Goal: Contribute content: Contribute content

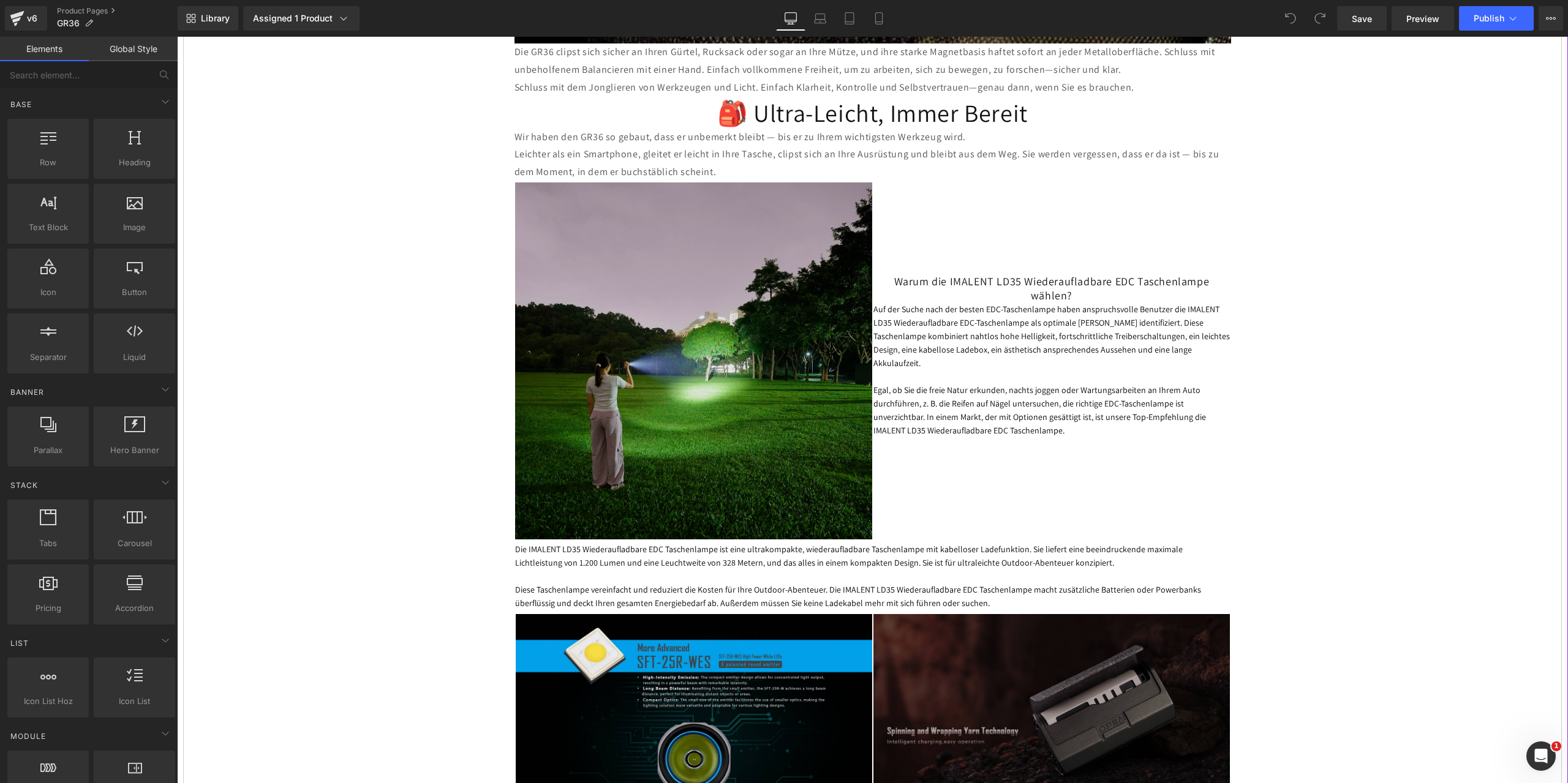
scroll to position [2203, 0]
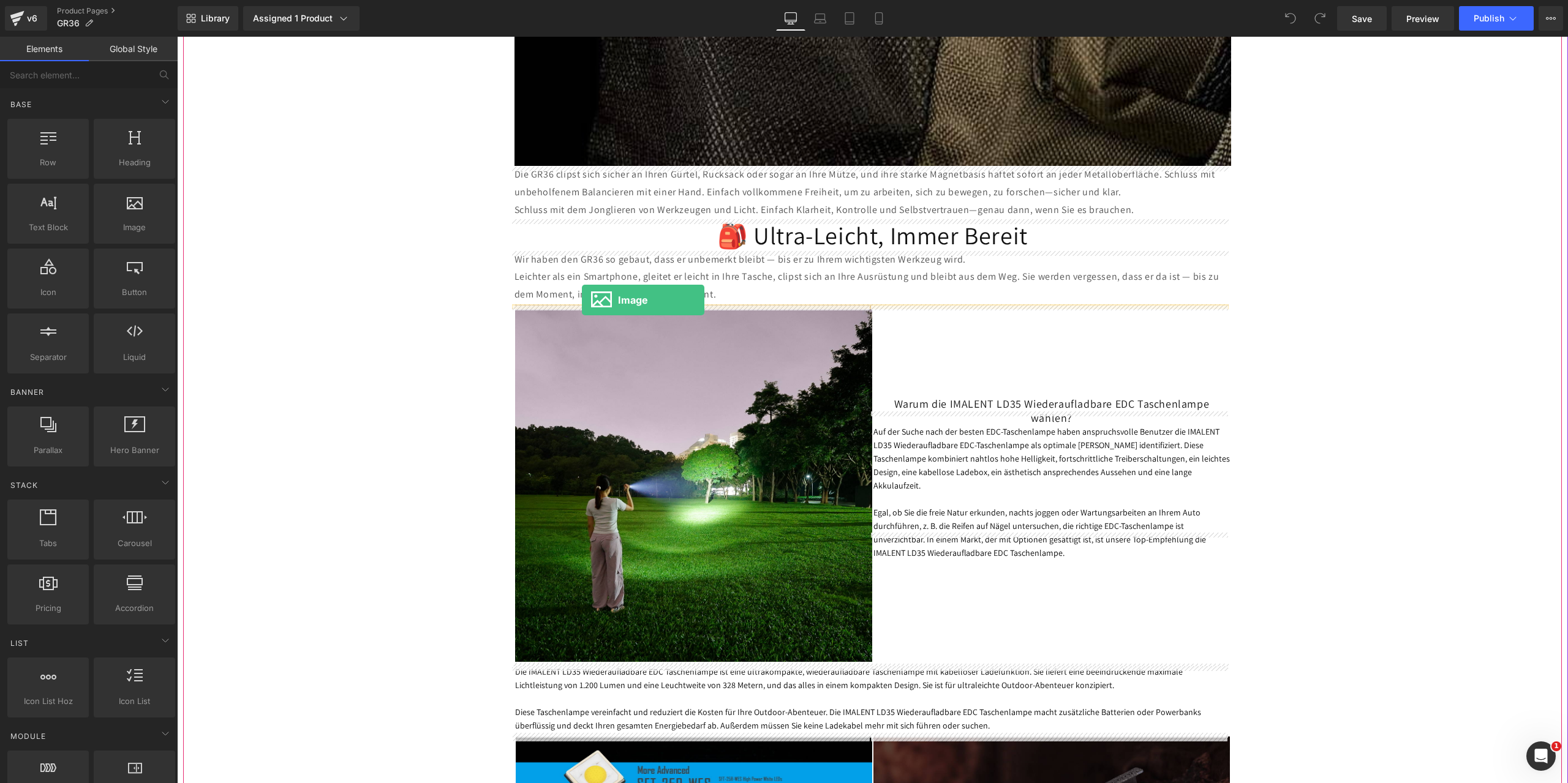
drag, startPoint x: 309, startPoint y: 239, endPoint x: 582, endPoint y: 300, distance: 279.7
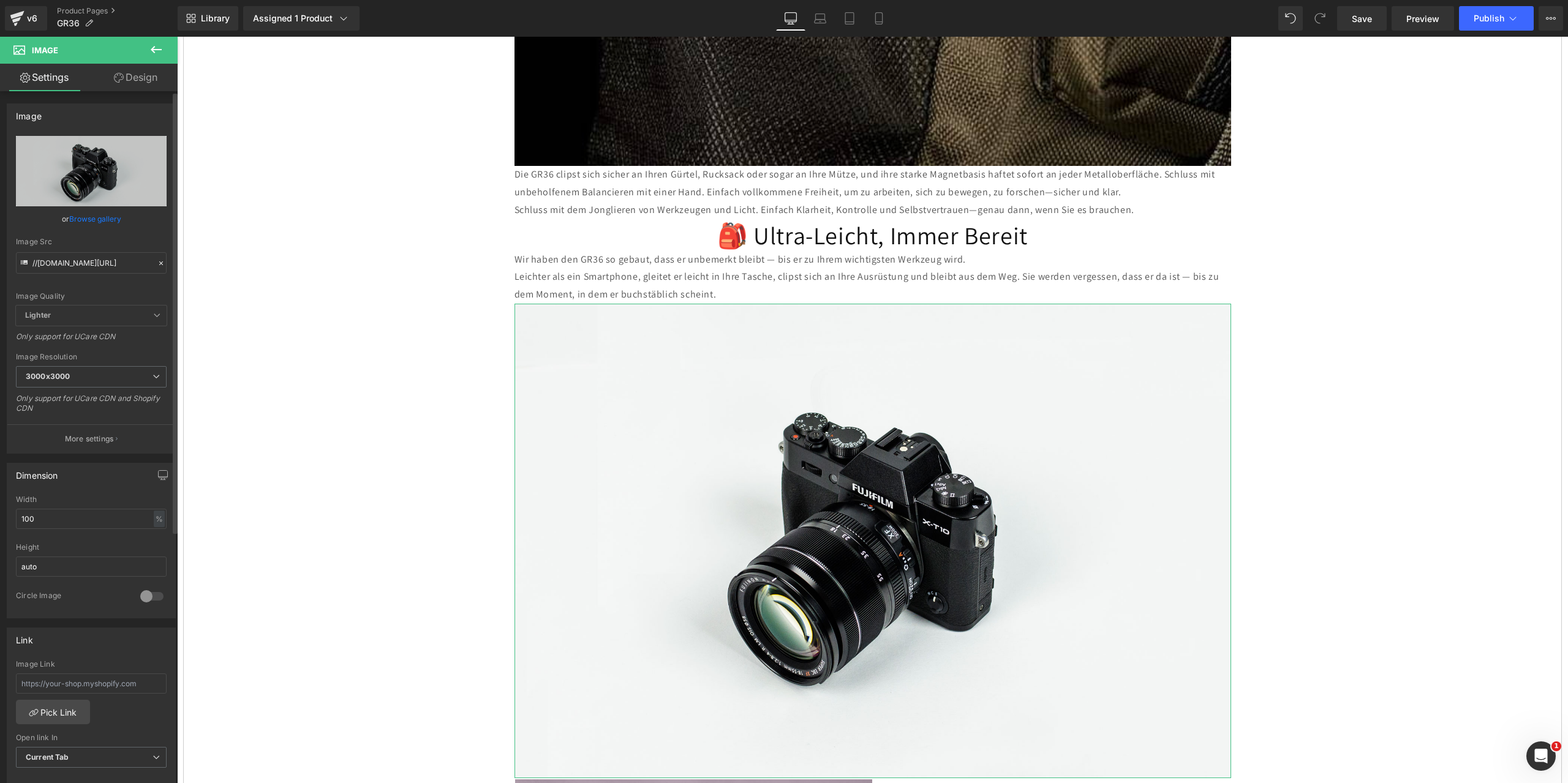
click at [157, 261] on icon at bounding box center [161, 263] width 9 height 9
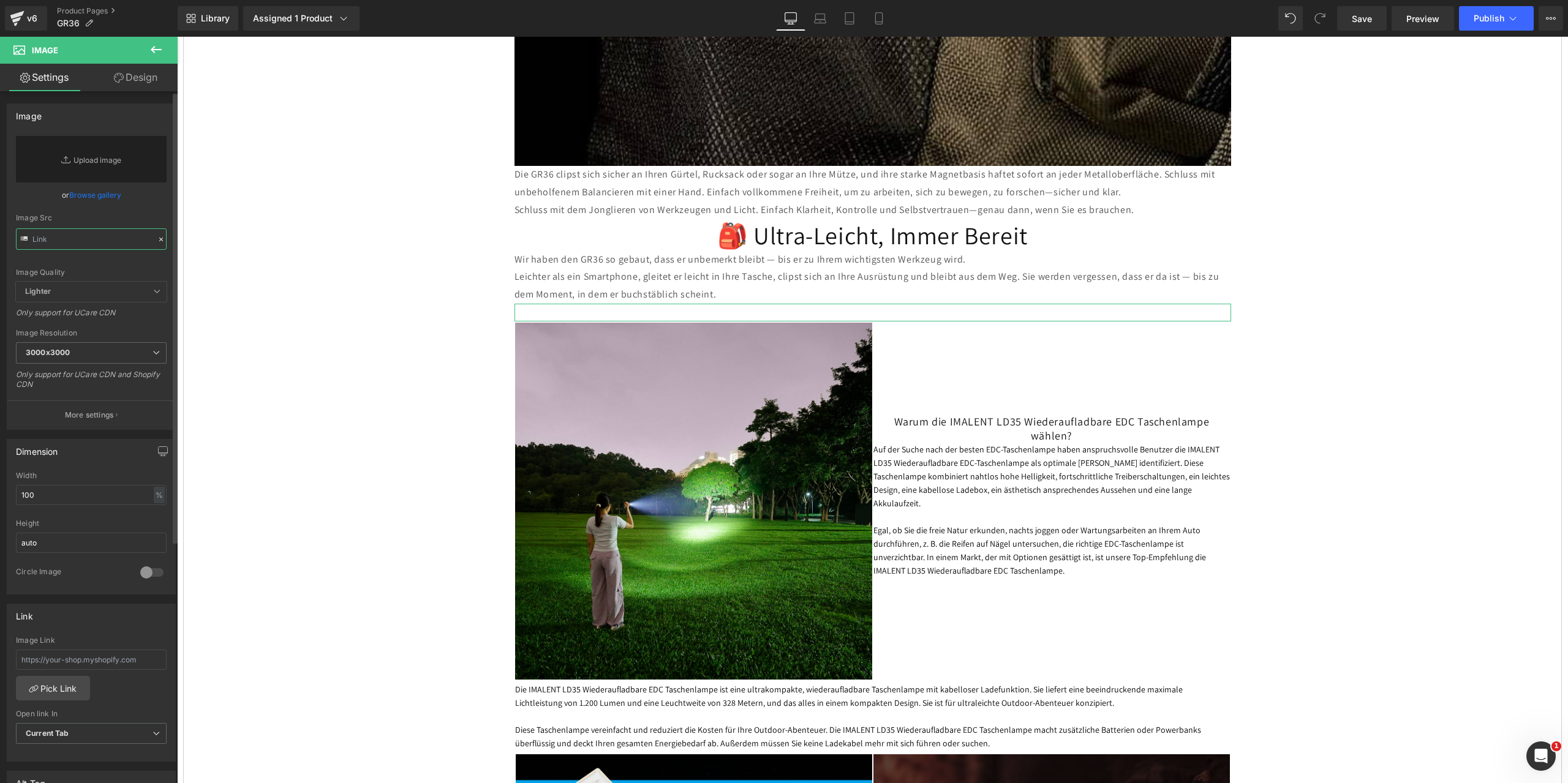
click at [63, 242] on input "text" at bounding box center [91, 239] width 151 height 22
paste input "[URL][DOMAIN_NAME]"
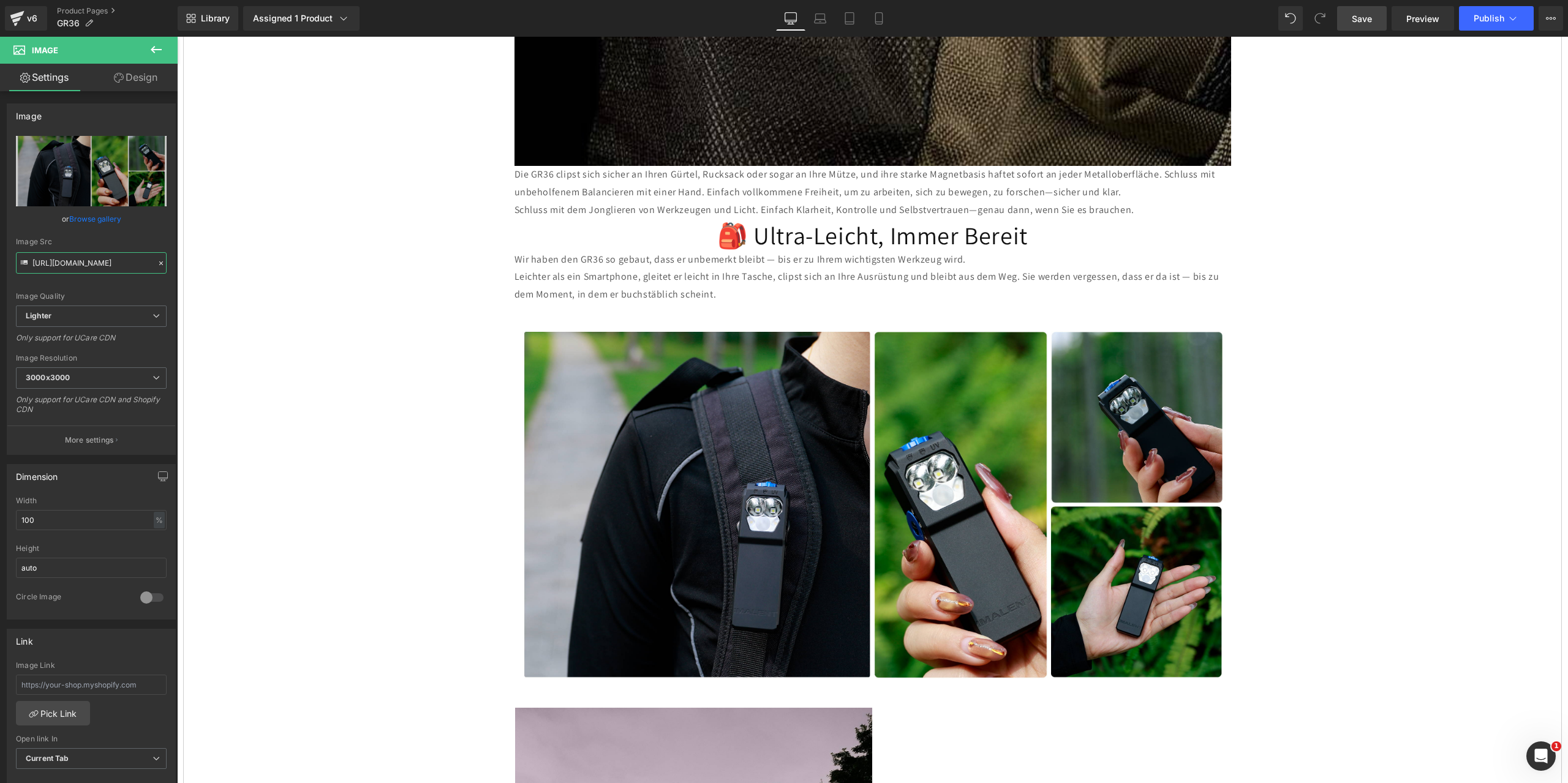
type input "[URL][DOMAIN_NAME]"
click at [1362, 19] on span "Save" at bounding box center [1362, 19] width 20 height 13
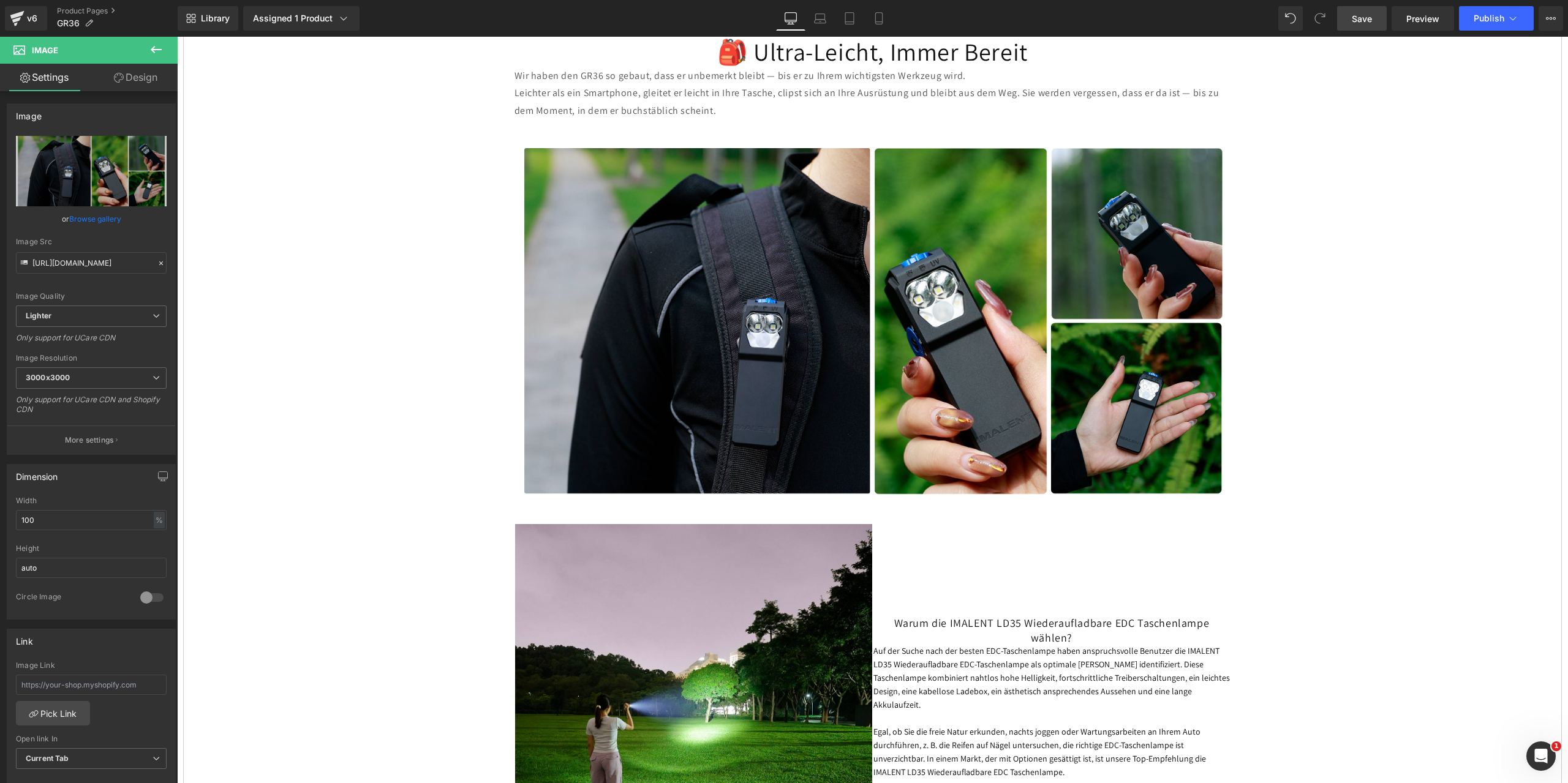
click at [158, 49] on icon at bounding box center [156, 49] width 11 height 7
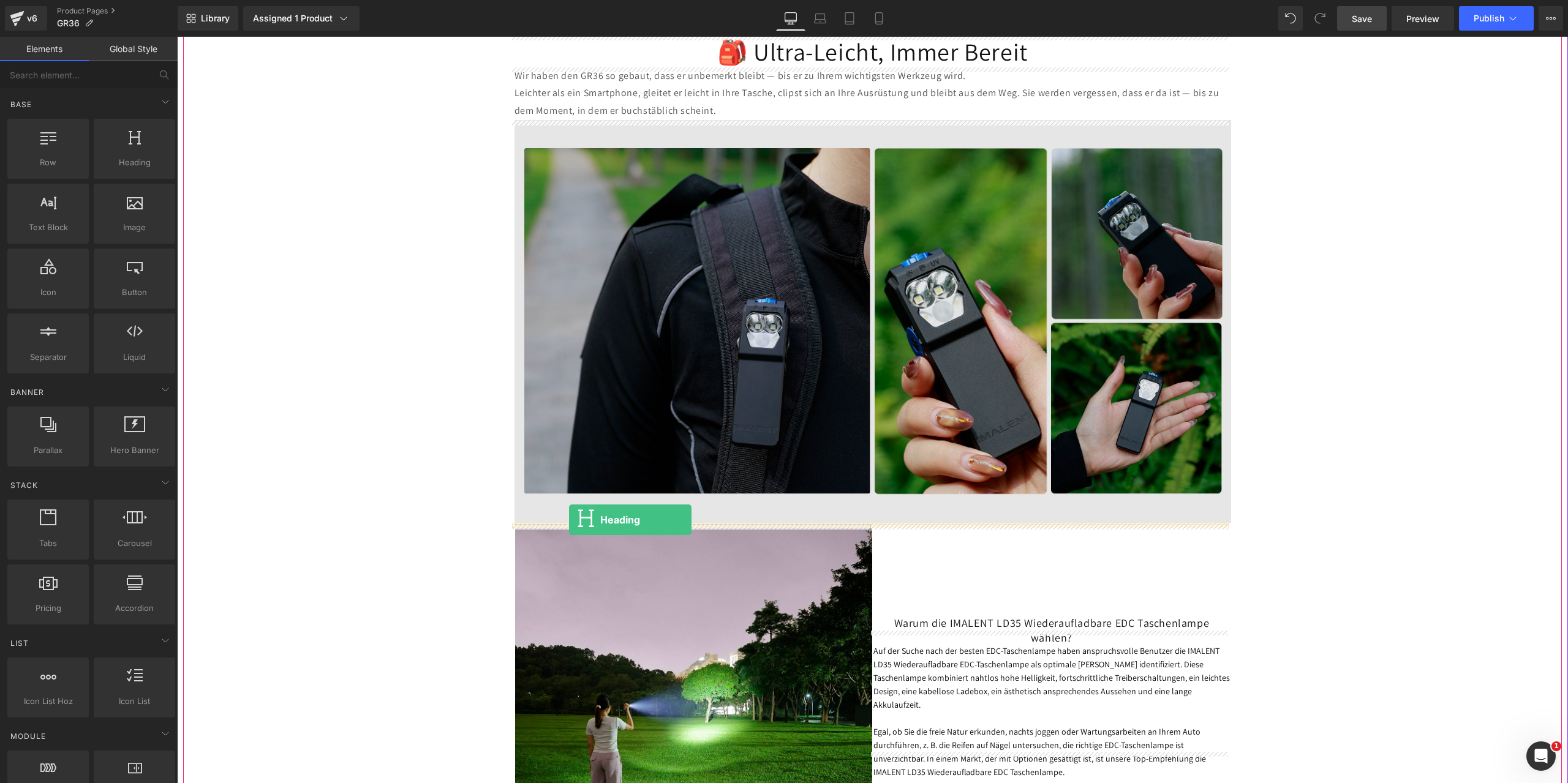
drag, startPoint x: 303, startPoint y: 187, endPoint x: 569, endPoint y: 520, distance: 426.2
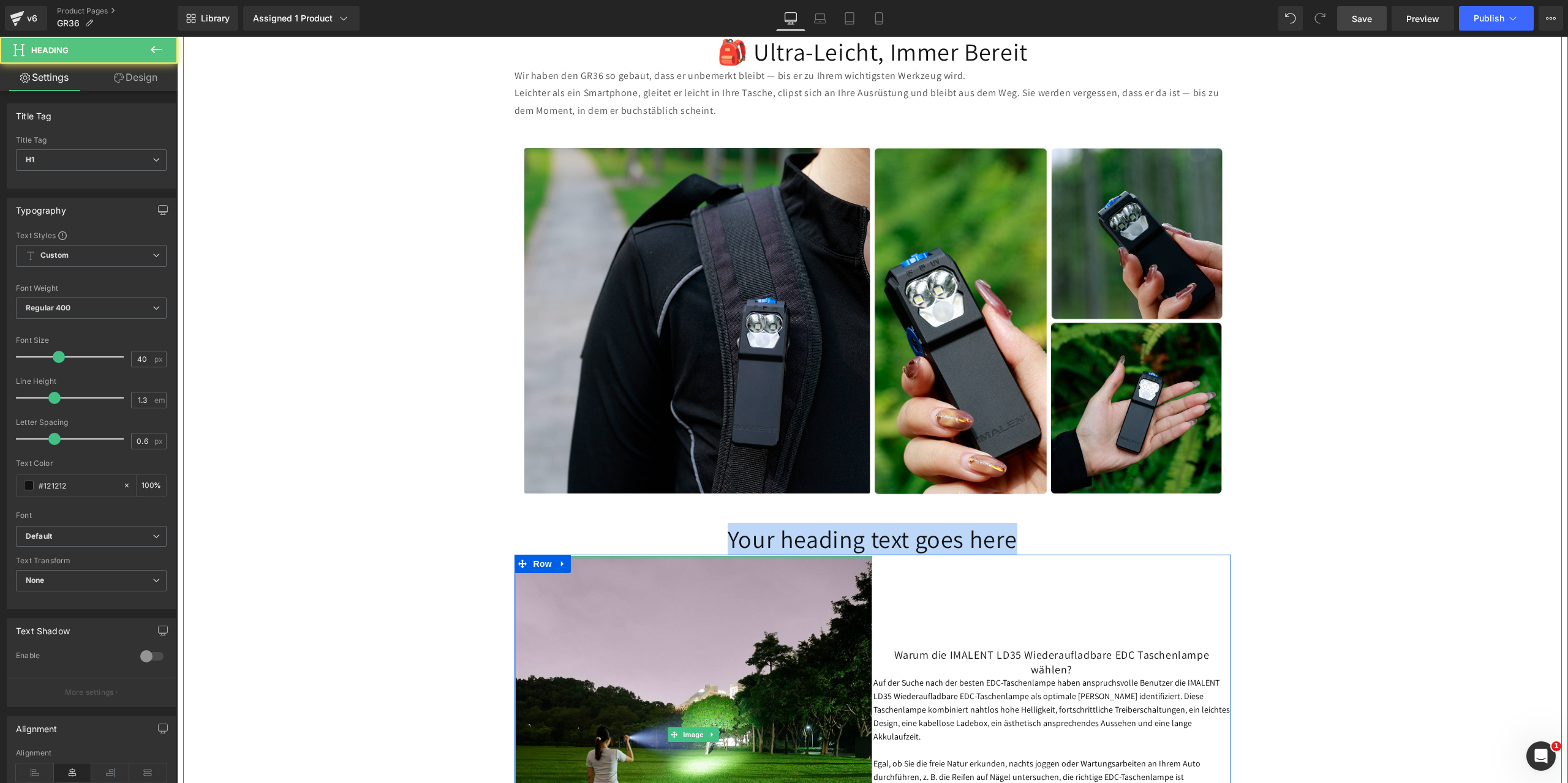
drag, startPoint x: 1018, startPoint y: 543, endPoint x: 754, endPoint y: 544, distance: 264.0
click at [707, 556] on div "IMALENT GR36 Neue Peak-Clip-Taschenlampe – so hell wie ein Autoscheinwerfer. He…" at bounding box center [872, 392] width 735 height 4205
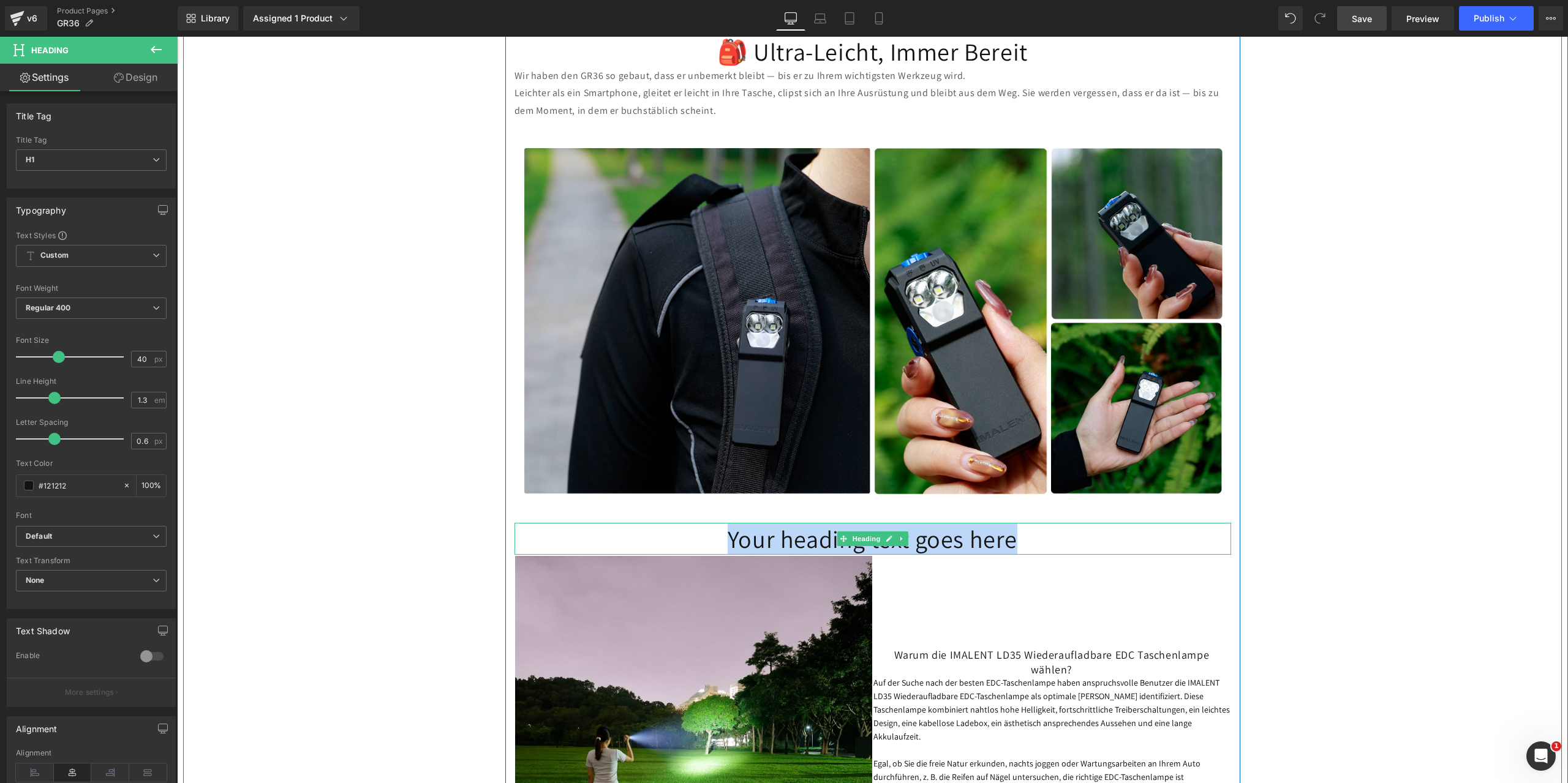
paste div
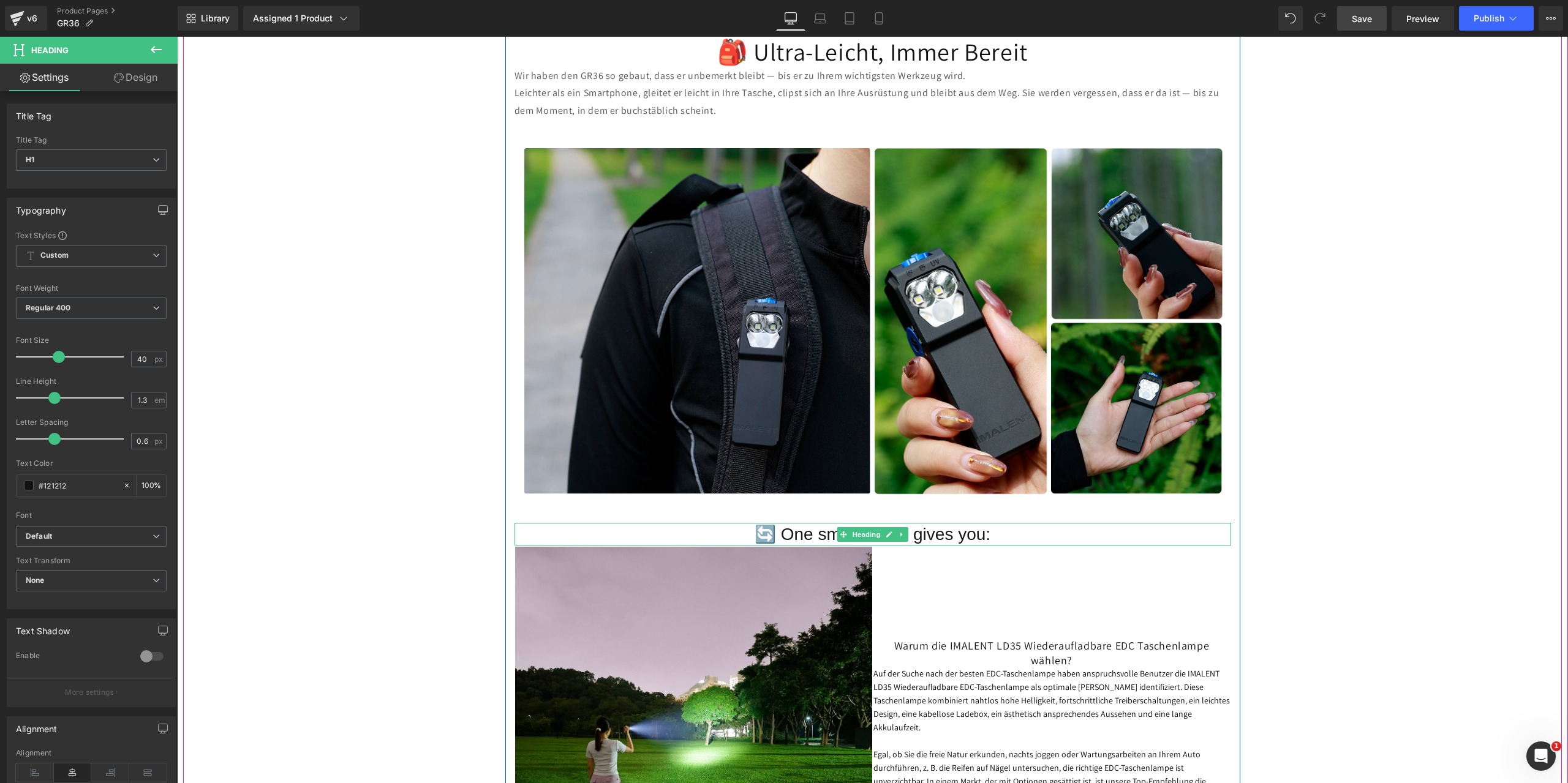
click at [1004, 536] on h3 "🔄 One smooth turn gives you:" at bounding box center [873, 534] width 717 height 22
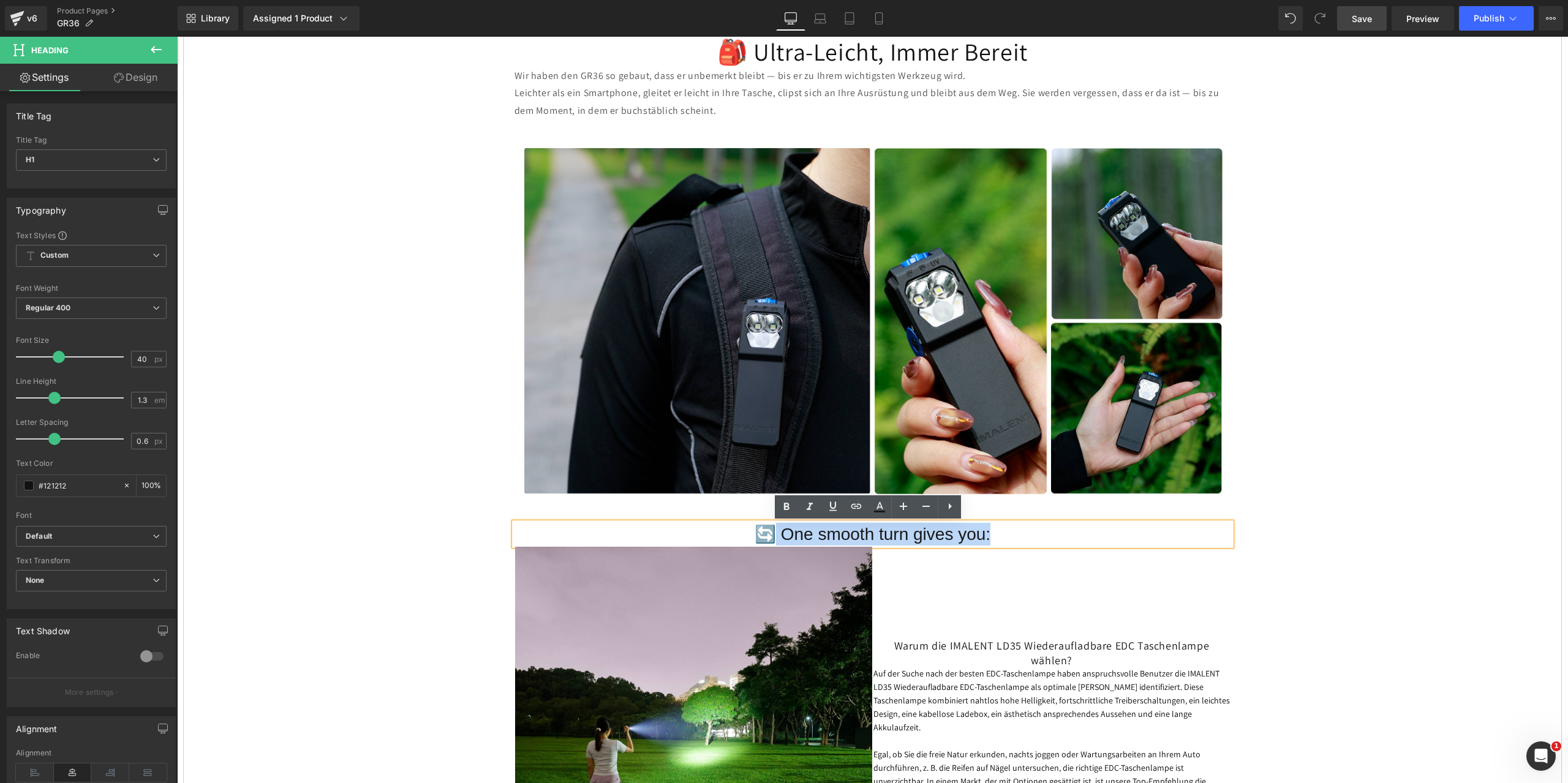
drag, startPoint x: 1032, startPoint y: 537, endPoint x: 765, endPoint y: 534, distance: 267.0
click at [765, 534] on h3 "🔄 One smooth turn gives you:" at bounding box center [873, 534] width 717 height 22
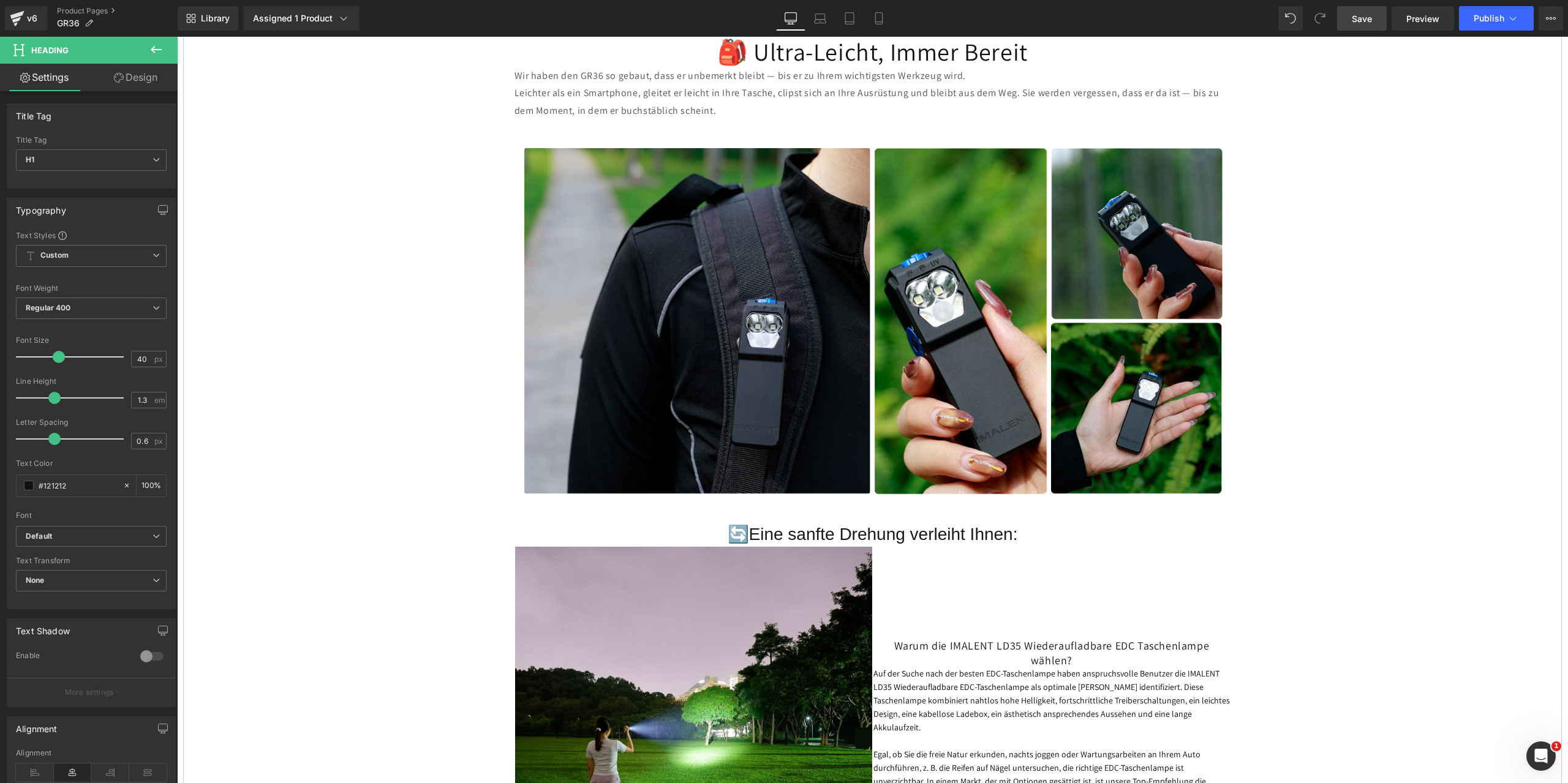
click at [1360, 20] on span "Save" at bounding box center [1362, 19] width 20 height 13
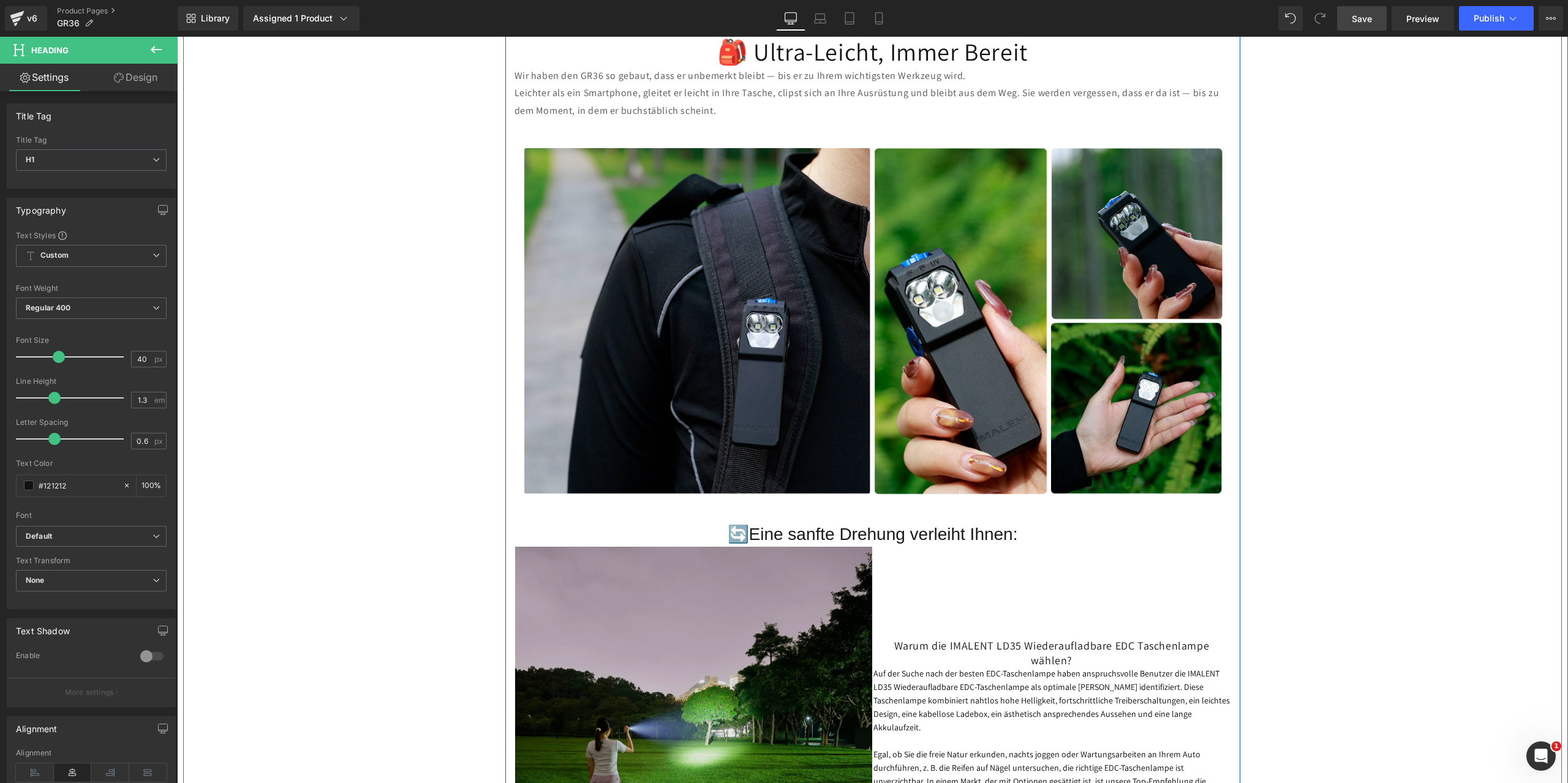
scroll to position [2571, 0]
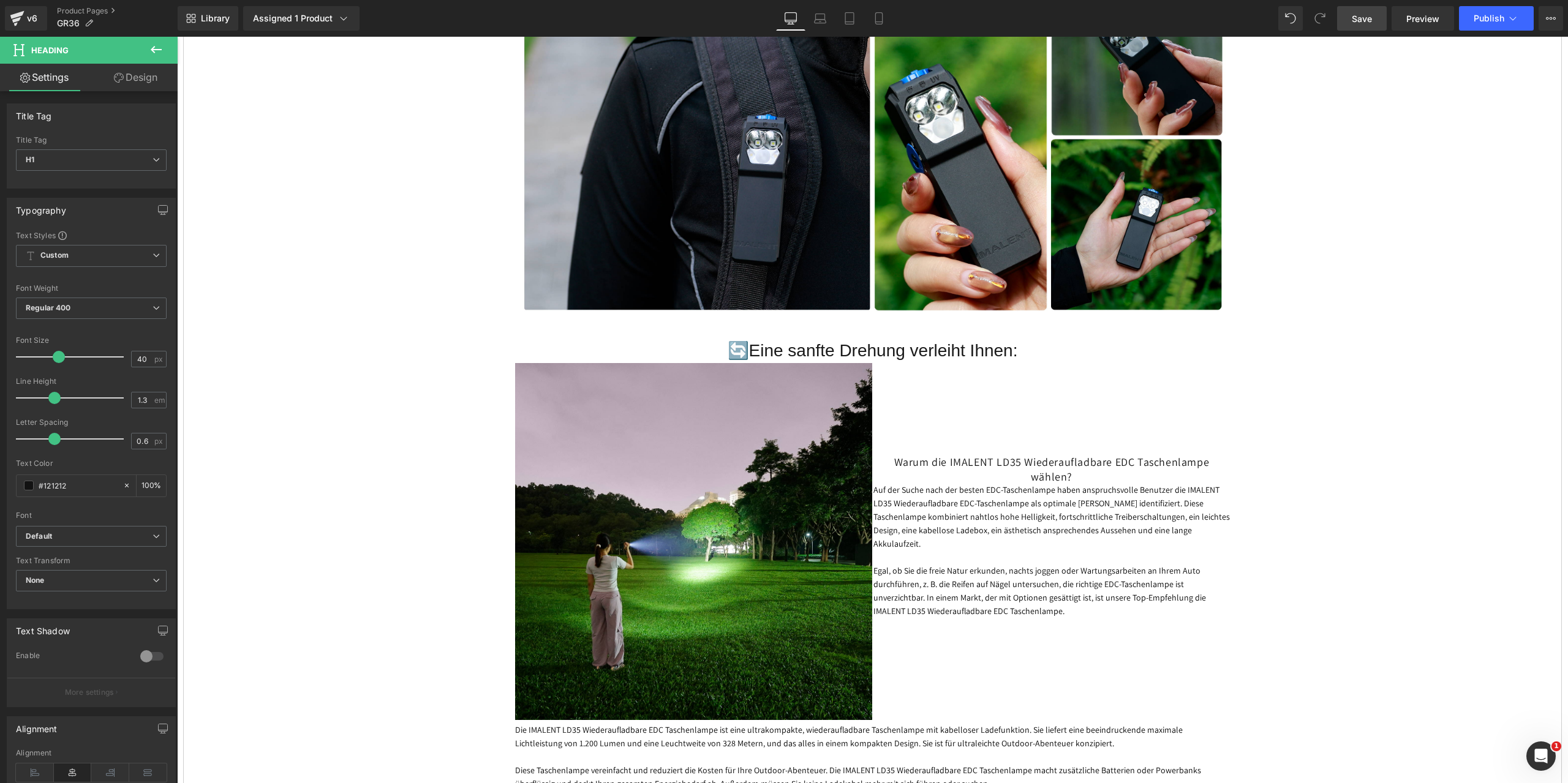
click at [159, 46] on icon at bounding box center [156, 49] width 14 height 14
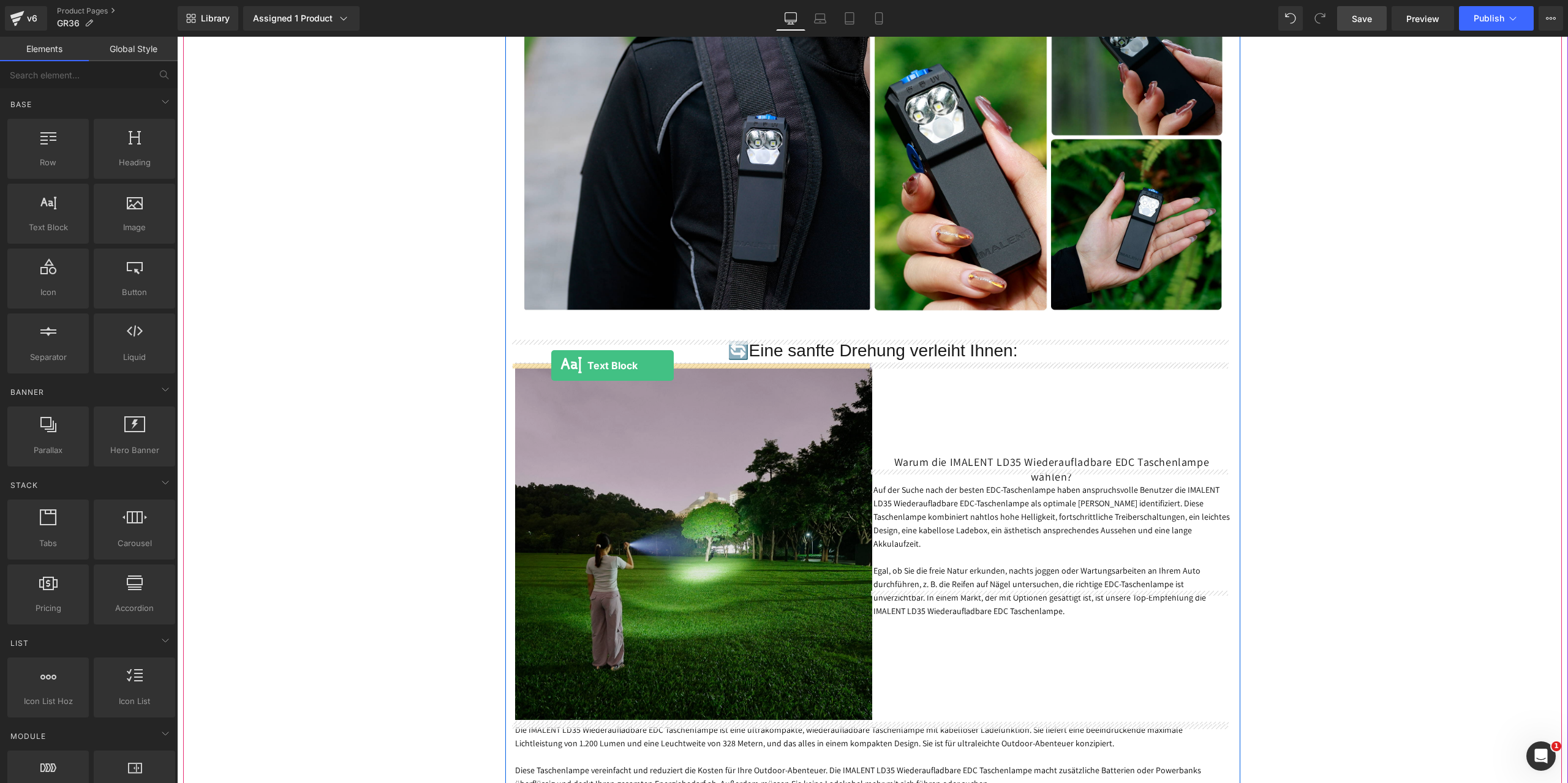
drag, startPoint x: 237, startPoint y: 246, endPoint x: 551, endPoint y: 365, distance: 335.8
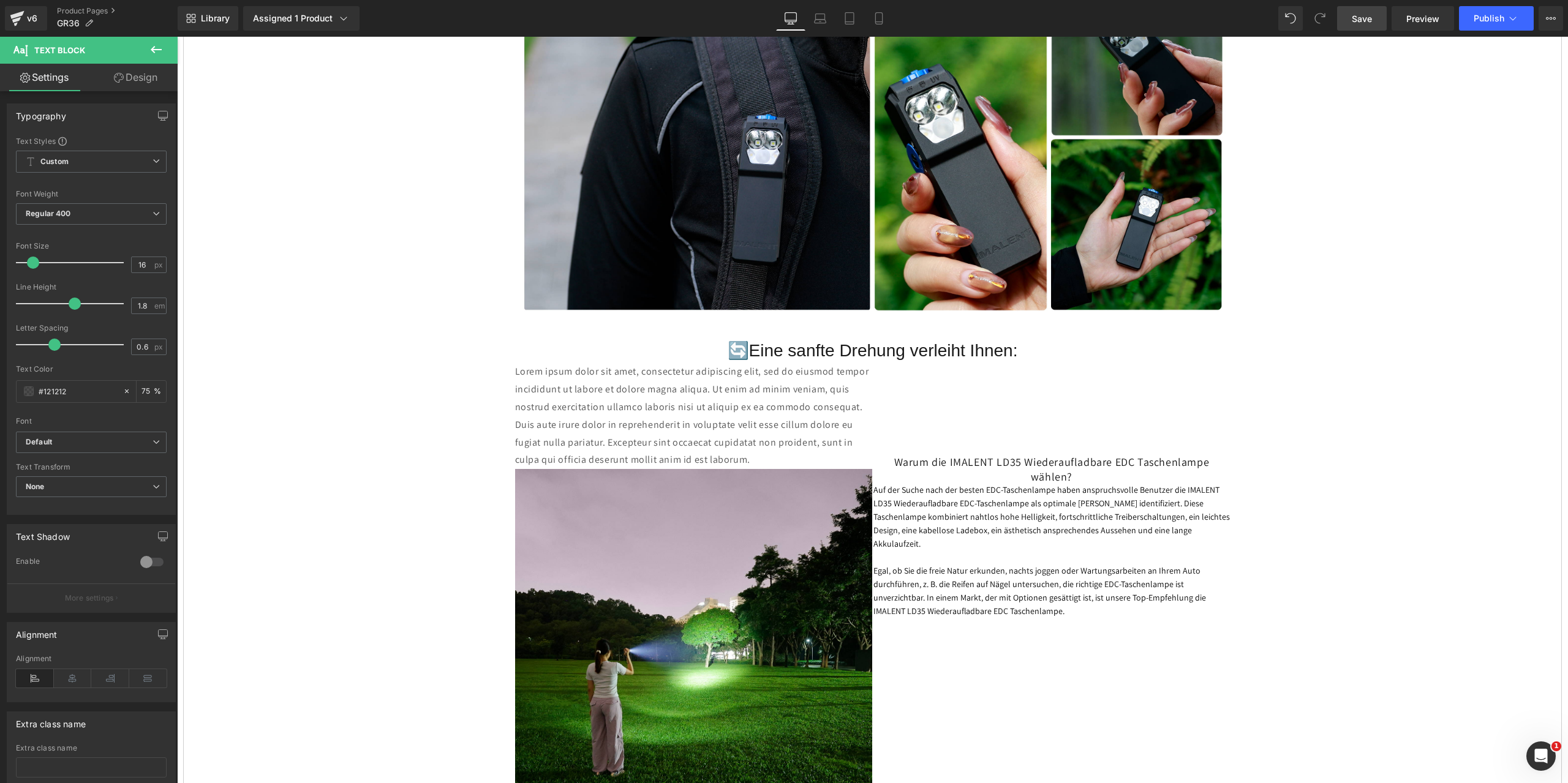
click at [153, 47] on icon at bounding box center [156, 49] width 11 height 7
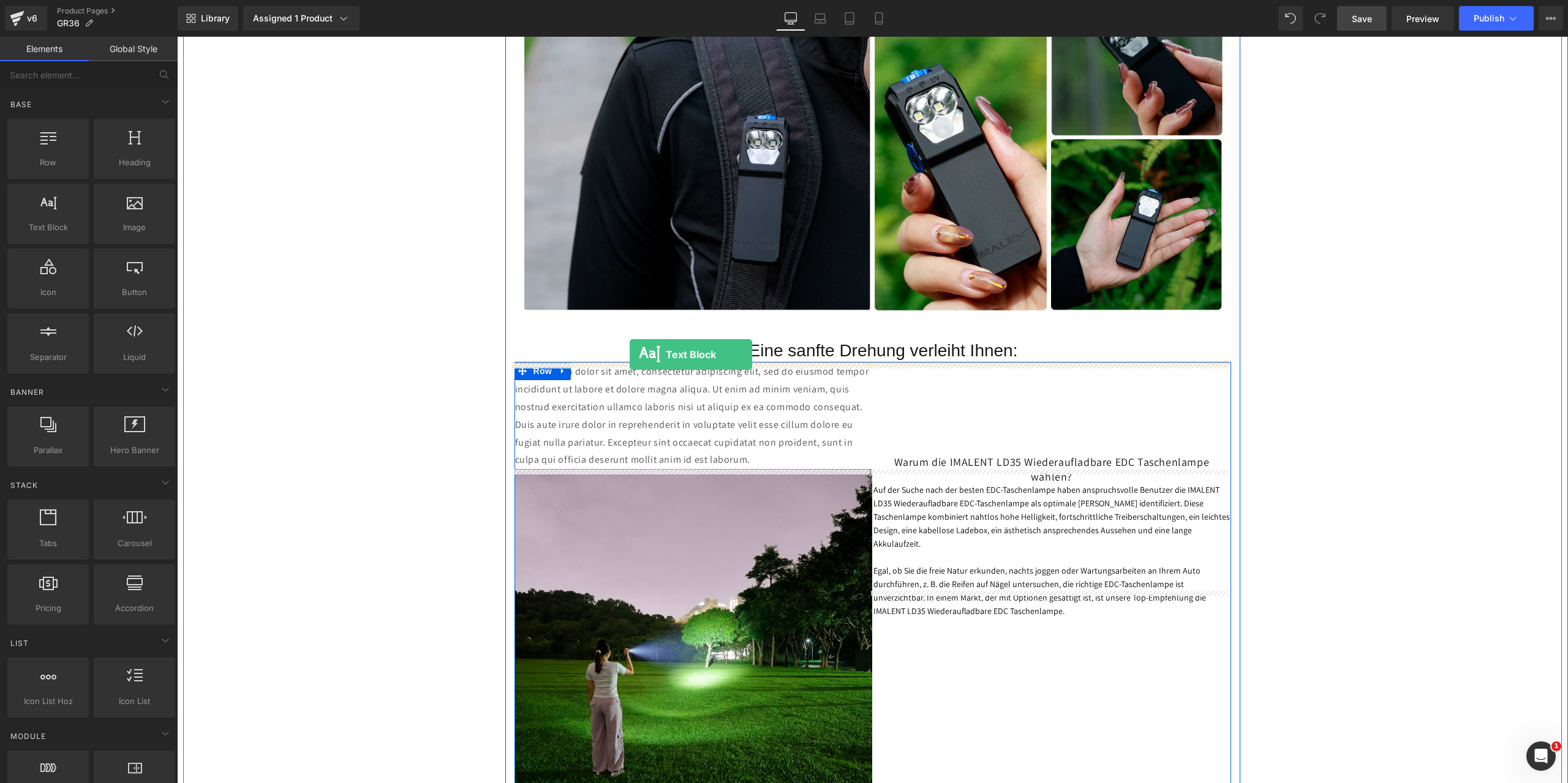
drag, startPoint x: 215, startPoint y: 250, endPoint x: 630, endPoint y: 354, distance: 427.8
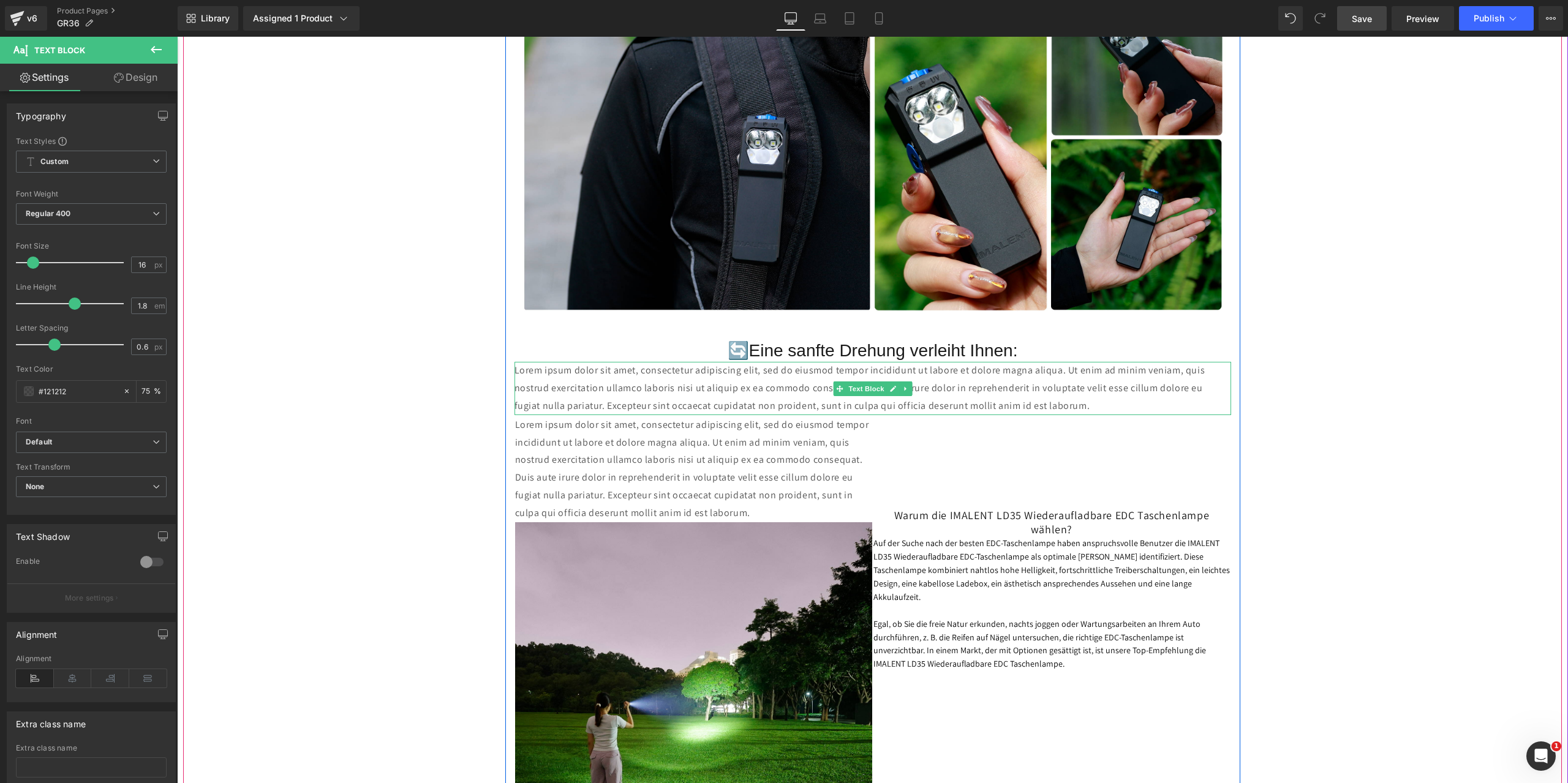
click at [1066, 404] on p "Lorem ipsum dolor sit amet, consectetur adipiscing elit, sed do eiusmod tempor …" at bounding box center [873, 388] width 717 height 53
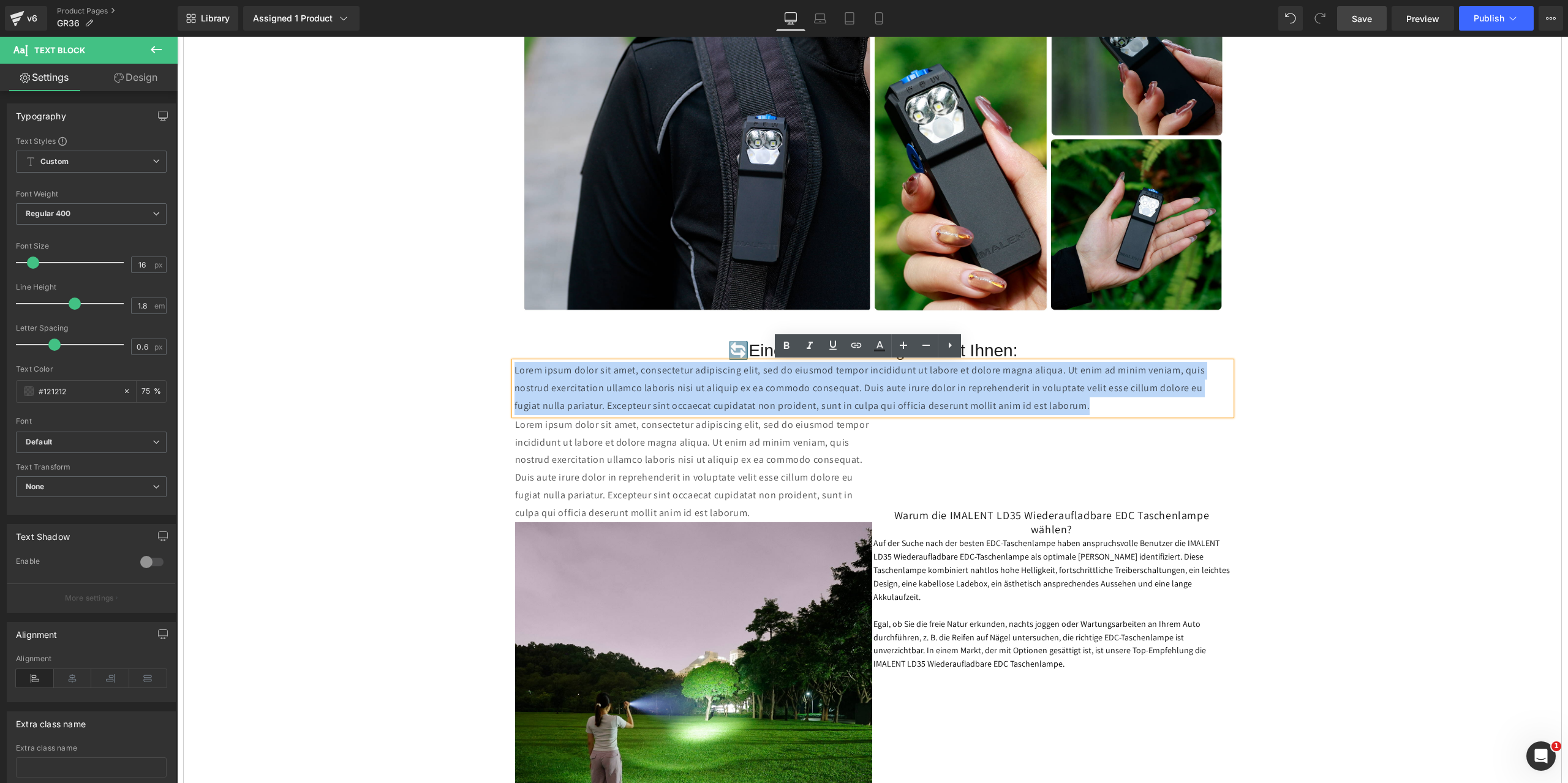
drag, startPoint x: 1068, startPoint y: 404, endPoint x: 499, endPoint y: 368, distance: 570.1
click at [499, 368] on div "IMALENT GR36 Neue Peak-Clip-Taschenlampe – so hell wie ein Autoscheinwerfer. He…" at bounding box center [872, 284] width 1378 height 4390
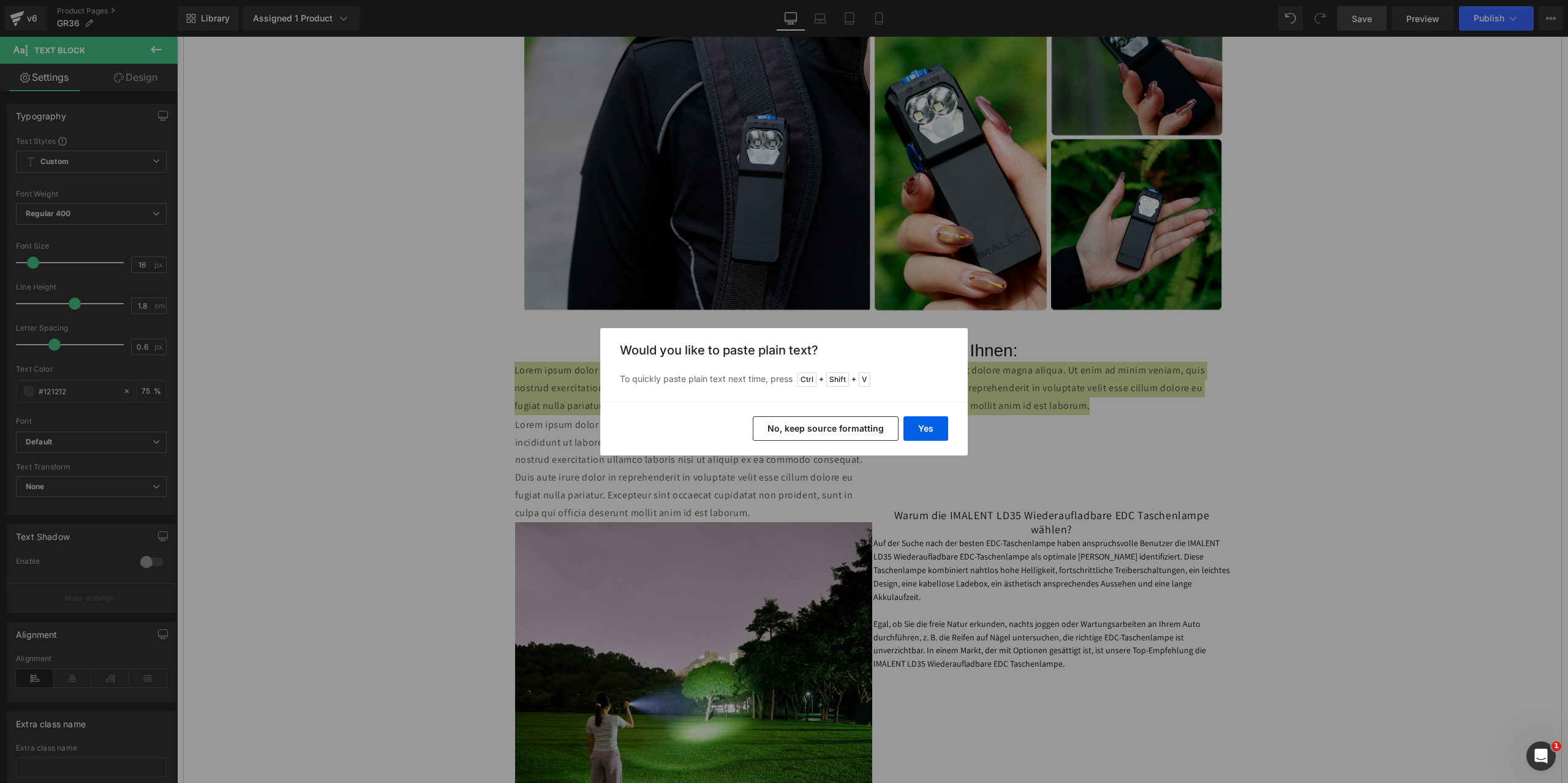
click at [800, 430] on button "No, keep source formatting" at bounding box center [825, 428] width 146 height 24
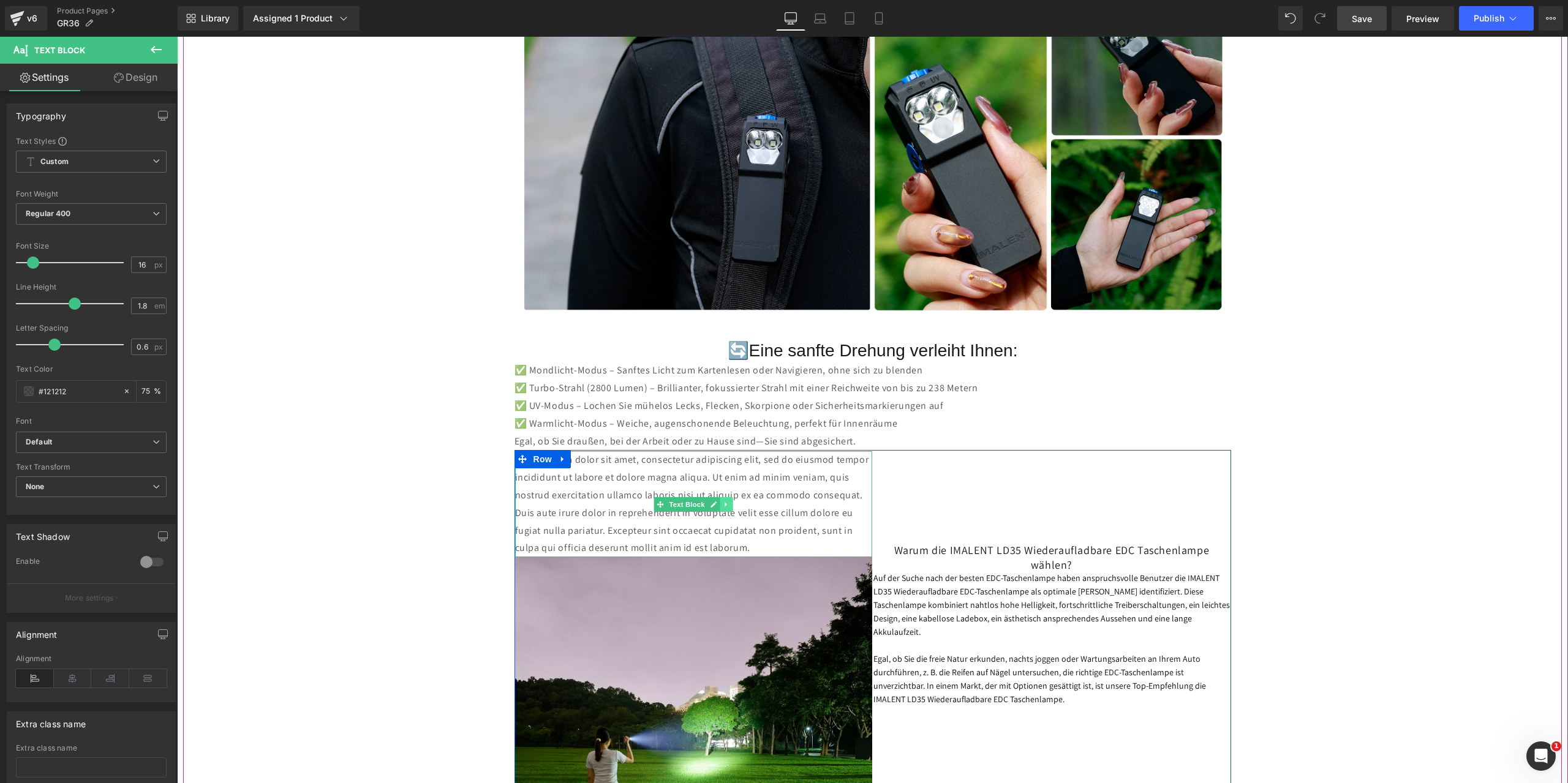
click at [723, 502] on icon at bounding box center [726, 504] width 7 height 7
click at [729, 503] on icon at bounding box center [733, 504] width 7 height 7
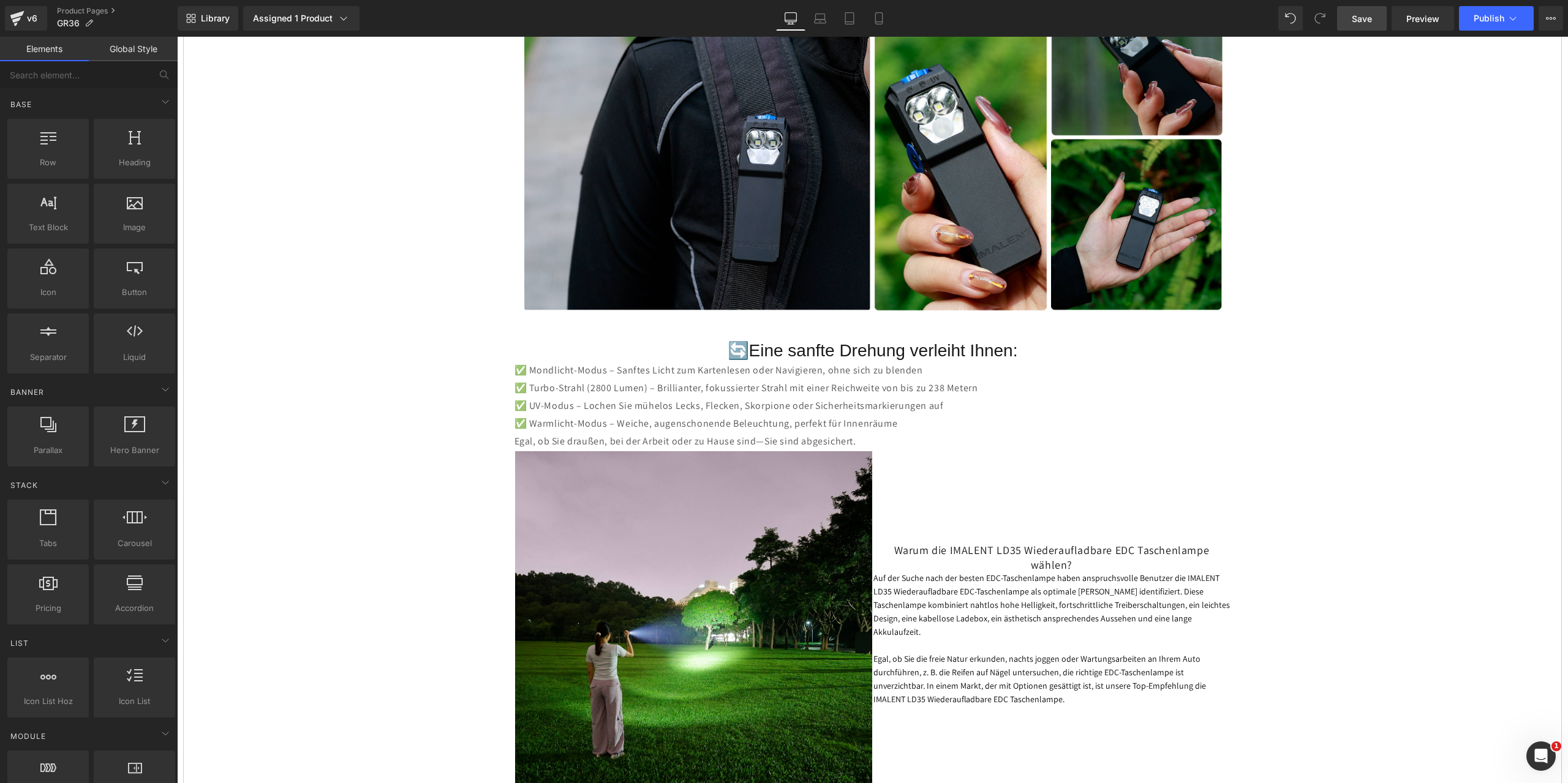
drag, startPoint x: 1369, startPoint y: 14, endPoint x: 551, endPoint y: 225, distance: 844.8
click at [1369, 14] on span "Save" at bounding box center [1362, 19] width 20 height 13
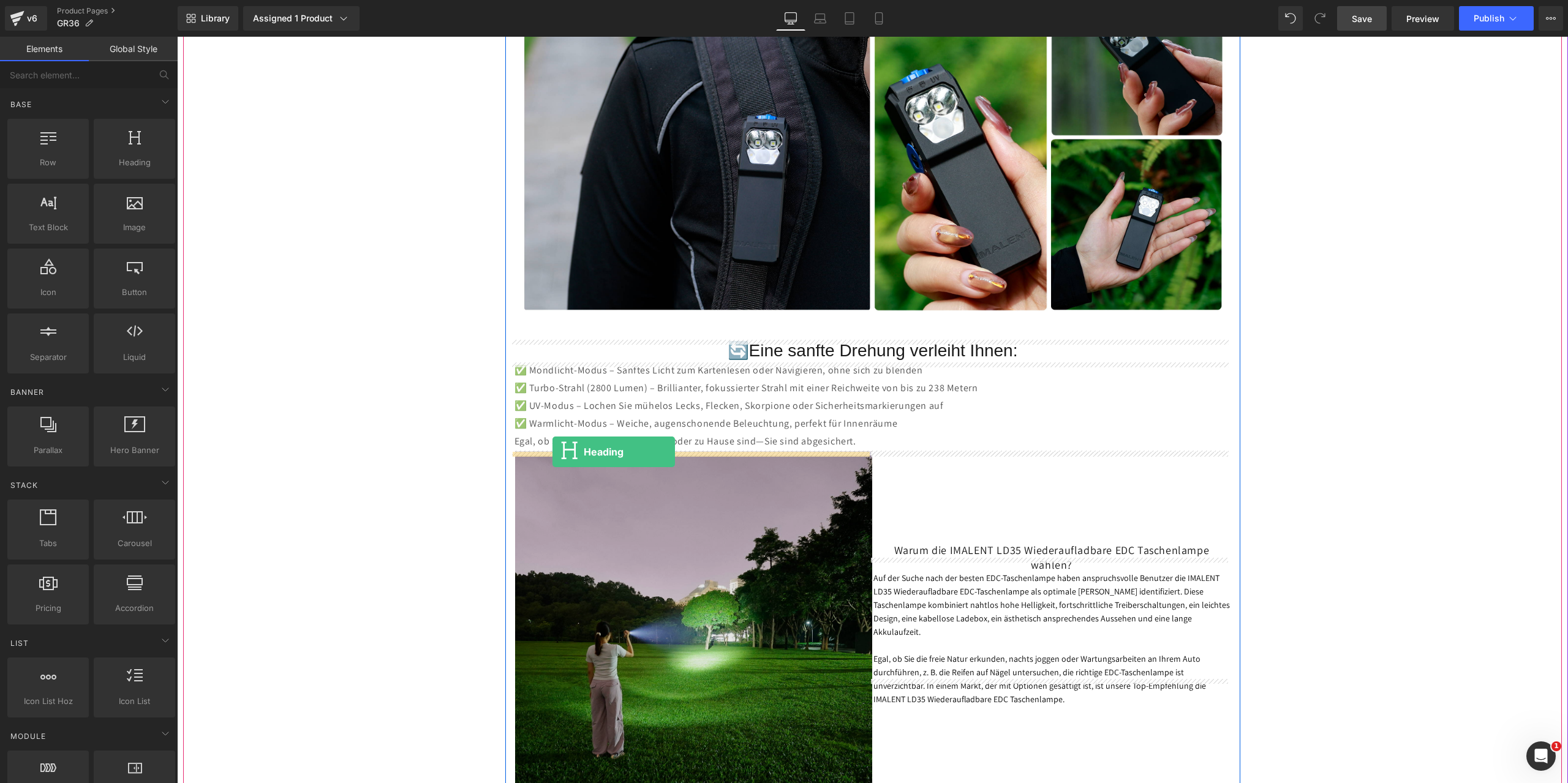
drag, startPoint x: 306, startPoint y: 194, endPoint x: 552, endPoint y: 452, distance: 356.5
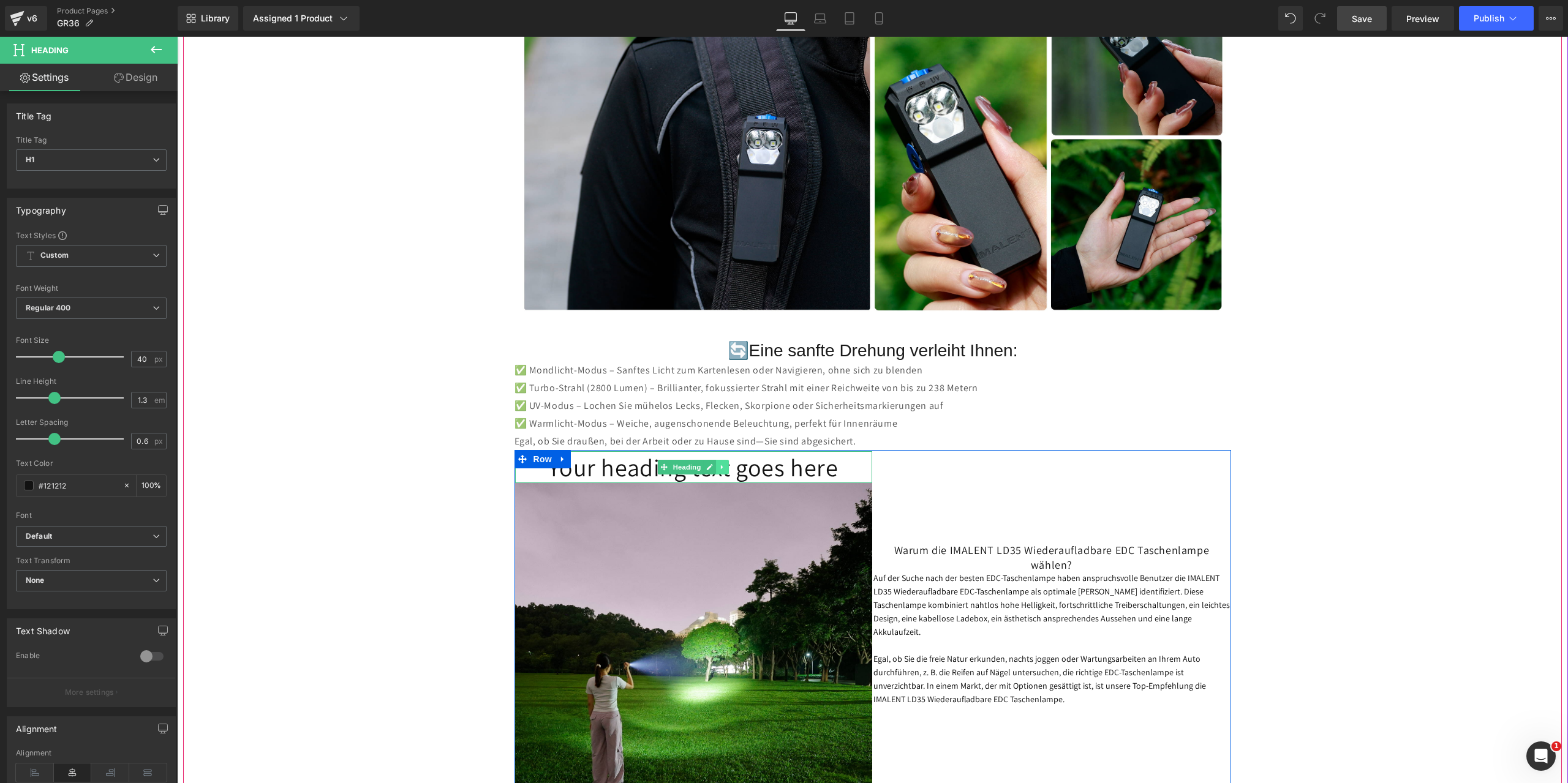
click at [719, 469] on icon at bounding box center [722, 467] width 7 height 7
click at [728, 467] on icon at bounding box center [729, 468] width 7 height 7
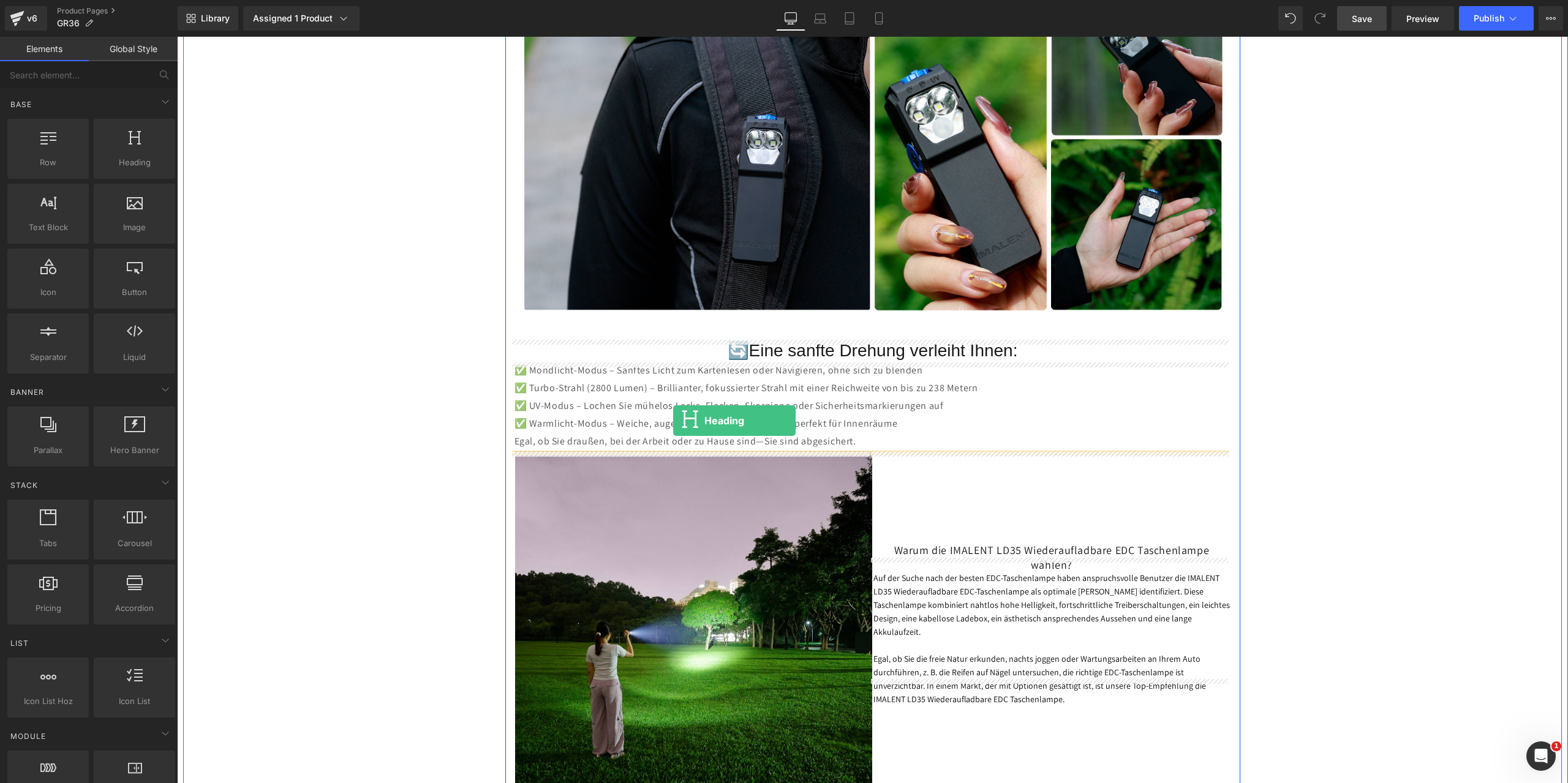
drag, startPoint x: 302, startPoint y: 188, endPoint x: 673, endPoint y: 421, distance: 438.1
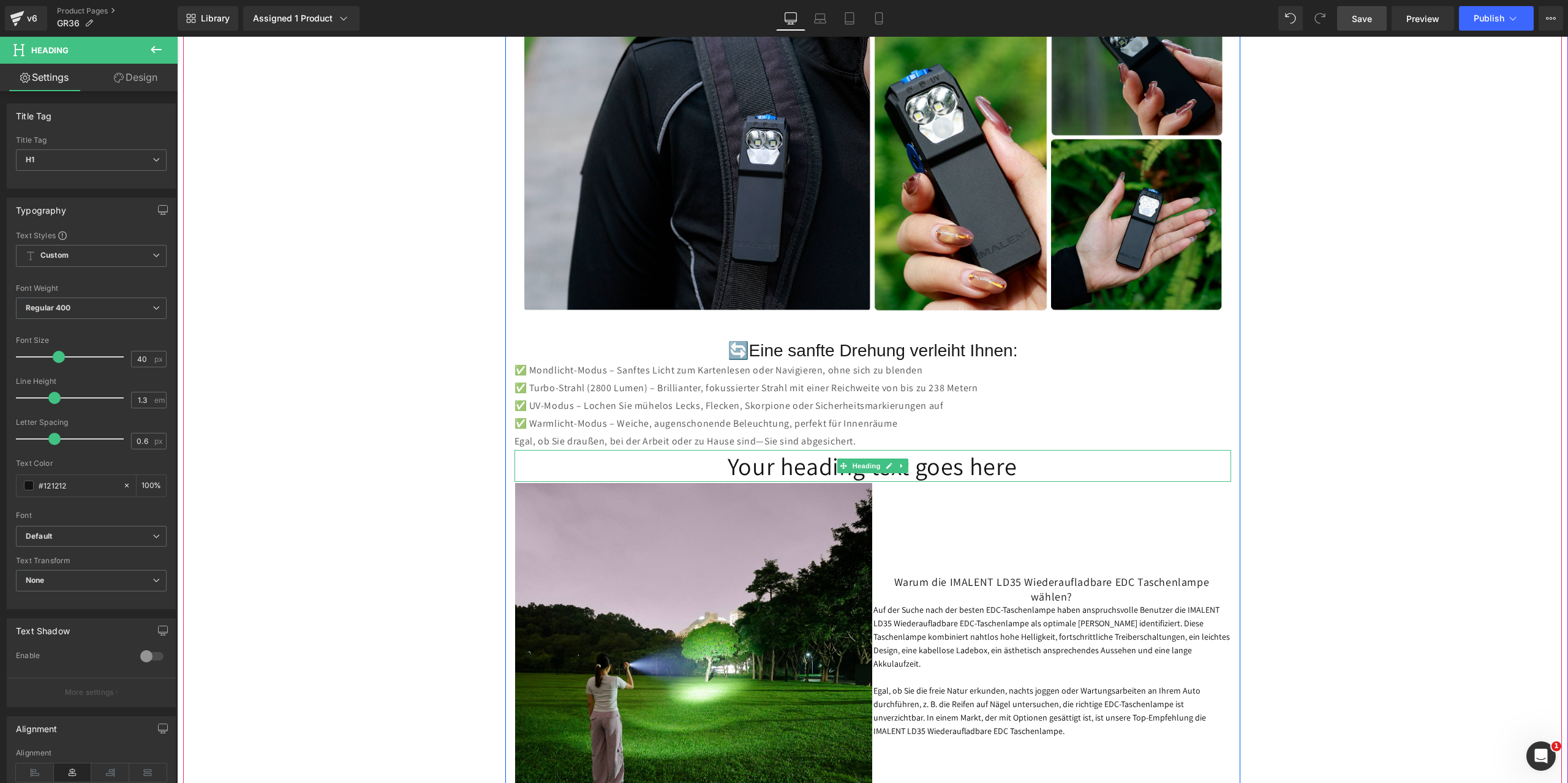
click at [1021, 468] on h1 "Your heading text goes here" at bounding box center [873, 466] width 717 height 32
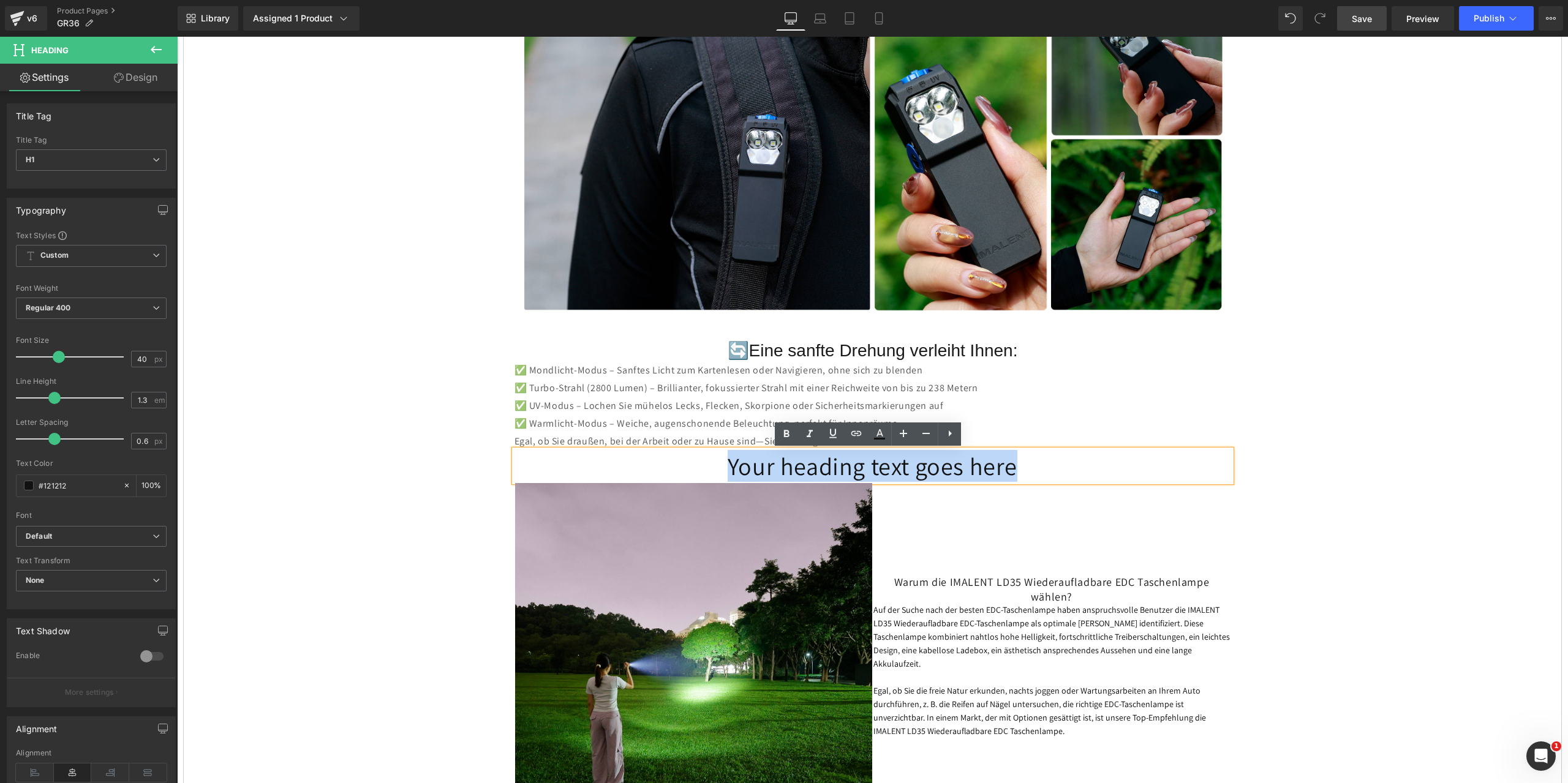
drag, startPoint x: 1030, startPoint y: 471, endPoint x: 725, endPoint y: 467, distance: 305.0
click at [725, 467] on h1 "Your heading text goes here" at bounding box center [873, 466] width 717 height 32
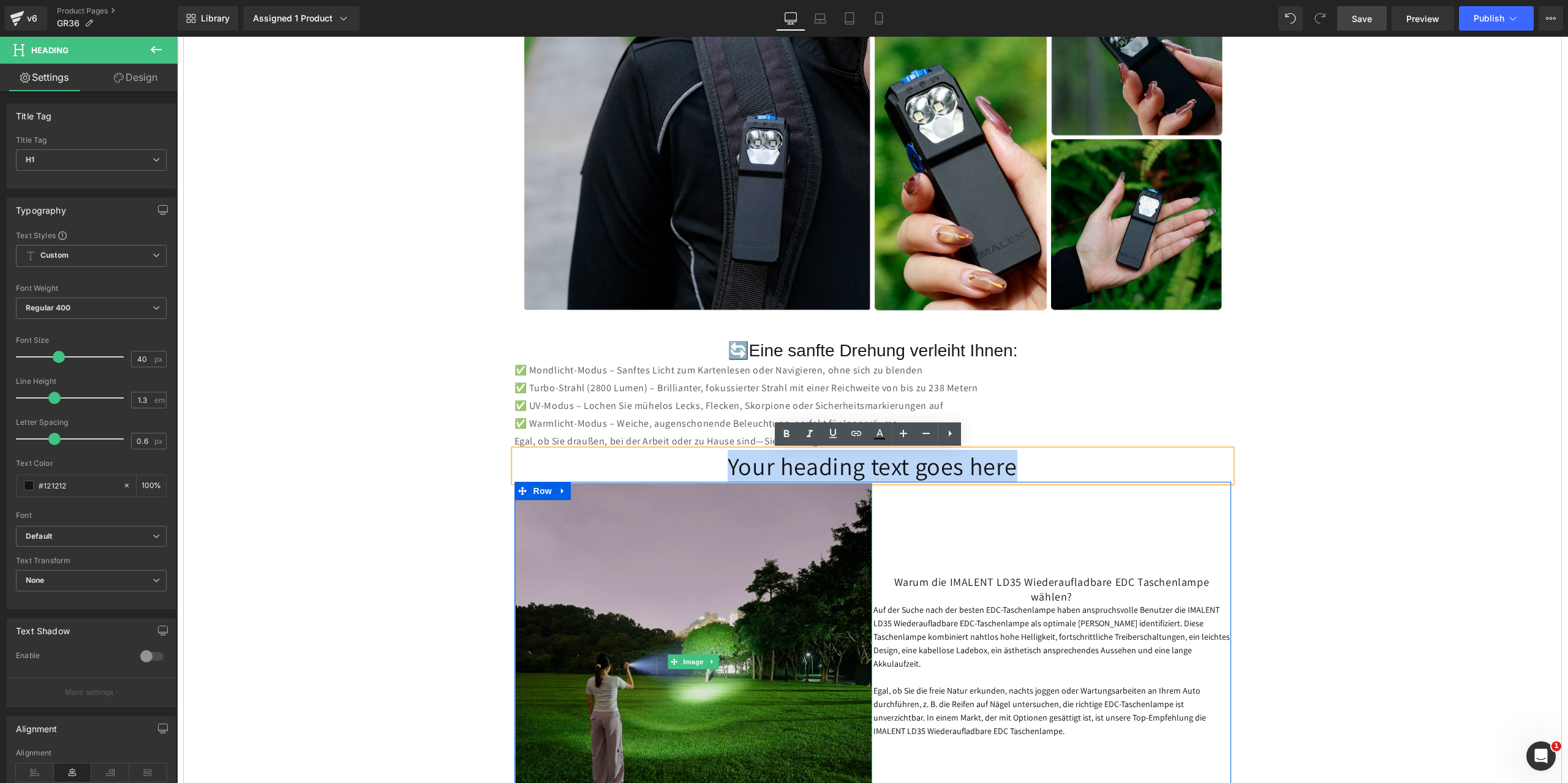
paste div
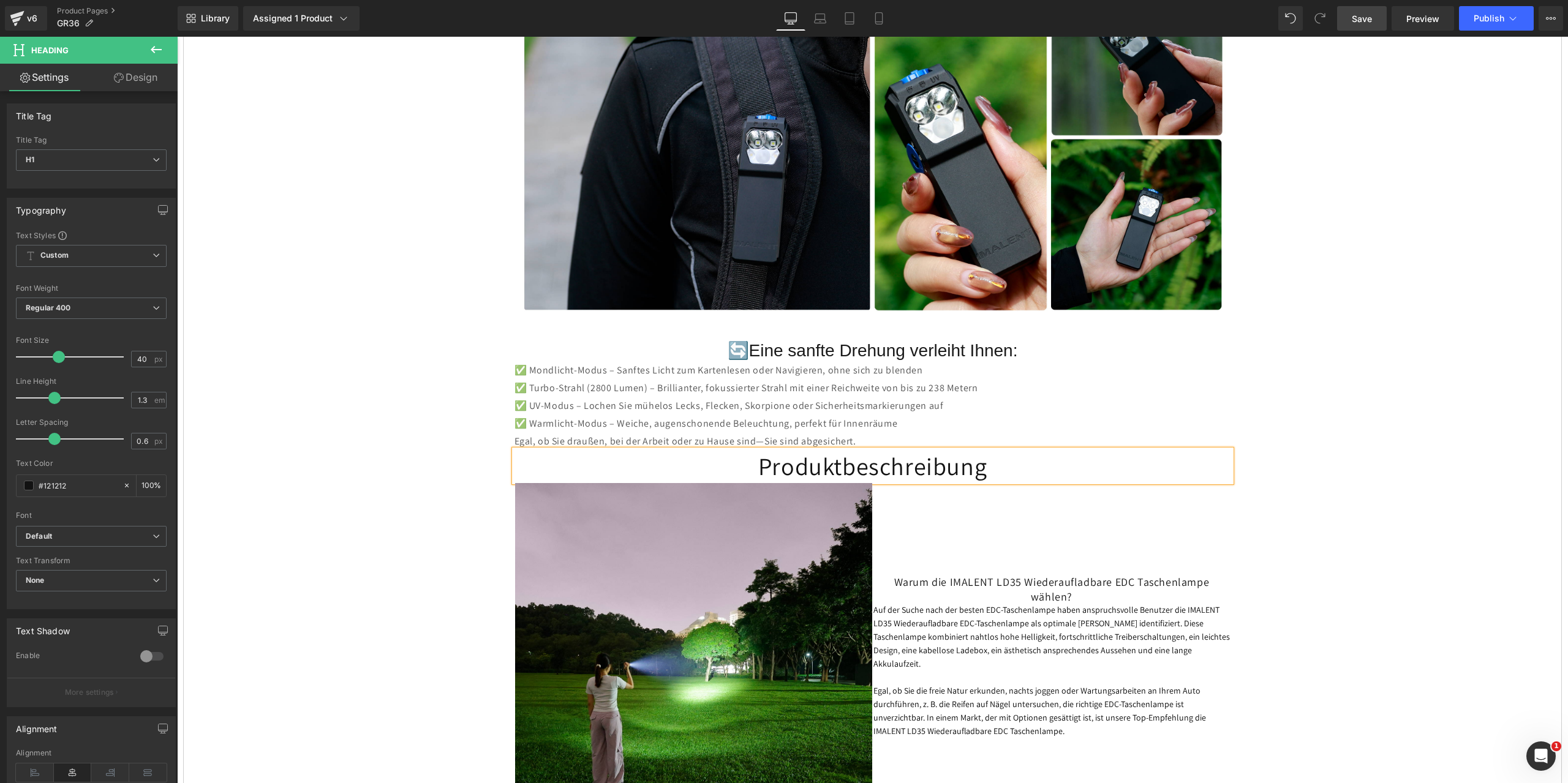
click at [1368, 18] on span "Save" at bounding box center [1362, 19] width 20 height 13
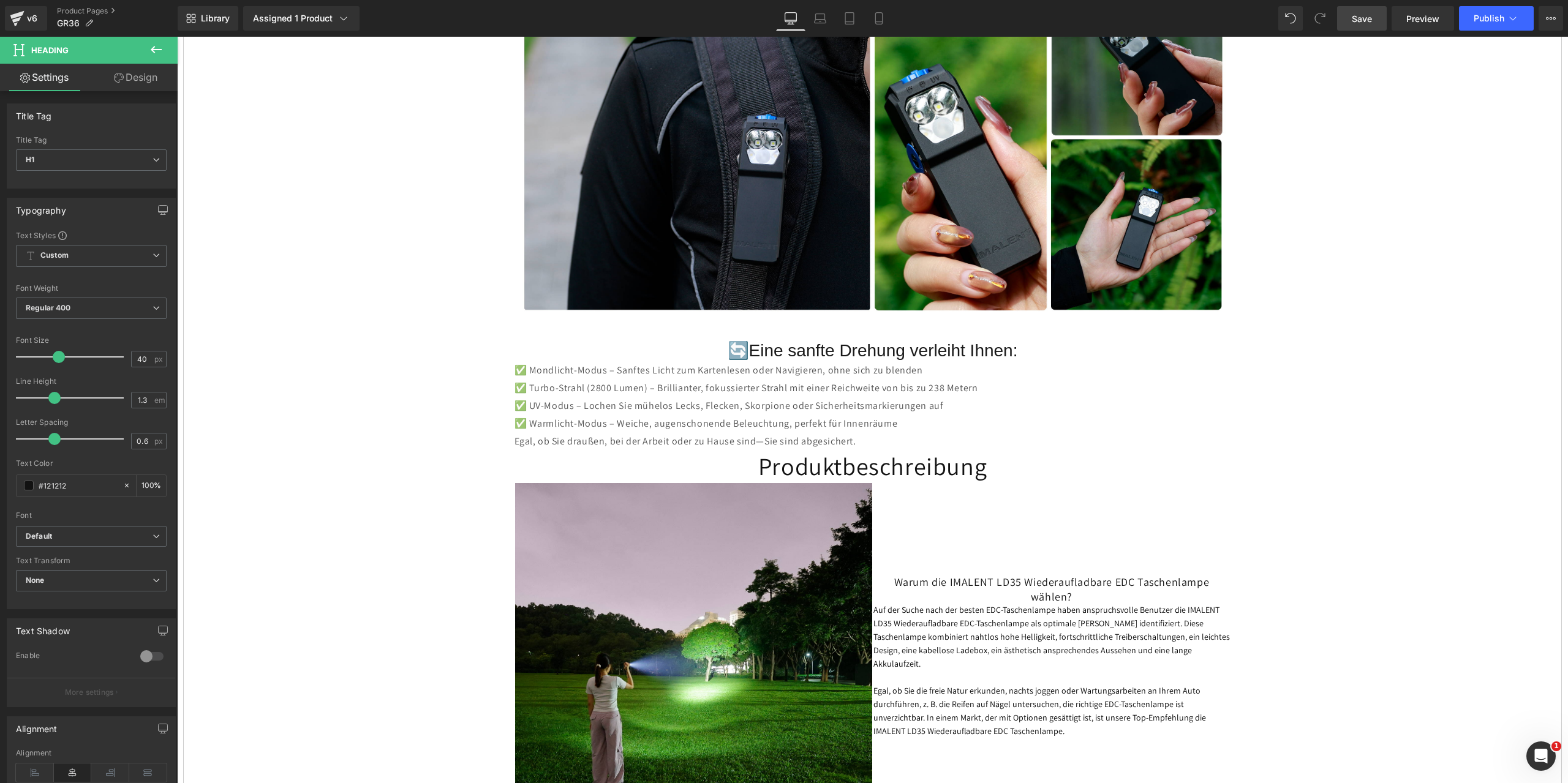
click at [1356, 21] on span "Save" at bounding box center [1362, 19] width 20 height 13
click at [1418, 18] on span "Preview" at bounding box center [1422, 19] width 33 height 13
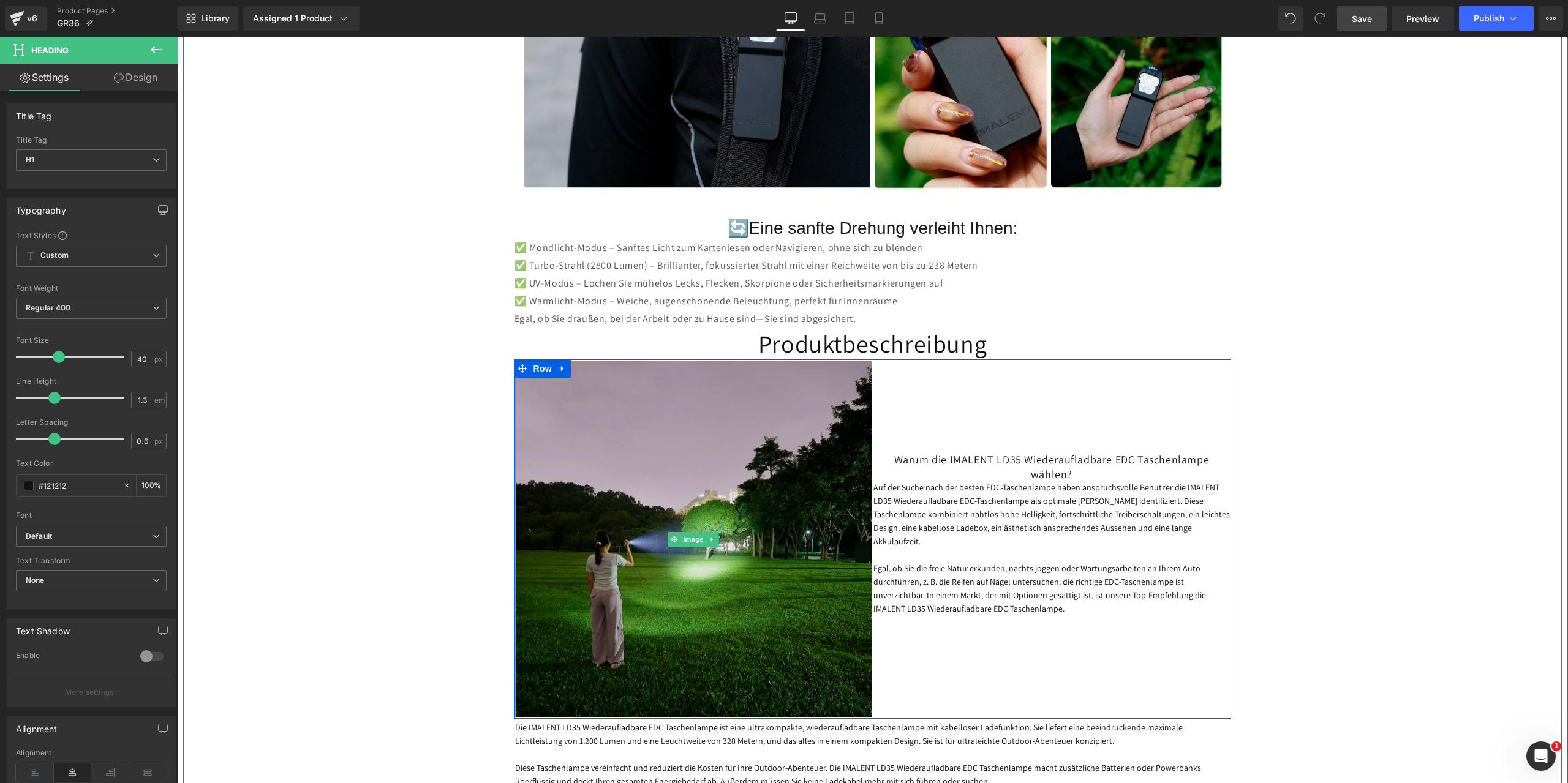
scroll to position [2816, 0]
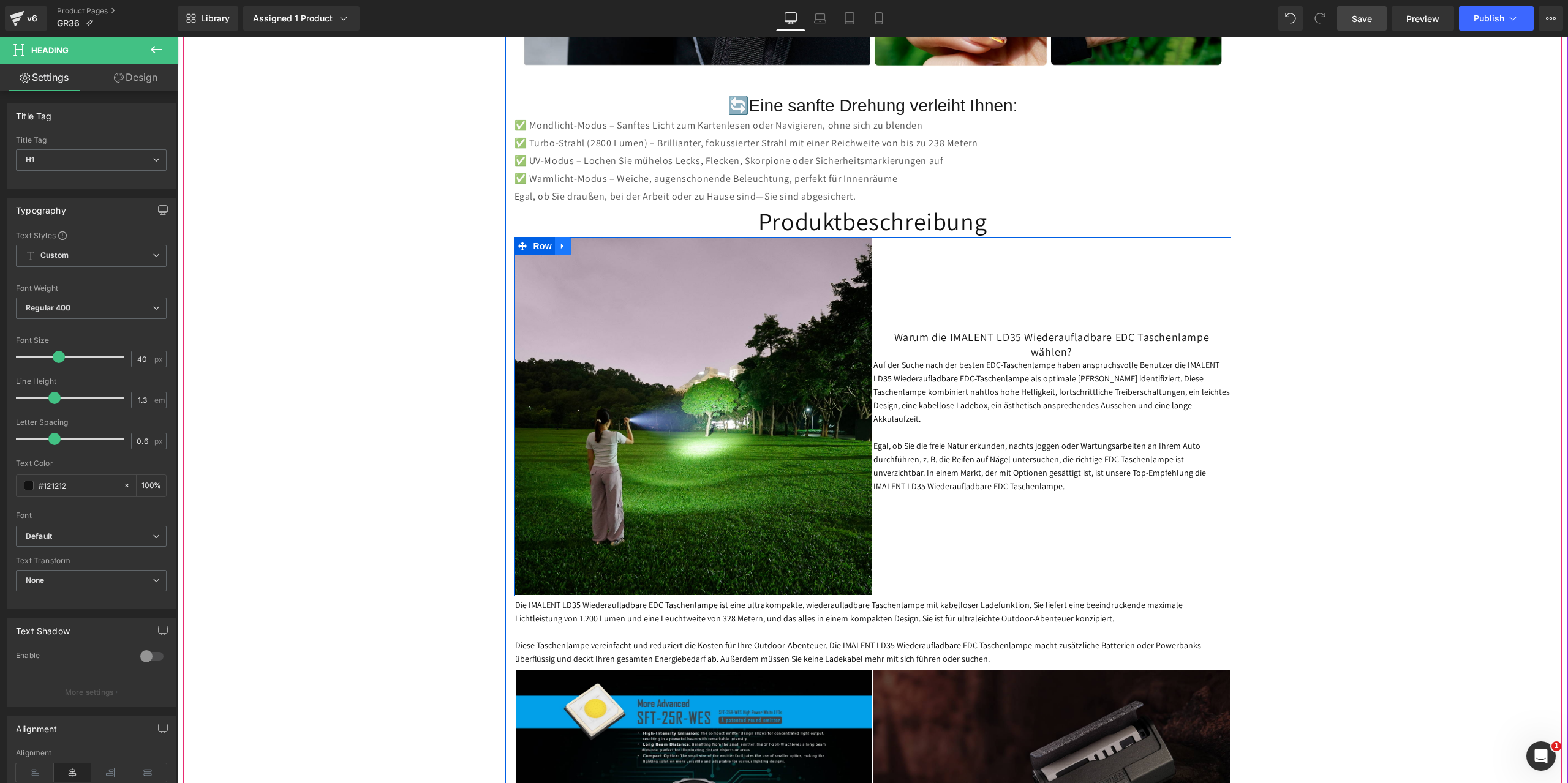
click at [559, 243] on icon at bounding box center [563, 246] width 9 height 9
click at [591, 246] on icon at bounding box center [594, 246] width 9 height 9
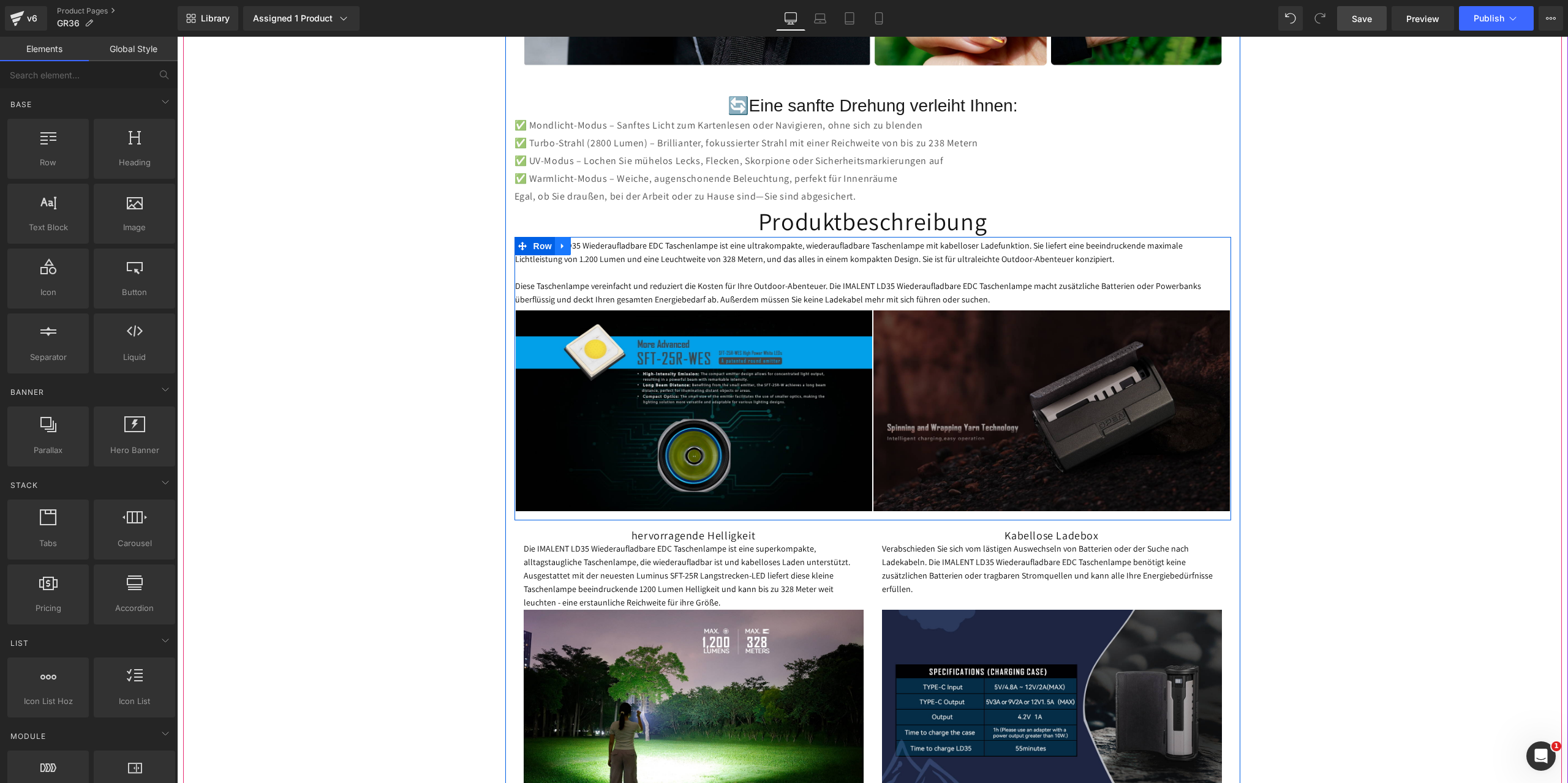
click at [561, 246] on icon at bounding box center [562, 246] width 3 height 5
click at [590, 246] on icon at bounding box center [594, 246] width 9 height 9
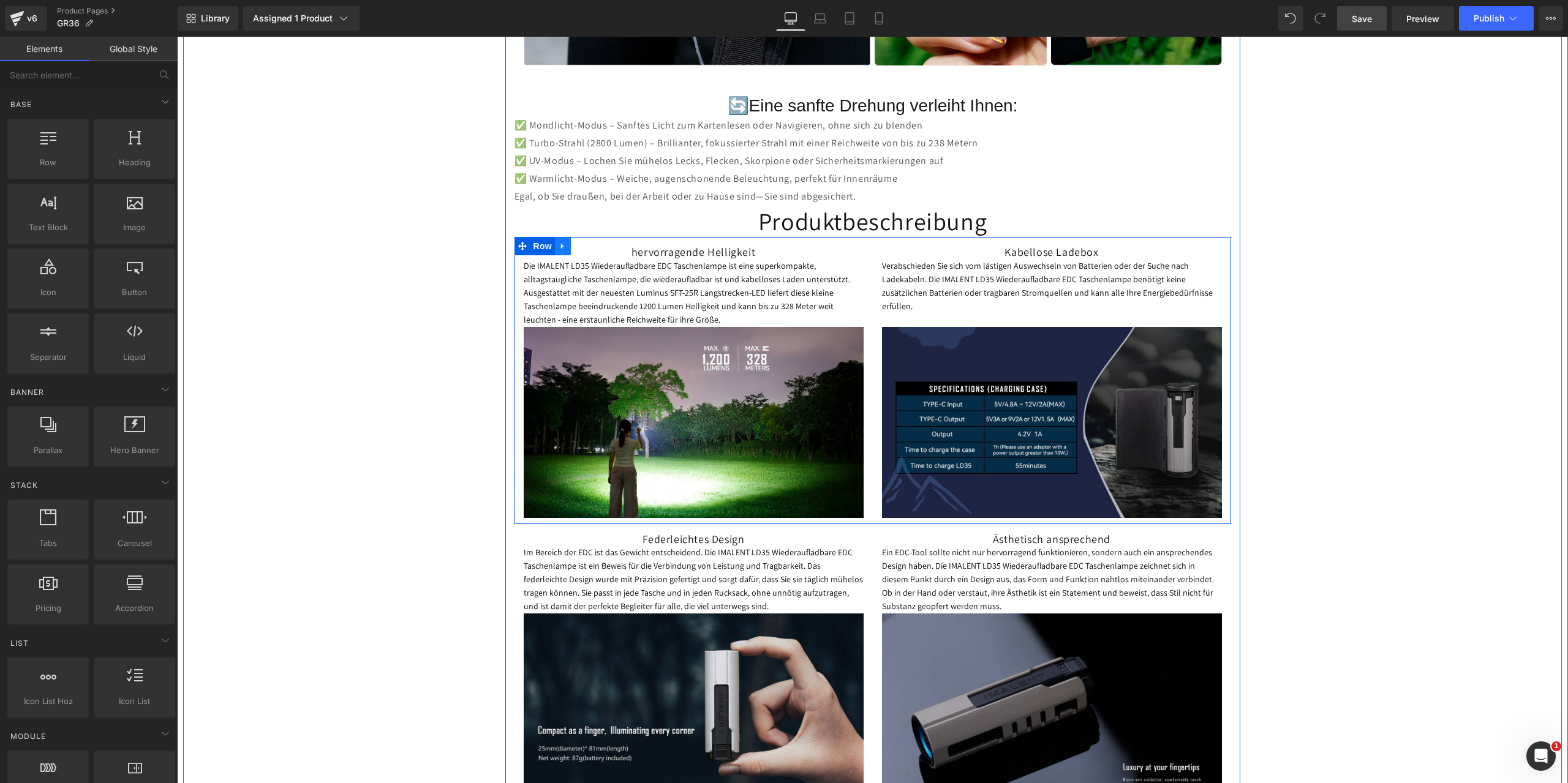
click at [559, 245] on icon at bounding box center [563, 246] width 9 height 9
click at [590, 244] on icon at bounding box center [594, 246] width 9 height 9
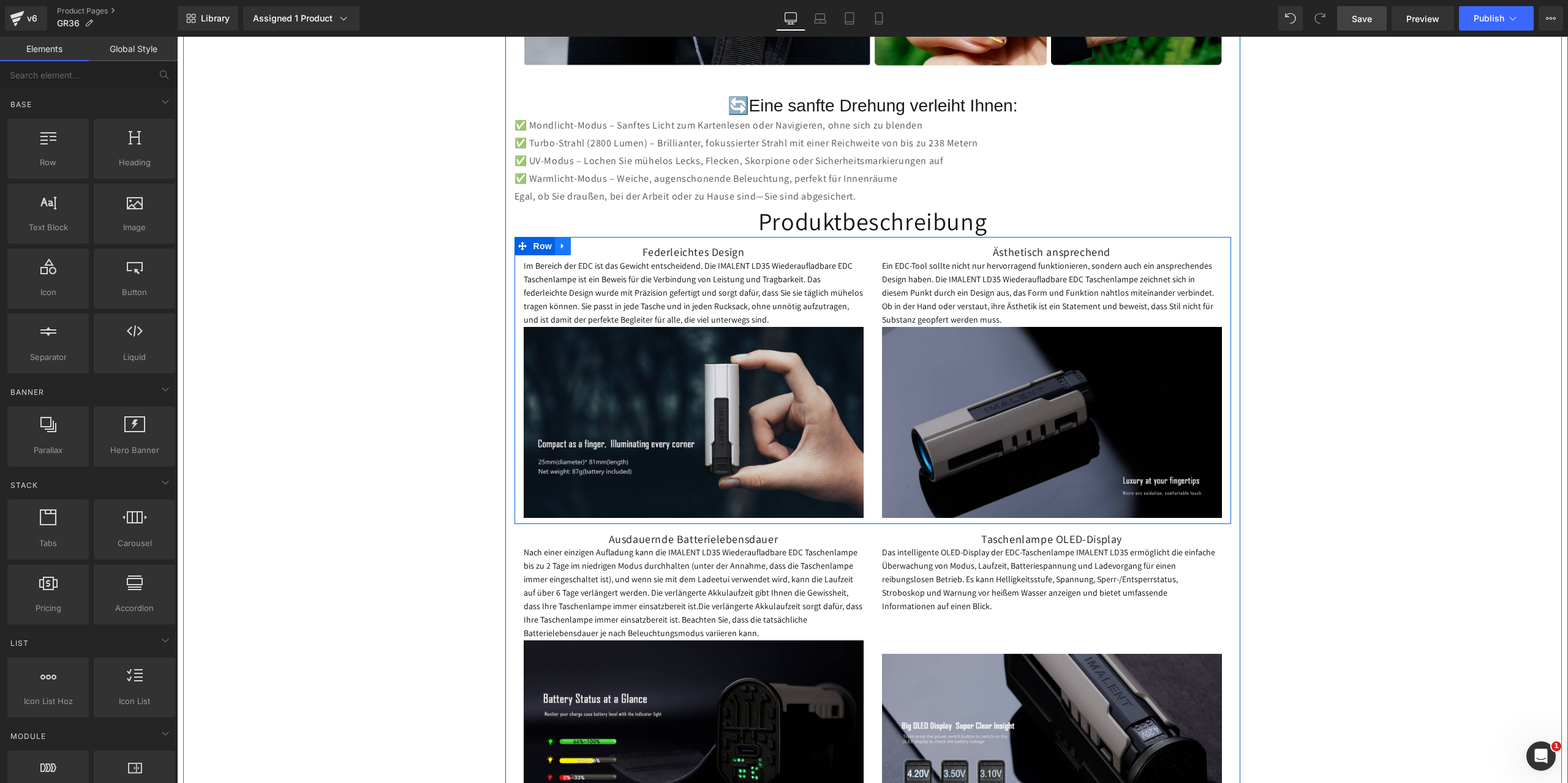
click at [561, 248] on icon at bounding box center [562, 246] width 3 height 5
click at [590, 246] on icon at bounding box center [594, 246] width 9 height 9
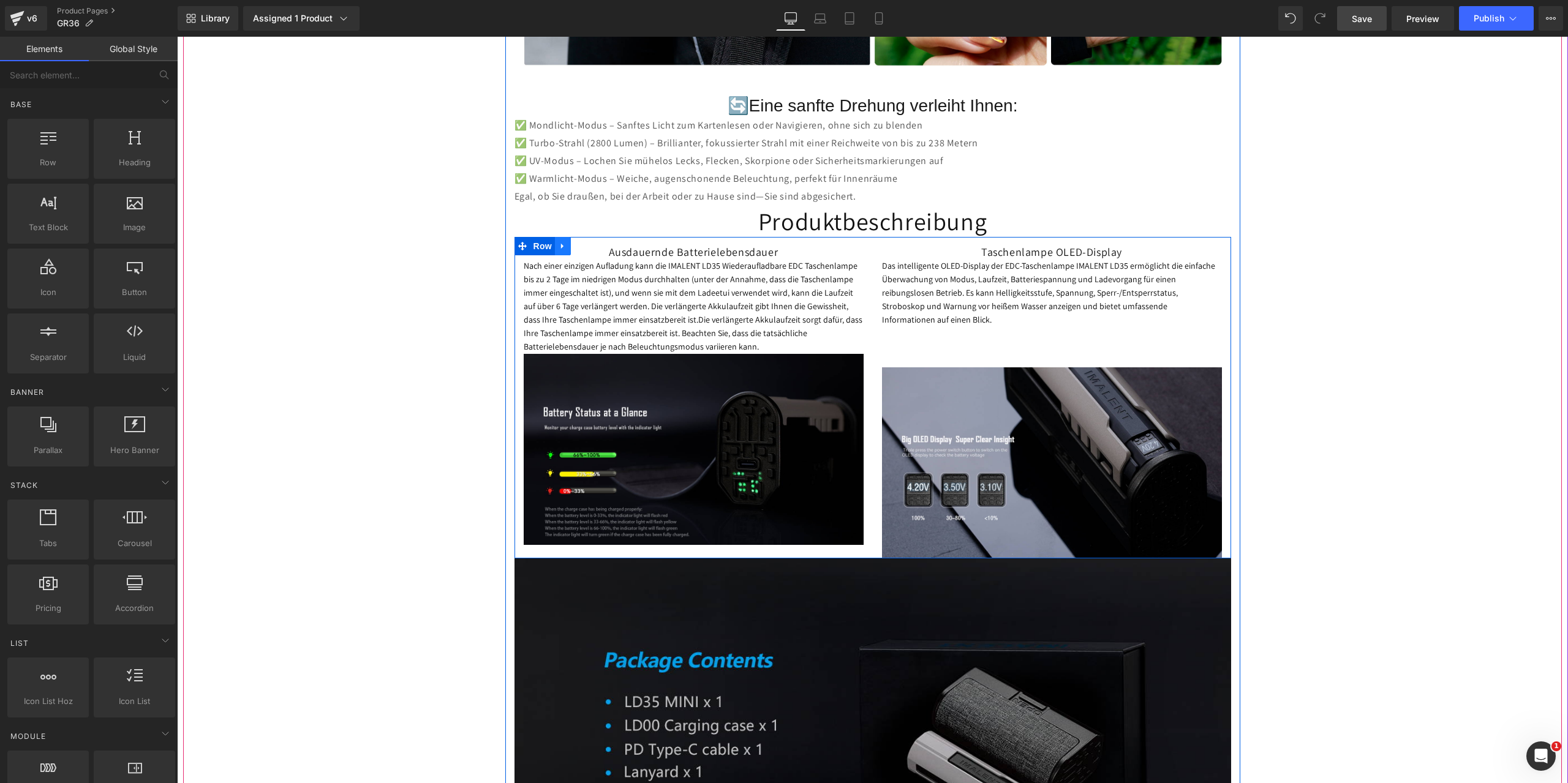
click at [559, 246] on icon at bounding box center [563, 246] width 9 height 9
click at [594, 247] on icon at bounding box center [594, 246] width 9 height 9
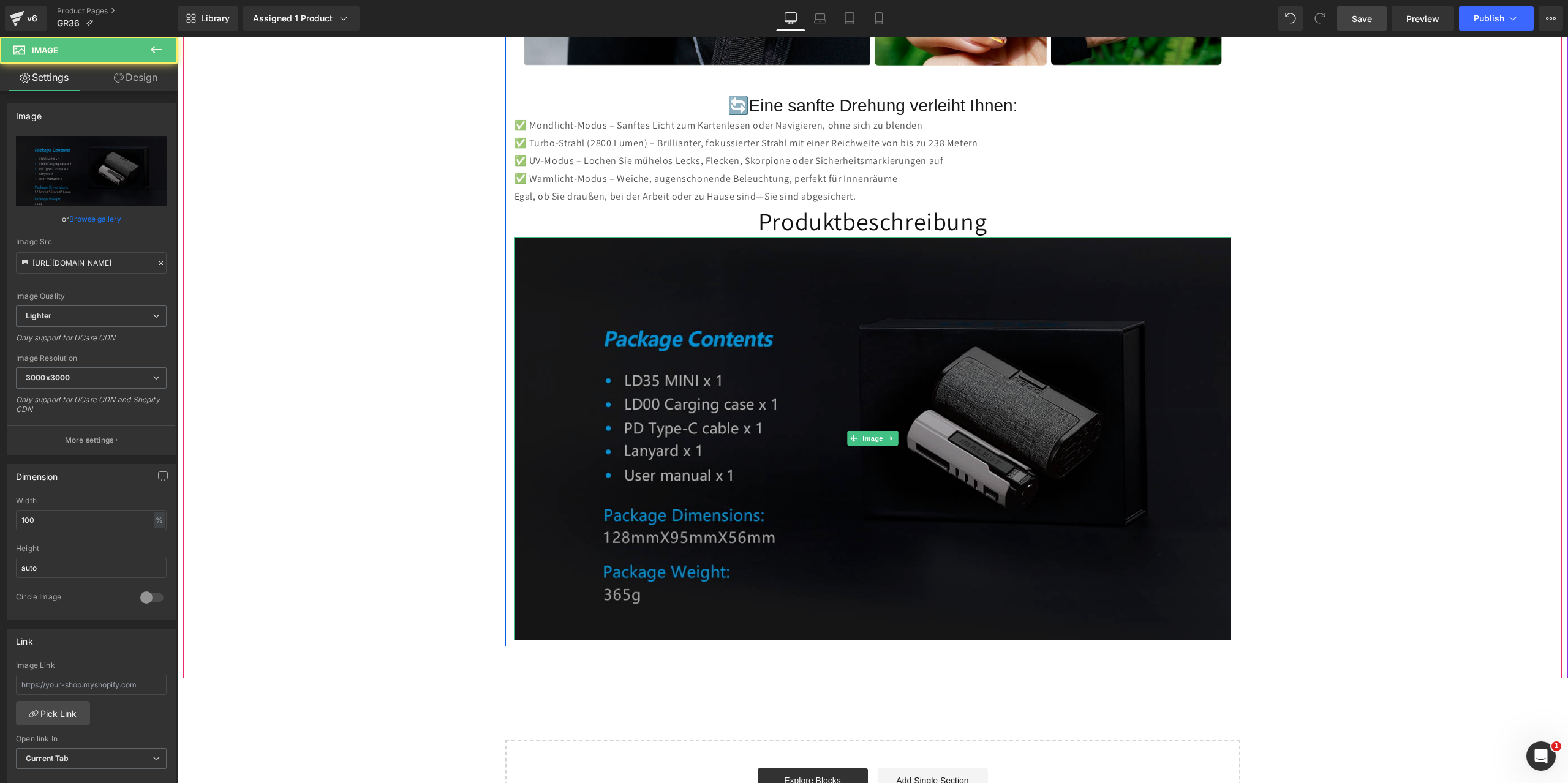
click at [600, 261] on img at bounding box center [873, 439] width 717 height 403
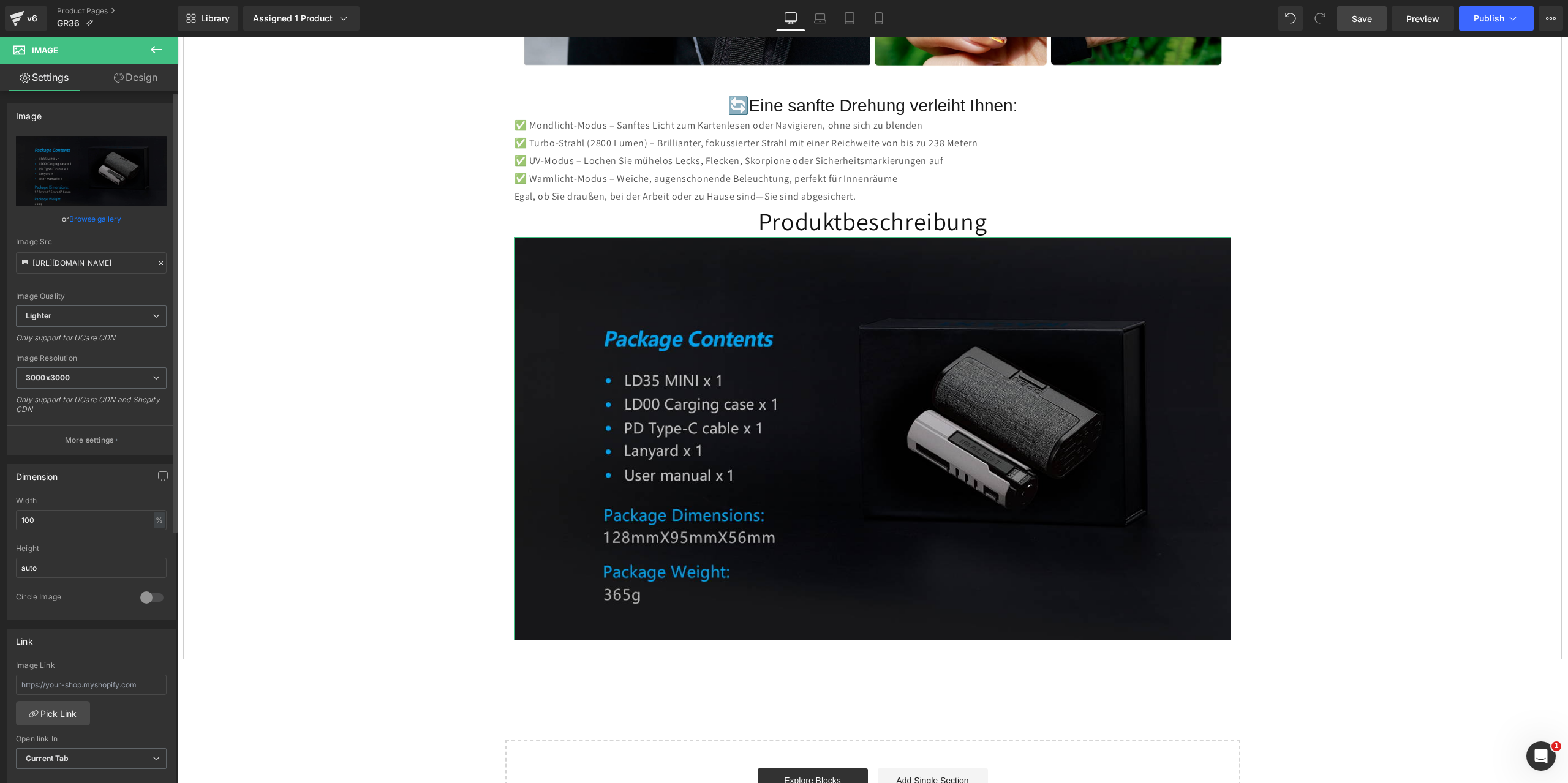
click at [157, 265] on icon at bounding box center [161, 263] width 9 height 9
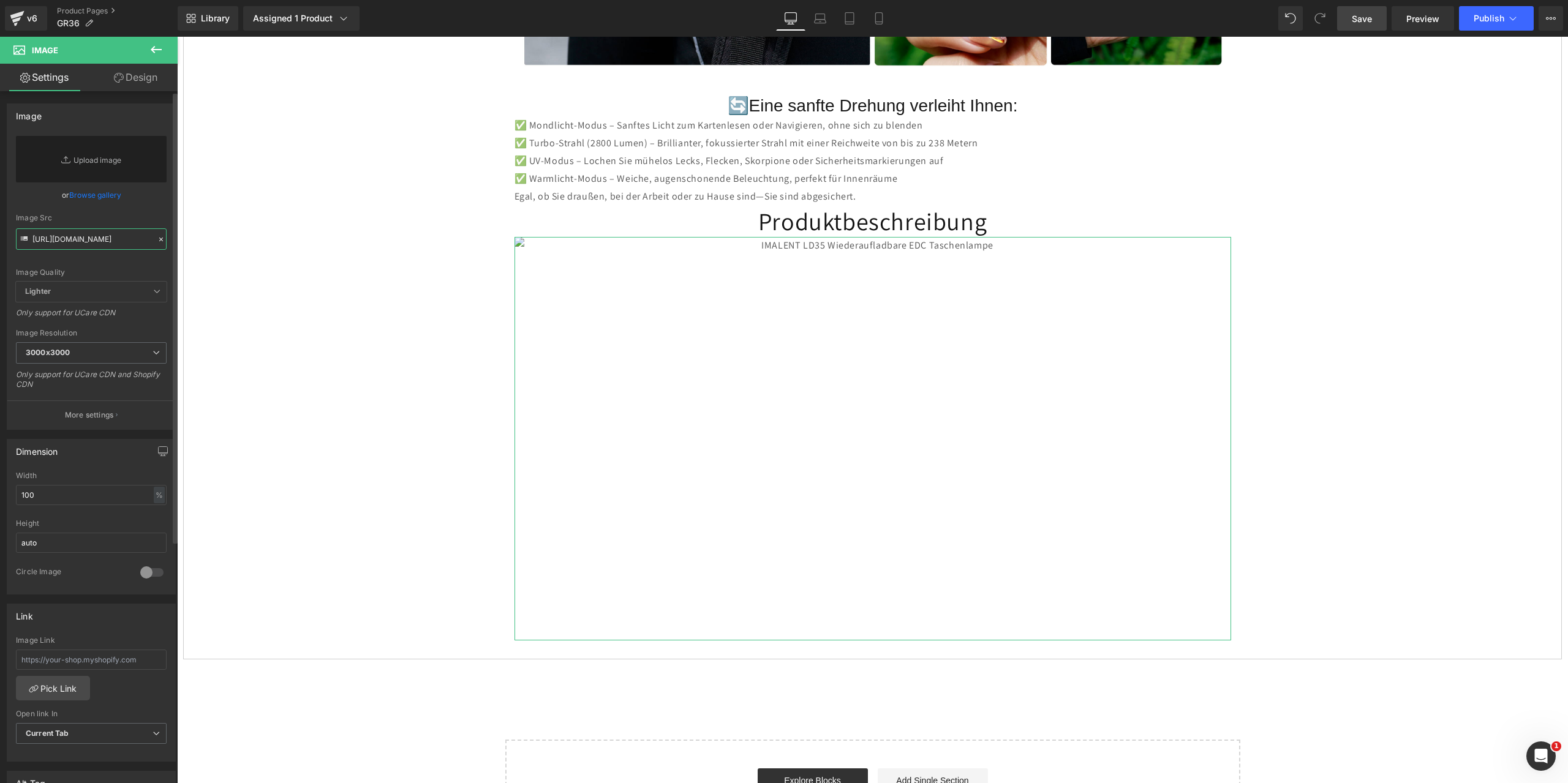
click at [86, 239] on input "[URL][DOMAIN_NAME]" at bounding box center [91, 239] width 151 height 22
paste input "[URL][DOMAIN_NAME]"
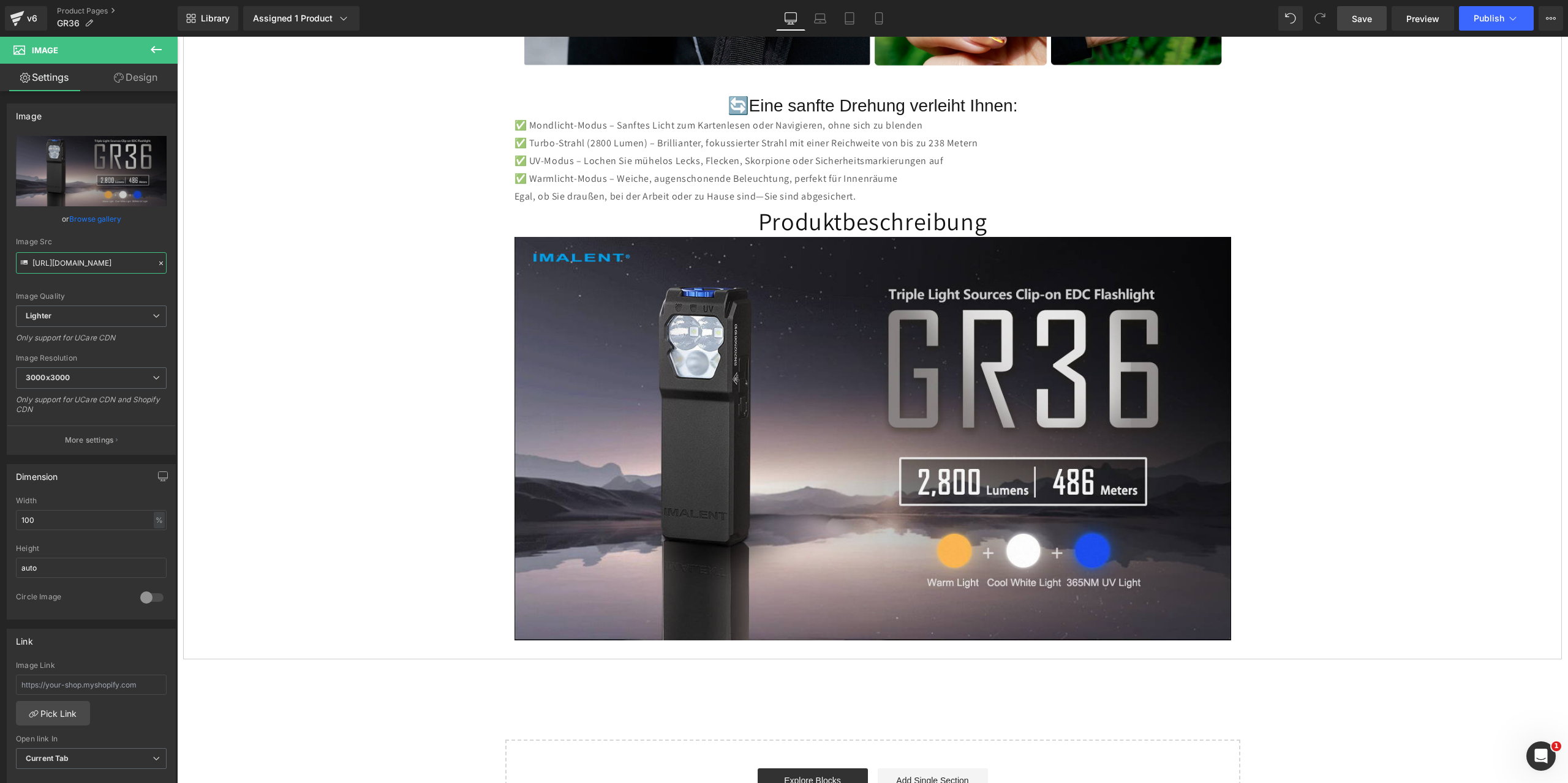
type input "[URL][DOMAIN_NAME]"
click at [1366, 21] on span "Save" at bounding box center [1362, 19] width 20 height 13
click at [890, 437] on icon at bounding box center [891, 439] width 2 height 5
click at [882, 437] on icon at bounding box center [885, 439] width 7 height 7
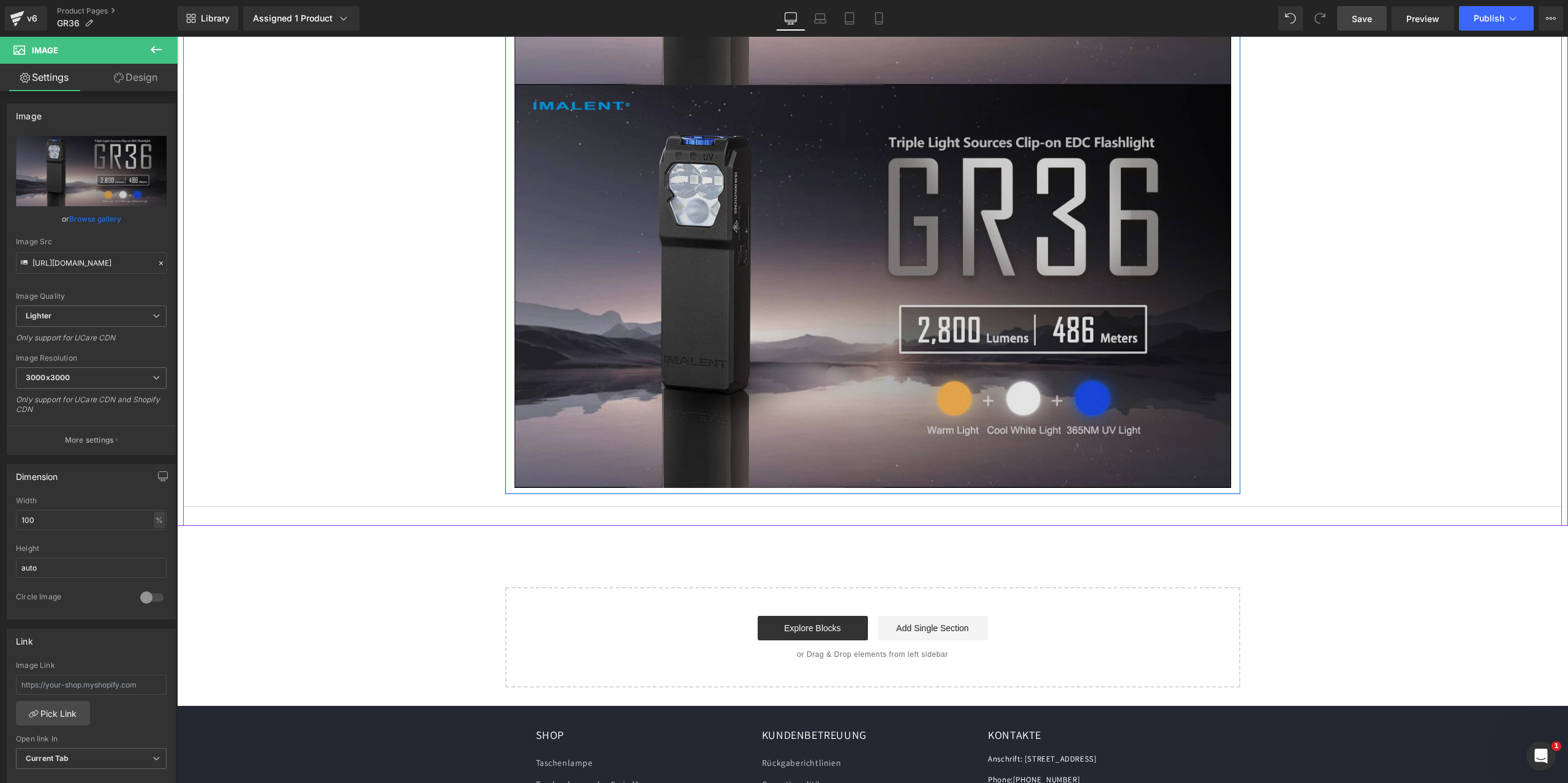
scroll to position [3310, 0]
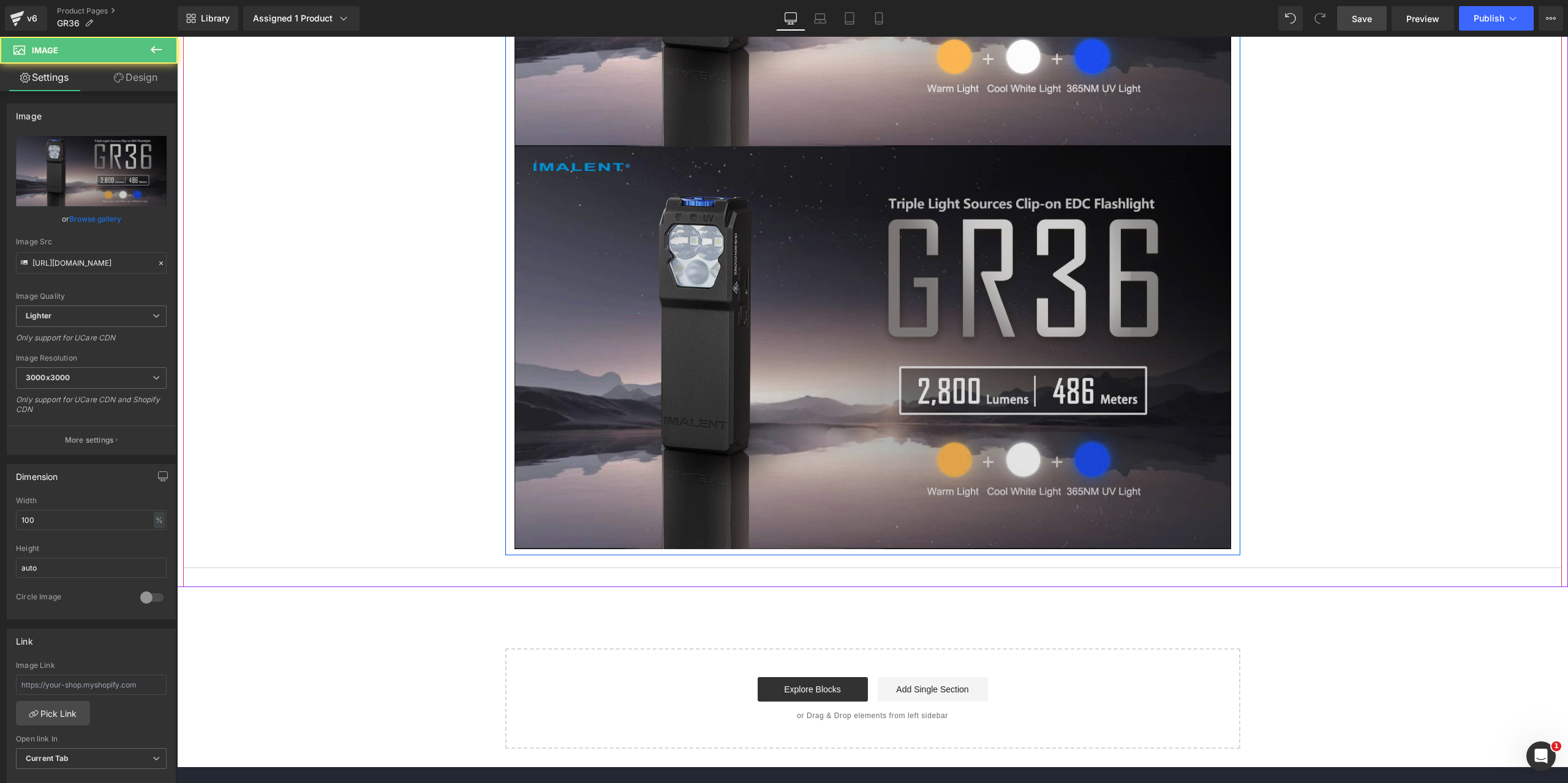
click at [785, 392] on img at bounding box center [873, 348] width 717 height 403
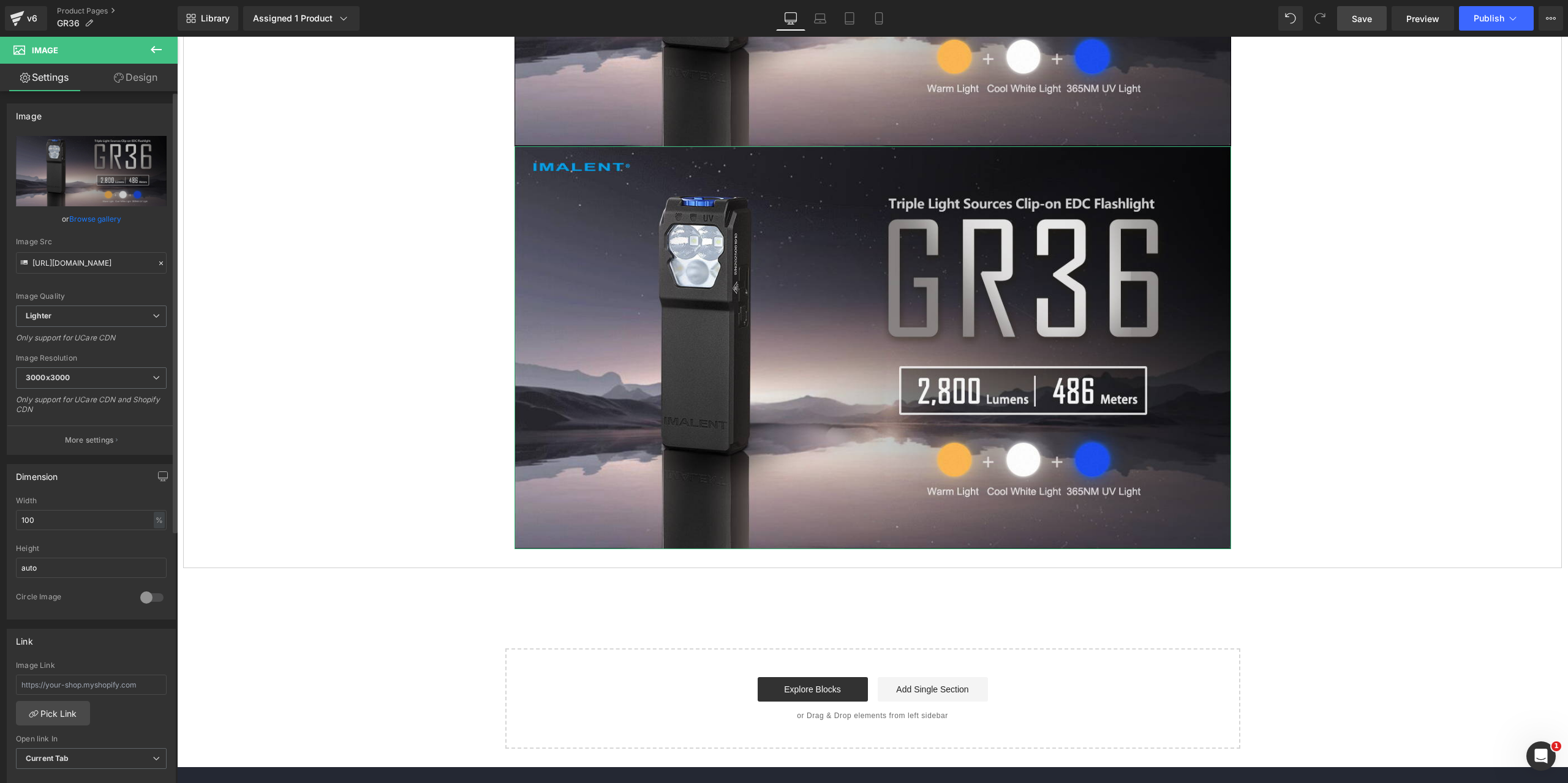
click at [159, 263] on icon at bounding box center [161, 263] width 4 height 4
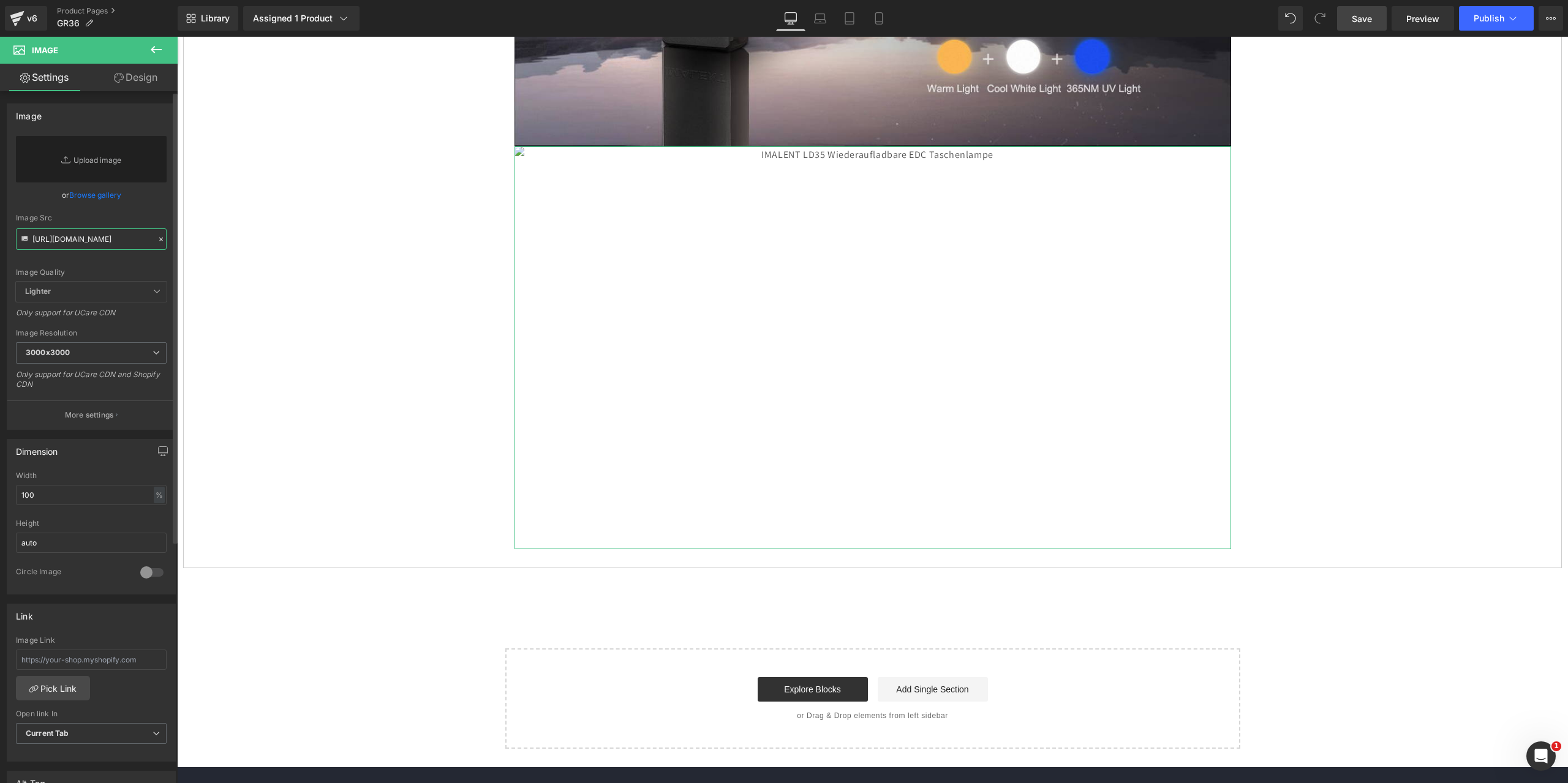
click at [51, 234] on input "[URL][DOMAIN_NAME]" at bounding box center [91, 239] width 151 height 22
paste input "[URL][DOMAIN_NAME]"
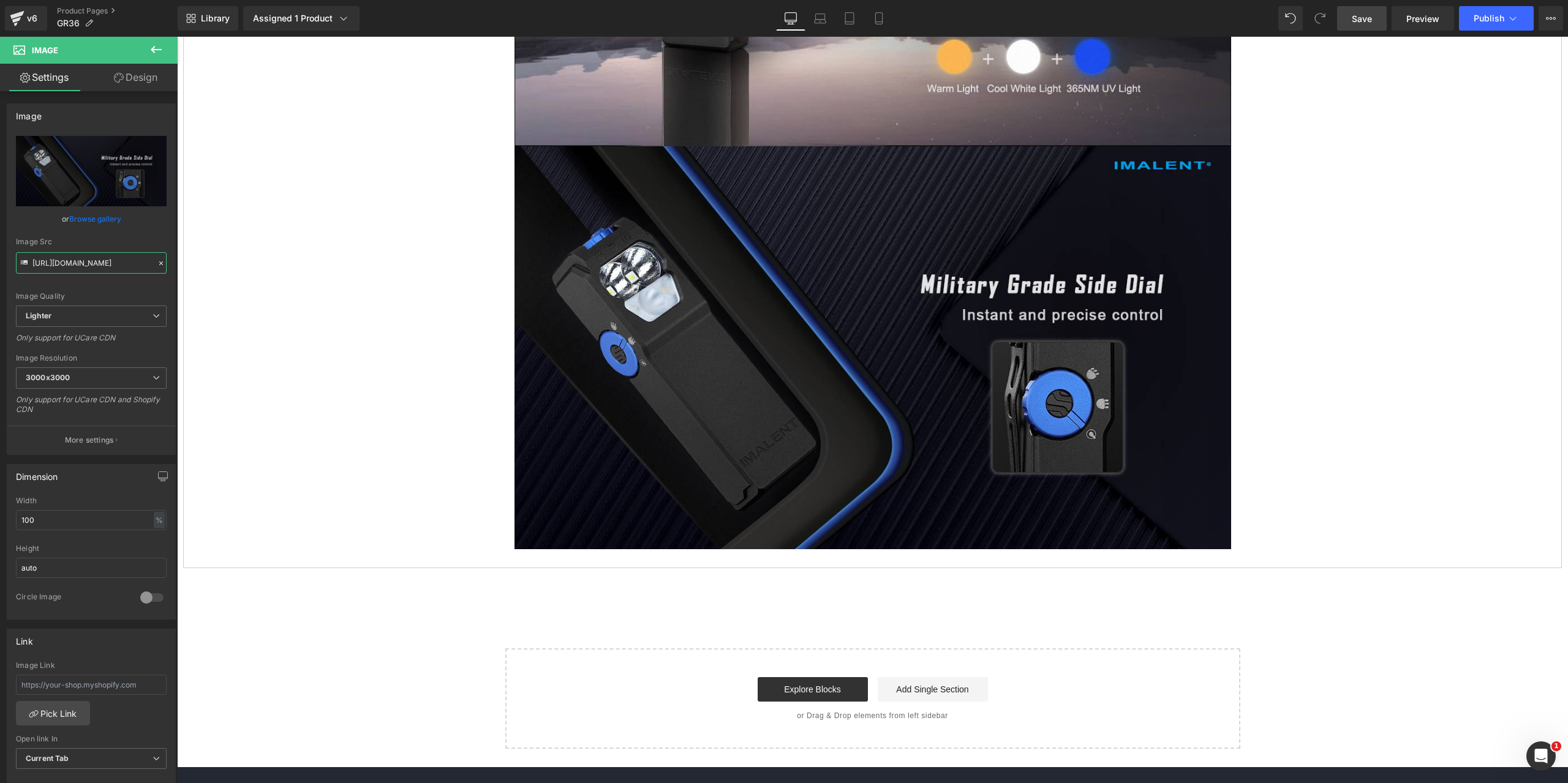
type input "[URL][DOMAIN_NAME]"
click at [1368, 13] on span "Save" at bounding box center [1362, 19] width 20 height 13
click at [890, 348] on icon at bounding box center [891, 347] width 2 height 5
click at [882, 346] on icon at bounding box center [885, 347] width 7 height 7
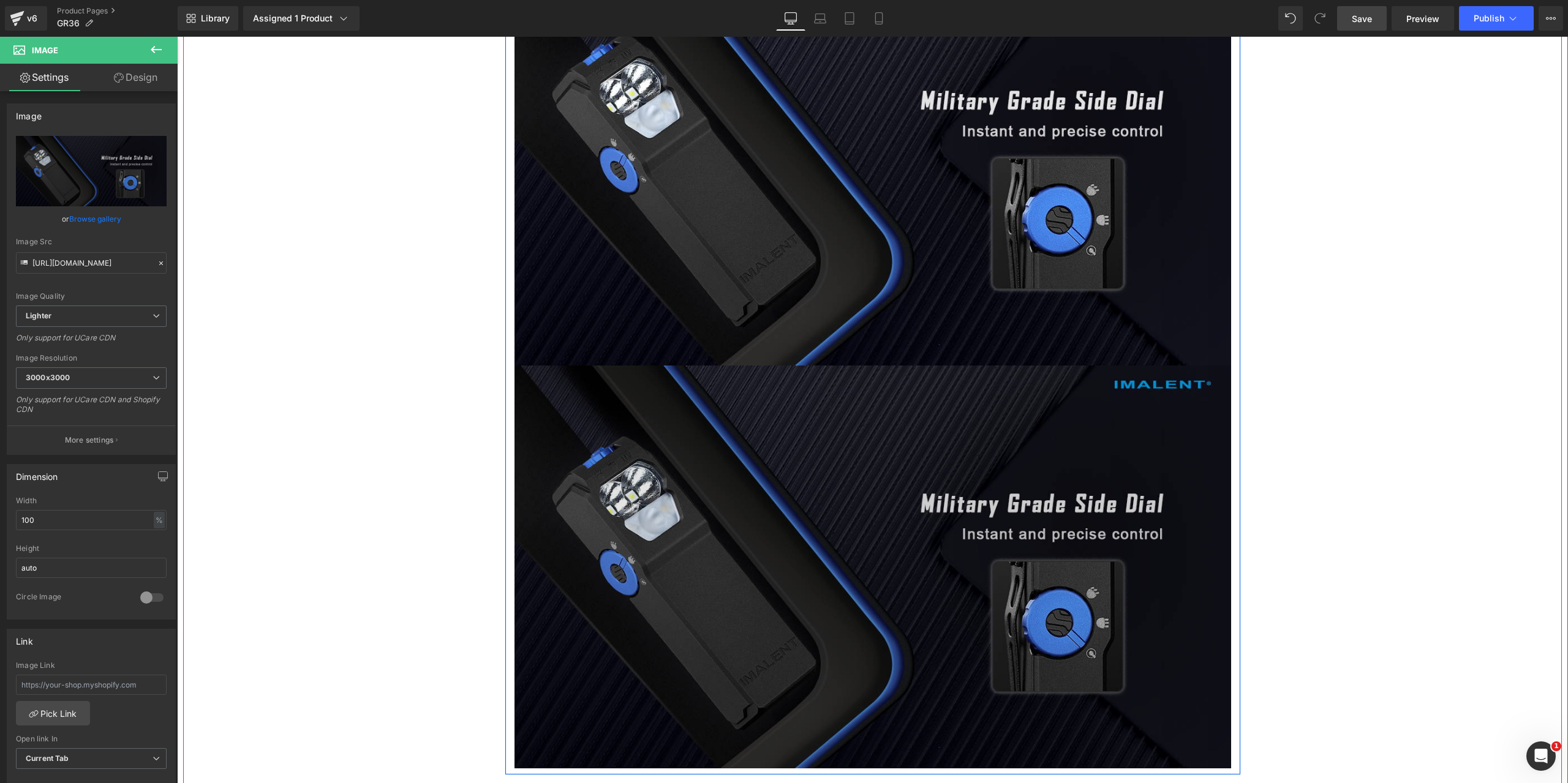
scroll to position [3677, 0]
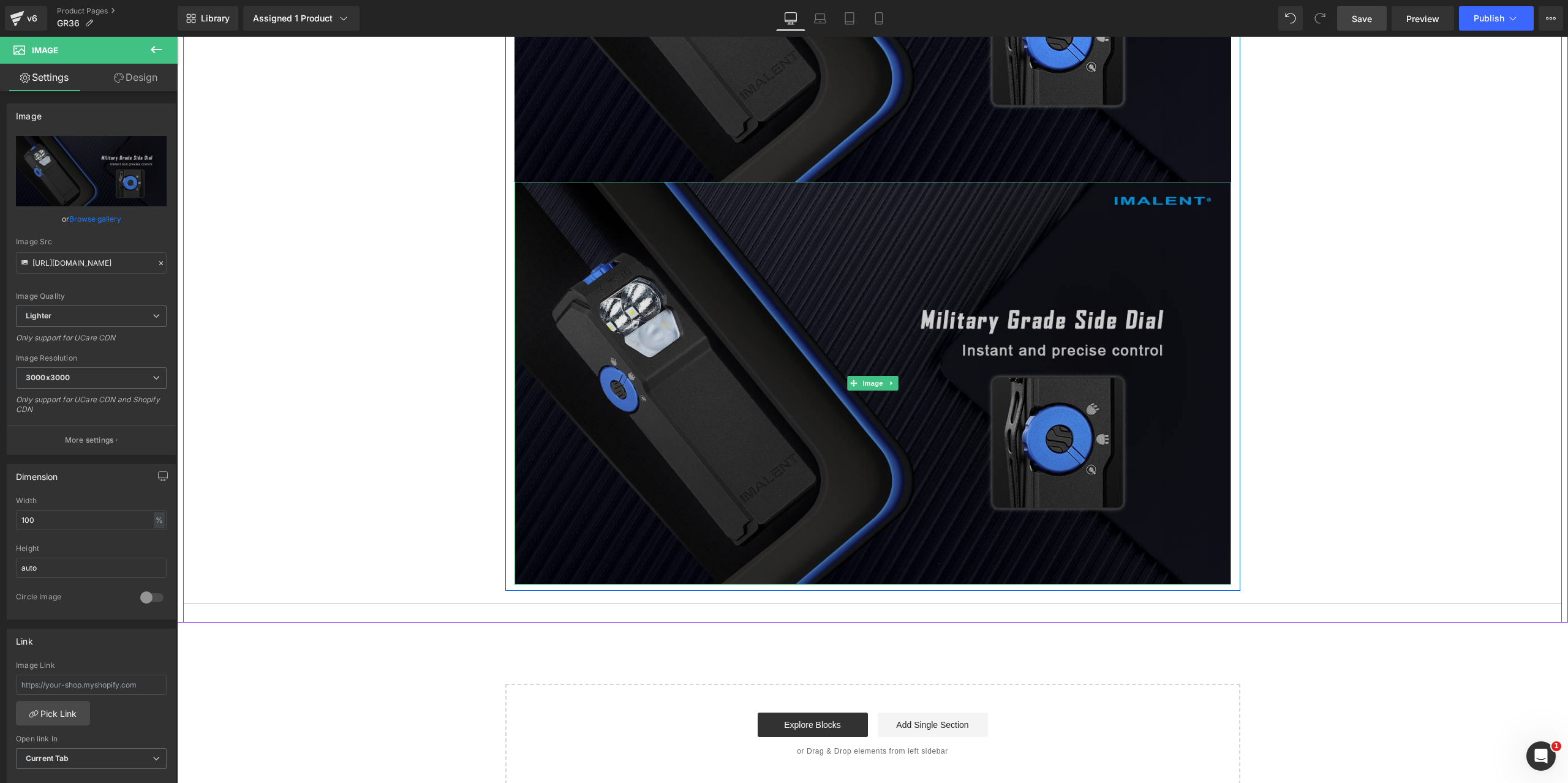
click at [826, 343] on img at bounding box center [873, 383] width 717 height 403
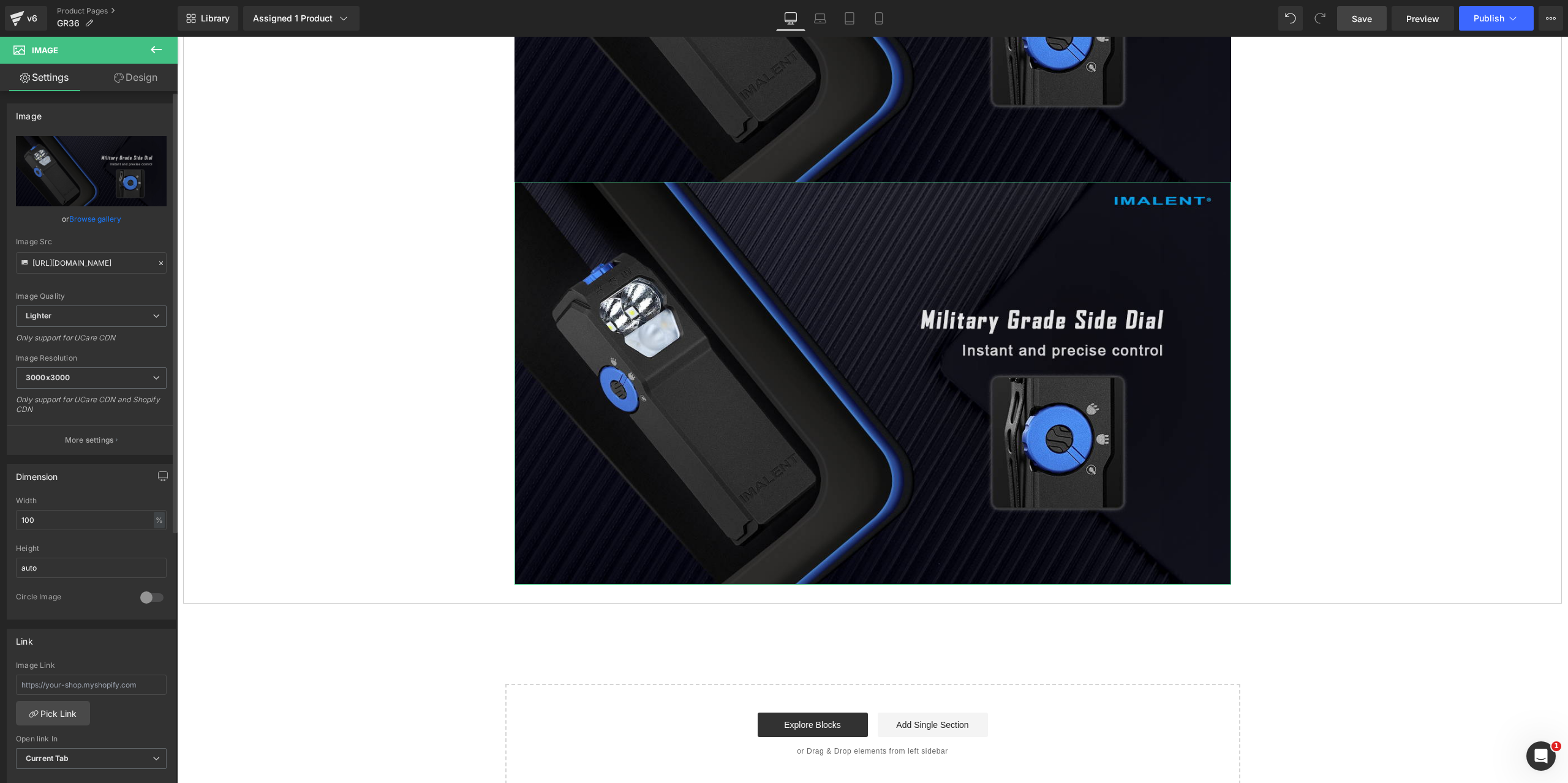
click at [157, 261] on icon at bounding box center [161, 263] width 9 height 9
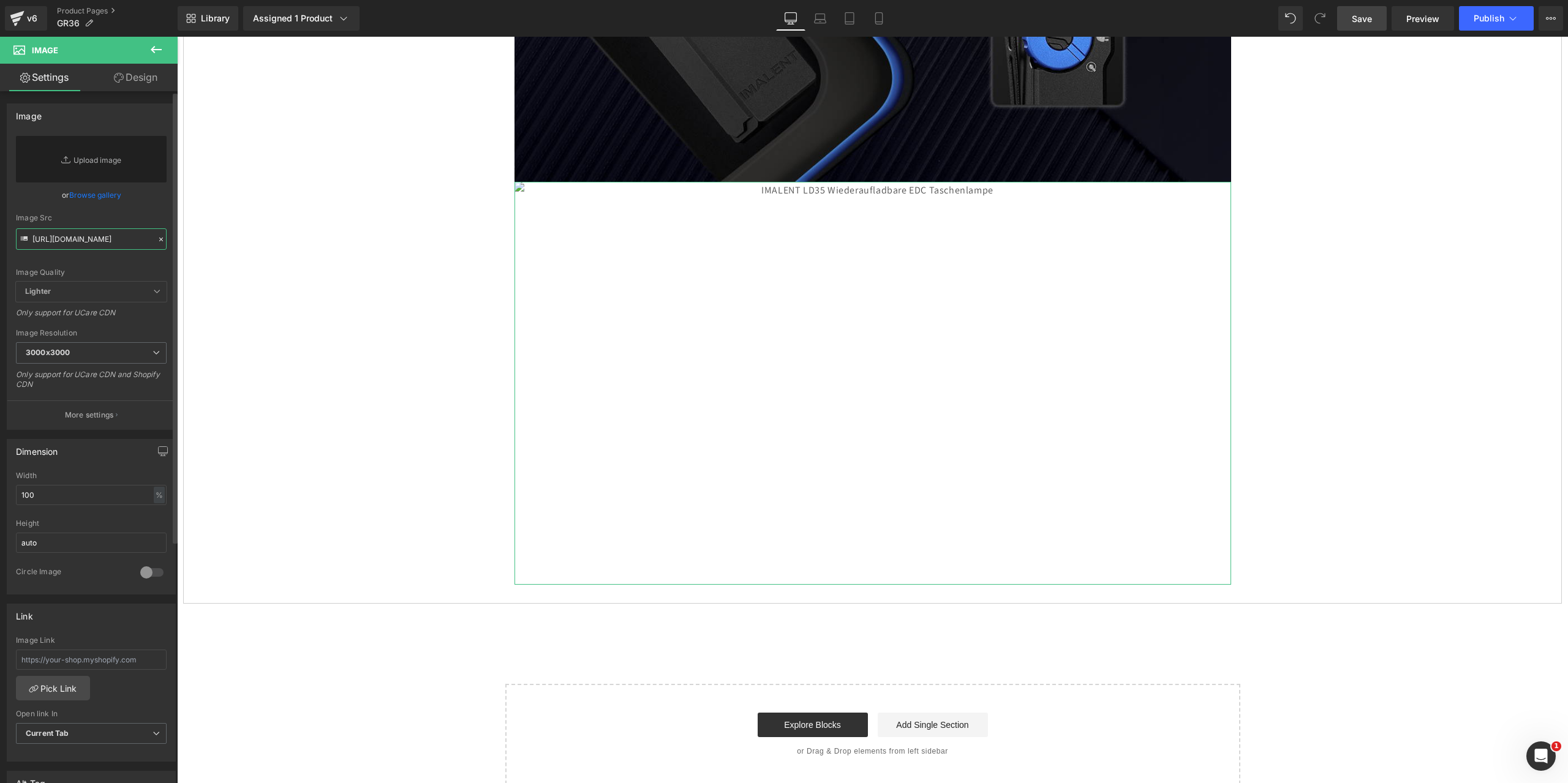
click at [56, 240] on input "[URL][DOMAIN_NAME]" at bounding box center [91, 239] width 151 height 22
paste input "[URL][DOMAIN_NAME]"
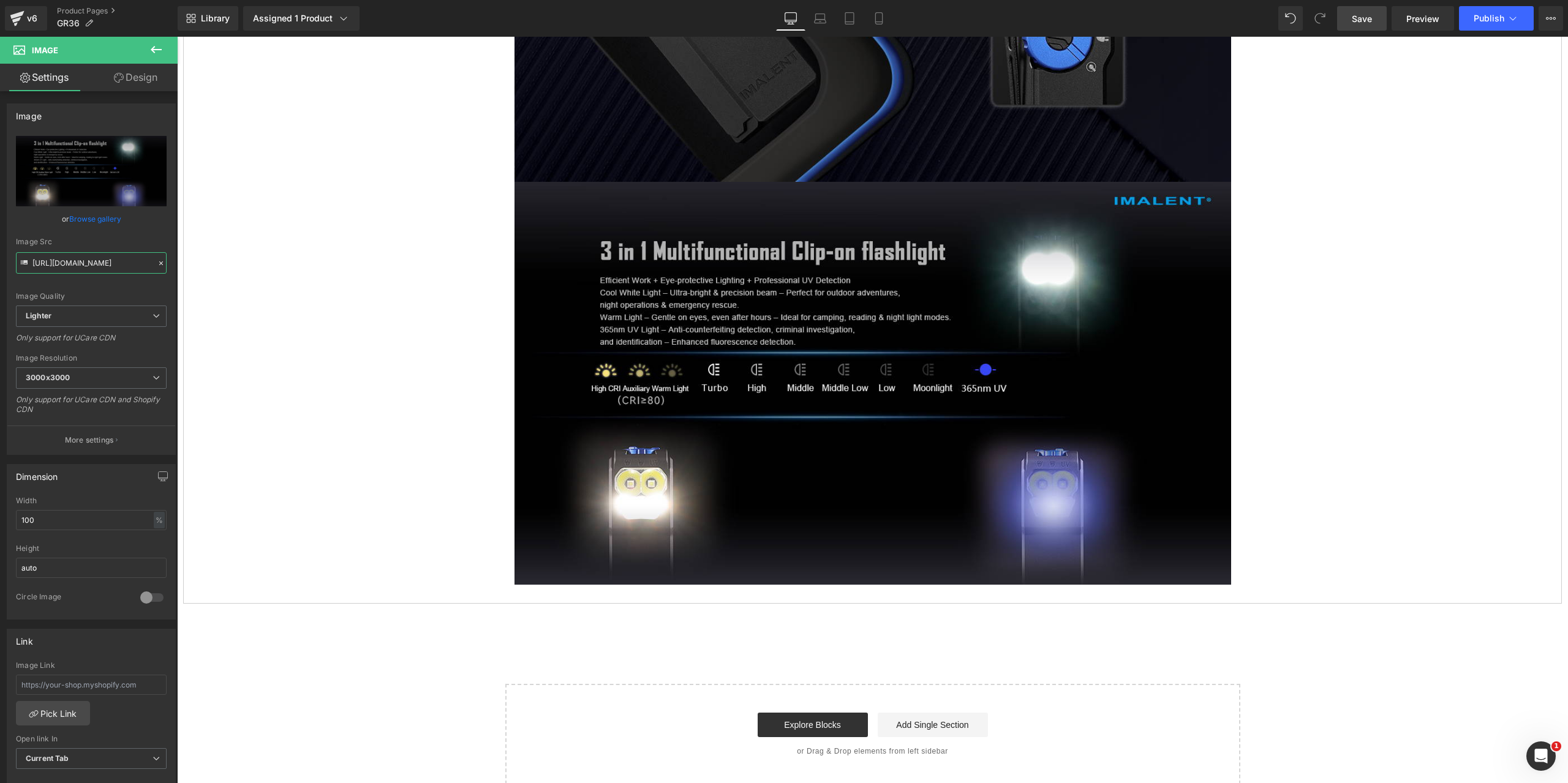
type input "[URL][DOMAIN_NAME]"
click at [1363, 19] on span "Save" at bounding box center [1362, 19] width 20 height 13
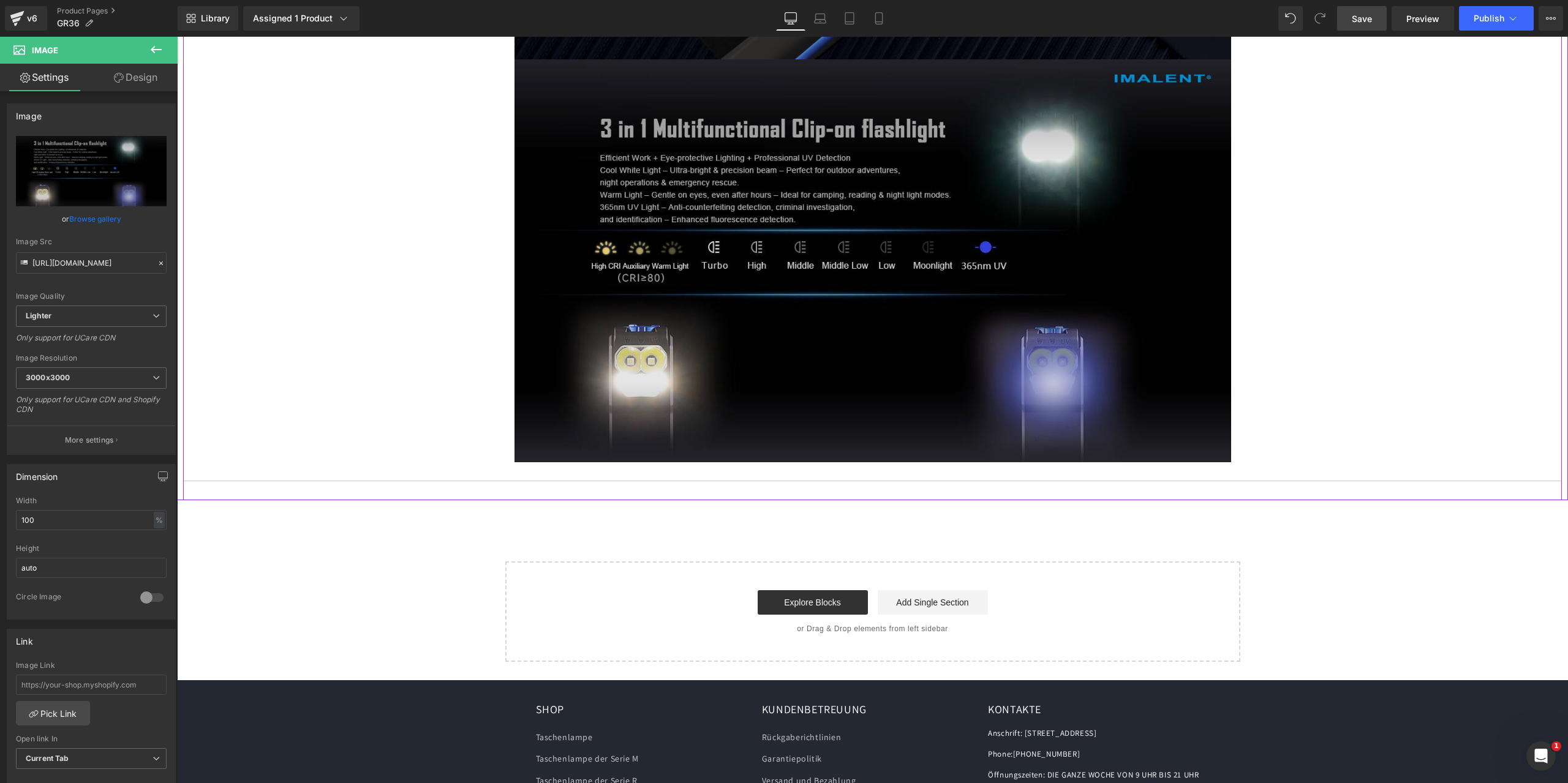
scroll to position [3739, 0]
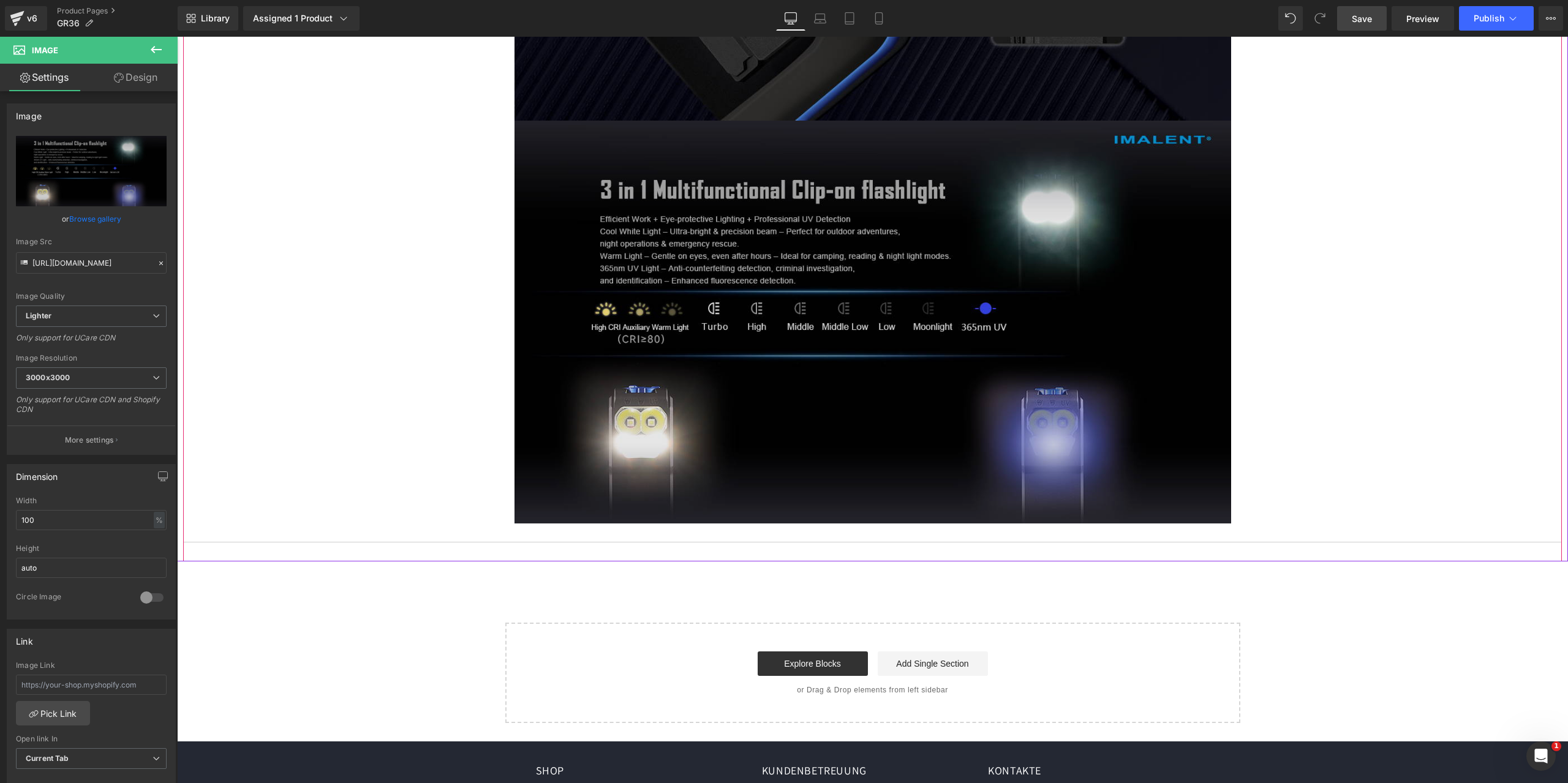
click at [824, 296] on img at bounding box center [873, 322] width 717 height 403
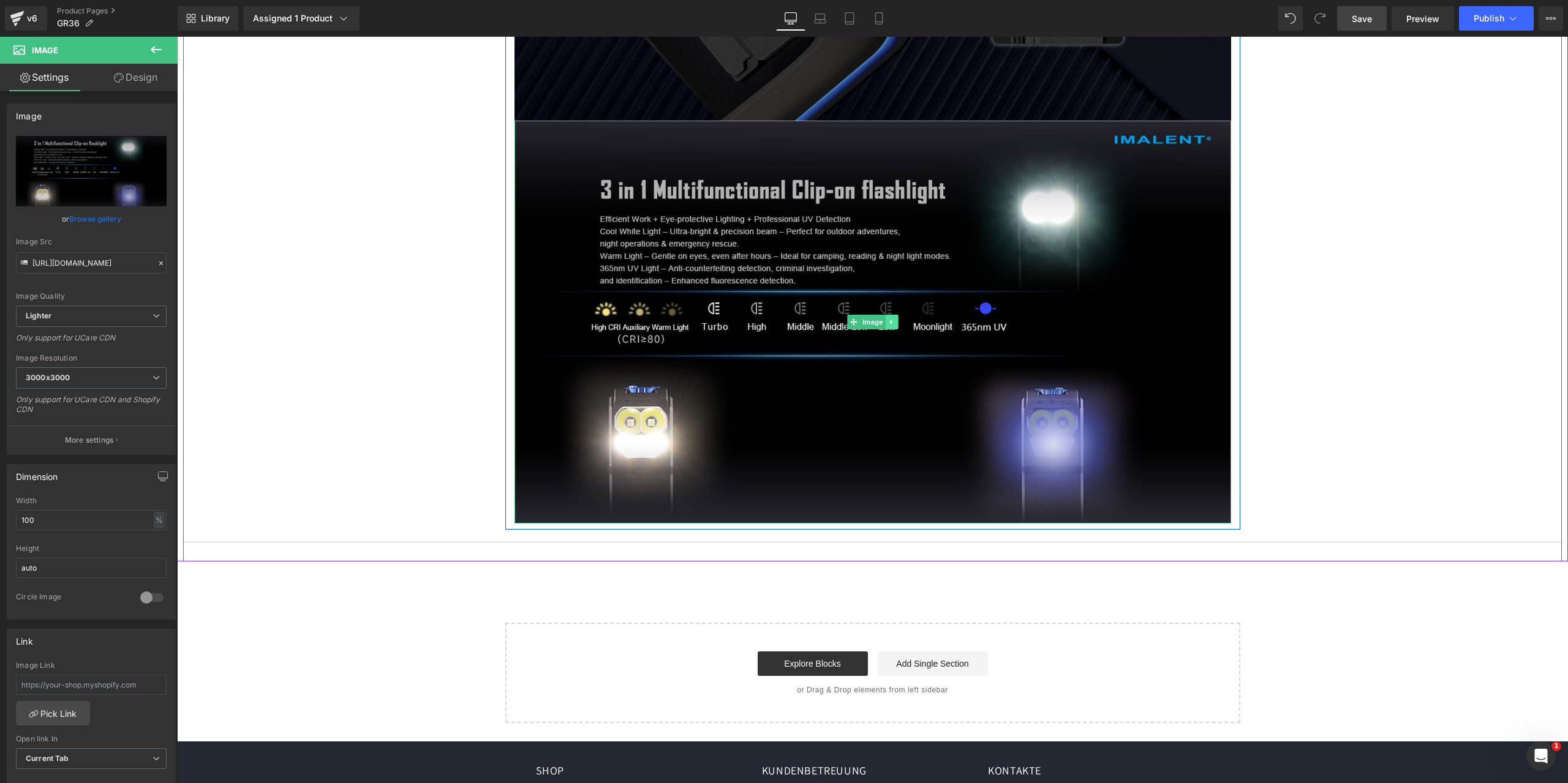
click at [889, 321] on icon at bounding box center [891, 321] width 7 height 7
click at [883, 322] on icon at bounding box center [885, 321] width 7 height 7
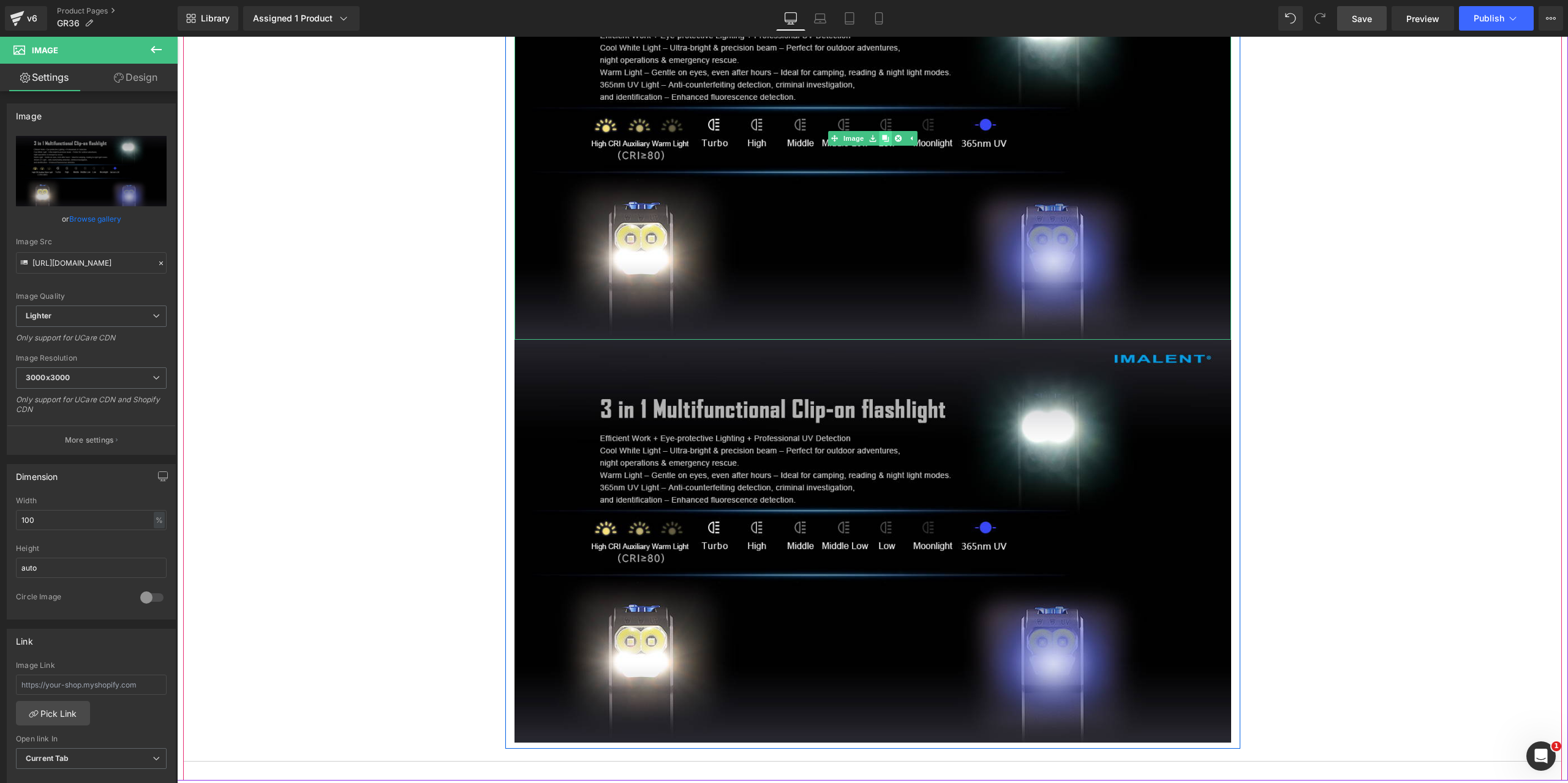
scroll to position [3983, 0]
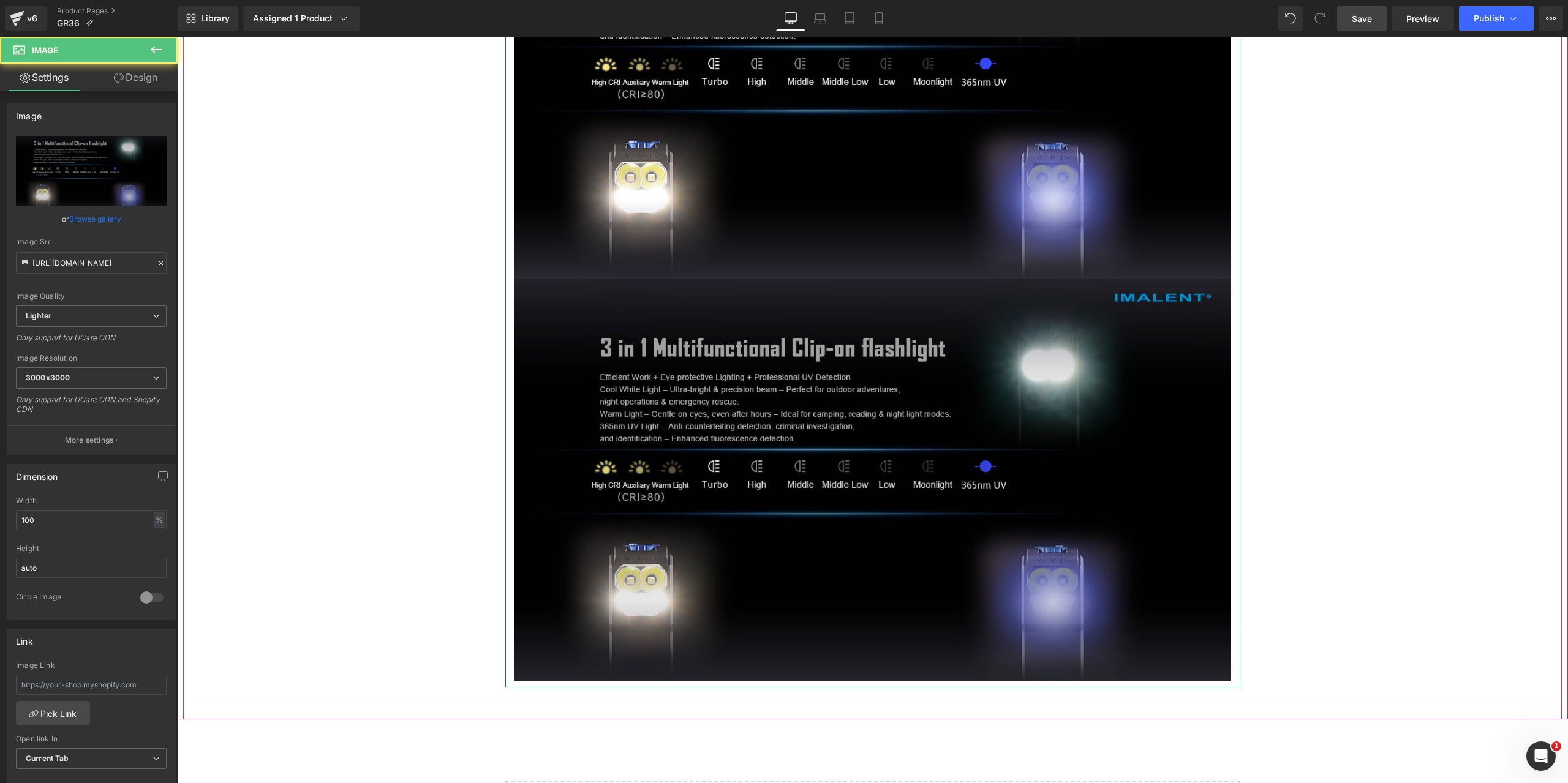
click at [752, 370] on img at bounding box center [873, 480] width 717 height 403
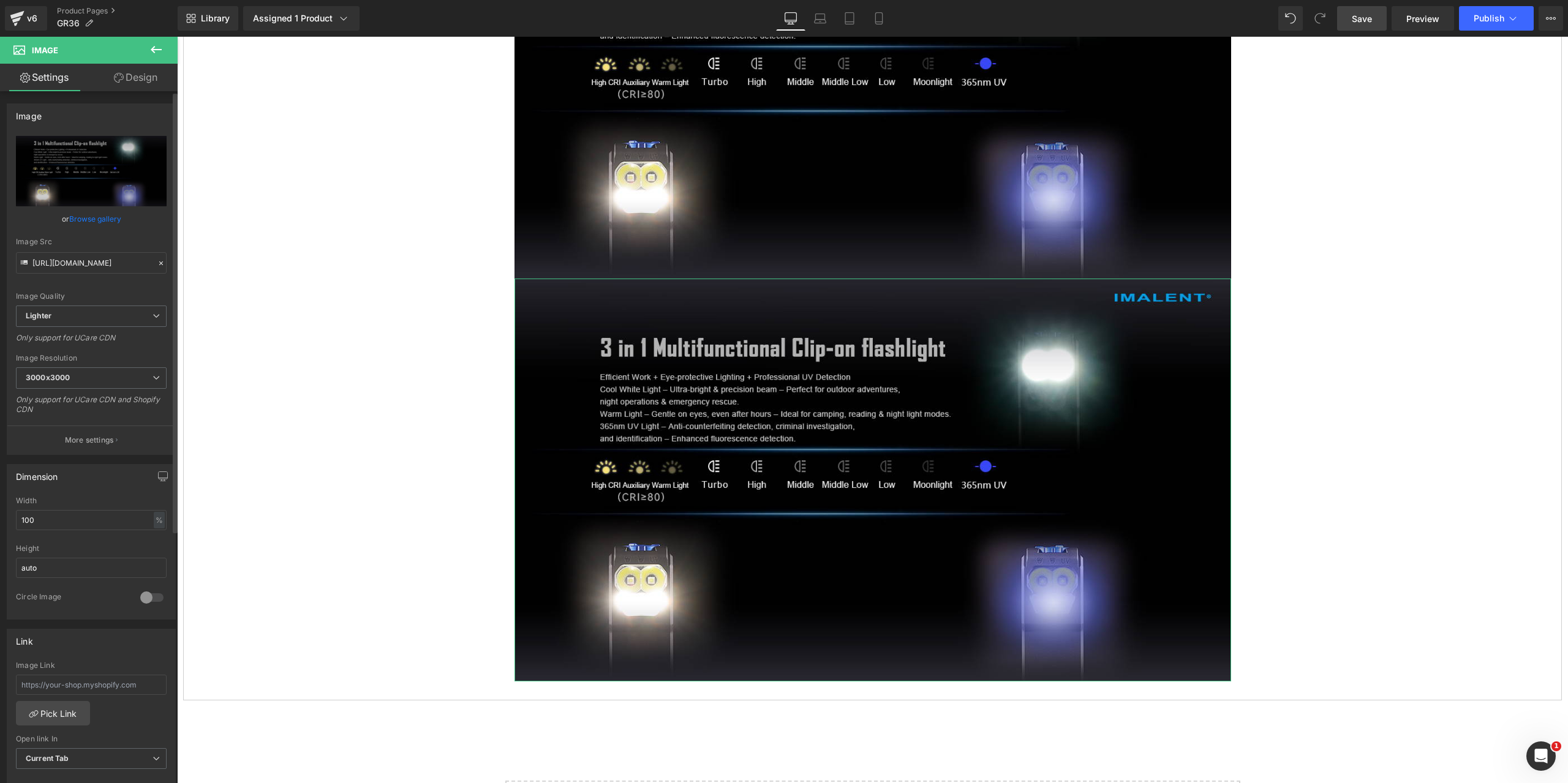
click at [157, 260] on icon at bounding box center [161, 263] width 9 height 9
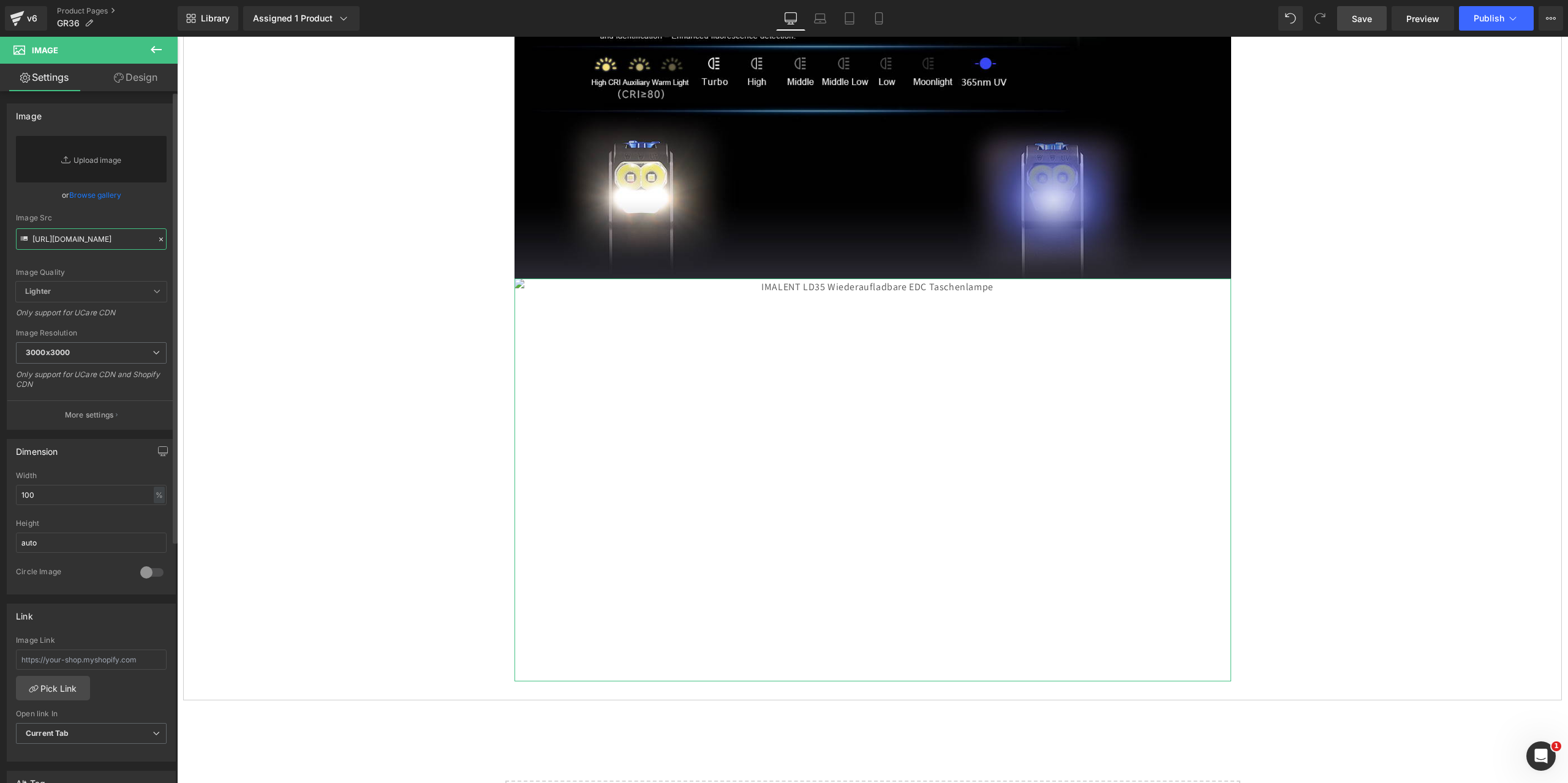
click at [65, 239] on input "[URL][DOMAIN_NAME]" at bounding box center [91, 239] width 151 height 22
paste input "[URL][DOMAIN_NAME]"
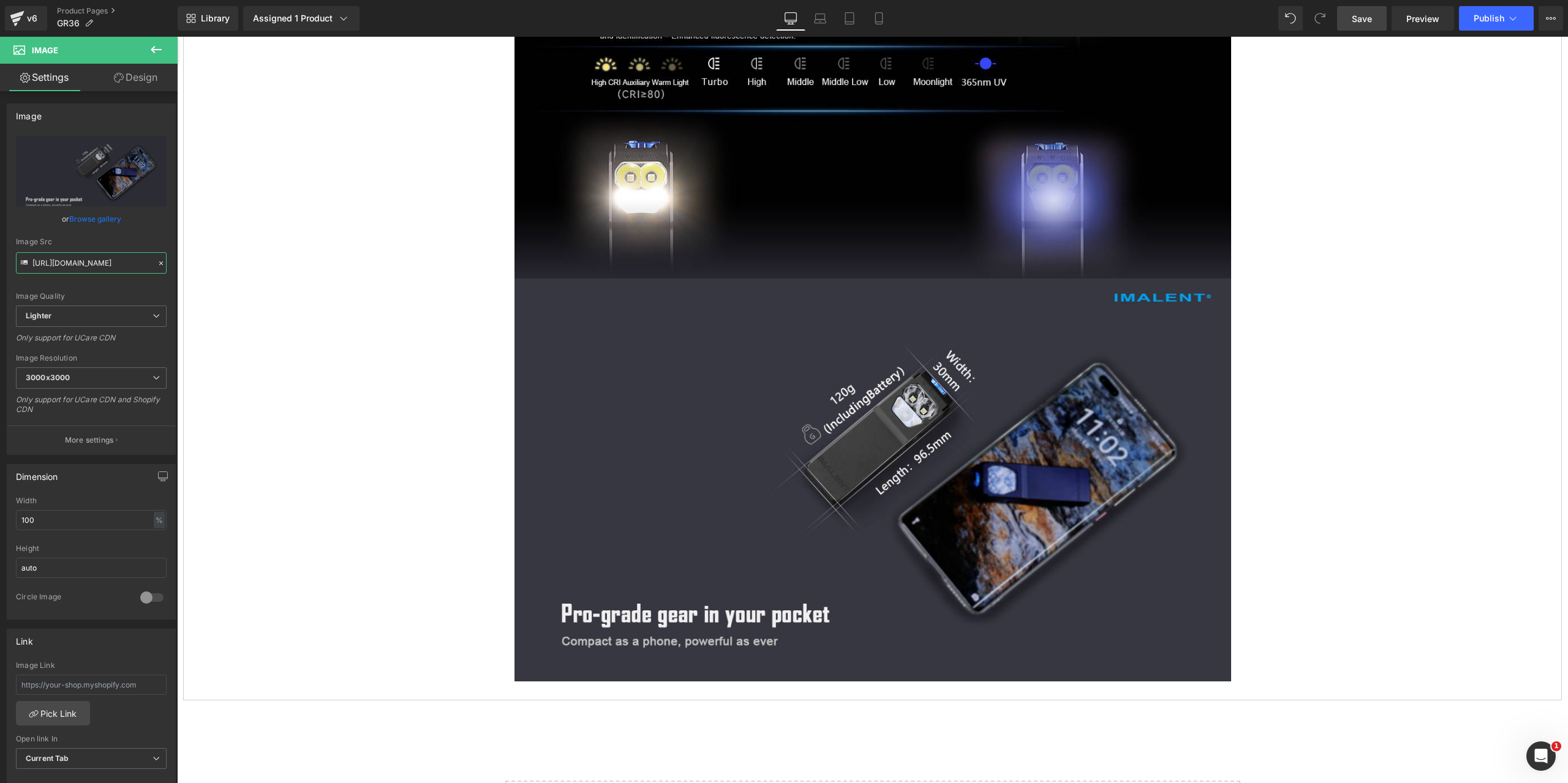
type input "[URL][DOMAIN_NAME]"
click at [1367, 19] on span "Save" at bounding box center [1362, 19] width 20 height 13
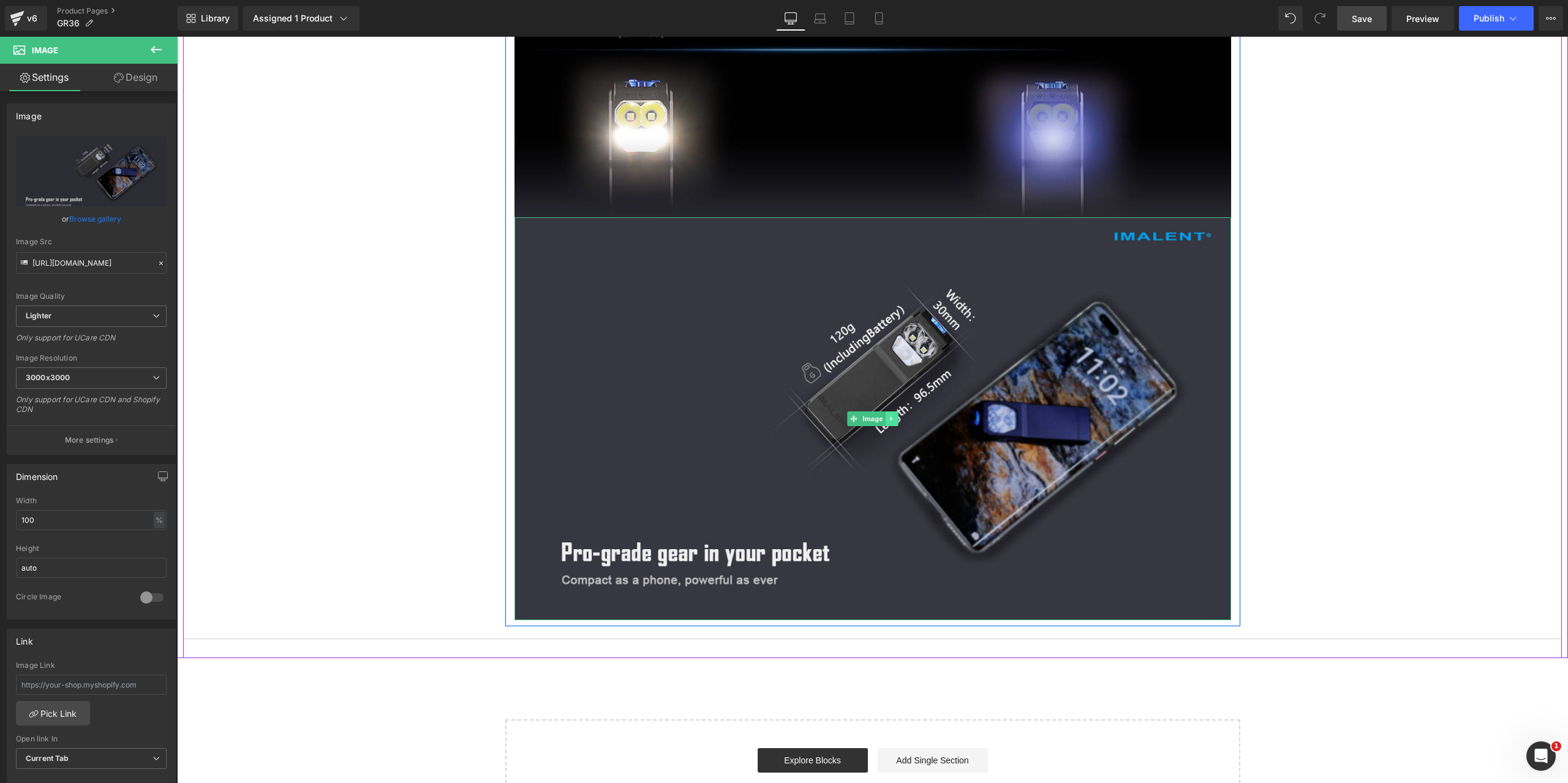
click at [890, 418] on icon at bounding box center [891, 418] width 2 height 5
click at [882, 419] on icon at bounding box center [885, 418] width 7 height 7
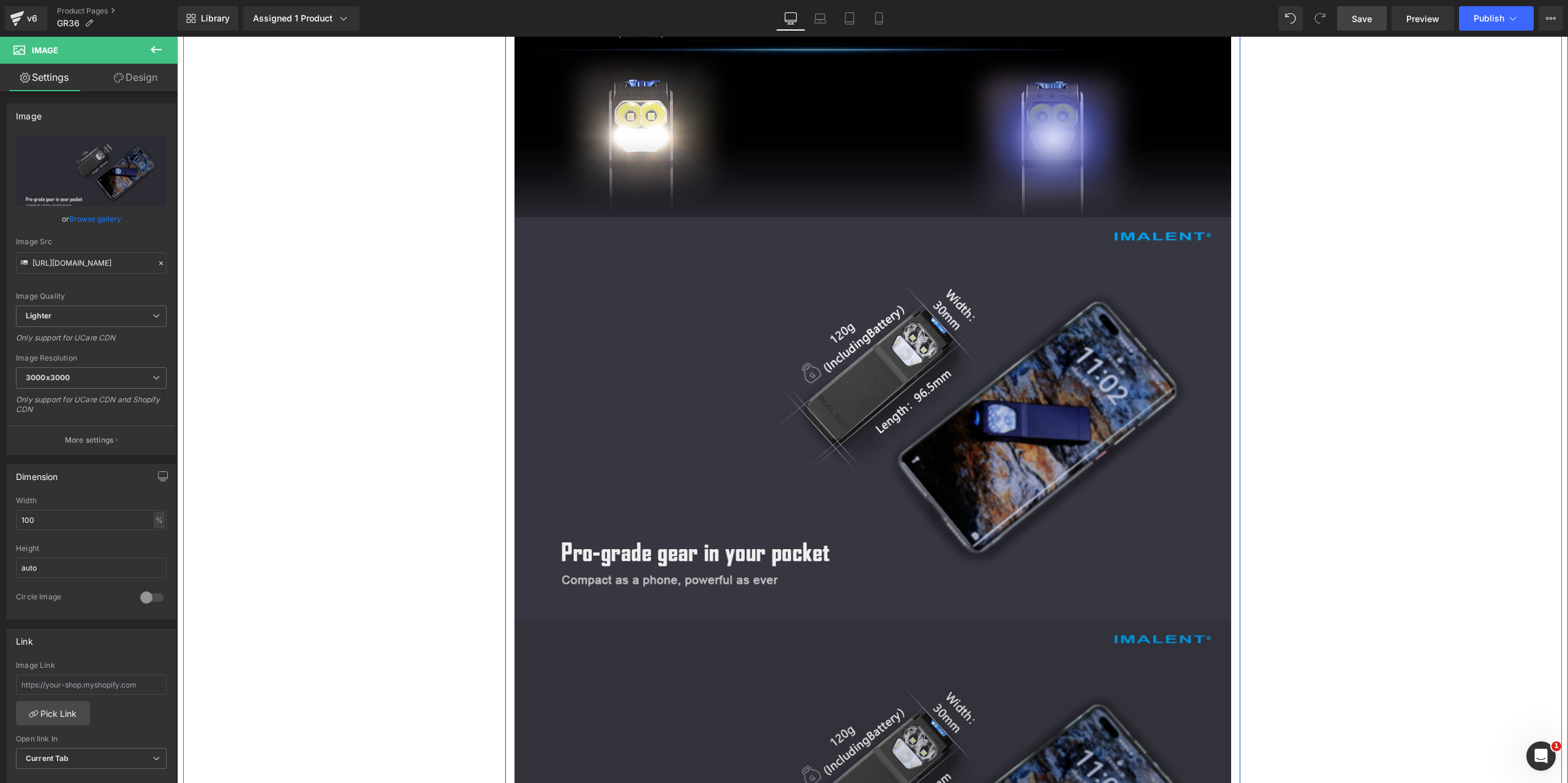
scroll to position [4289, 0]
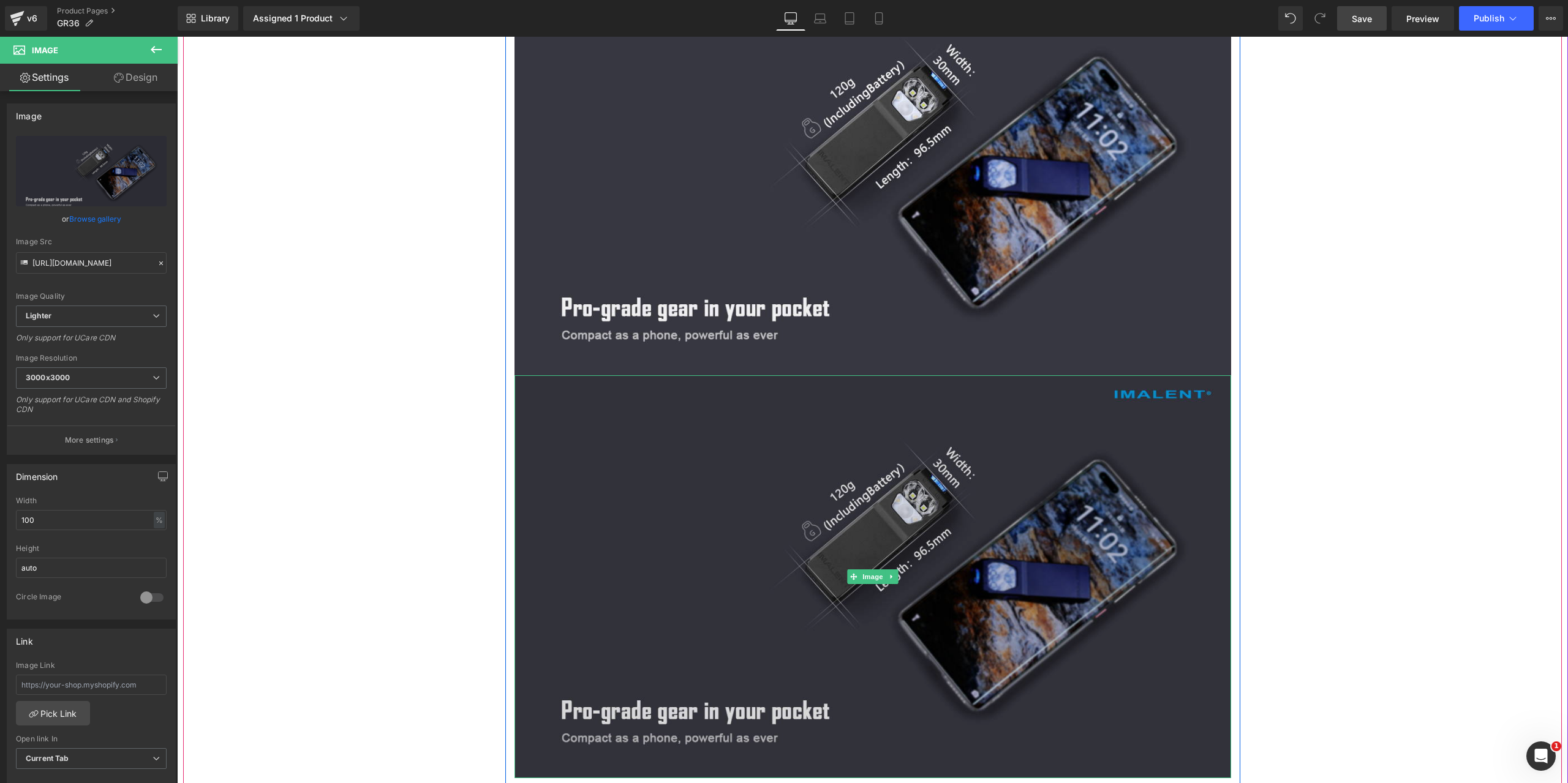
click at [683, 465] on img at bounding box center [873, 577] width 717 height 403
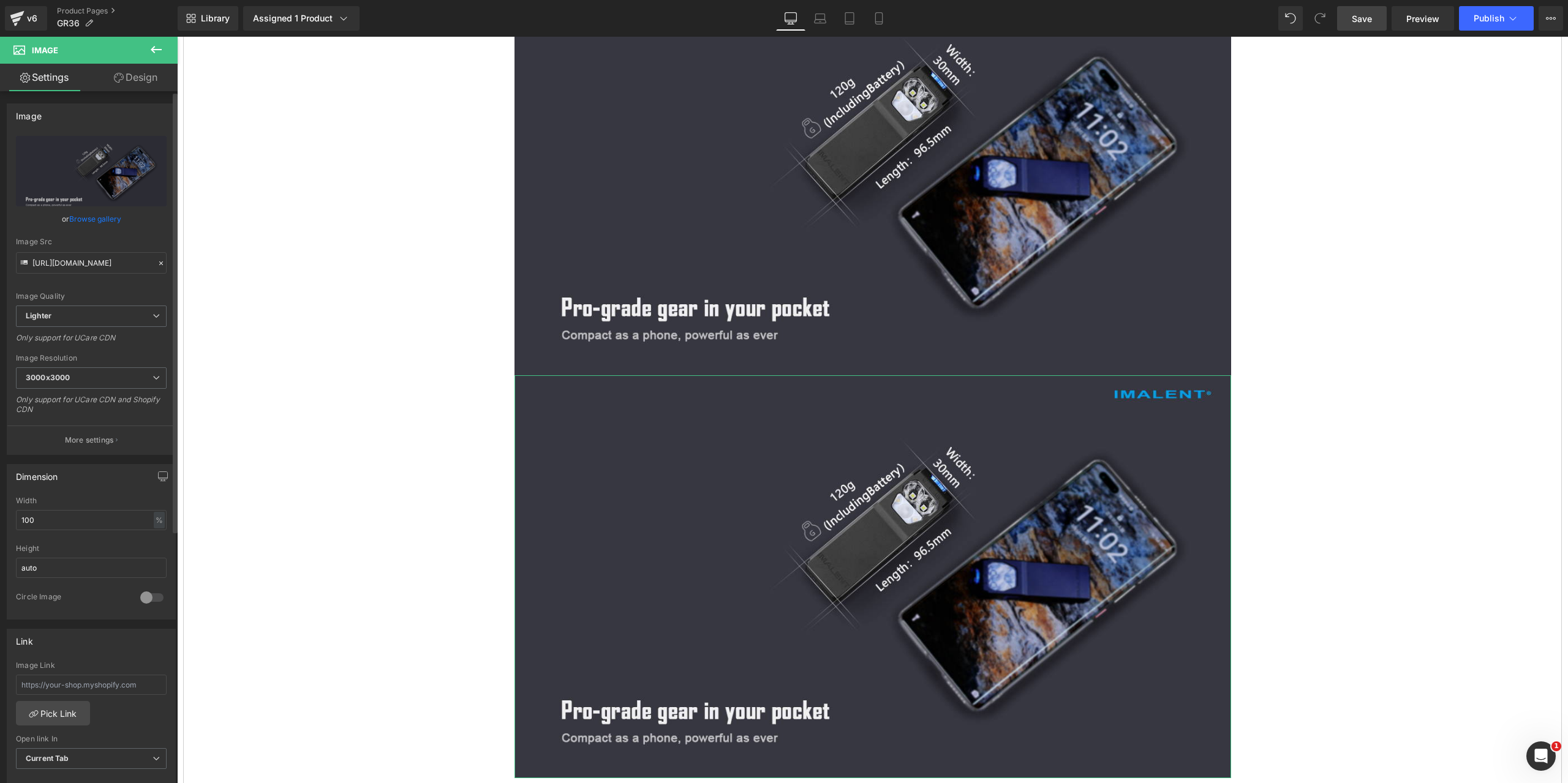
click at [157, 263] on icon at bounding box center [161, 263] width 9 height 9
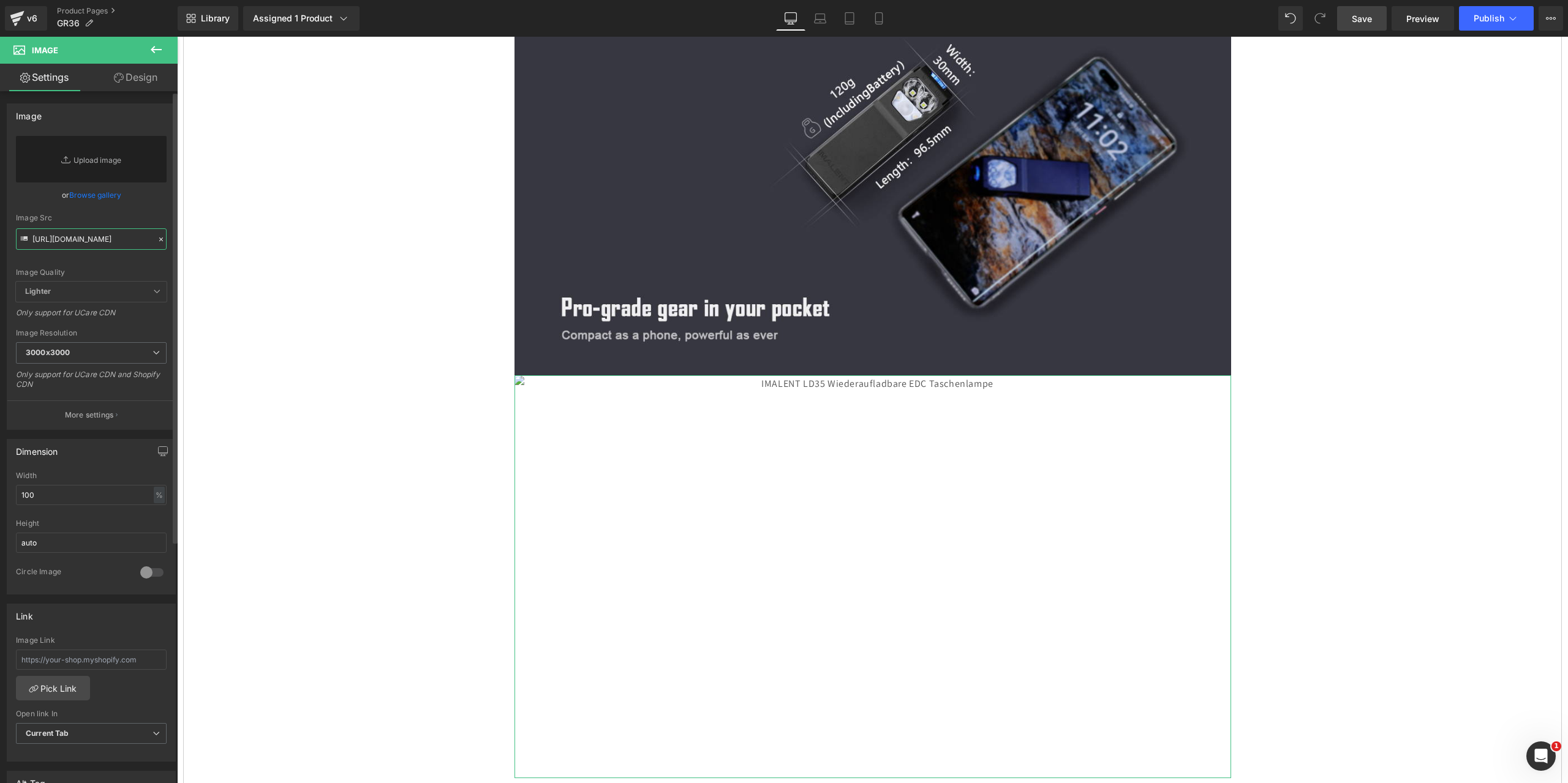
click at [77, 243] on input "[URL][DOMAIN_NAME]" at bounding box center [91, 239] width 151 height 22
paste input "[URL][DOMAIN_NAME]"
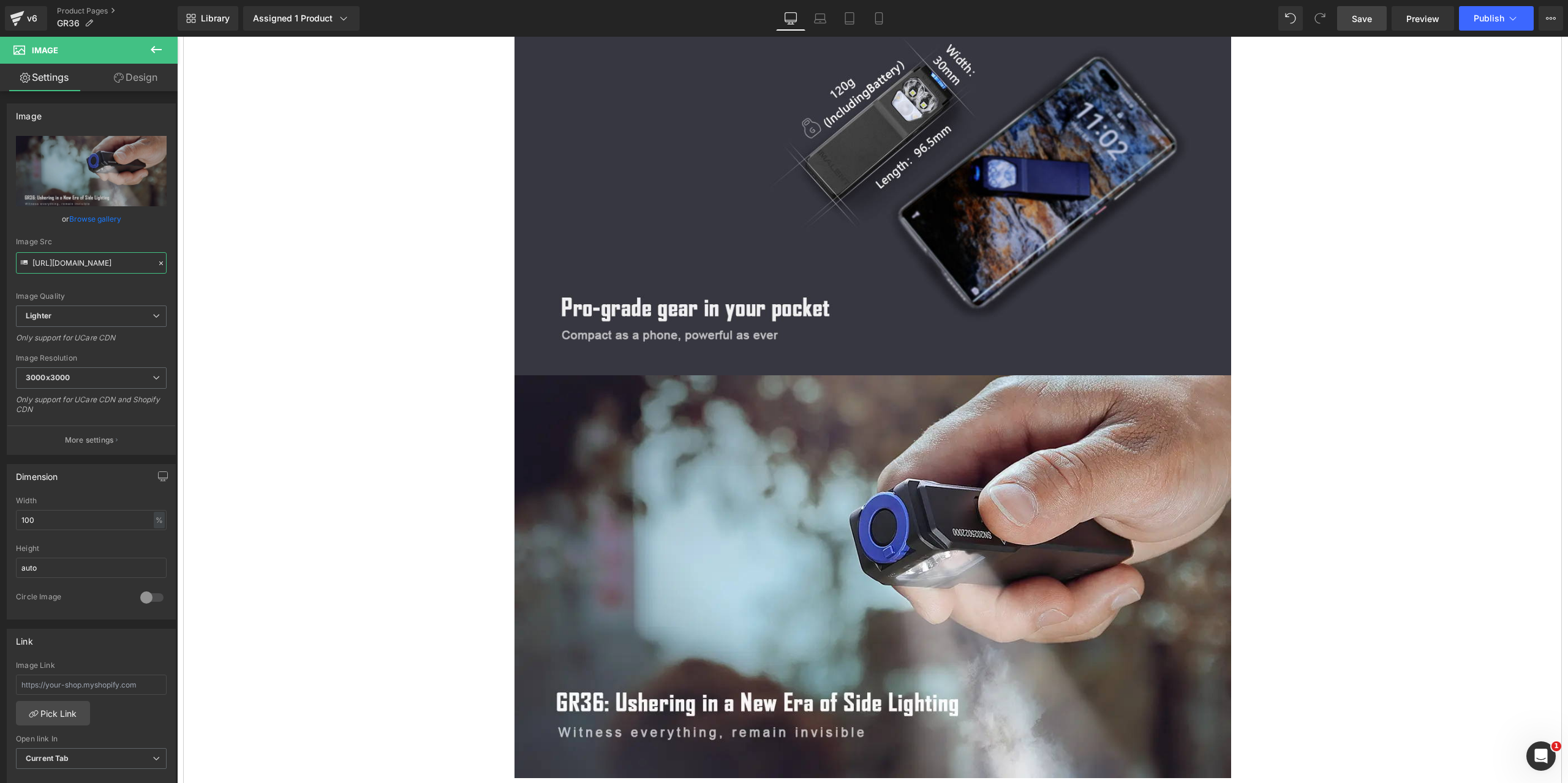
type input "[URL][DOMAIN_NAME]"
click at [1365, 22] on span "Save" at bounding box center [1362, 19] width 20 height 13
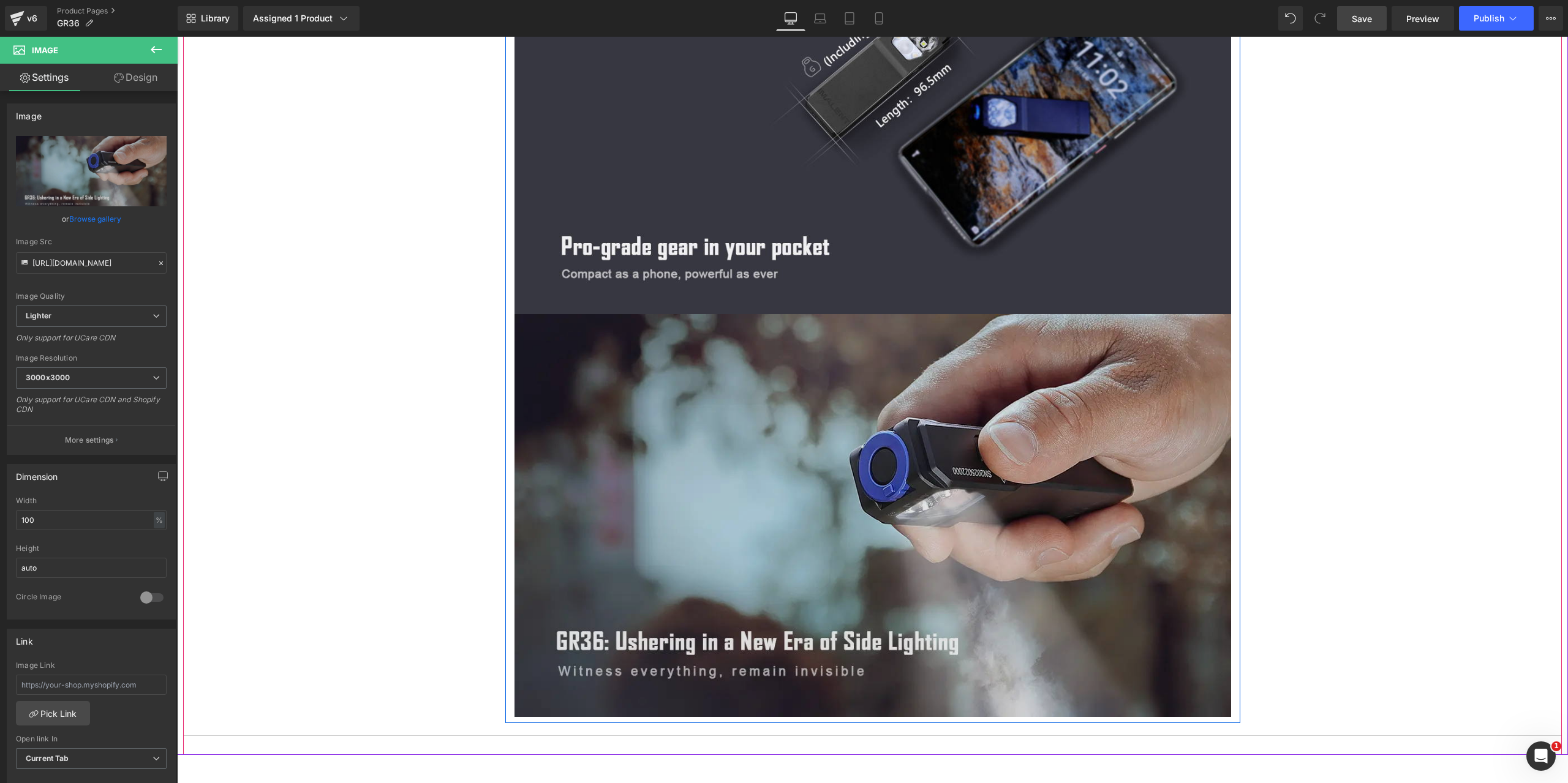
scroll to position [4534, 0]
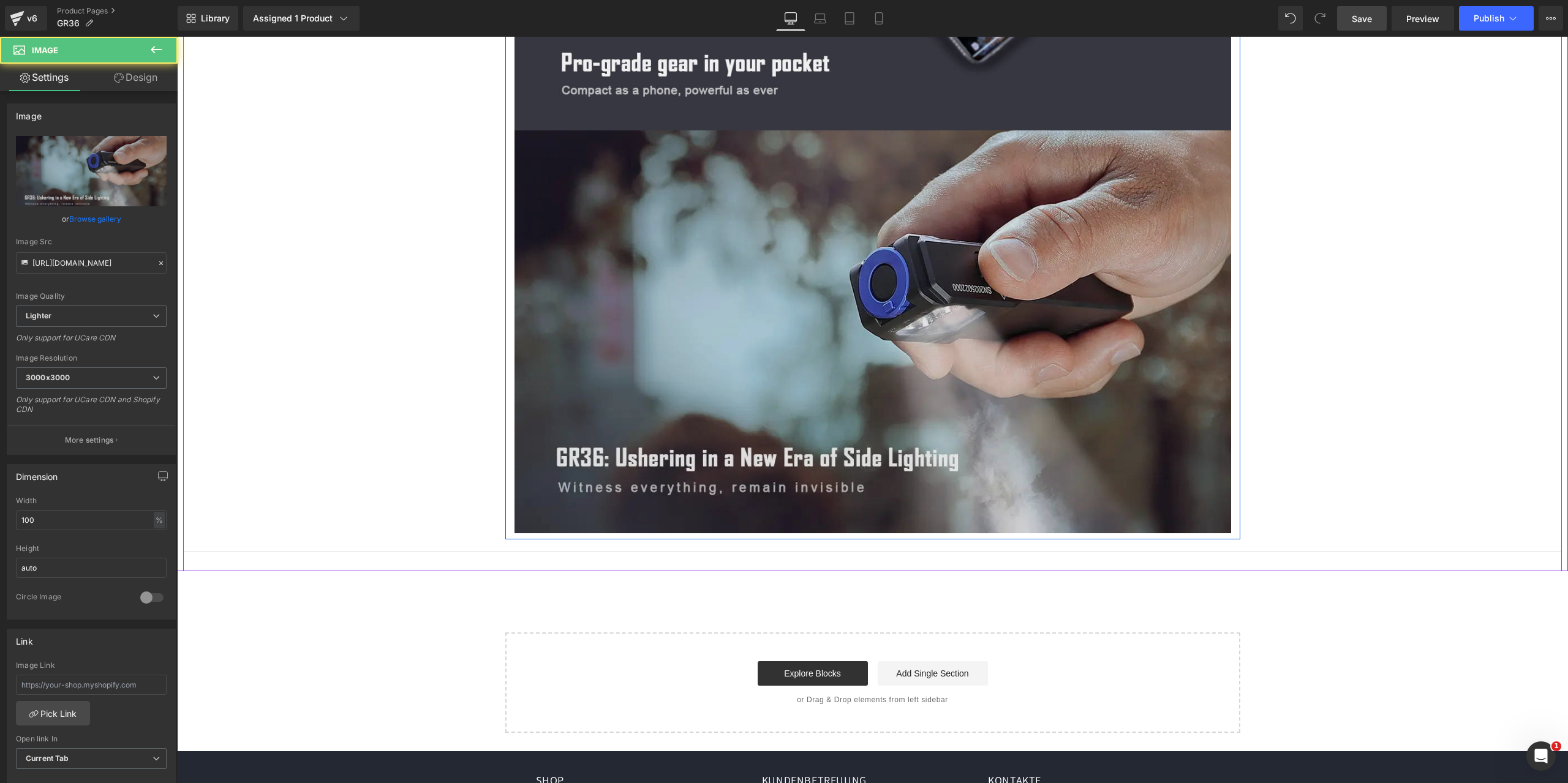
click at [892, 313] on img at bounding box center [873, 332] width 717 height 403
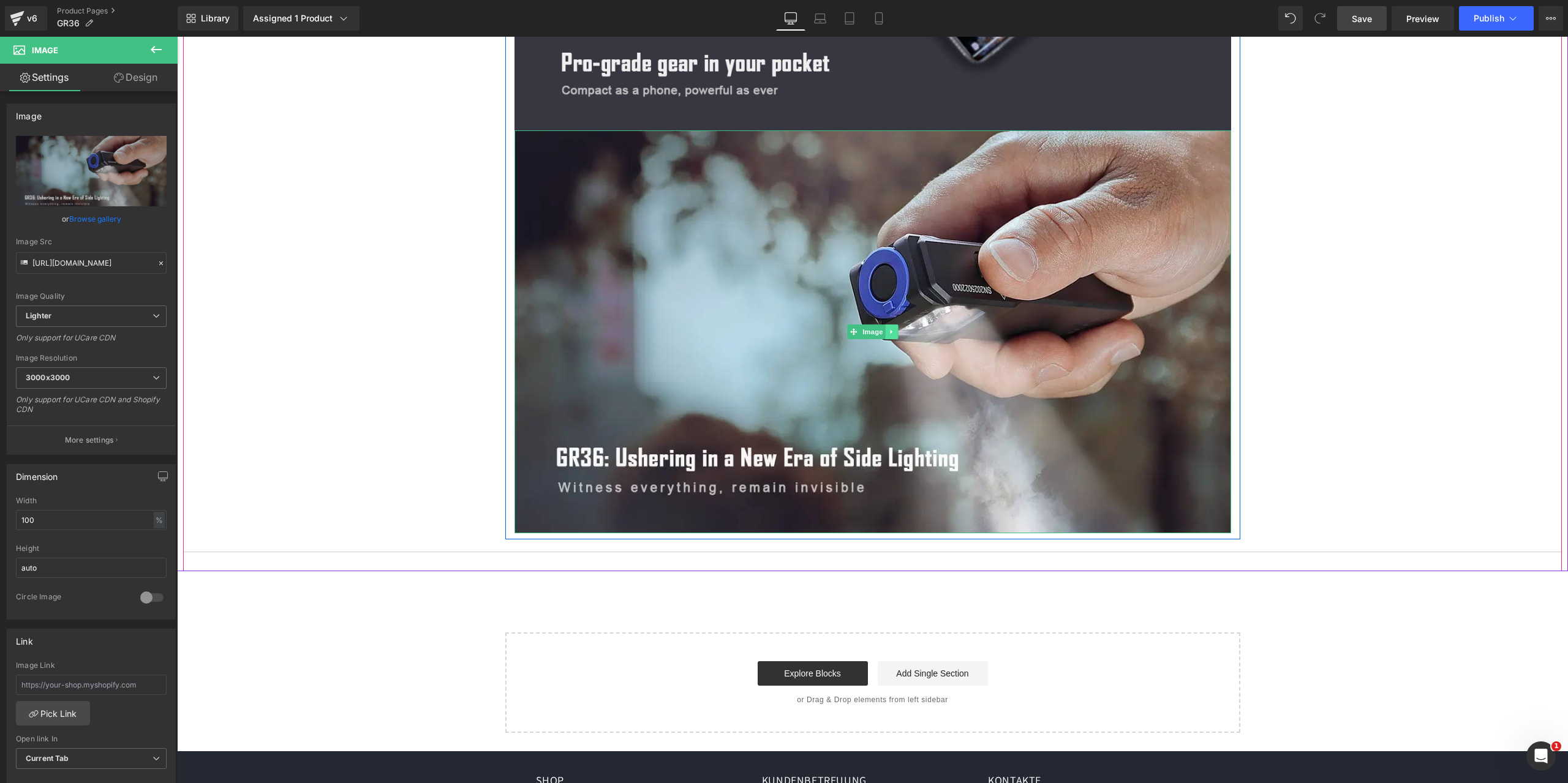
click at [888, 333] on icon at bounding box center [891, 331] width 7 height 7
click at [882, 329] on icon at bounding box center [885, 331] width 7 height 7
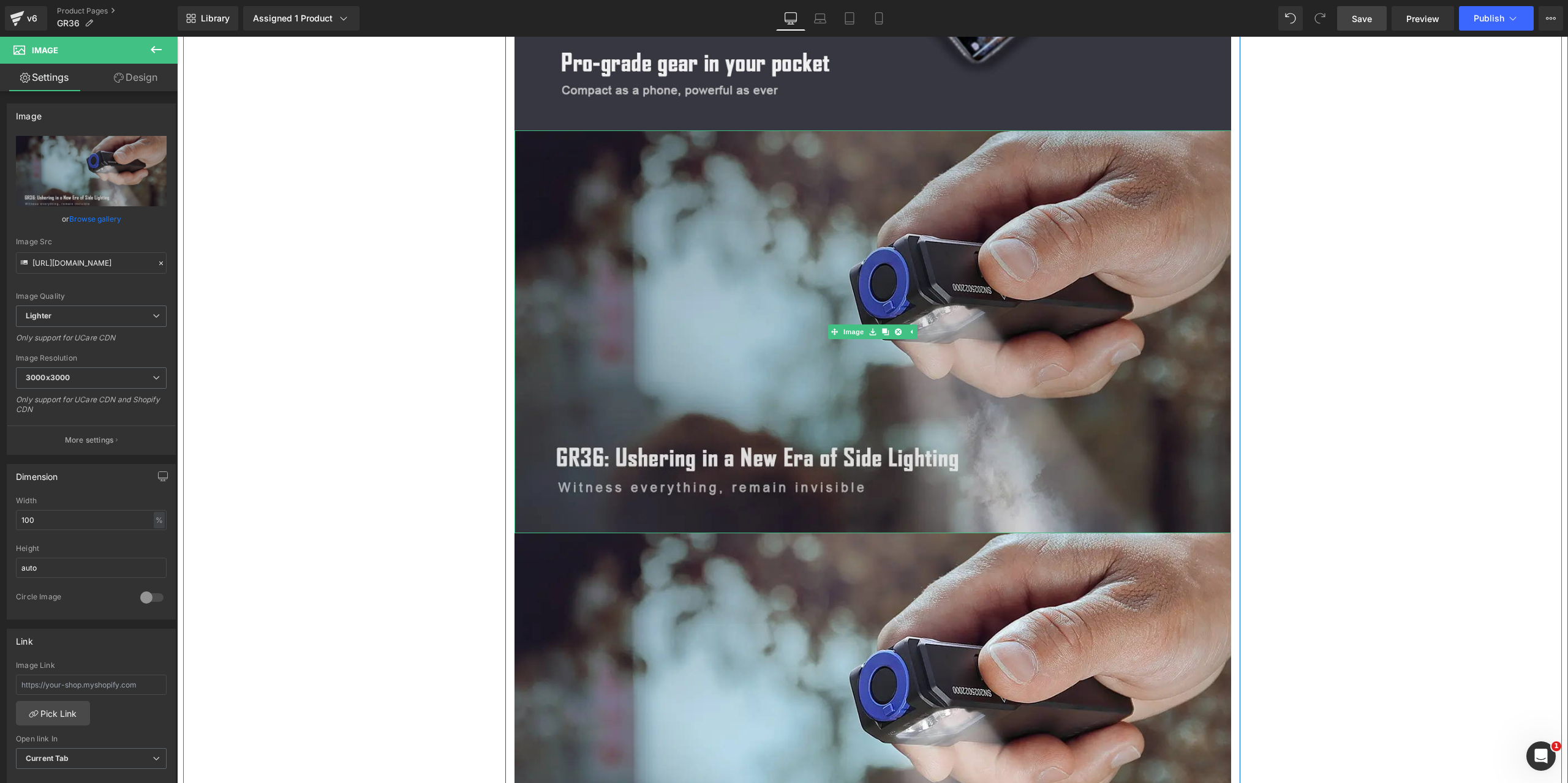
scroll to position [4779, 0]
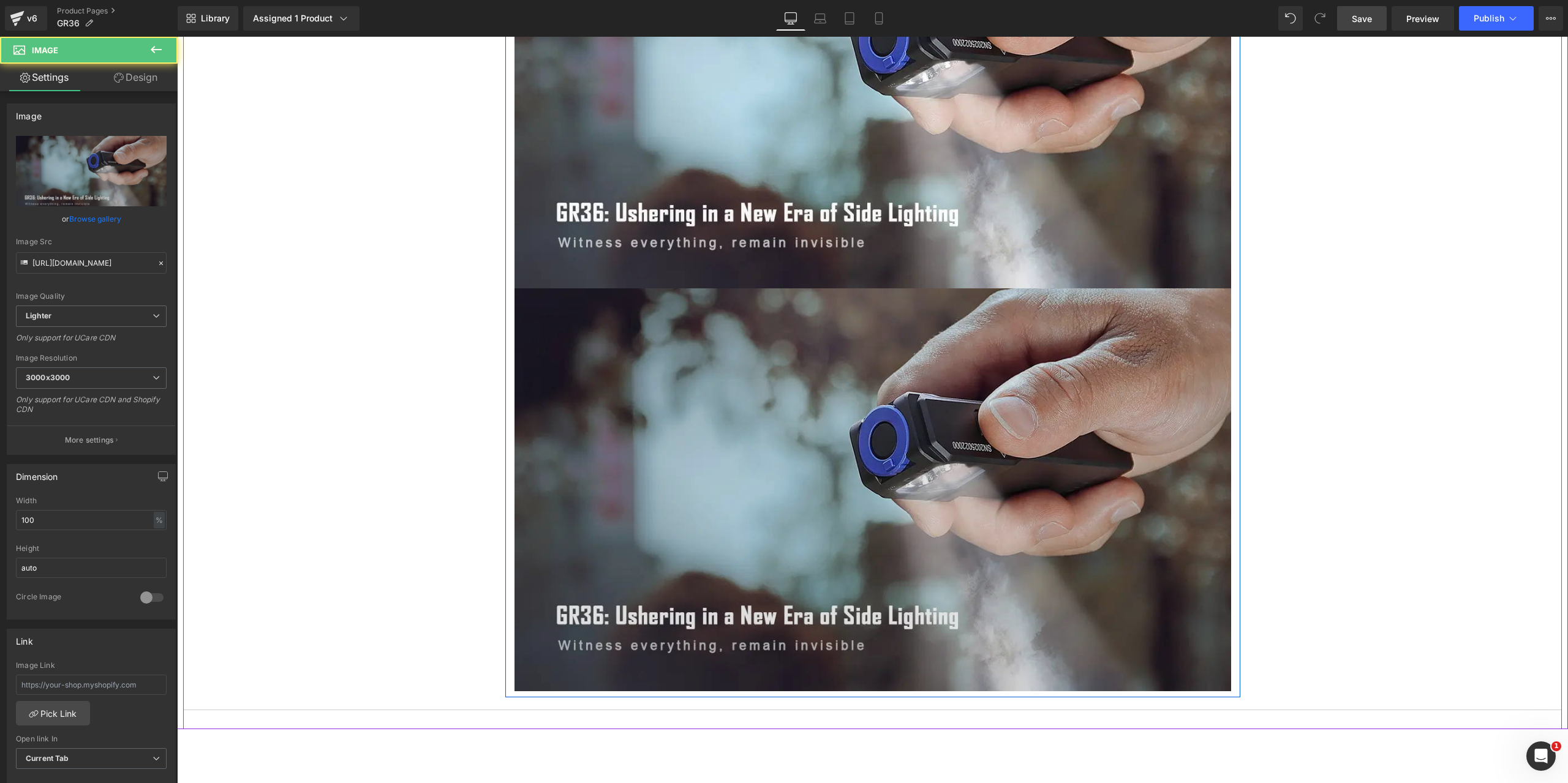
click at [781, 371] on img at bounding box center [873, 490] width 717 height 403
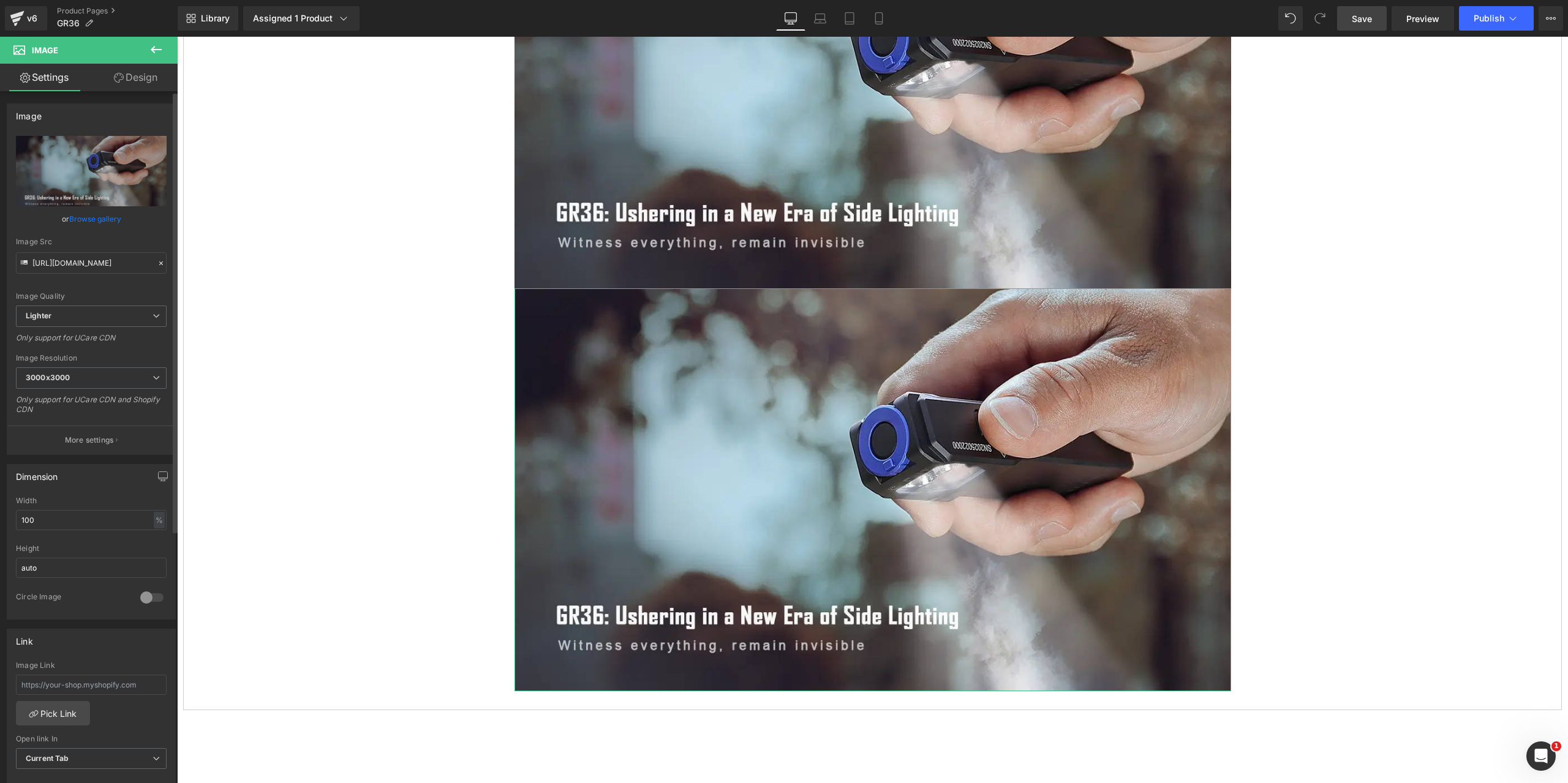
click at [157, 261] on icon at bounding box center [161, 263] width 9 height 9
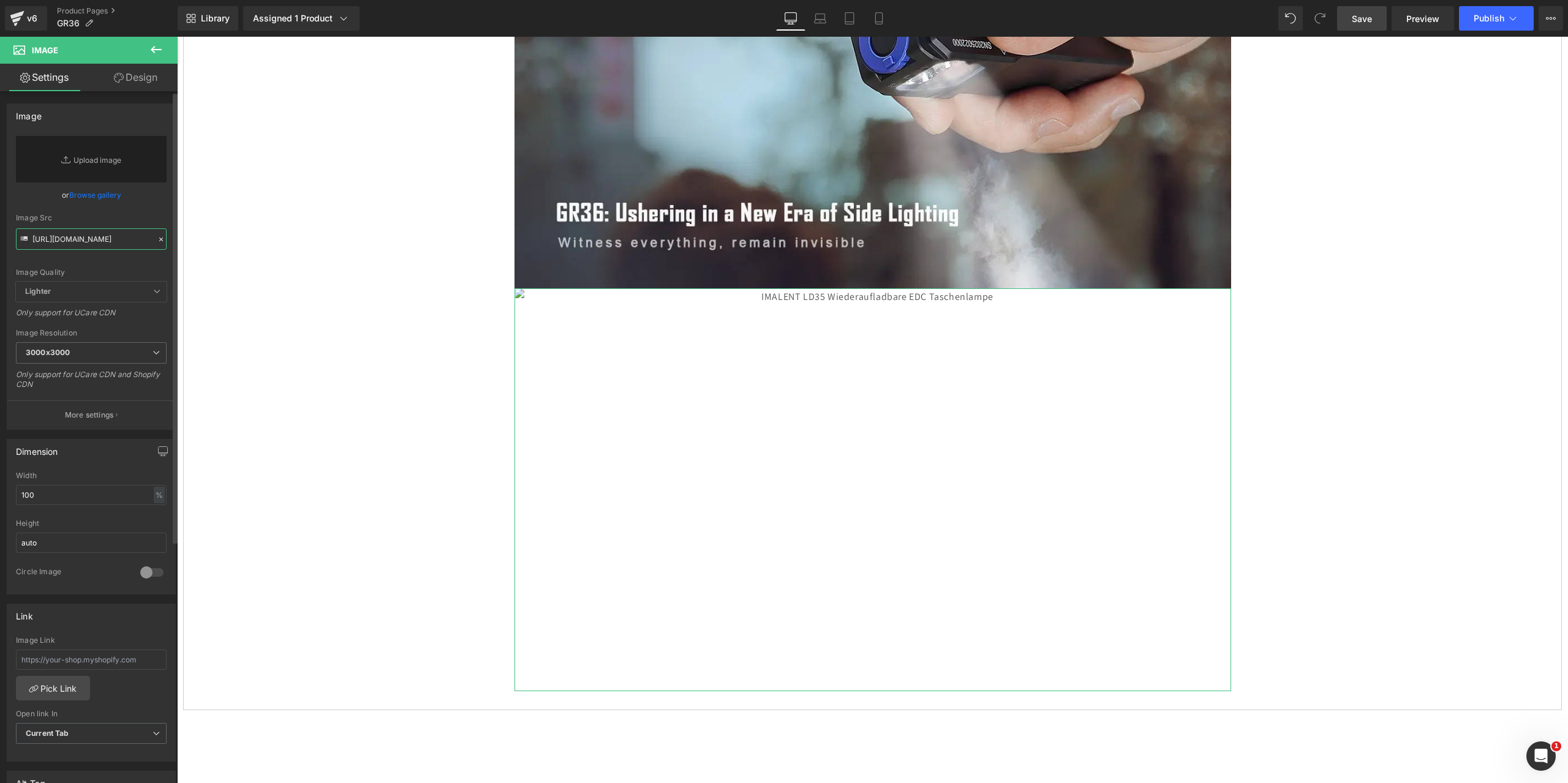
click at [65, 239] on input "[URL][DOMAIN_NAME]" at bounding box center [91, 239] width 151 height 22
paste input "[URL][DOMAIN_NAME]"
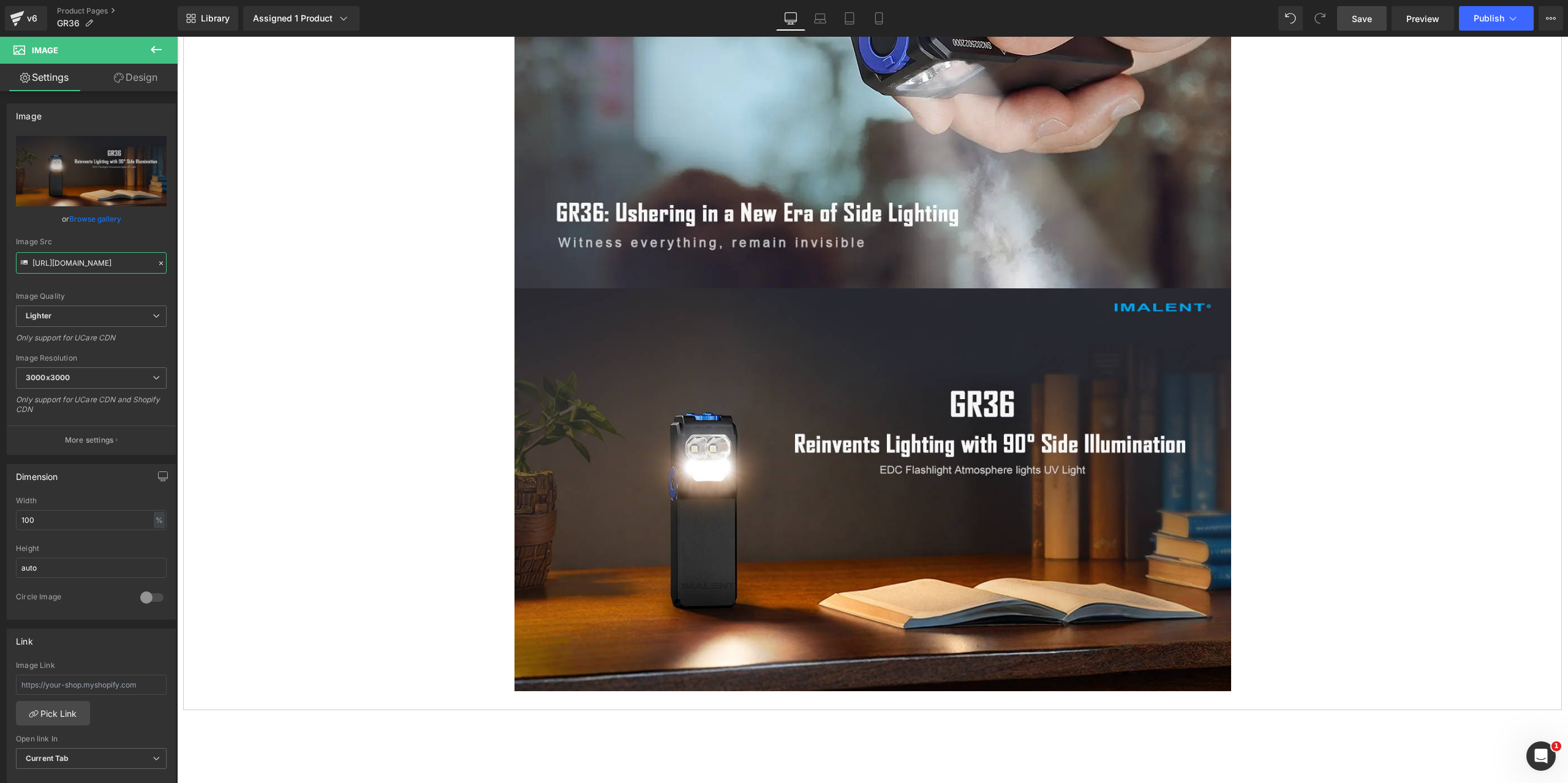
type input "[URL][DOMAIN_NAME]"
click at [1369, 18] on span "Save" at bounding box center [1362, 19] width 20 height 13
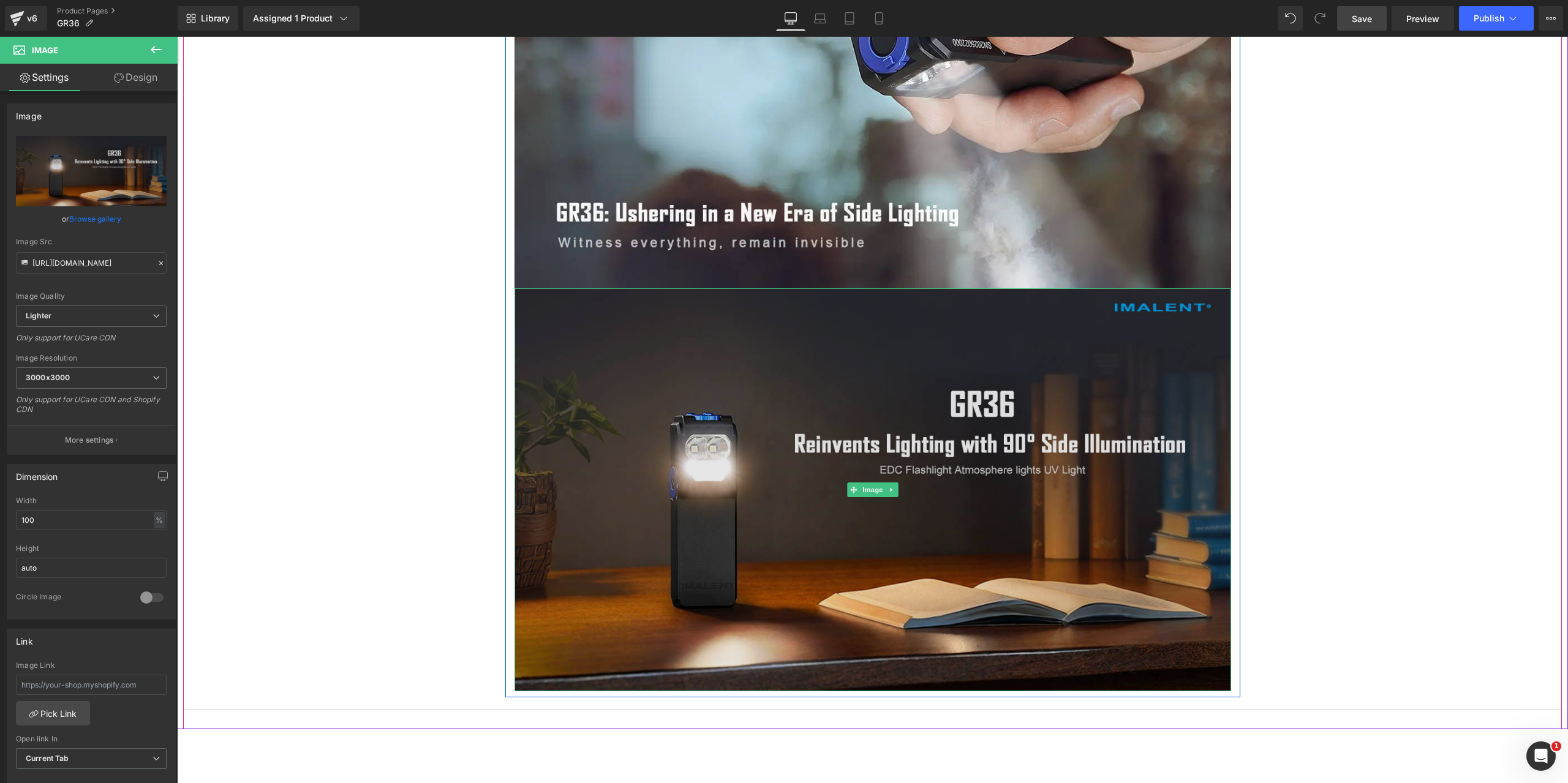
scroll to position [4963, 0]
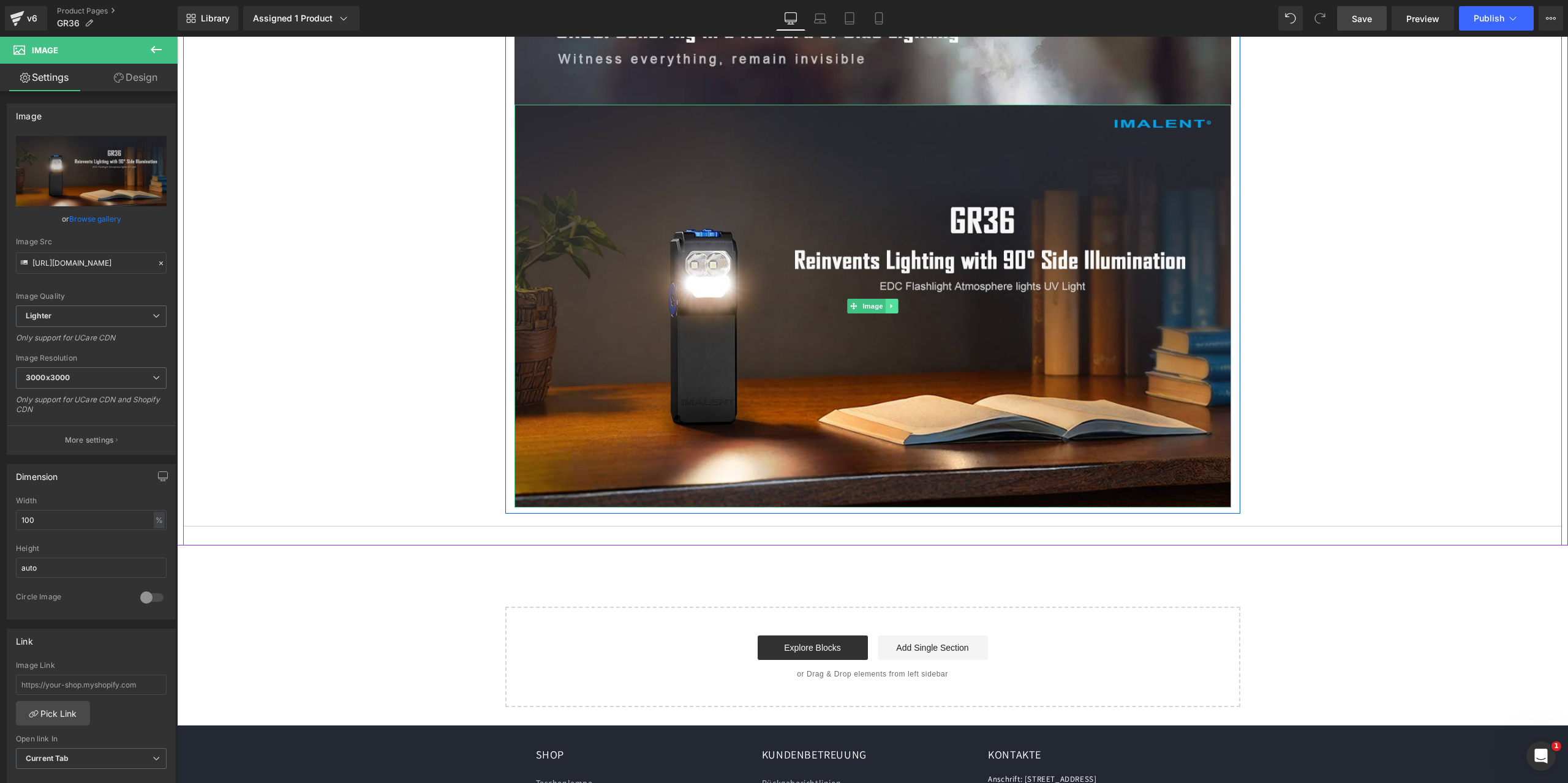
click at [890, 306] on icon at bounding box center [891, 306] width 2 height 5
click at [882, 307] on icon at bounding box center [885, 306] width 7 height 7
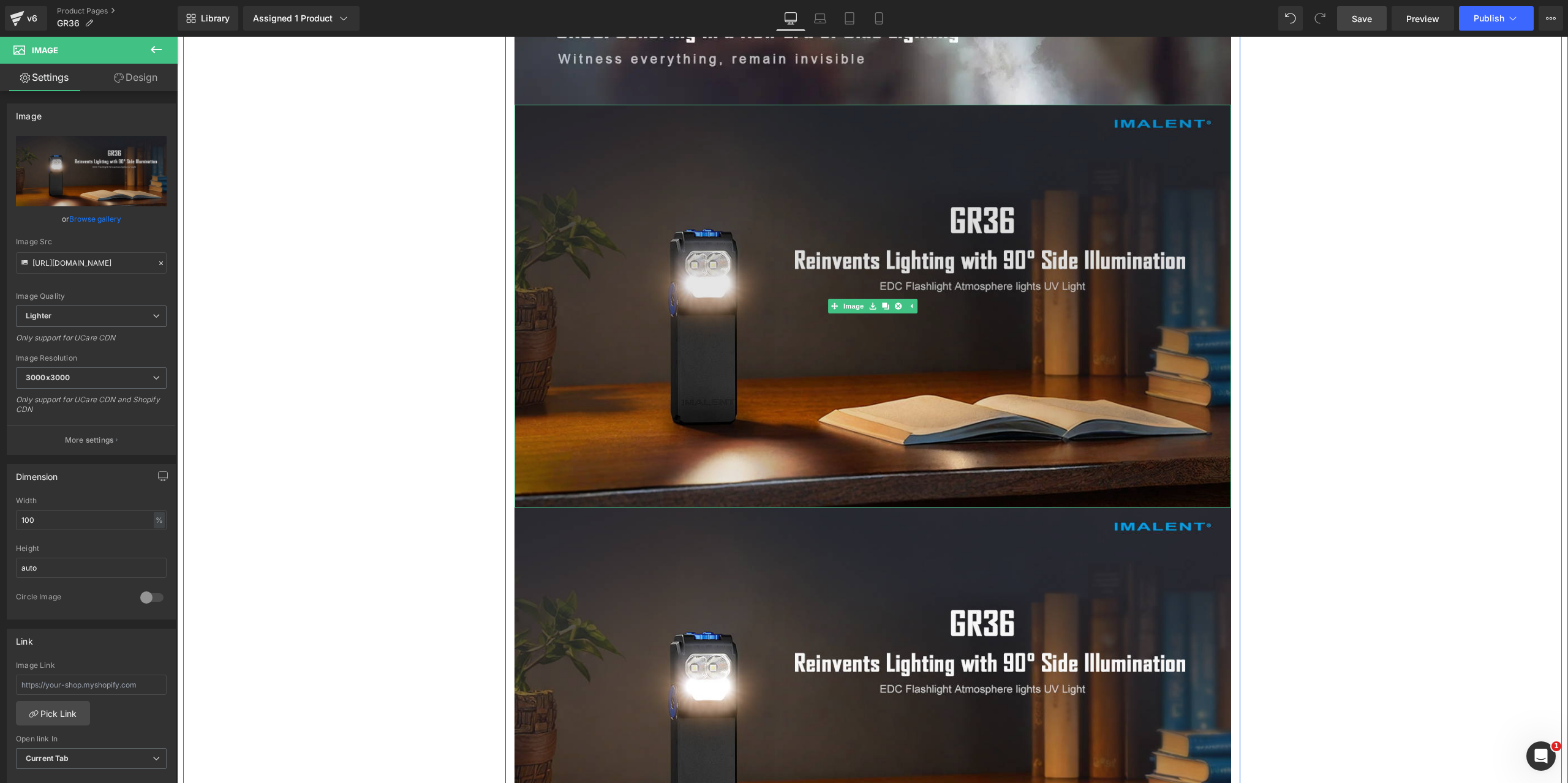
scroll to position [5146, 0]
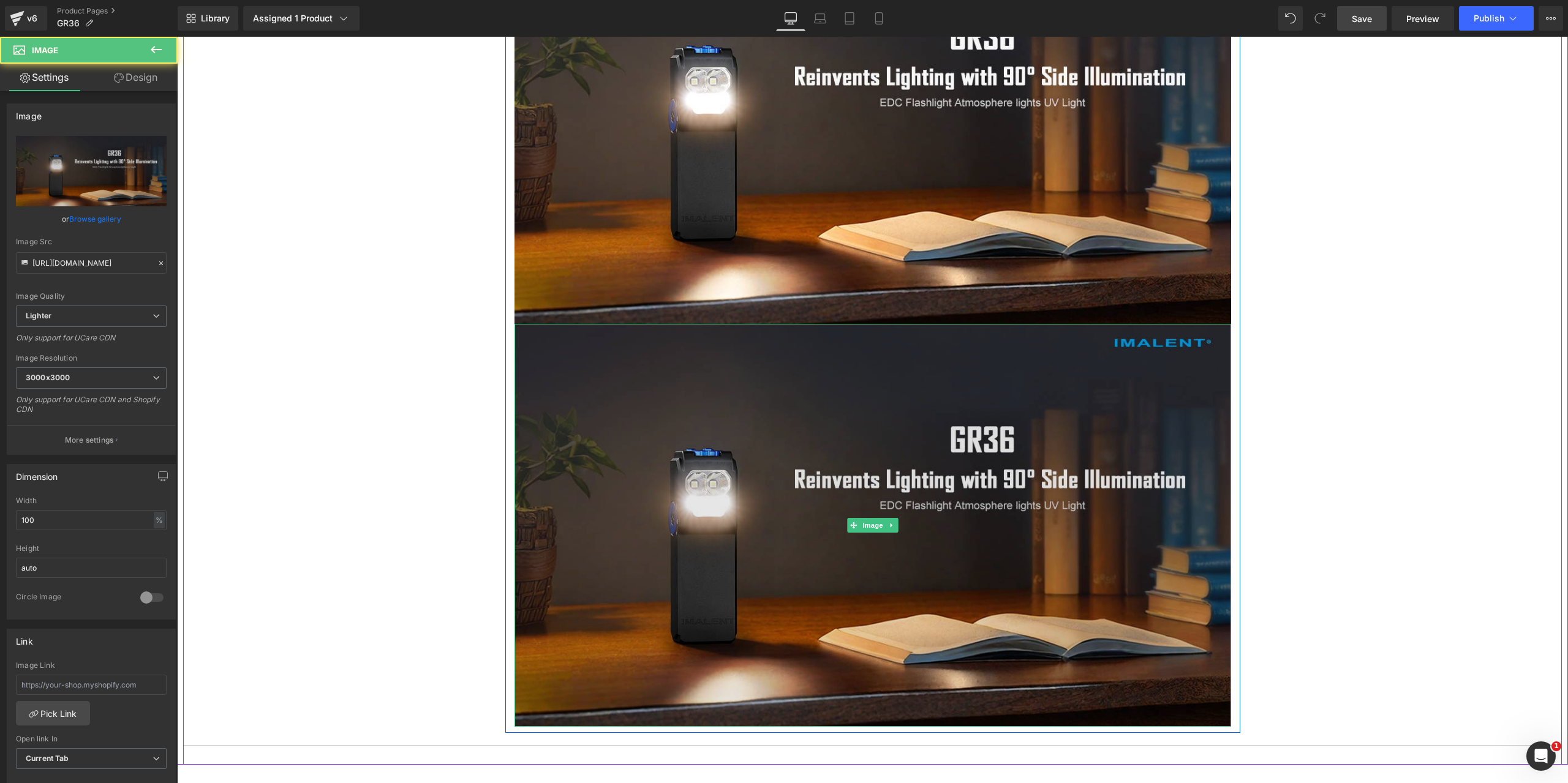
click at [714, 418] on img at bounding box center [873, 526] width 717 height 403
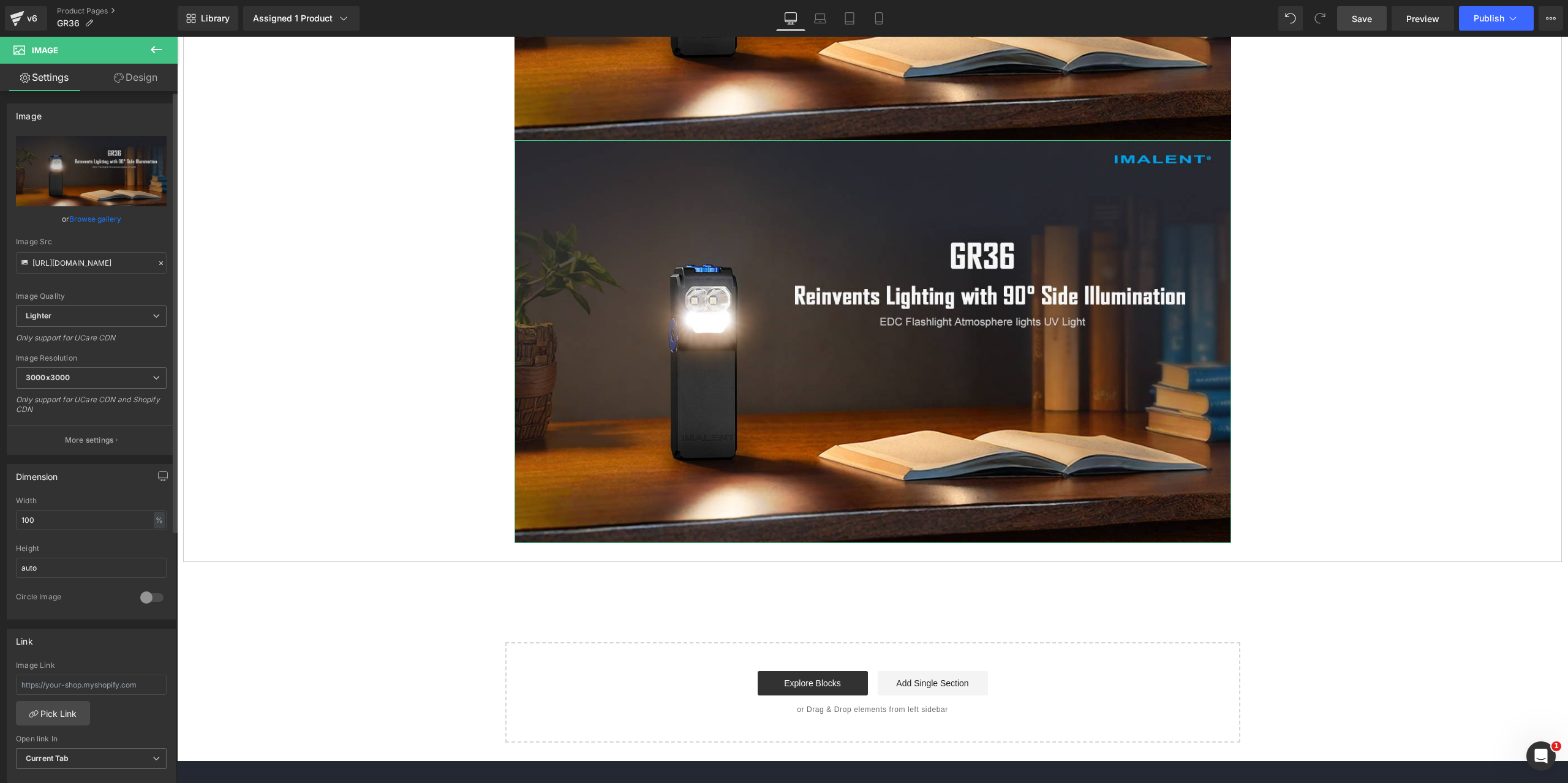
click at [157, 263] on icon at bounding box center [161, 263] width 9 height 9
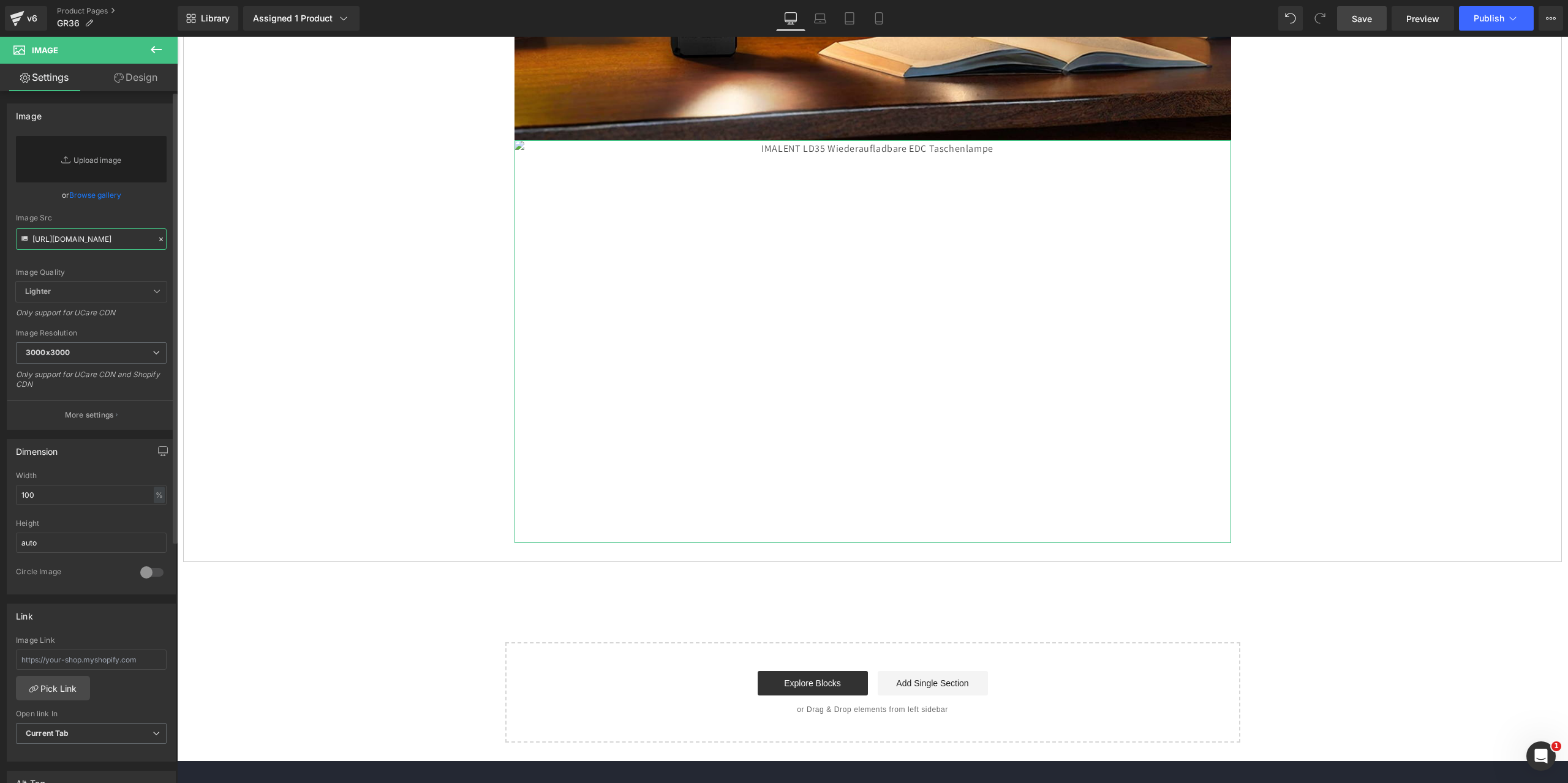
click at [57, 244] on input "[URL][DOMAIN_NAME]" at bounding box center [91, 239] width 151 height 22
paste input "[URL][DOMAIN_NAME]"
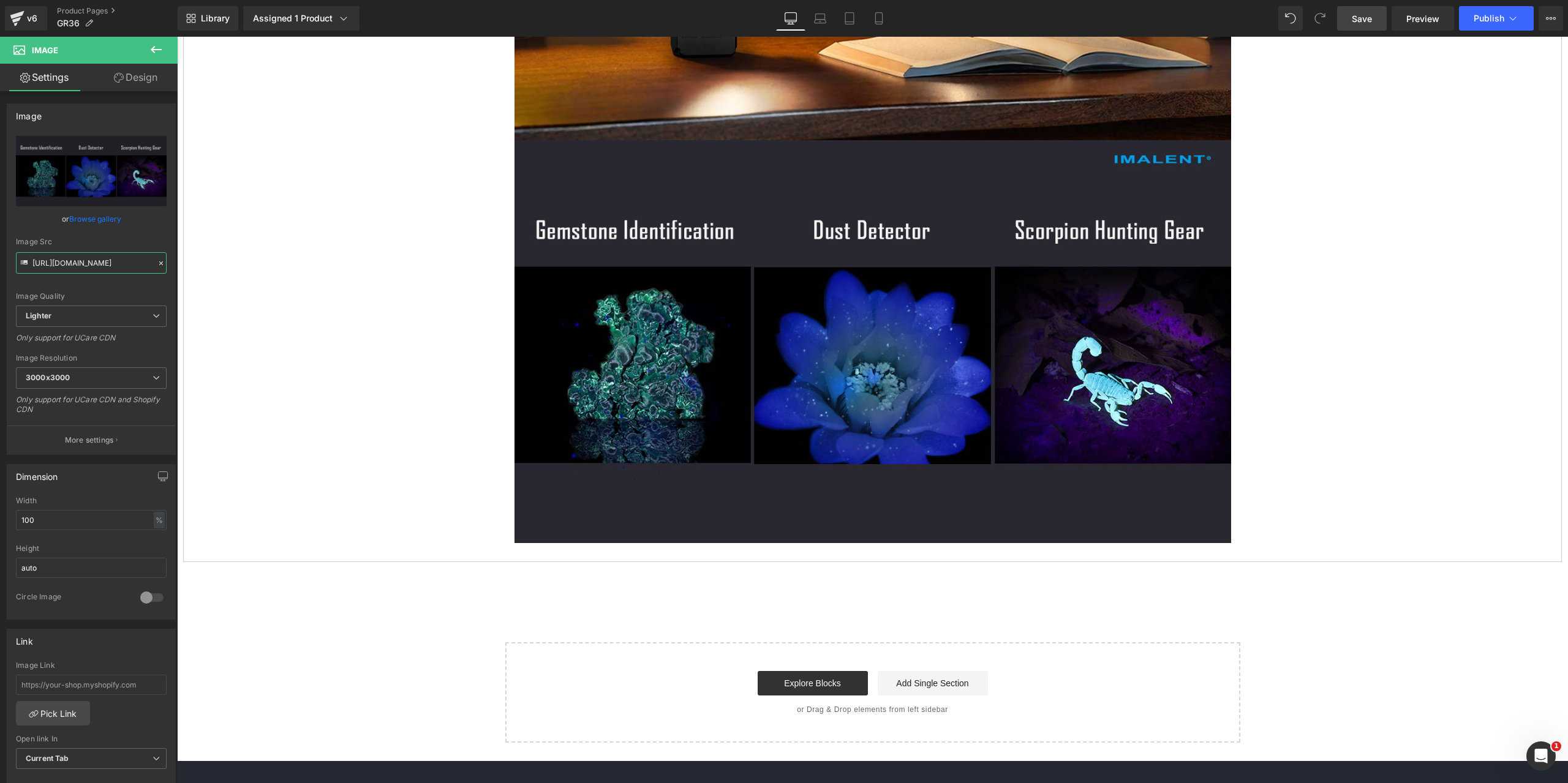
type input "[URL][DOMAIN_NAME]"
click at [1360, 17] on span "Save" at bounding box center [1362, 19] width 20 height 13
click at [888, 342] on icon at bounding box center [891, 341] width 7 height 7
click at [882, 340] on icon at bounding box center [885, 342] width 7 height 7
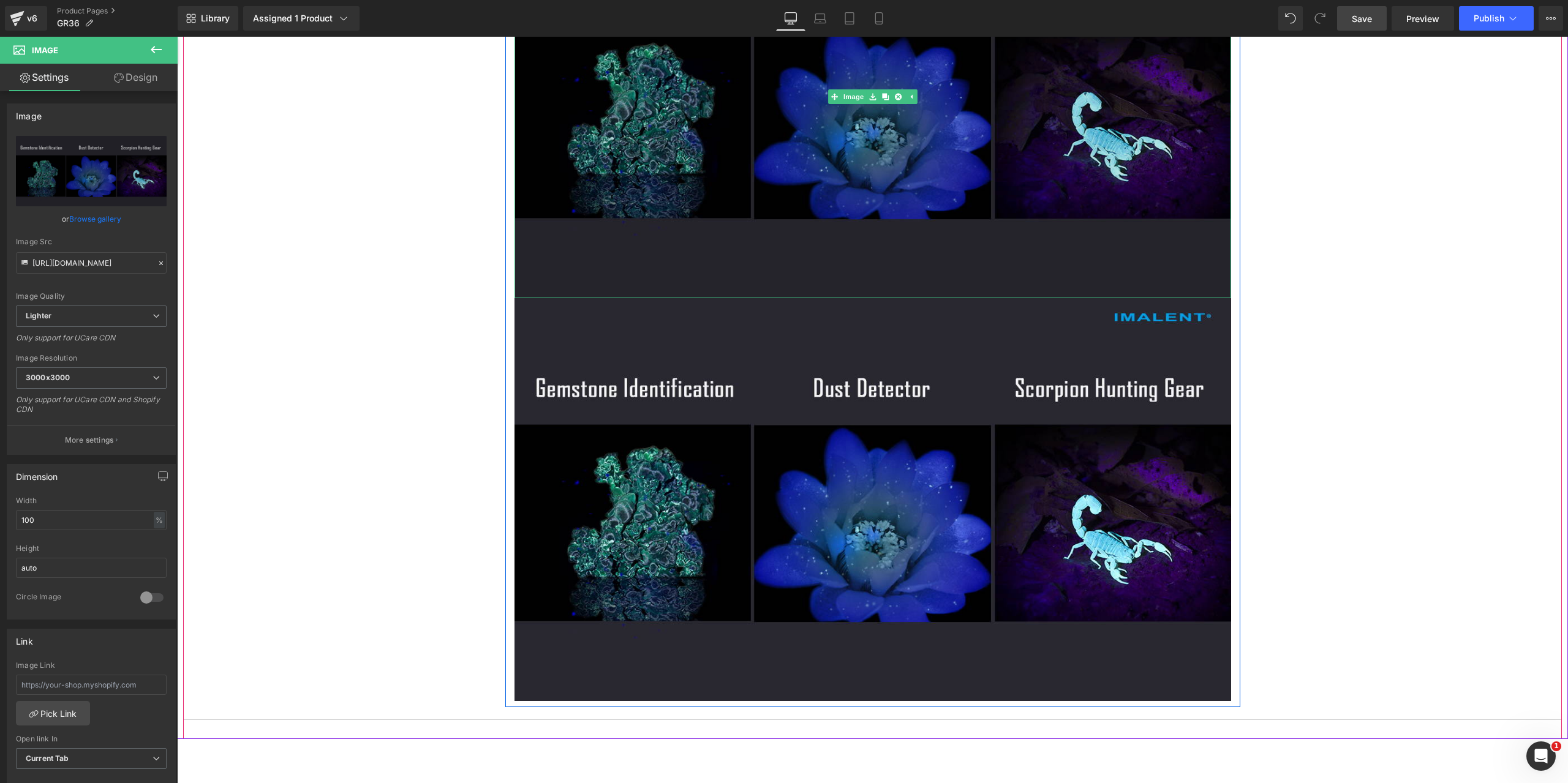
scroll to position [5636, 0]
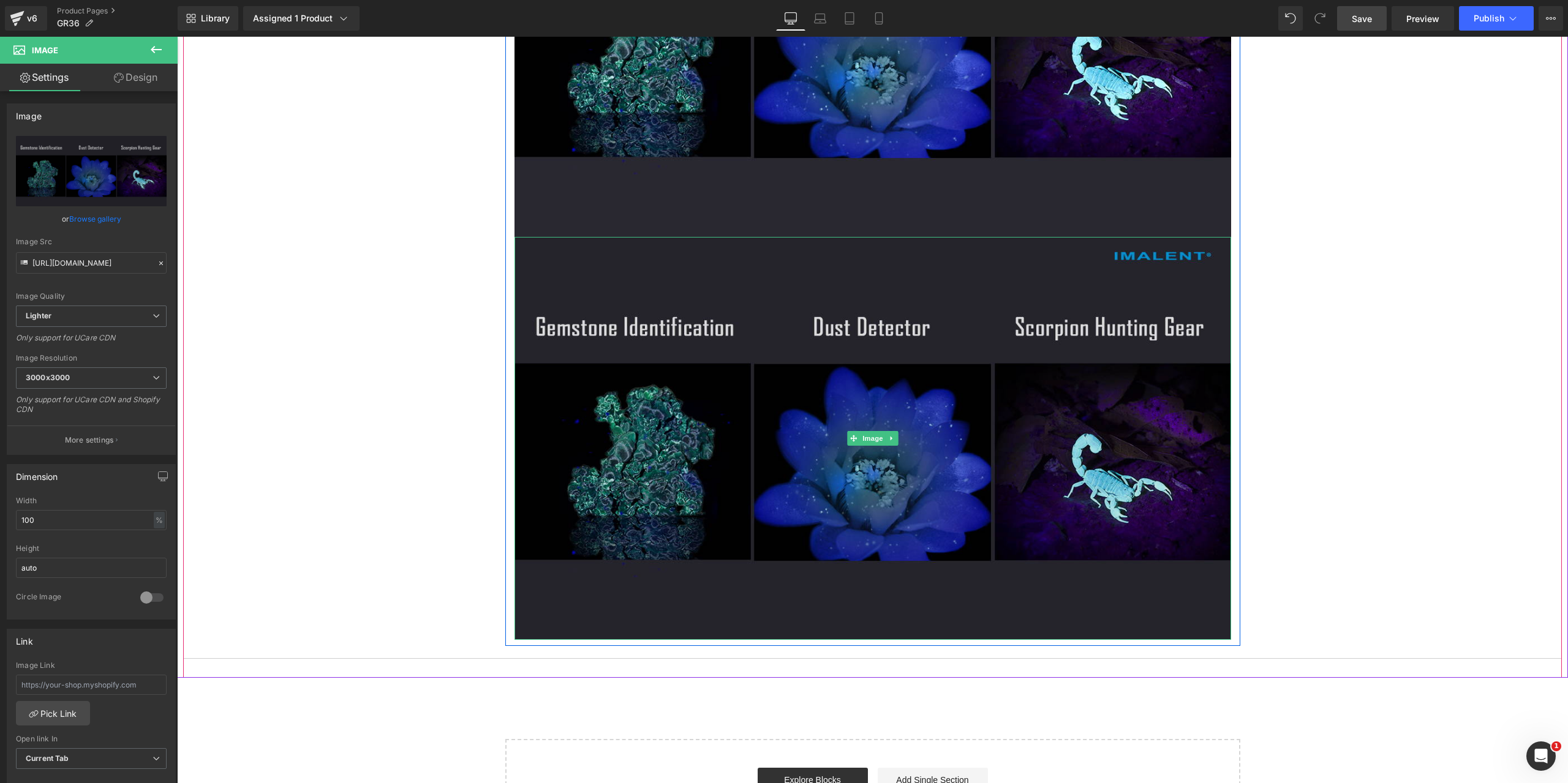
click at [764, 362] on img at bounding box center [873, 439] width 717 height 403
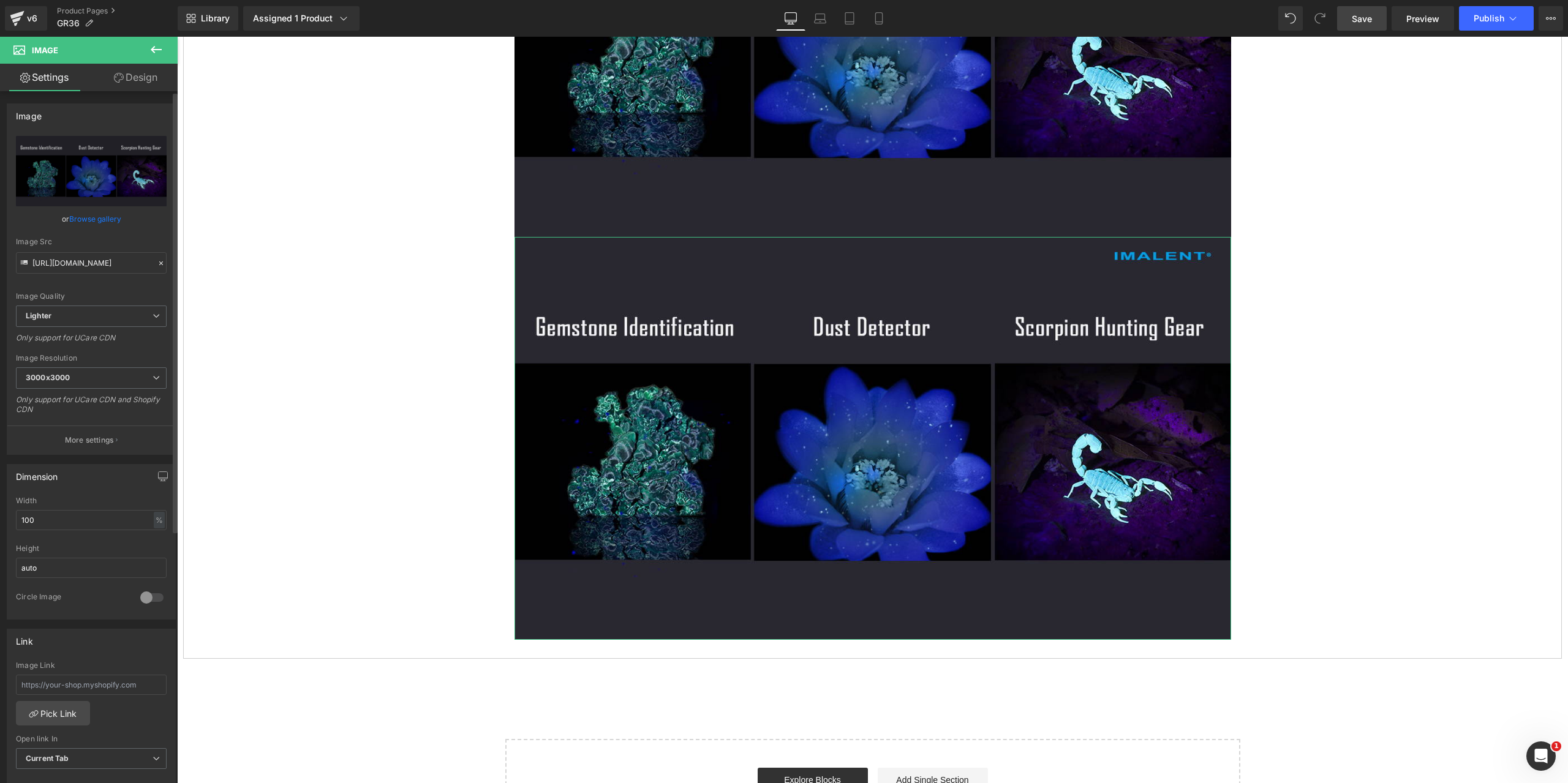
click at [157, 261] on icon at bounding box center [161, 263] width 9 height 9
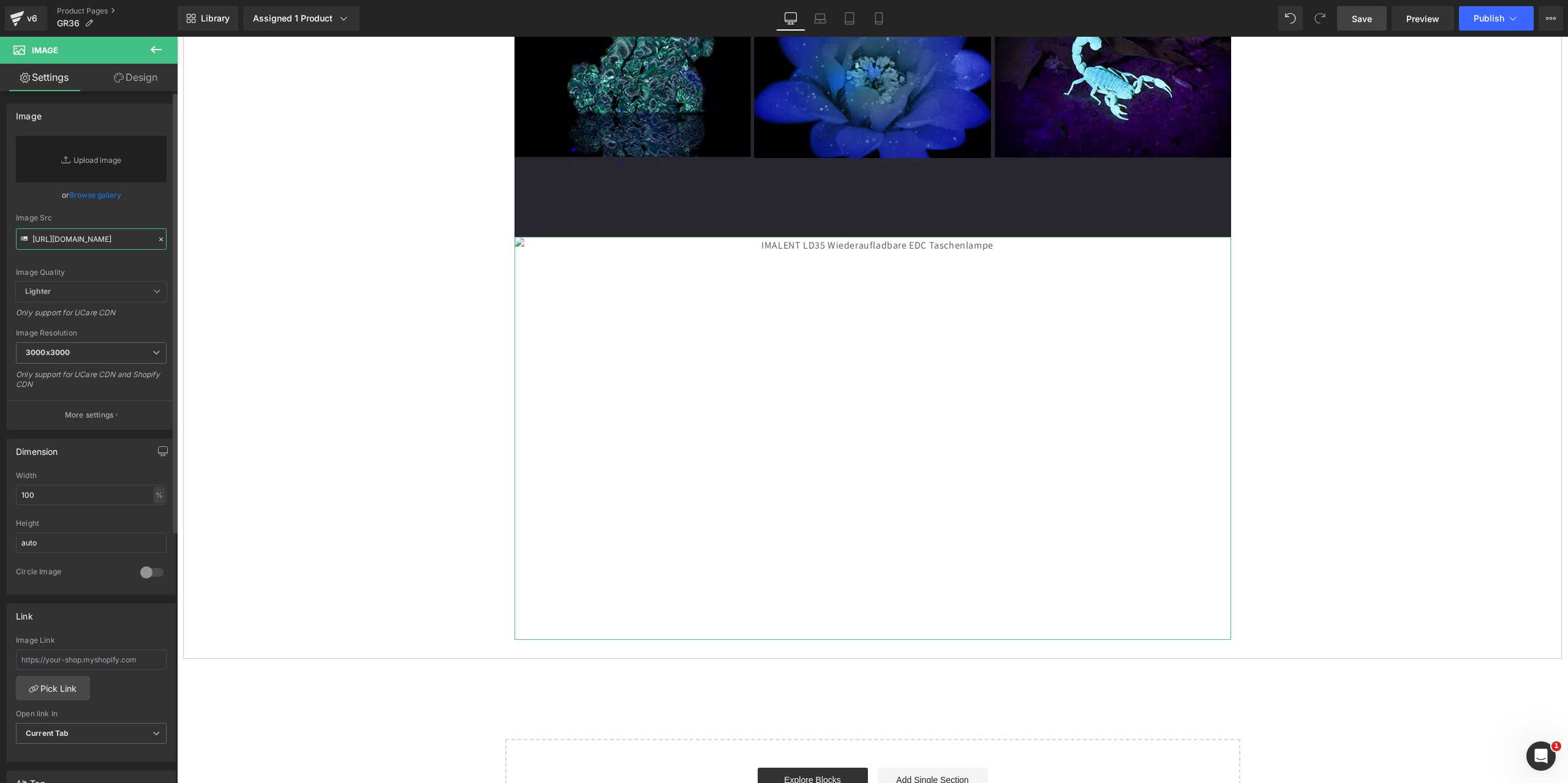
click at [63, 248] on input "[URL][DOMAIN_NAME]" at bounding box center [91, 239] width 151 height 22
paste input "[URL][DOMAIN_NAME]"
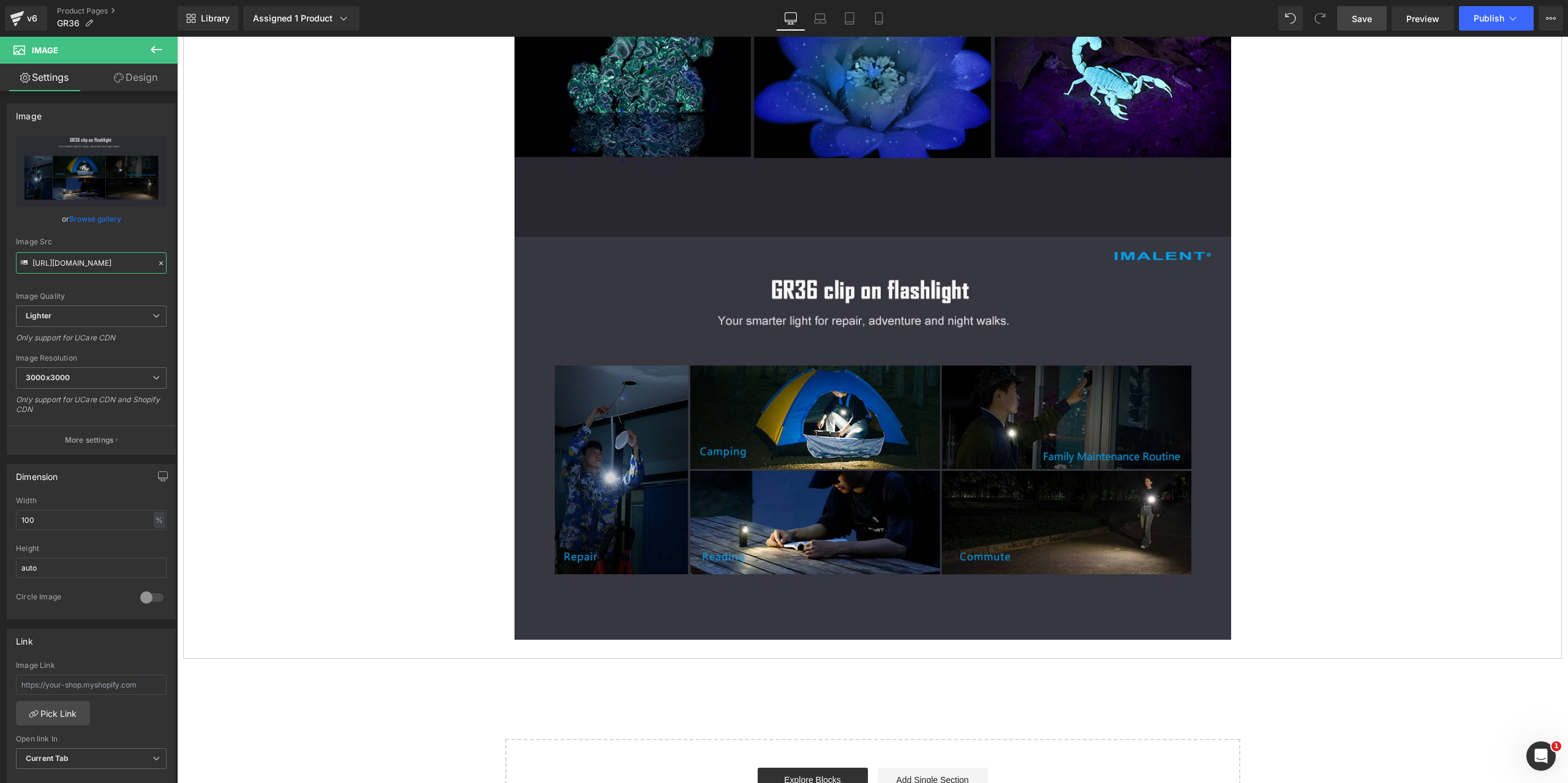
type input "[URL][DOMAIN_NAME]"
click at [1360, 16] on span "Save" at bounding box center [1362, 19] width 20 height 13
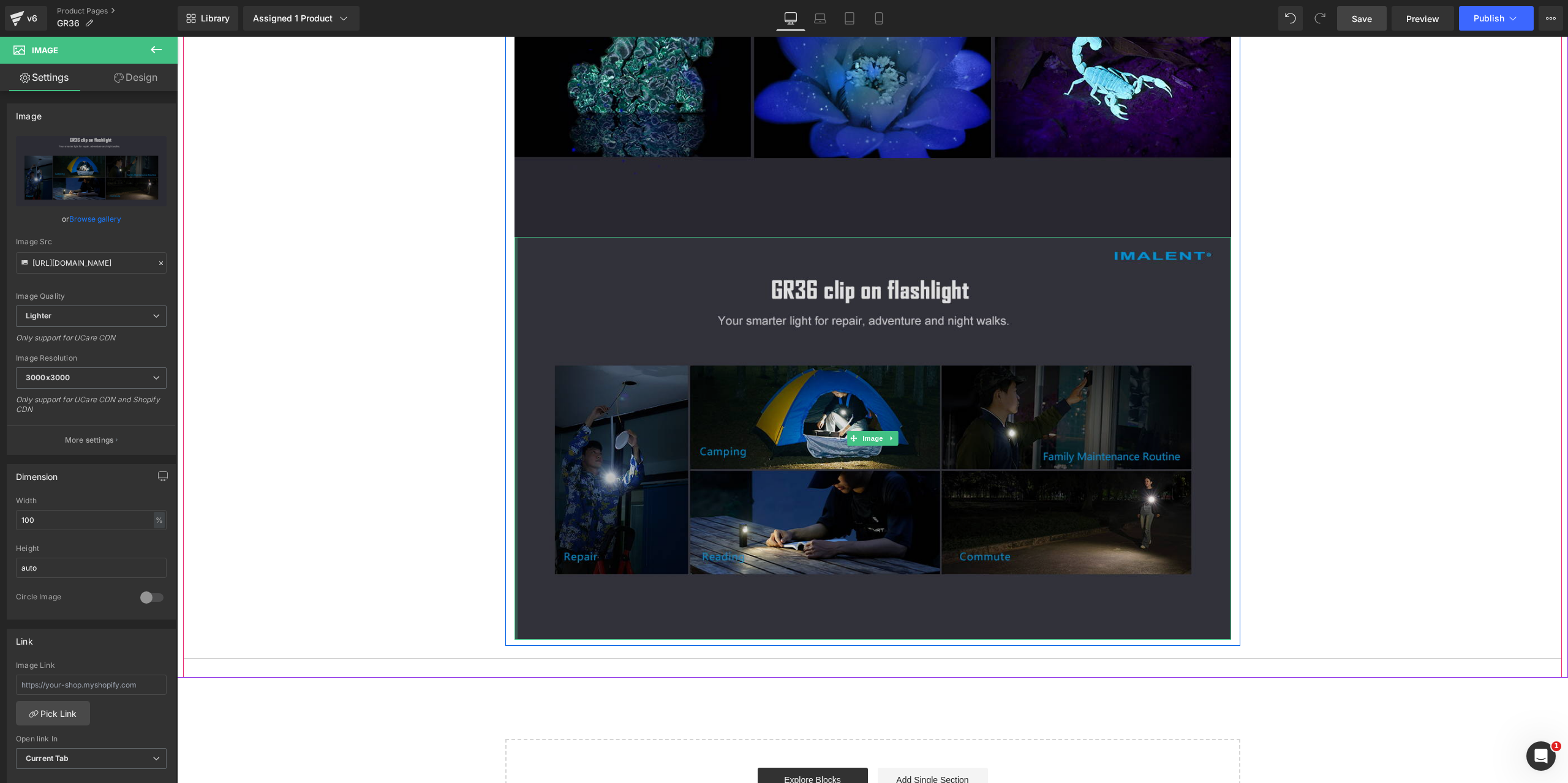
scroll to position [5819, 0]
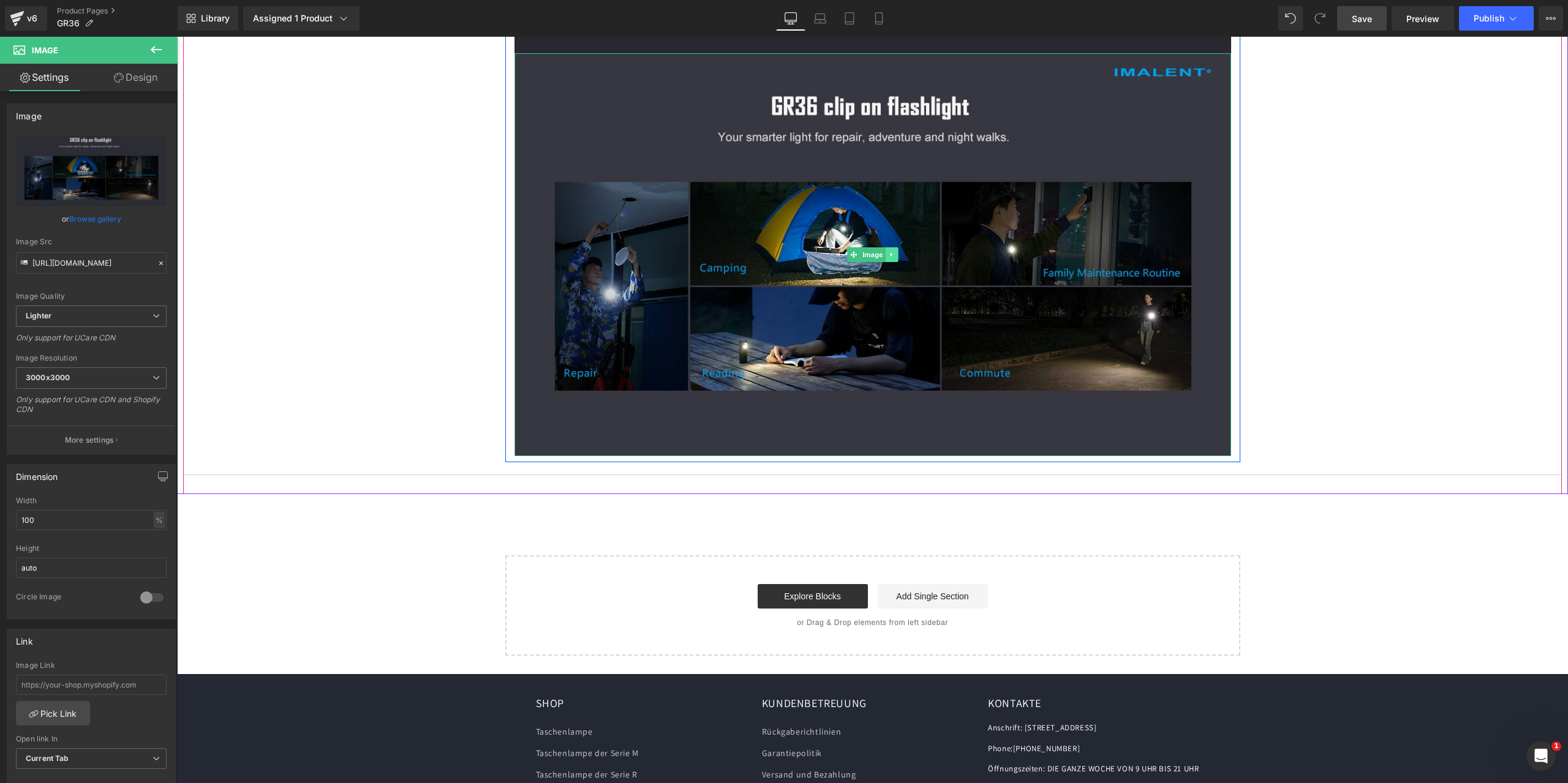
click at [890, 254] on icon at bounding box center [891, 255] width 2 height 5
click at [882, 255] on icon at bounding box center [885, 255] width 7 height 7
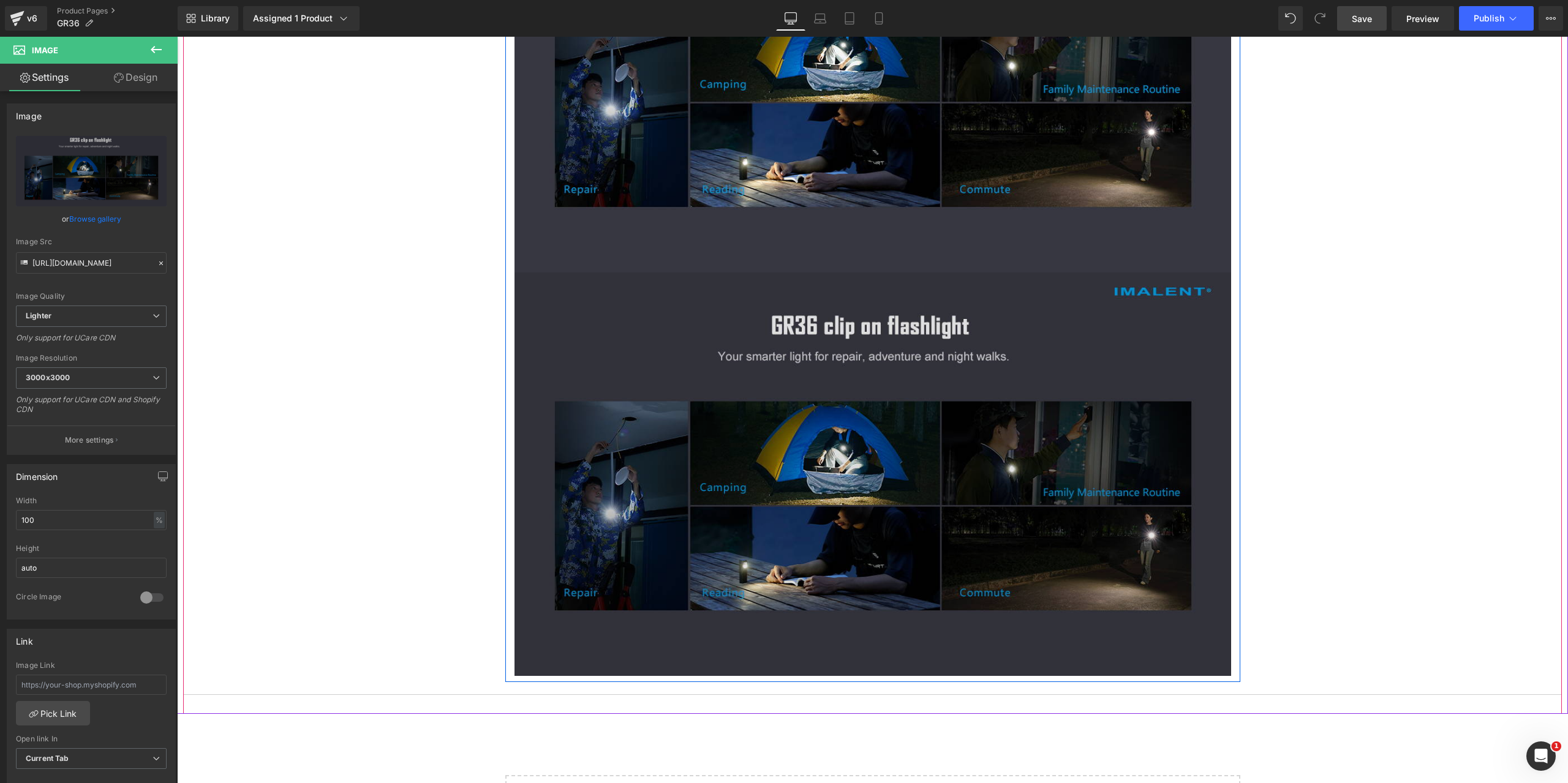
scroll to position [6126, 0]
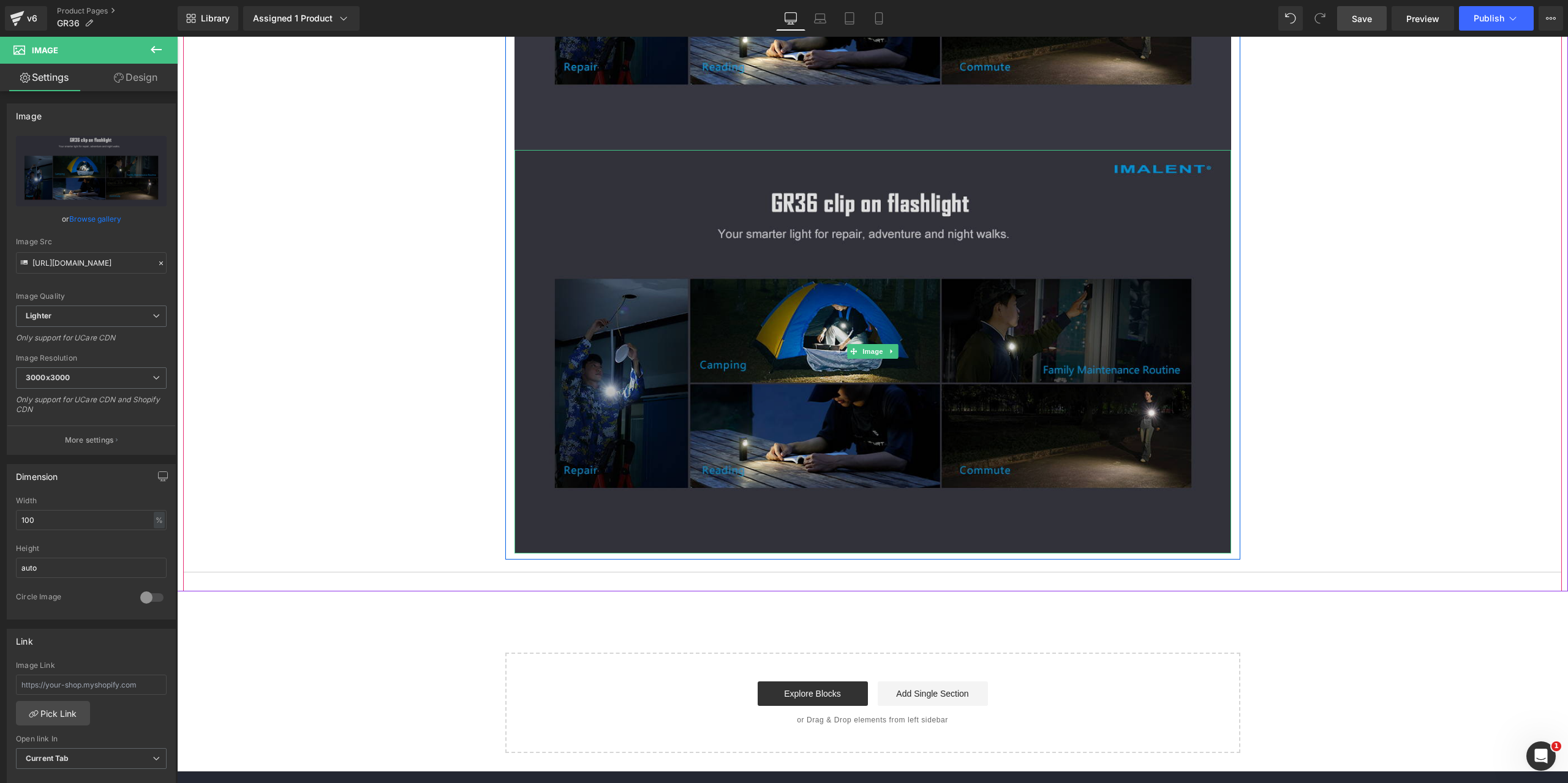
click at [812, 258] on img at bounding box center [873, 352] width 717 height 403
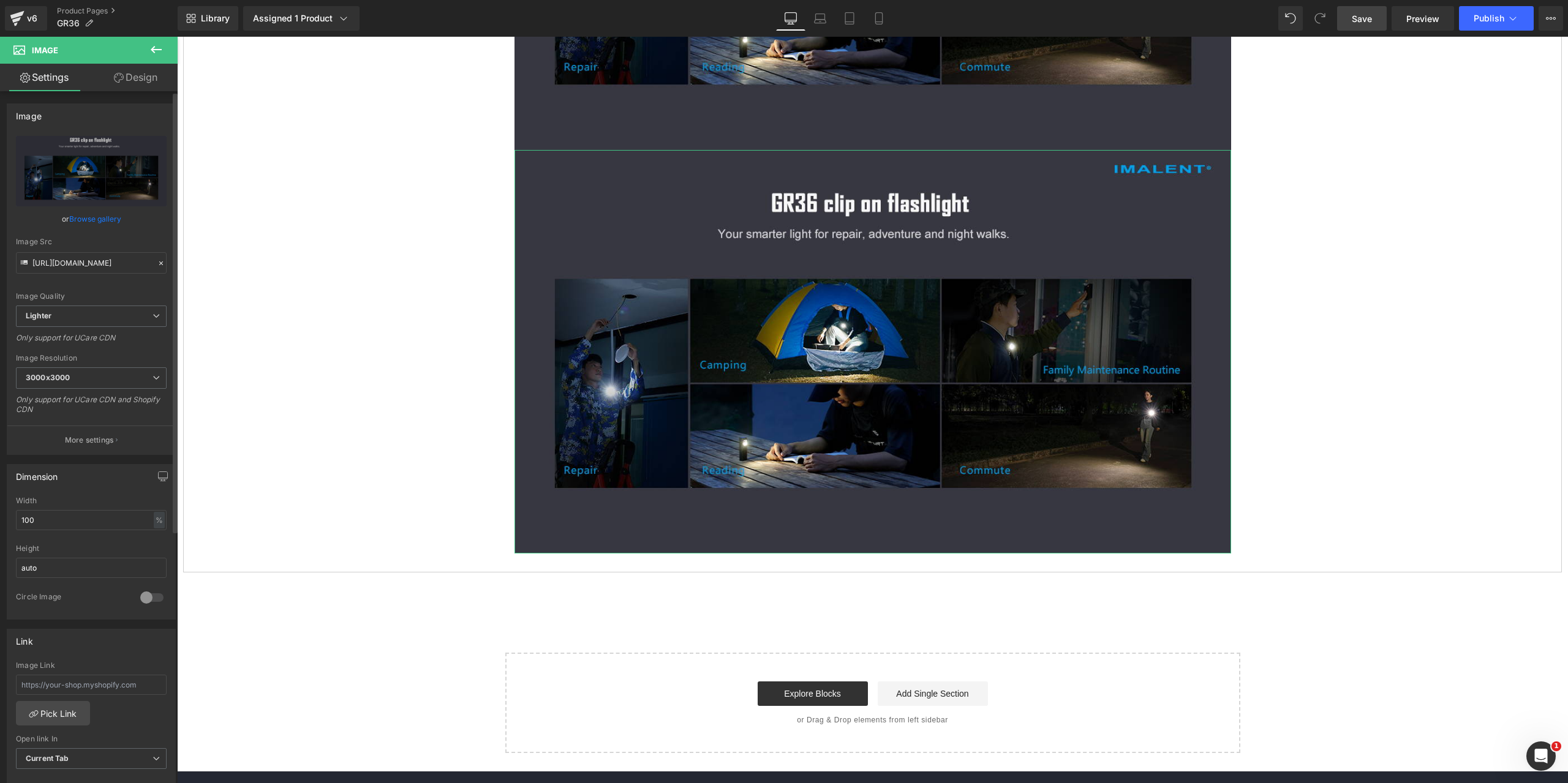
click at [157, 262] on icon at bounding box center [161, 263] width 9 height 9
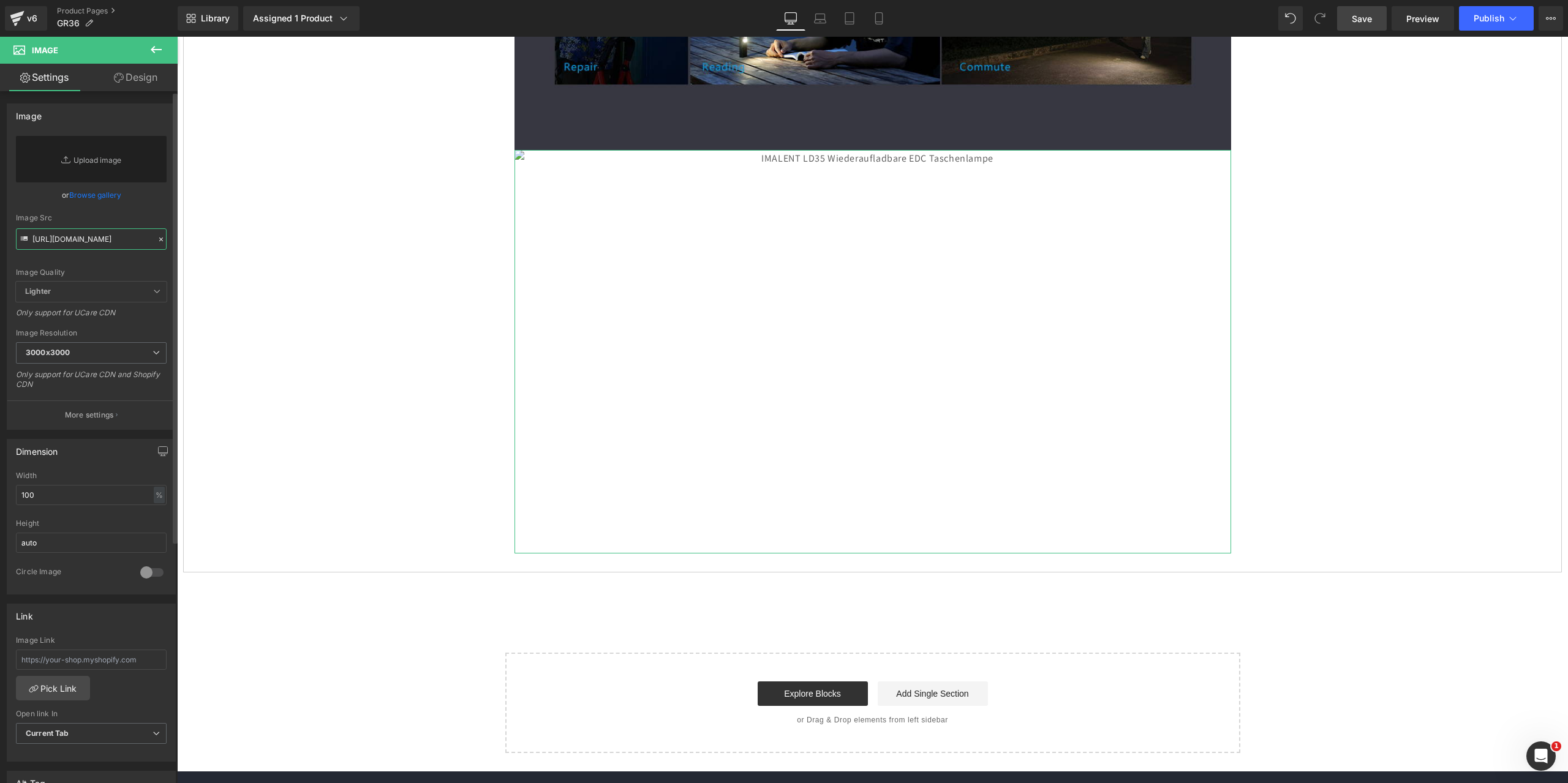
click at [74, 234] on input "[URL][DOMAIN_NAME]" at bounding box center [91, 239] width 151 height 22
paste input "[URL][DOMAIN_NAME]"
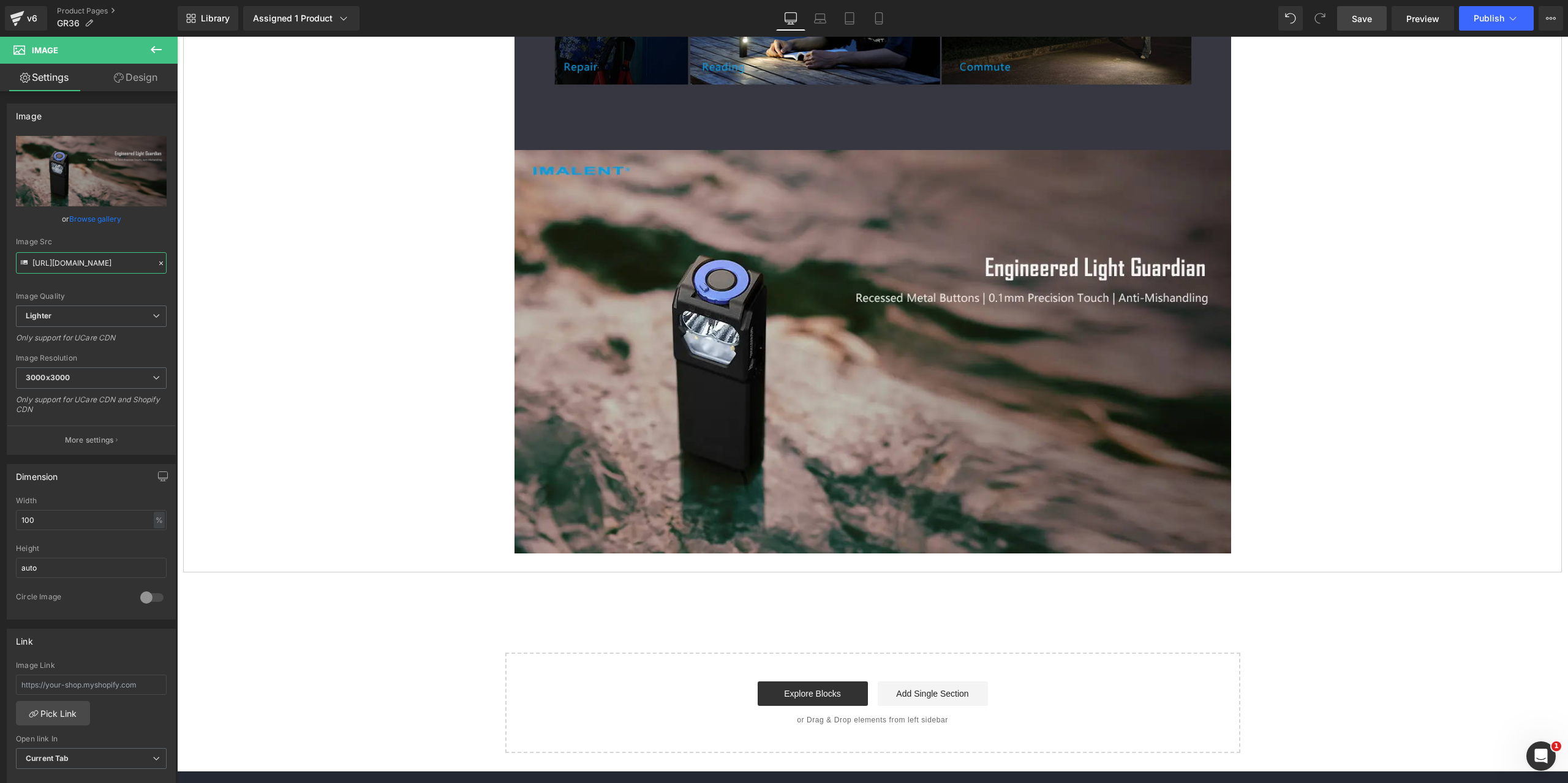
type input "[URL][DOMAIN_NAME]"
click at [1362, 19] on span "Save" at bounding box center [1362, 19] width 20 height 13
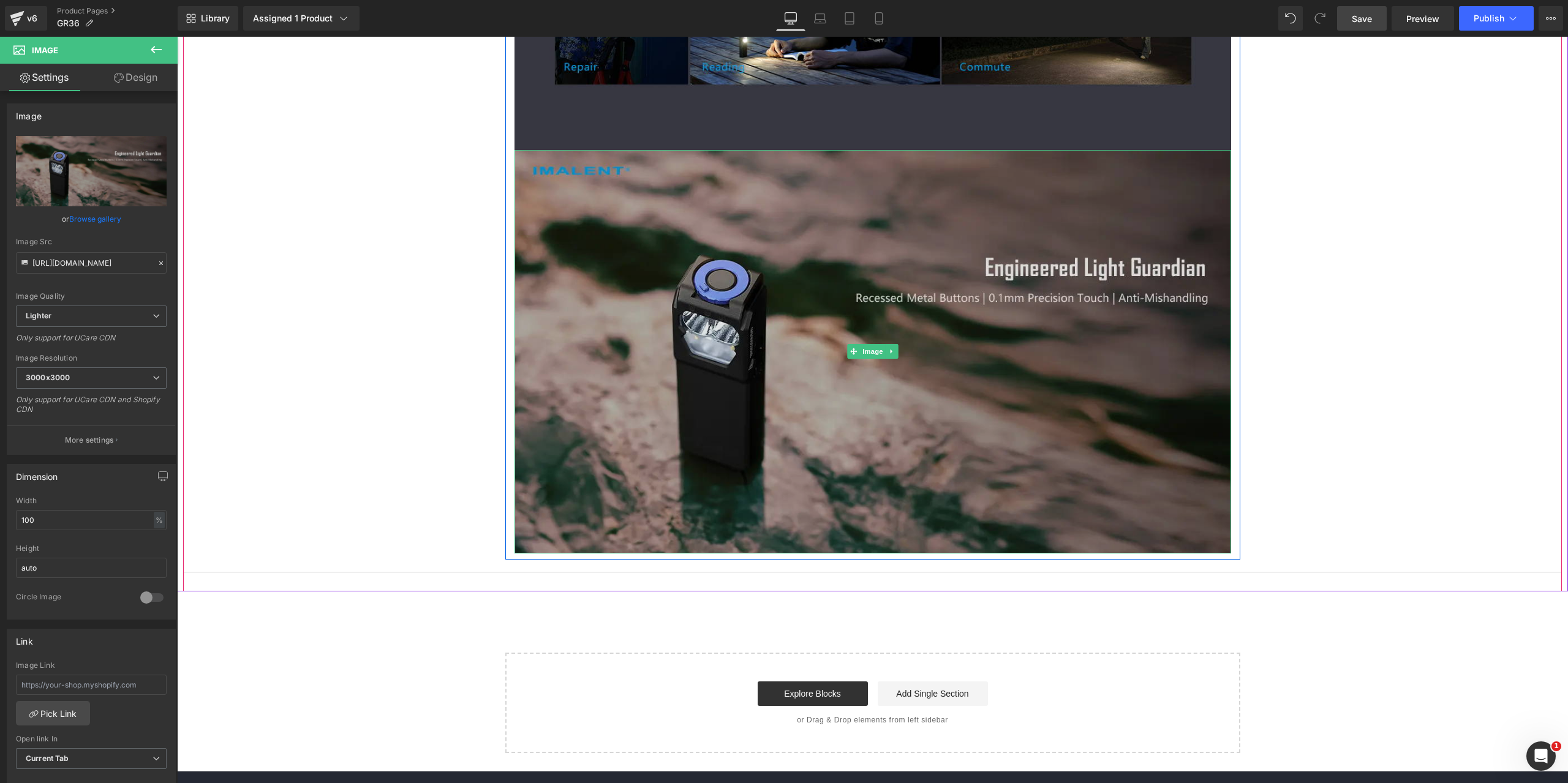
scroll to position [6248, 0]
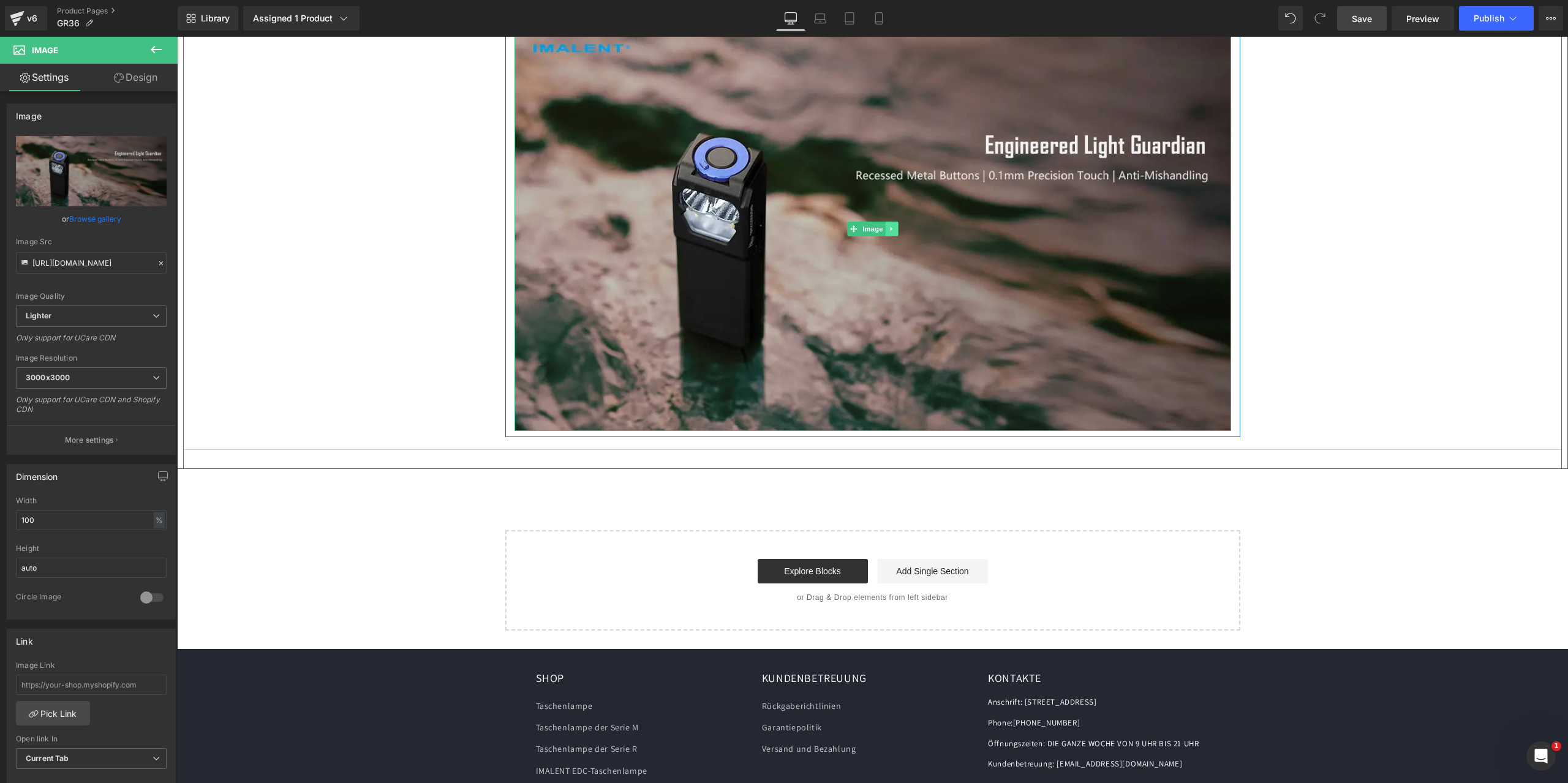
click at [888, 227] on icon at bounding box center [891, 229] width 7 height 7
click at [879, 225] on link at bounding box center [885, 229] width 13 height 14
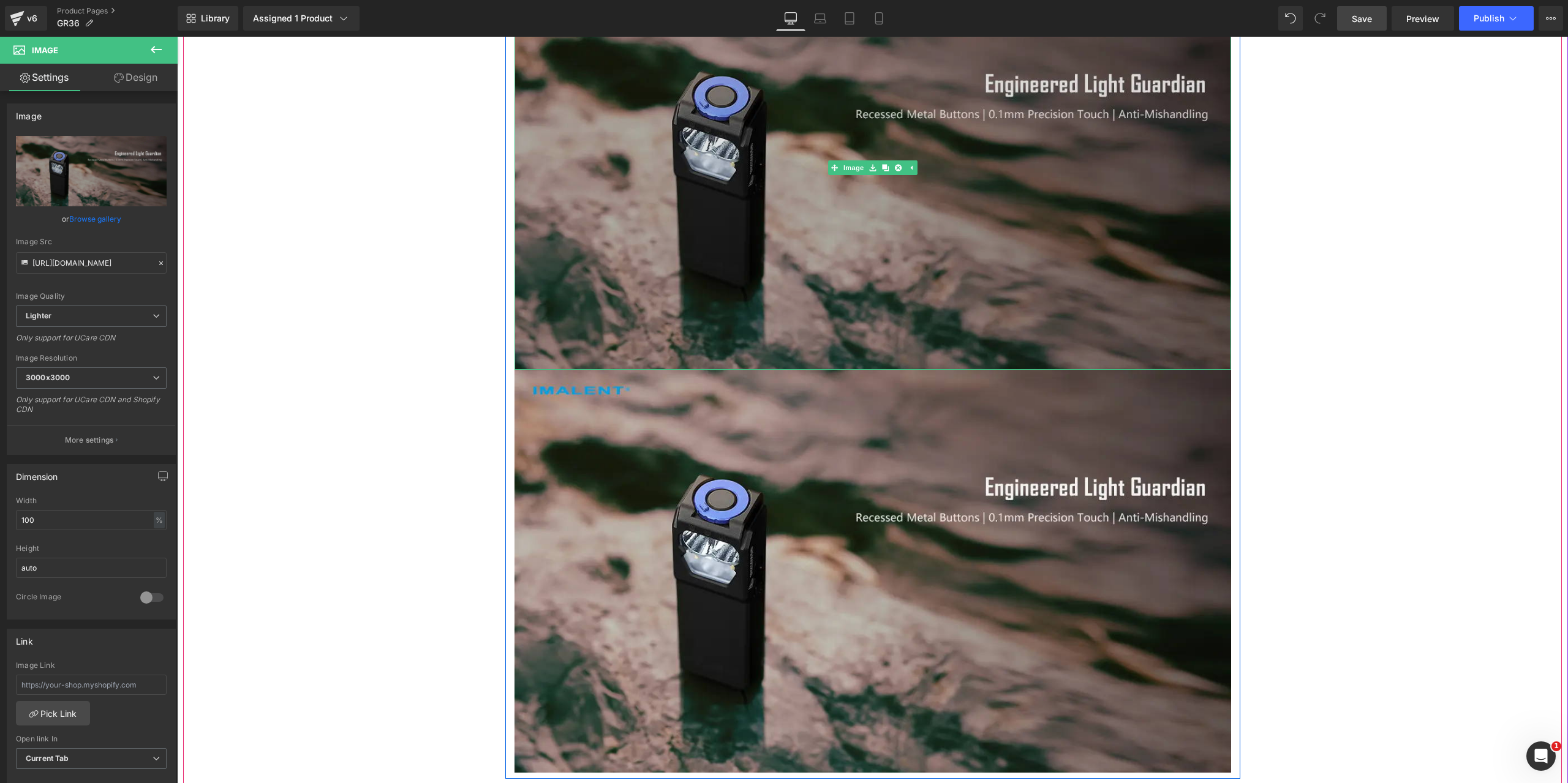
scroll to position [6493, 0]
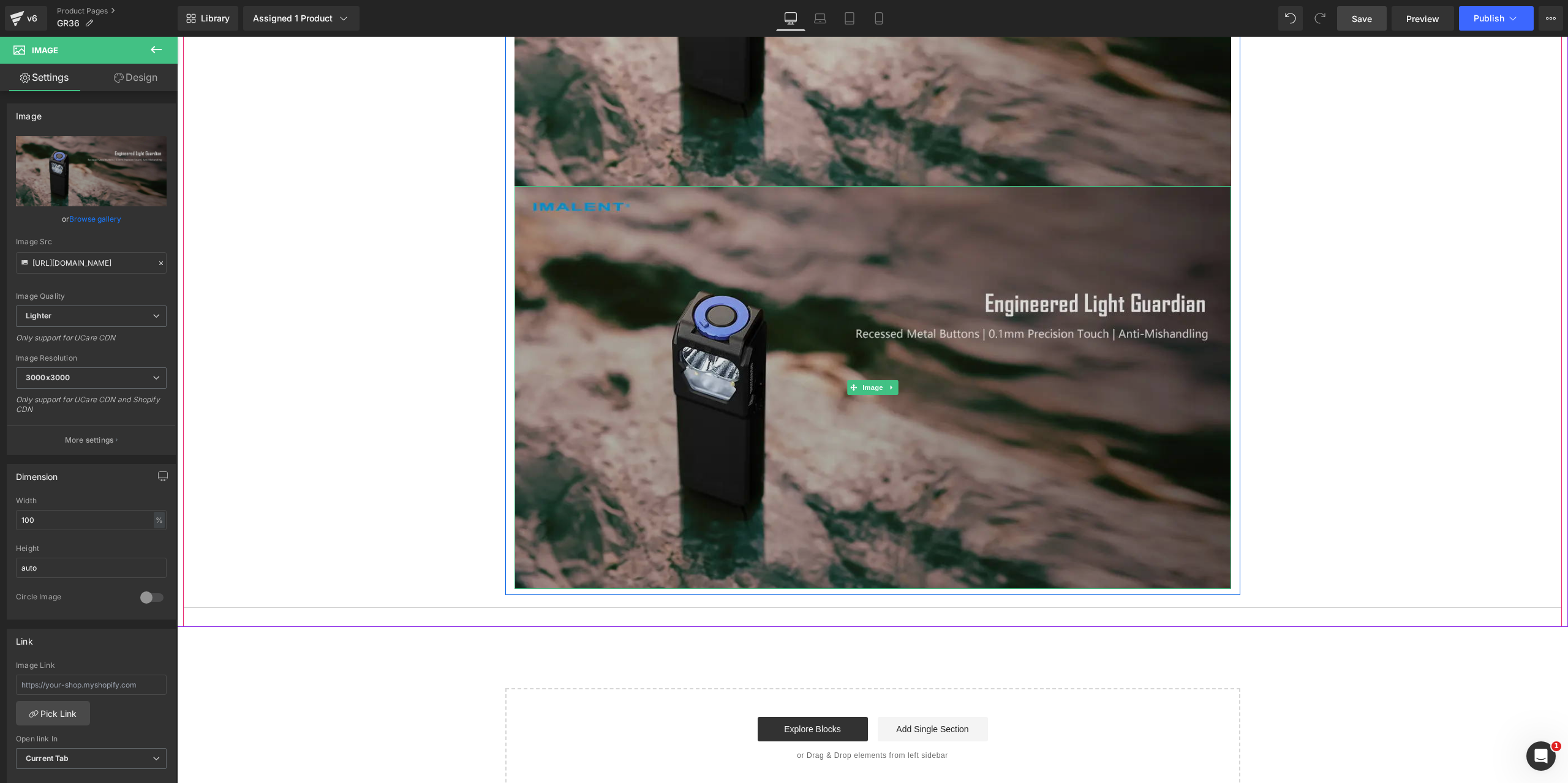
click at [816, 324] on img at bounding box center [873, 388] width 717 height 403
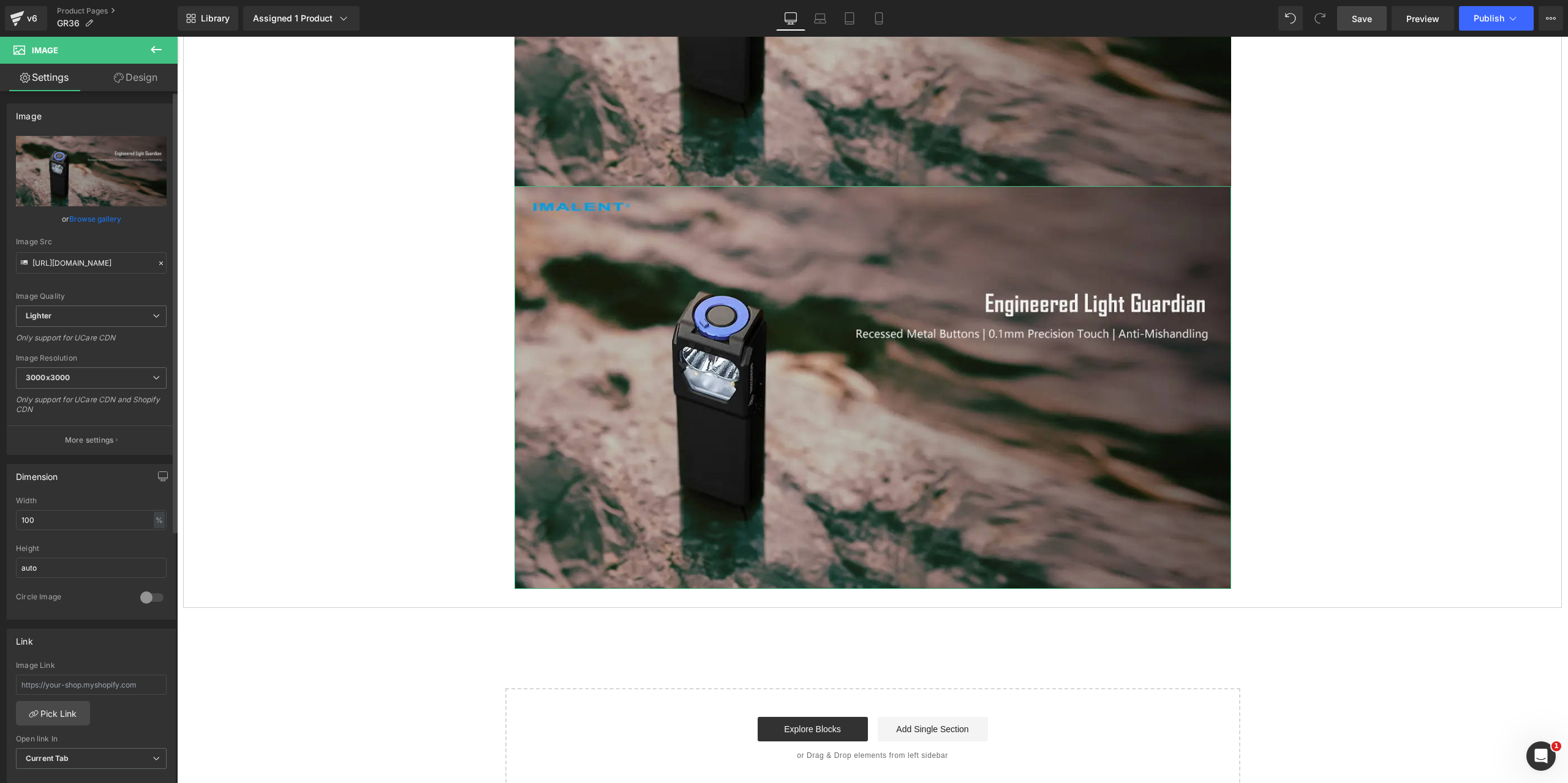
click at [157, 263] on icon at bounding box center [161, 263] width 9 height 9
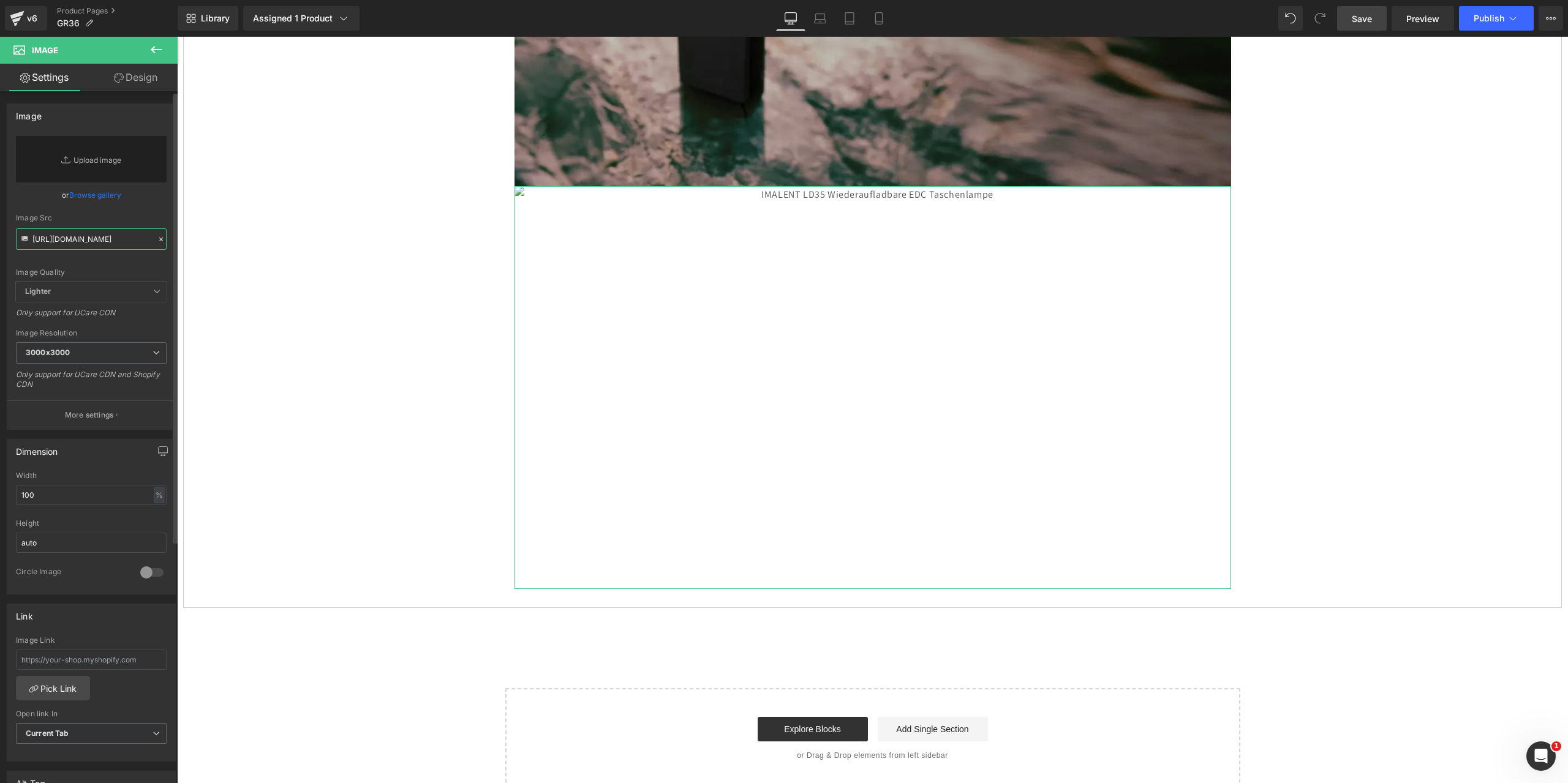
click at [88, 242] on input "[URL][DOMAIN_NAME]" at bounding box center [91, 239] width 151 height 22
paste input "[URL][DOMAIN_NAME]"
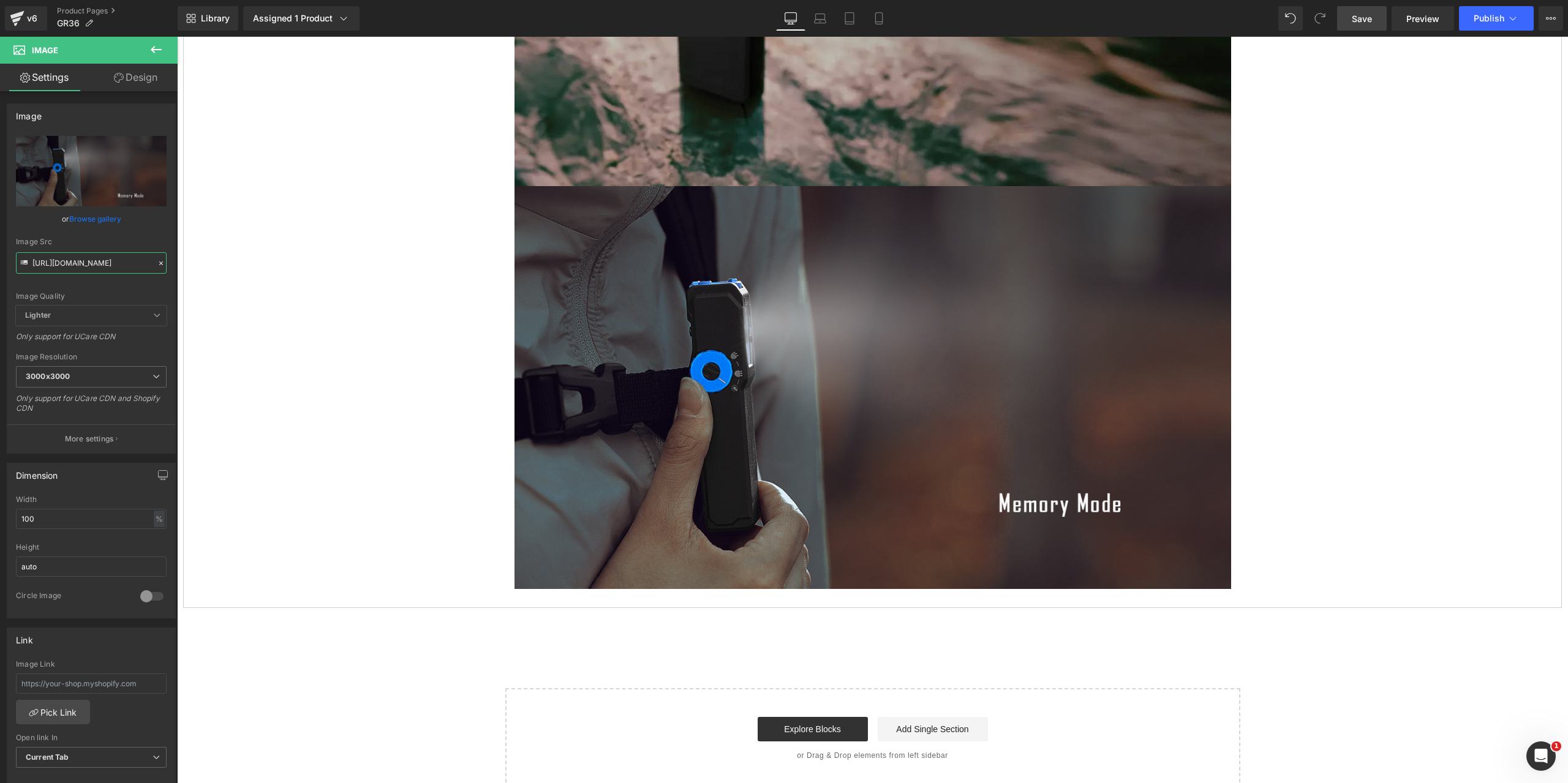
type input "[URL][DOMAIN_NAME]"
click at [1360, 18] on span "Save" at bounding box center [1362, 19] width 20 height 13
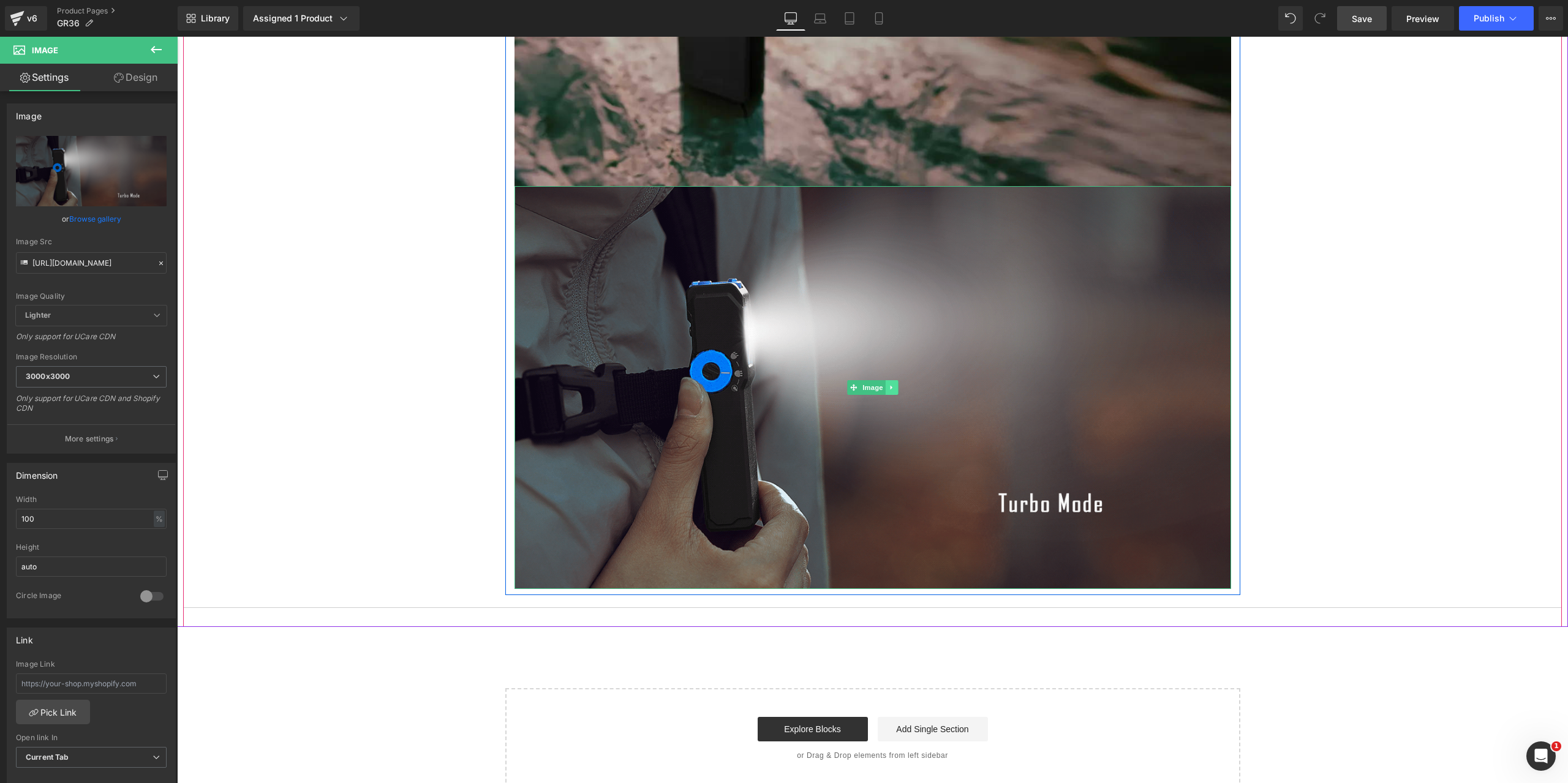
click at [888, 387] on icon at bounding box center [891, 387] width 7 height 7
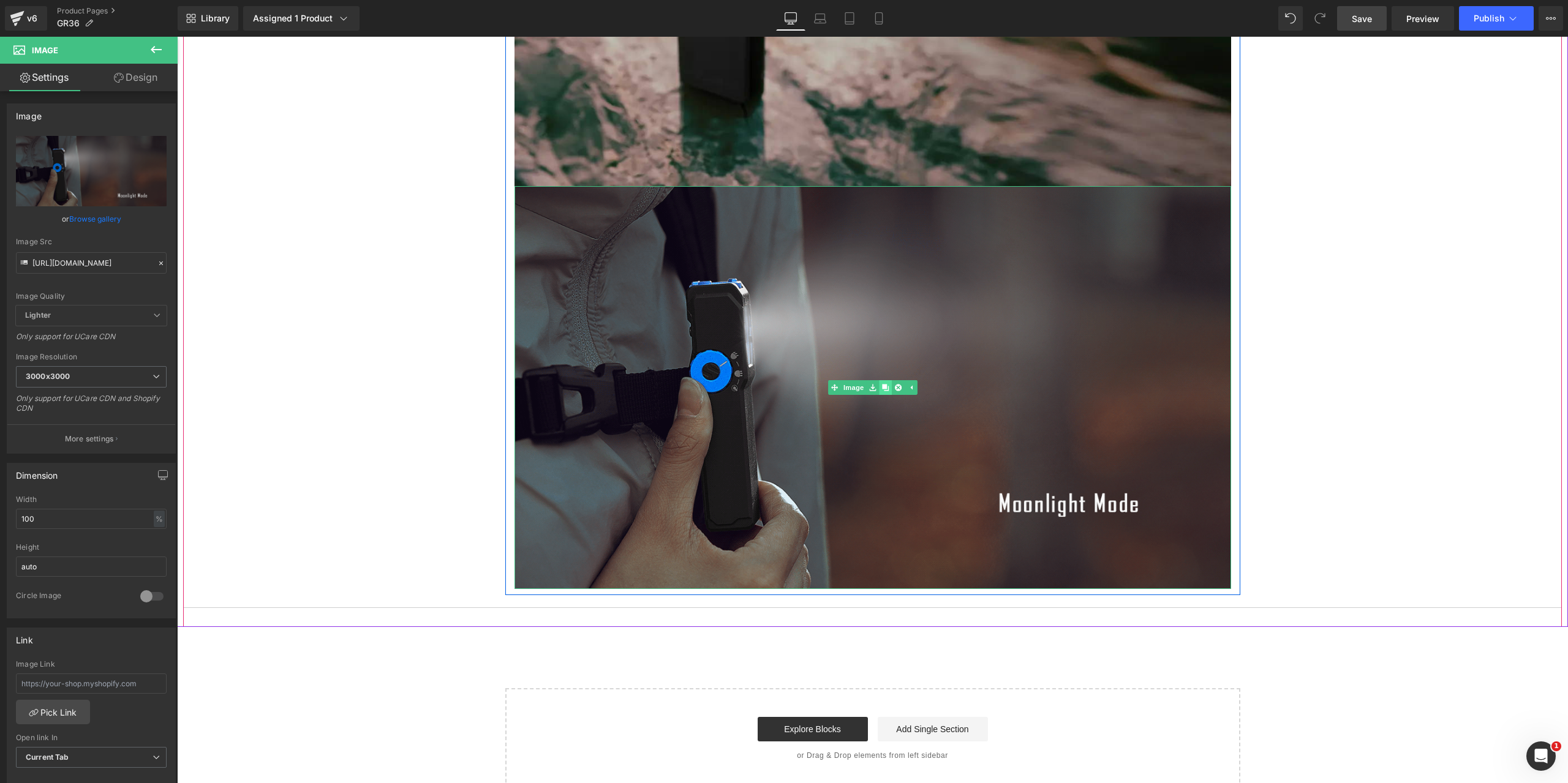
click at [882, 387] on icon at bounding box center [885, 387] width 7 height 7
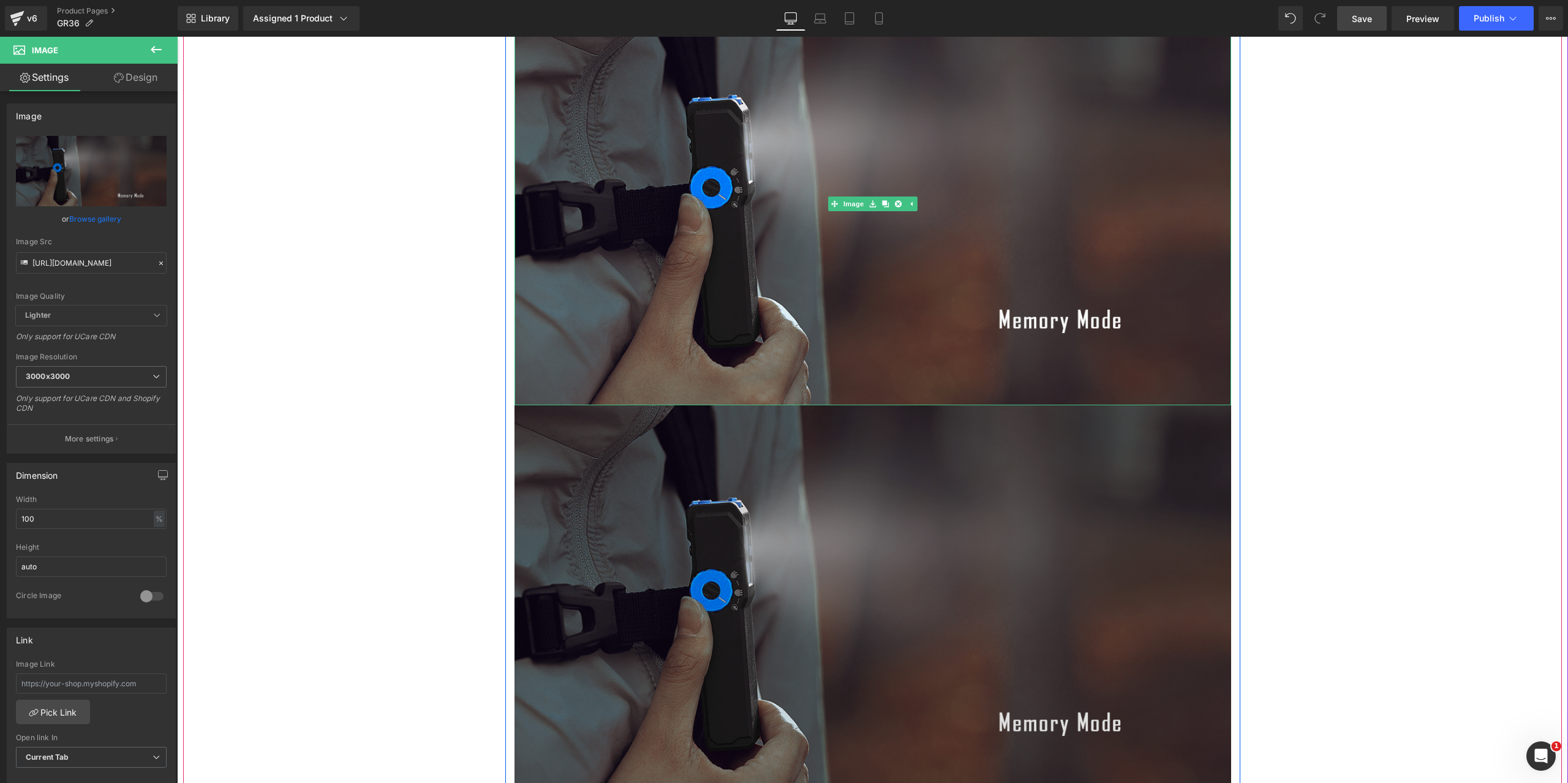
scroll to position [6860, 0]
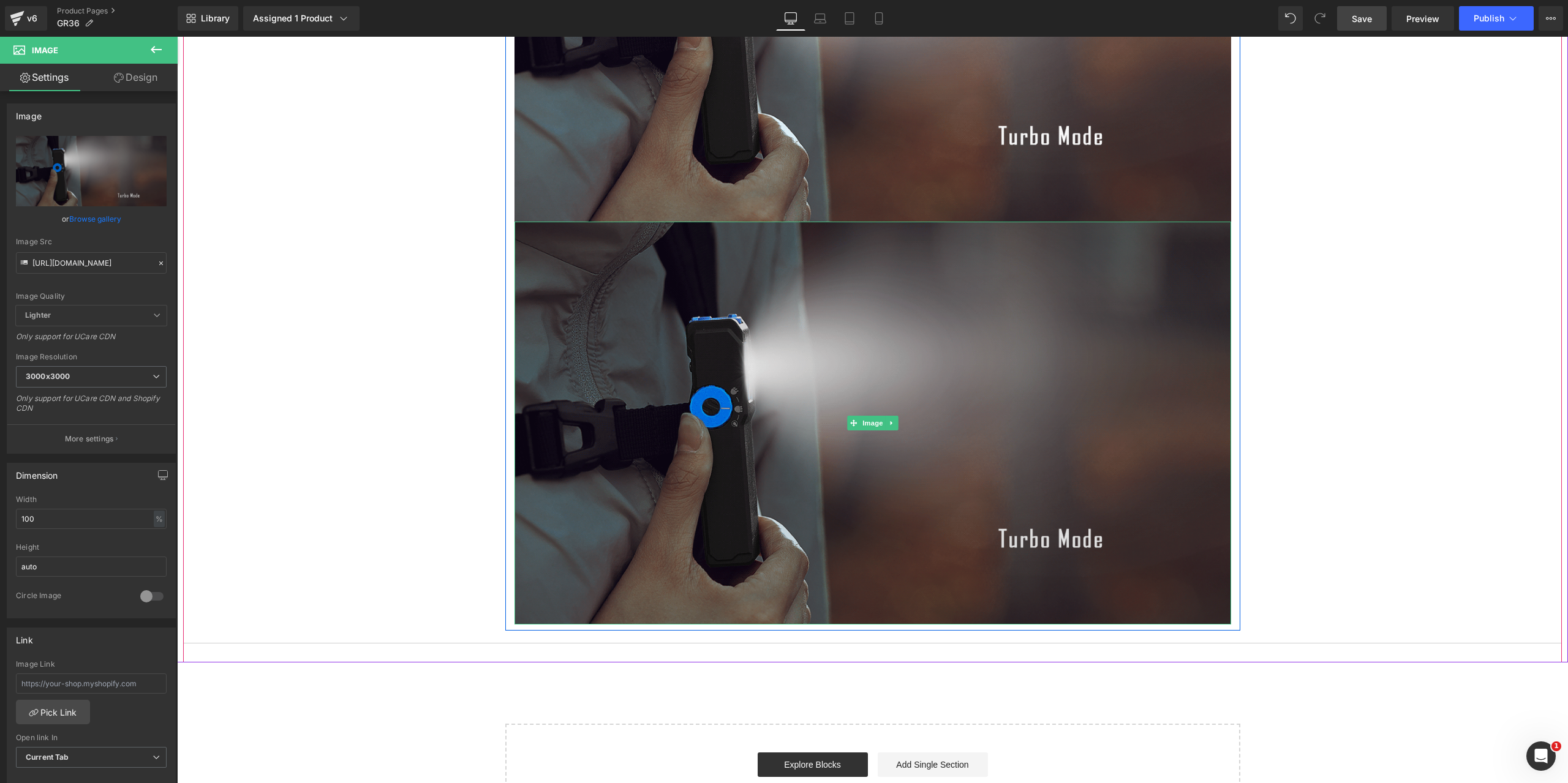
click at [857, 387] on img at bounding box center [873, 423] width 717 height 403
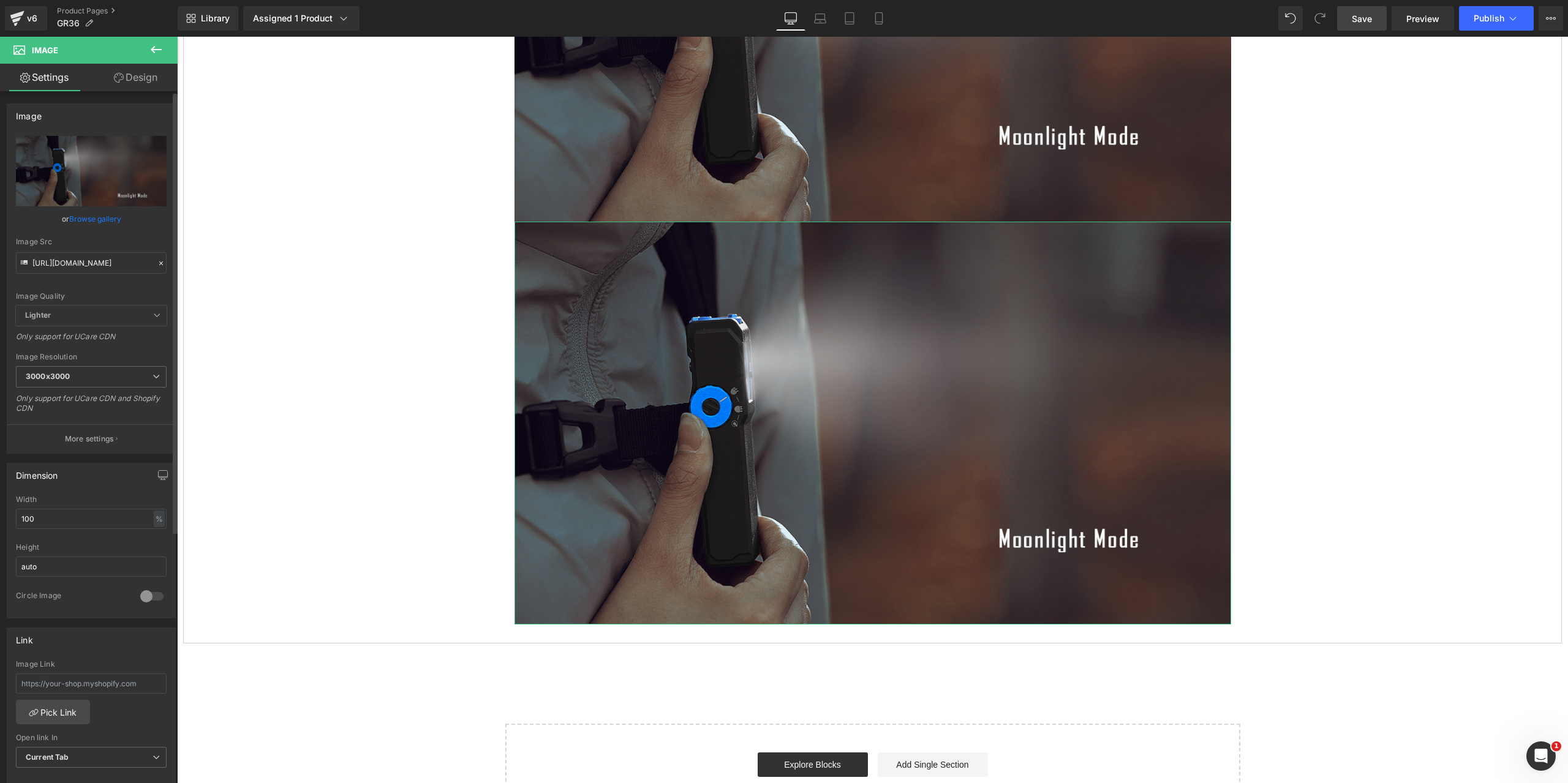
click at [157, 262] on icon at bounding box center [161, 263] width 9 height 9
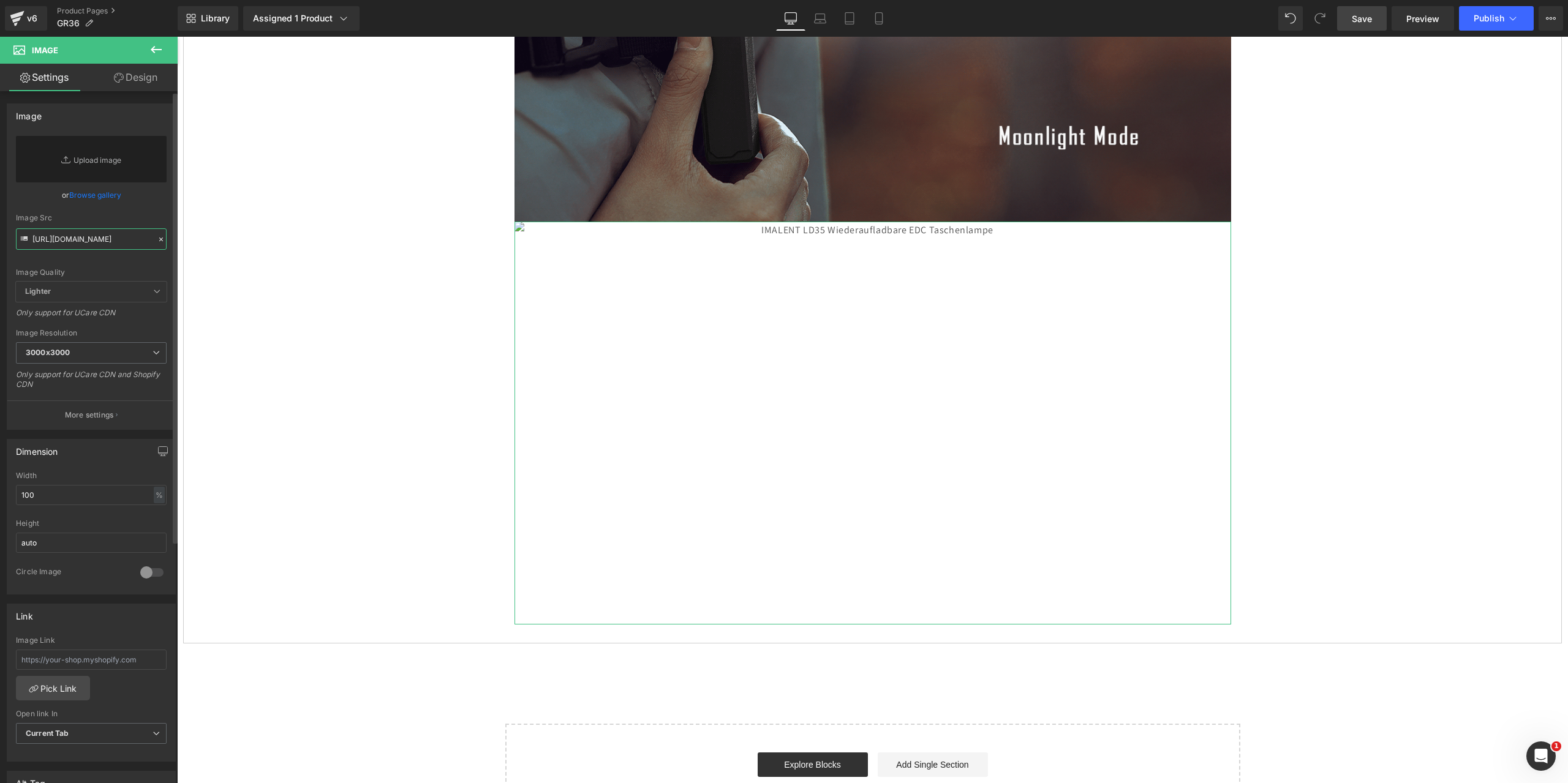
click at [101, 239] on input "[URL][DOMAIN_NAME]" at bounding box center [91, 239] width 151 height 22
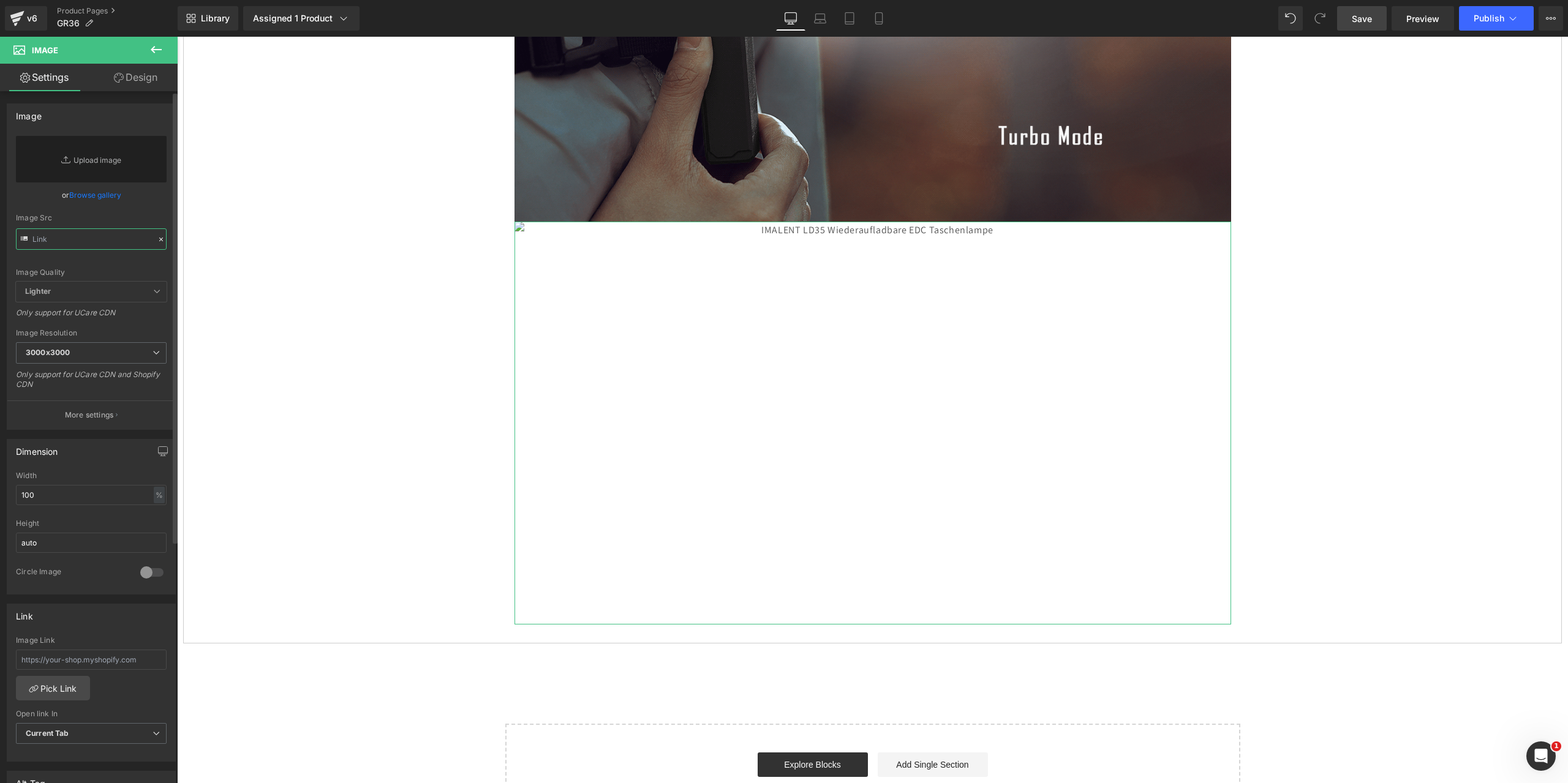
paste input "[URL][DOMAIN_NAME]"
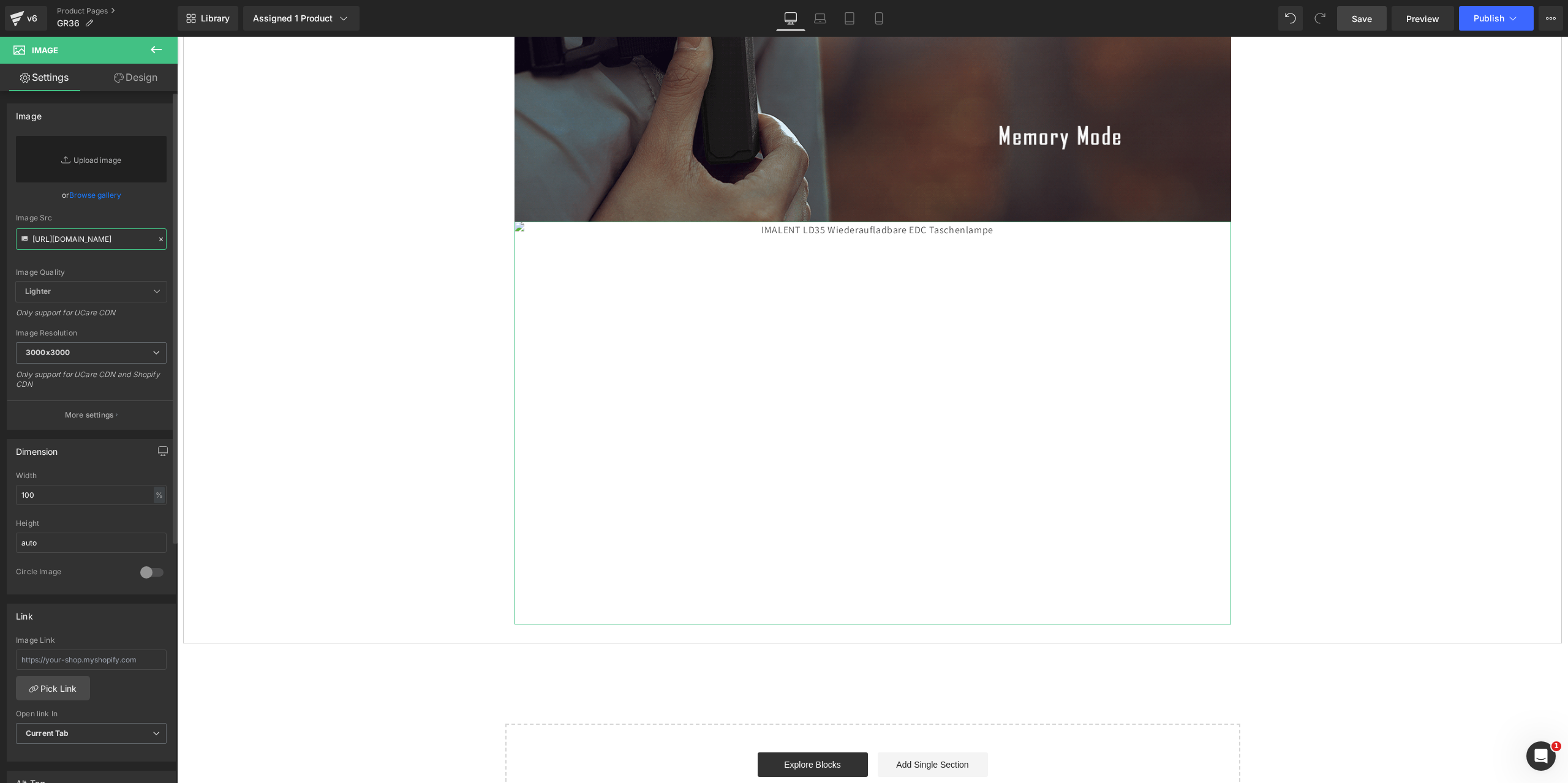
scroll to position [0, 336]
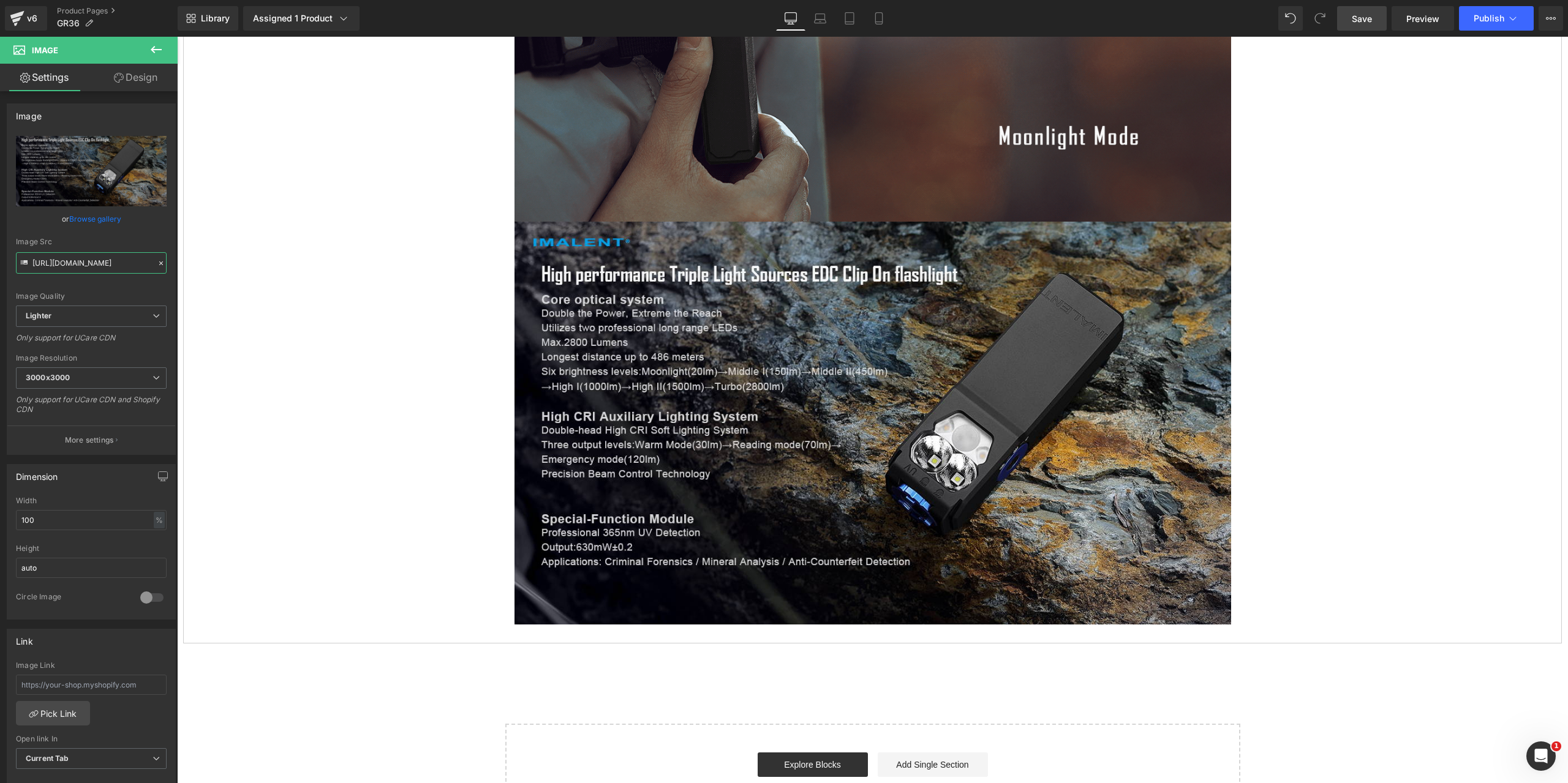
type input "[URL][DOMAIN_NAME]"
click at [1369, 18] on span "Save" at bounding box center [1362, 19] width 20 height 13
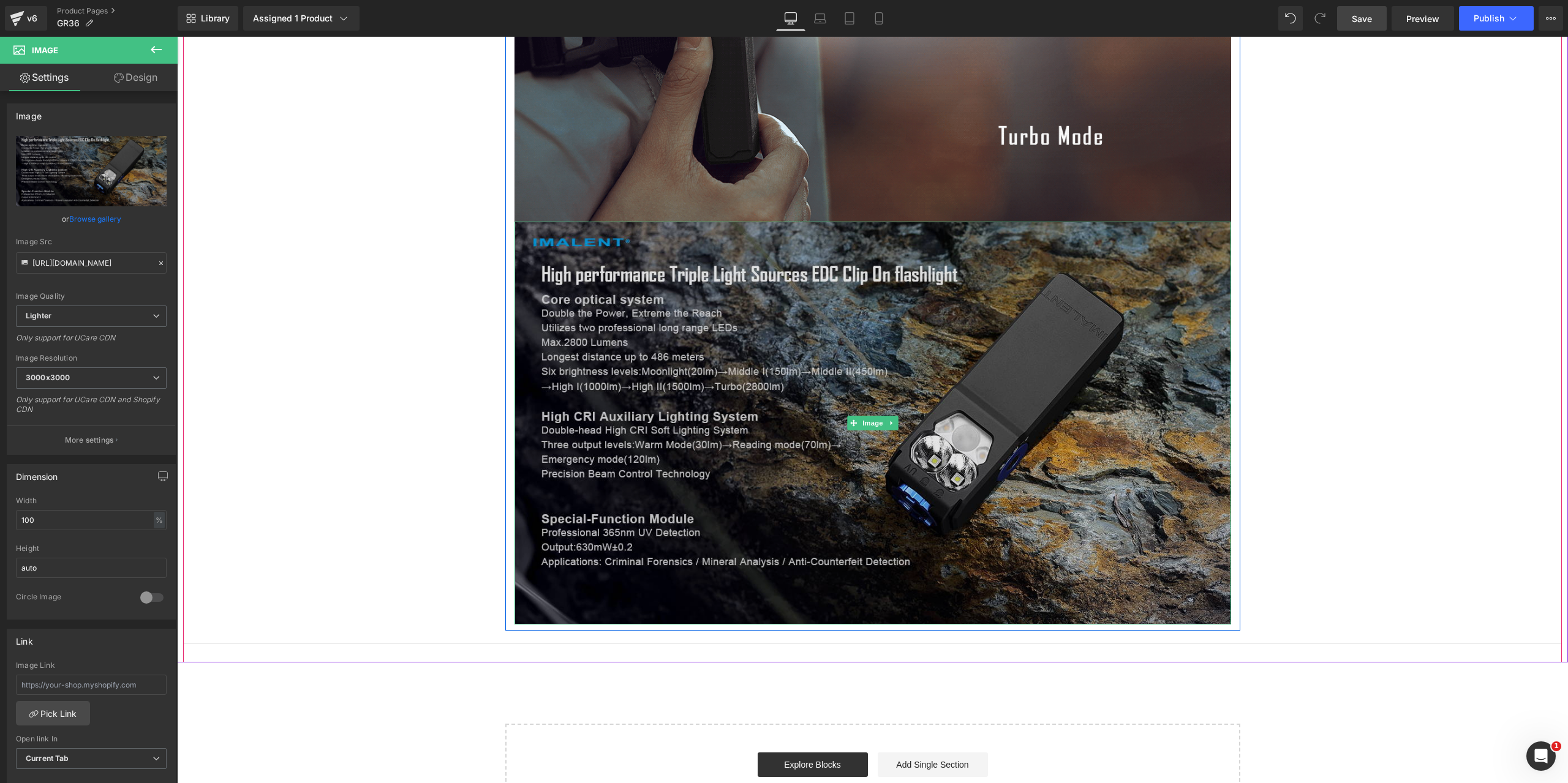
scroll to position [6982, 0]
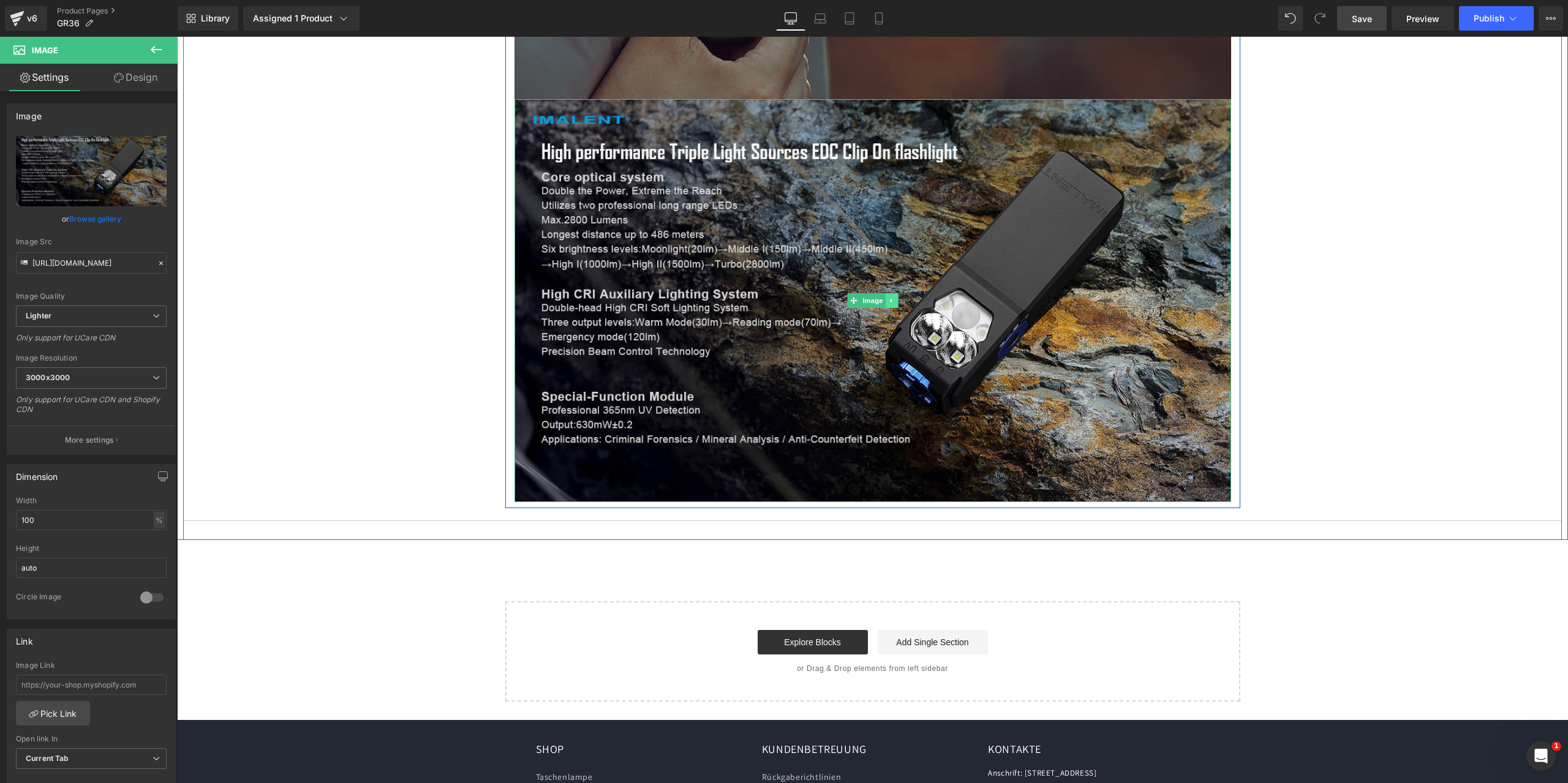
click at [888, 300] on icon at bounding box center [891, 300] width 7 height 7
click at [882, 300] on icon at bounding box center [885, 300] width 7 height 7
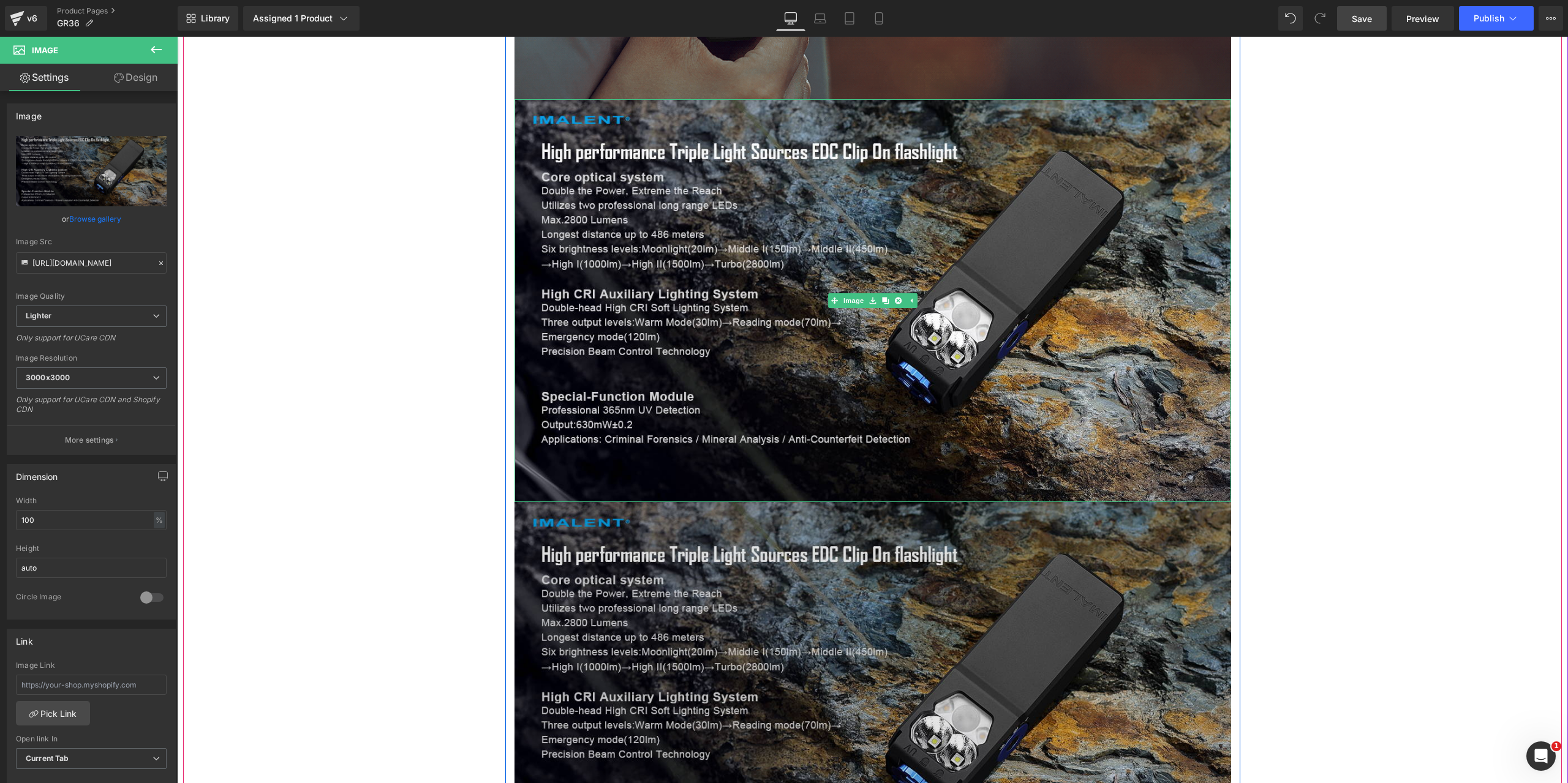
scroll to position [7166, 0]
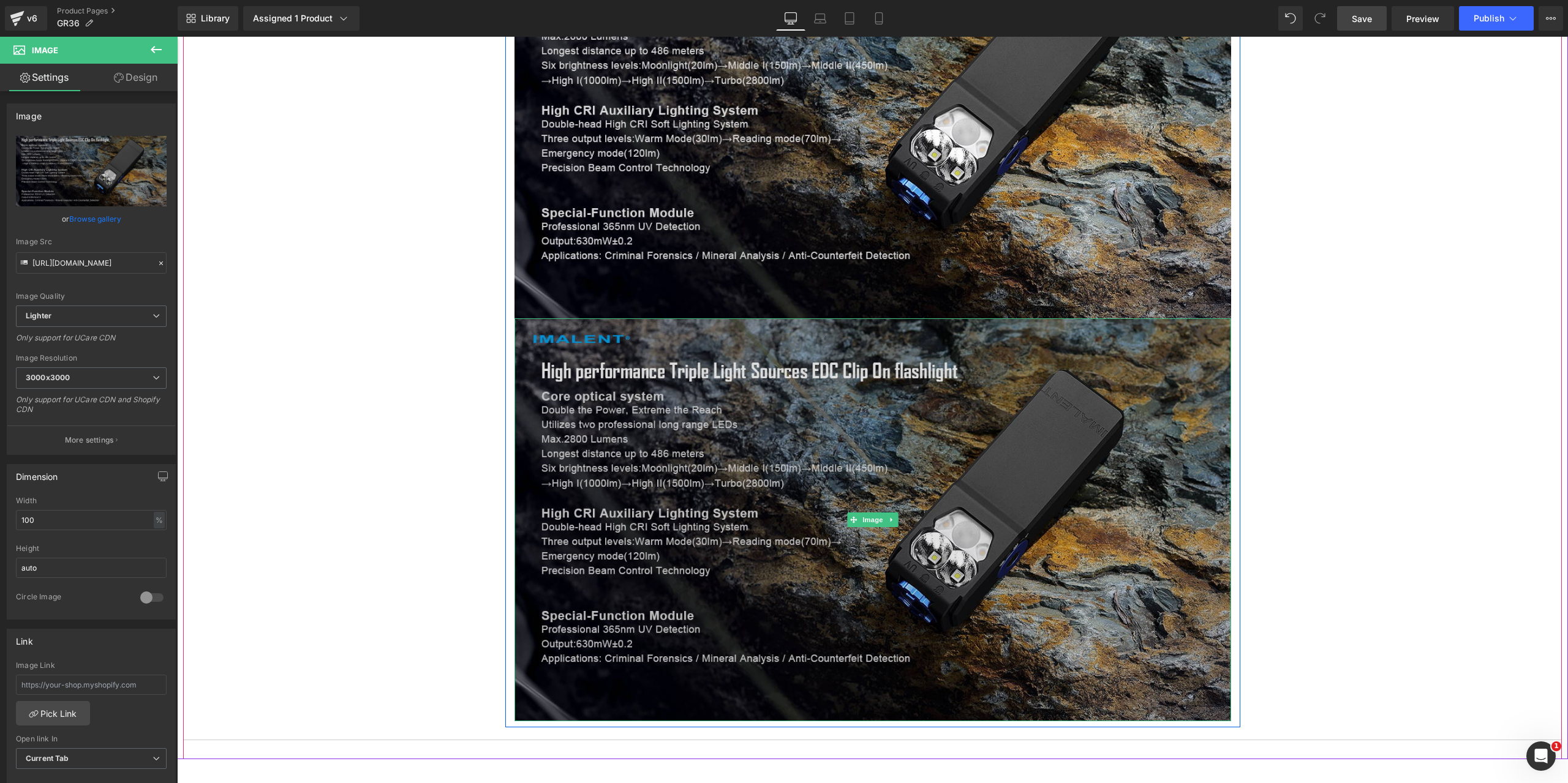
click at [691, 386] on img at bounding box center [873, 520] width 717 height 403
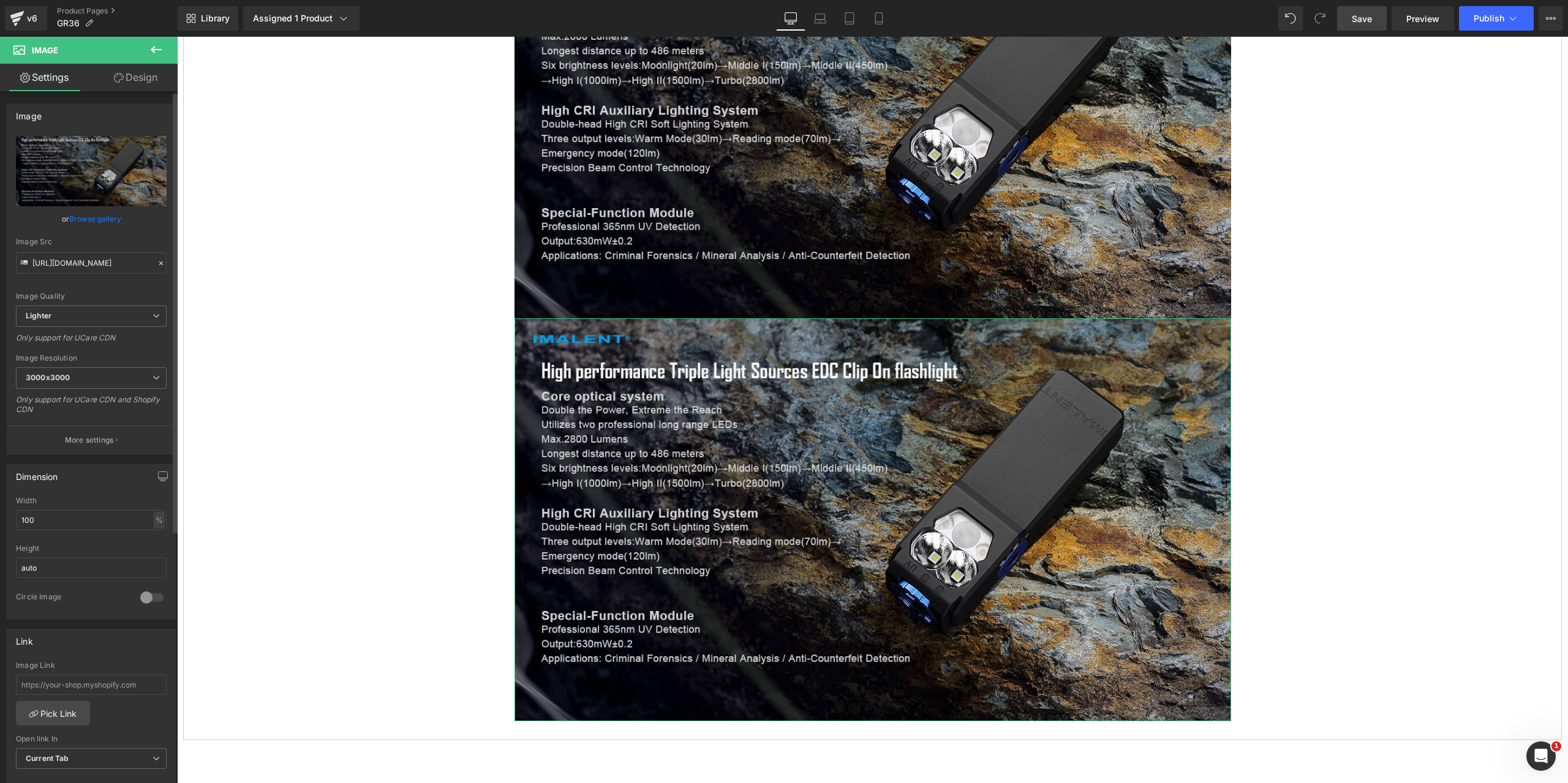
click at [157, 260] on icon at bounding box center [161, 263] width 9 height 9
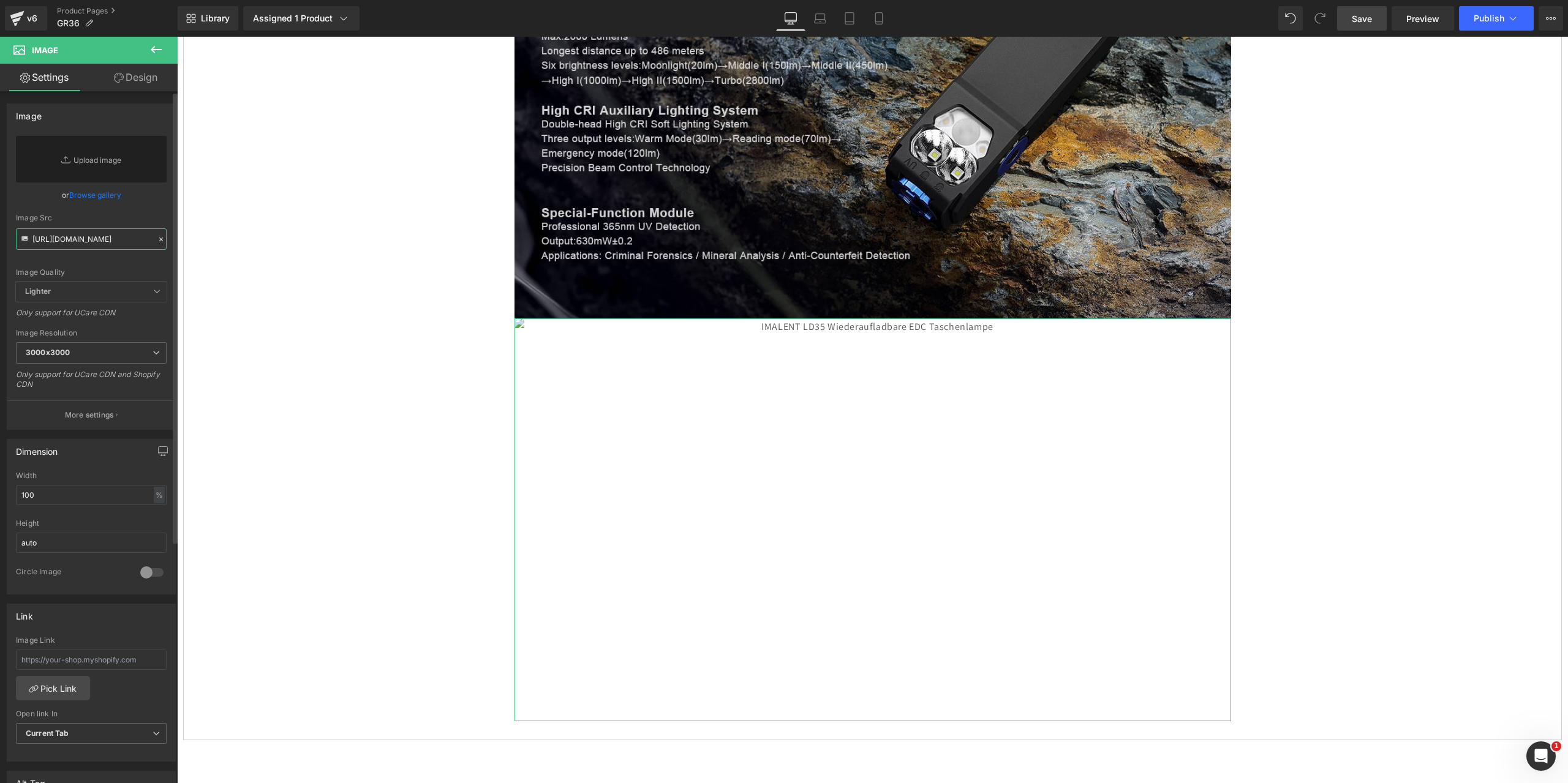
click at [65, 246] on input "[URL][DOMAIN_NAME]" at bounding box center [91, 239] width 151 height 22
paste input "[URL][DOMAIN_NAME]"
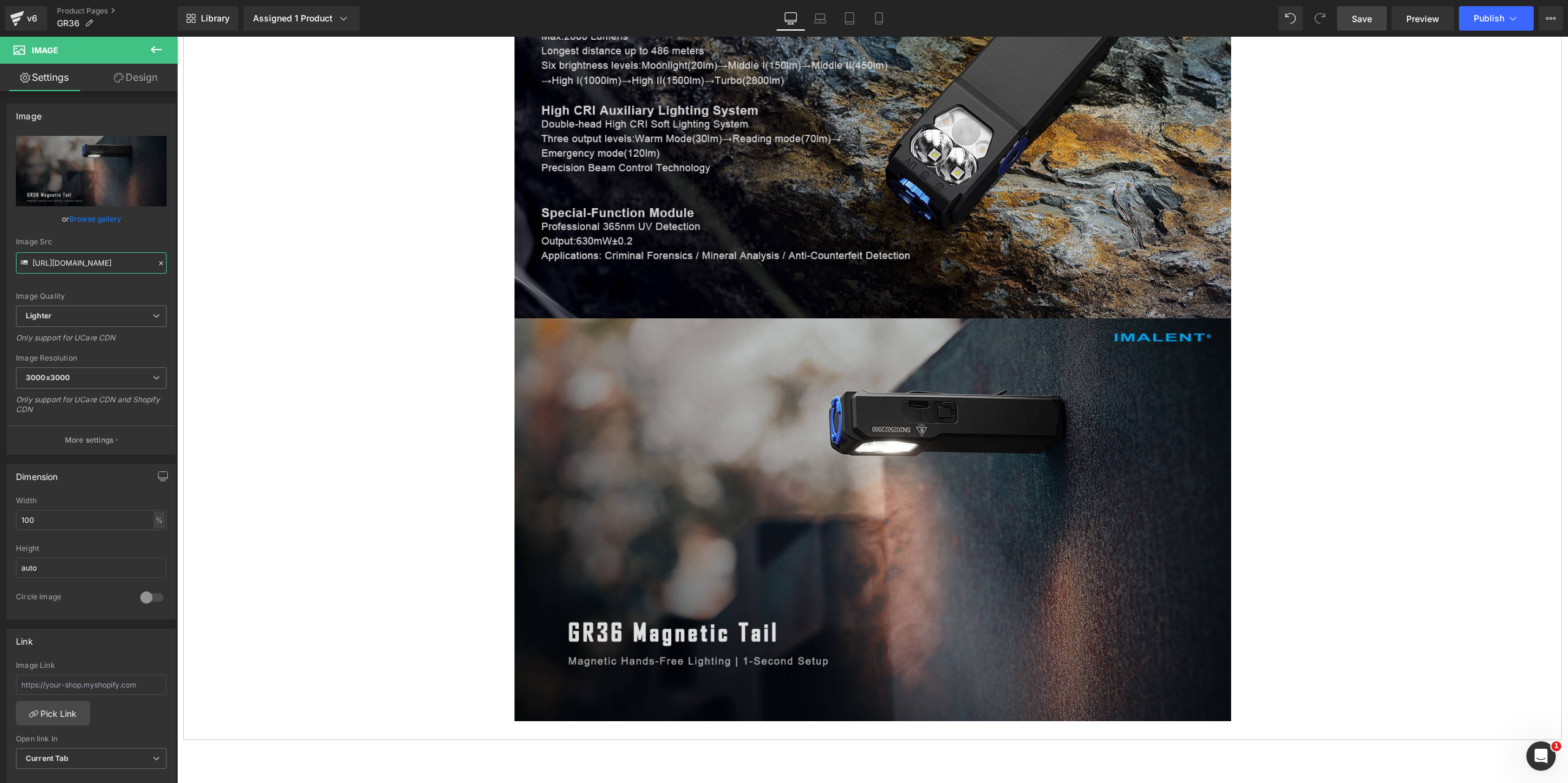
type input "[URL][DOMAIN_NAME]"
click at [1365, 15] on span "Save" at bounding box center [1362, 19] width 20 height 13
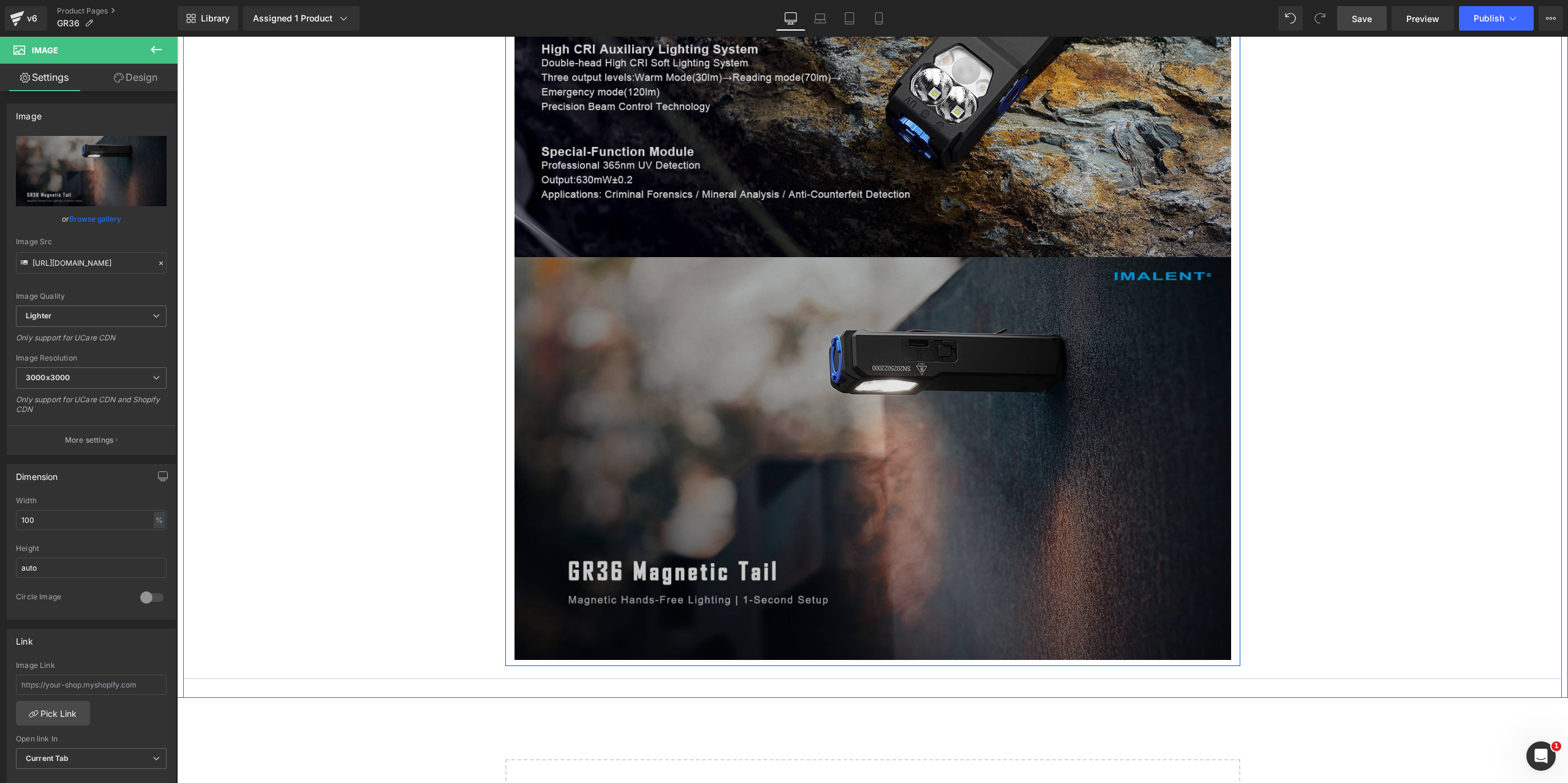
scroll to position [7350, 0]
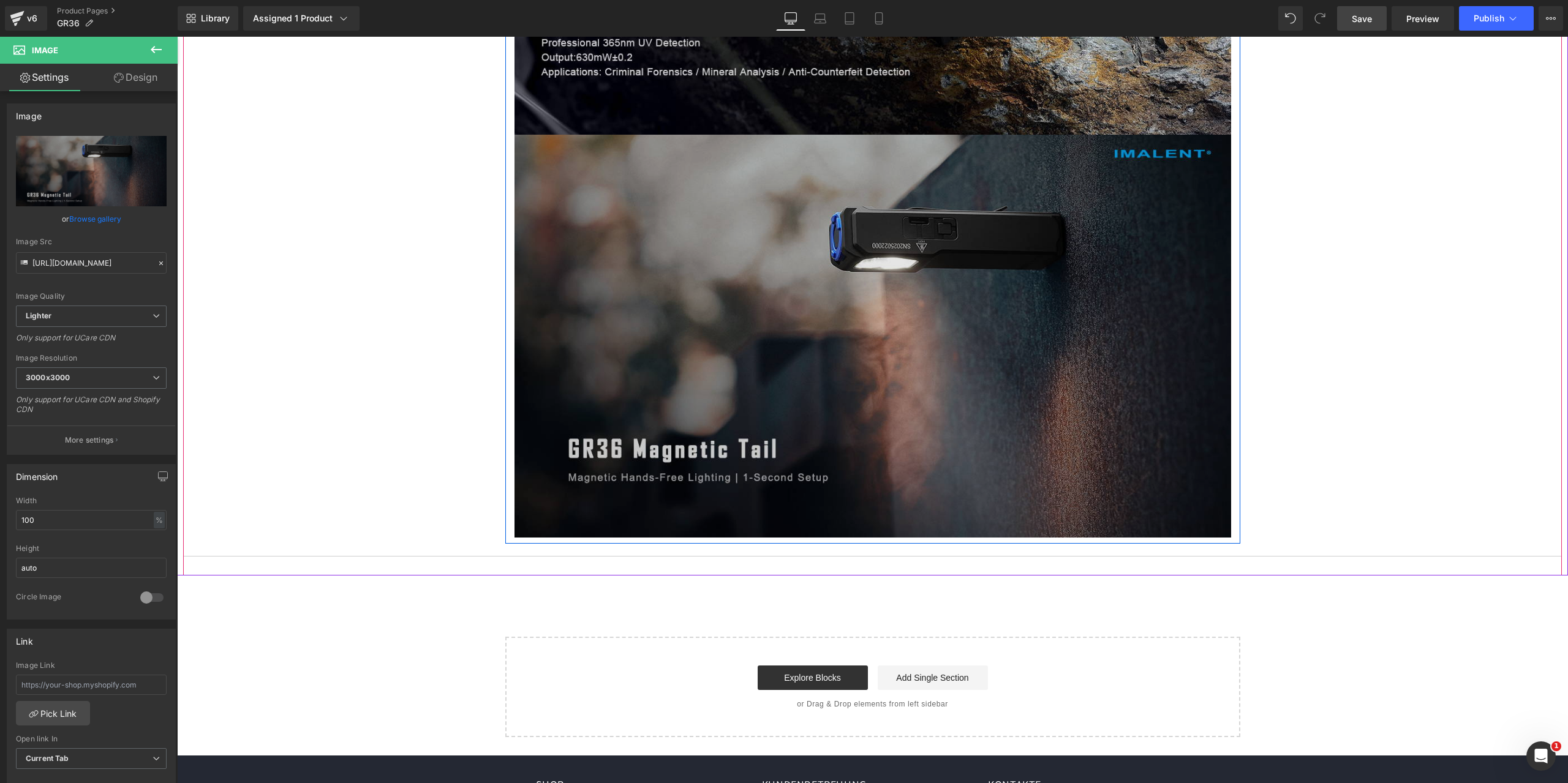
click at [869, 304] on img at bounding box center [873, 337] width 717 height 403
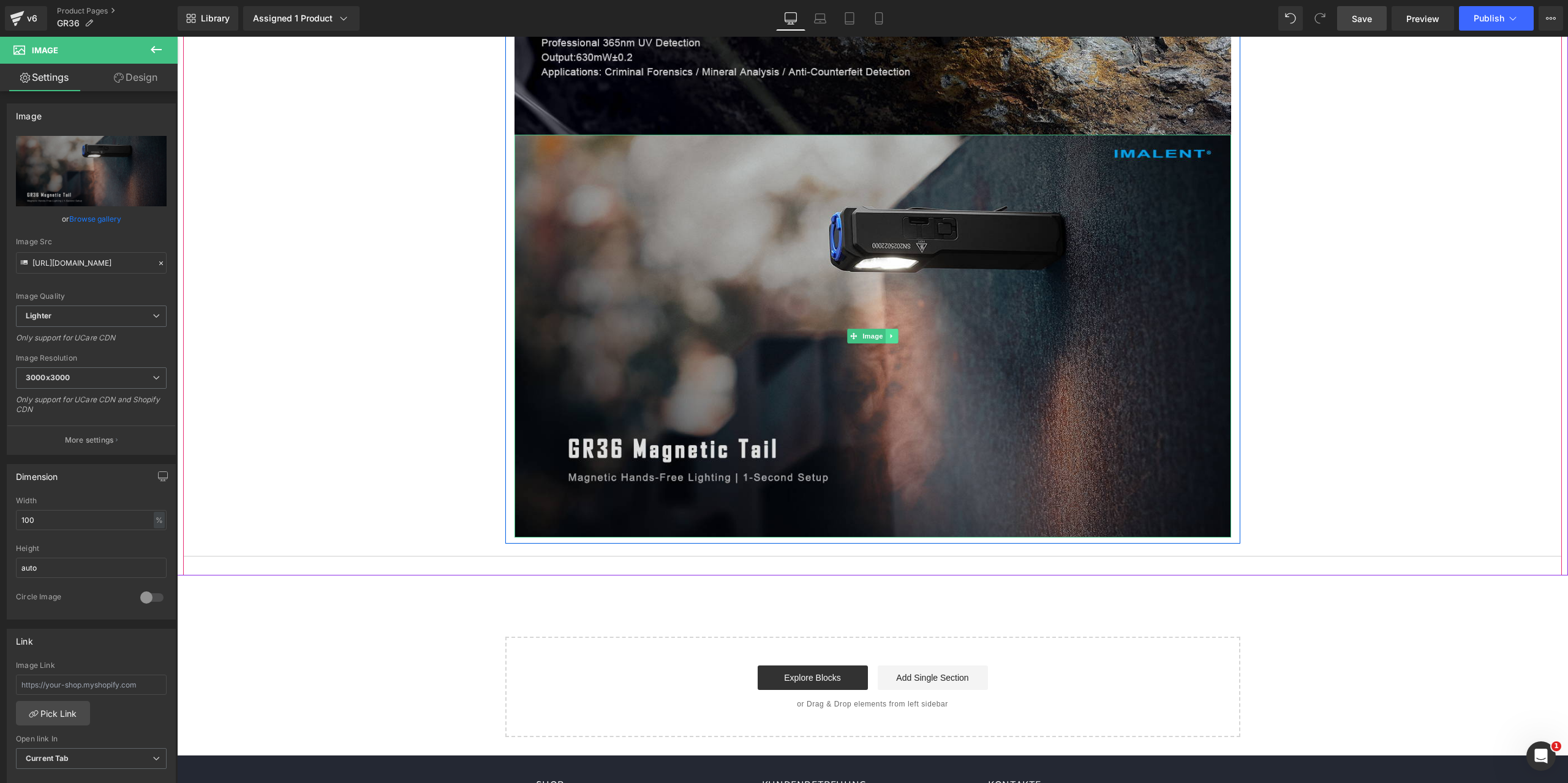
click at [888, 338] on icon at bounding box center [891, 336] width 7 height 7
click at [882, 336] on icon at bounding box center [885, 336] width 7 height 7
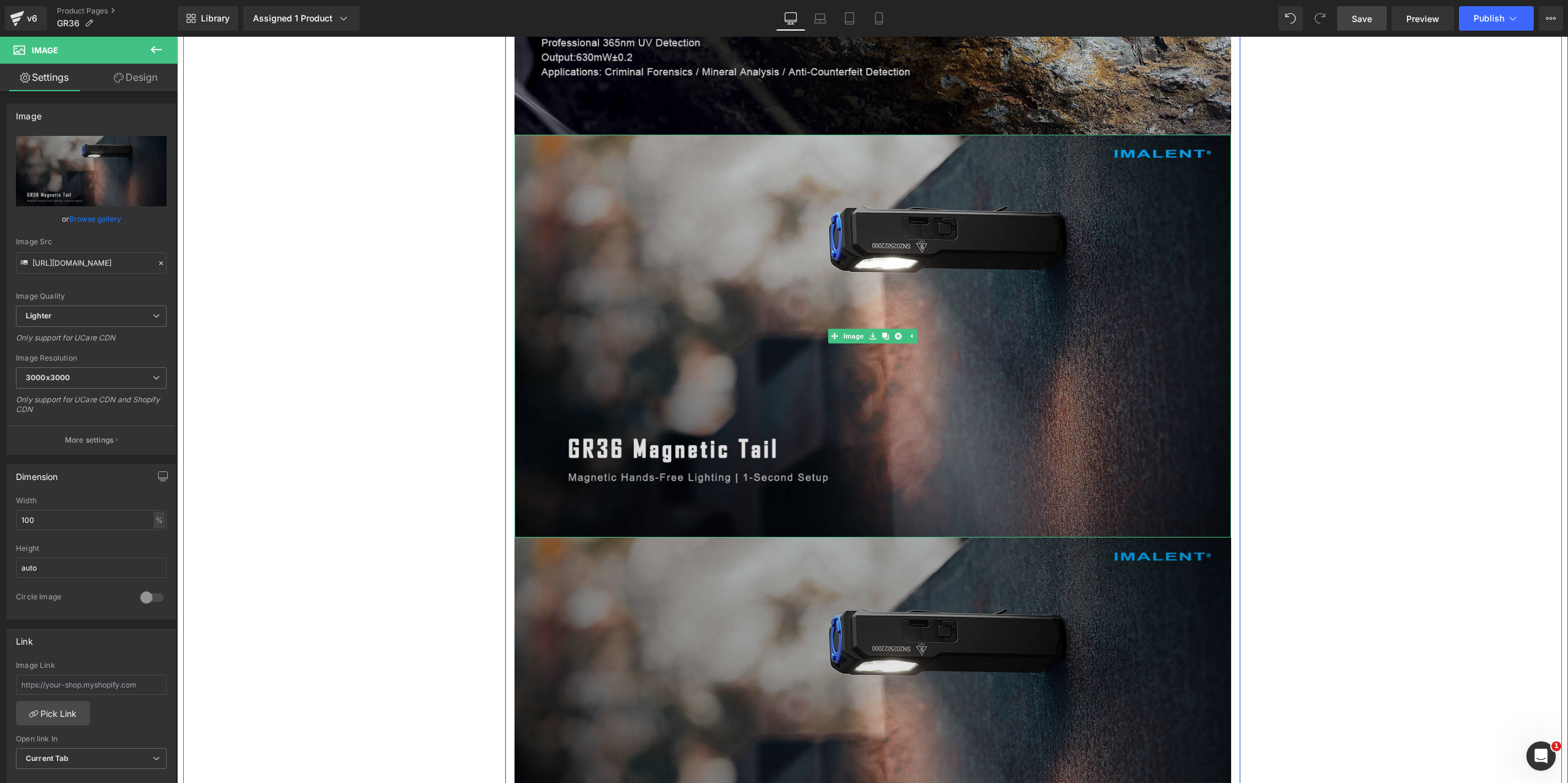
scroll to position [7595, 0]
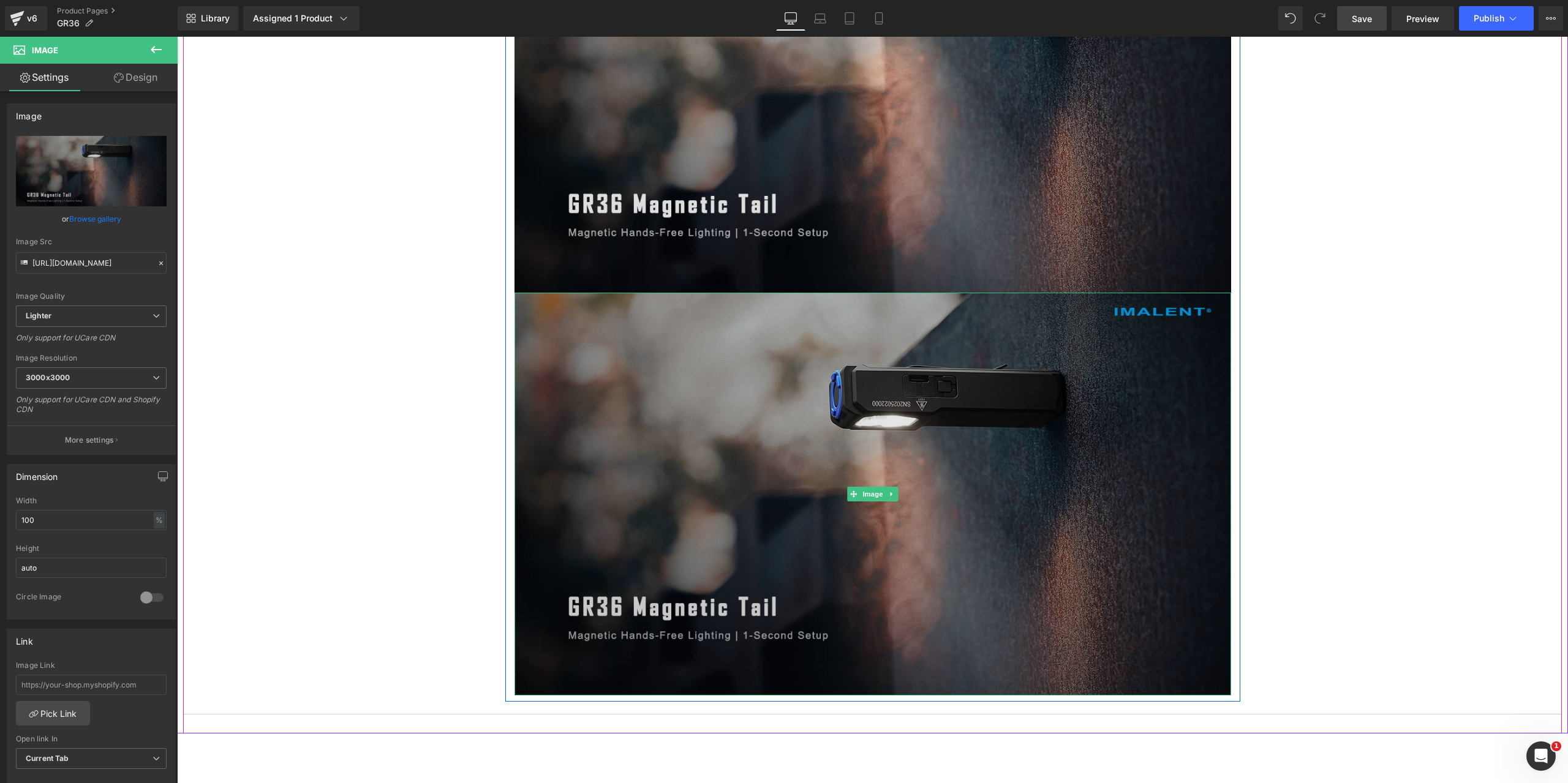
click at [672, 379] on img at bounding box center [873, 494] width 717 height 403
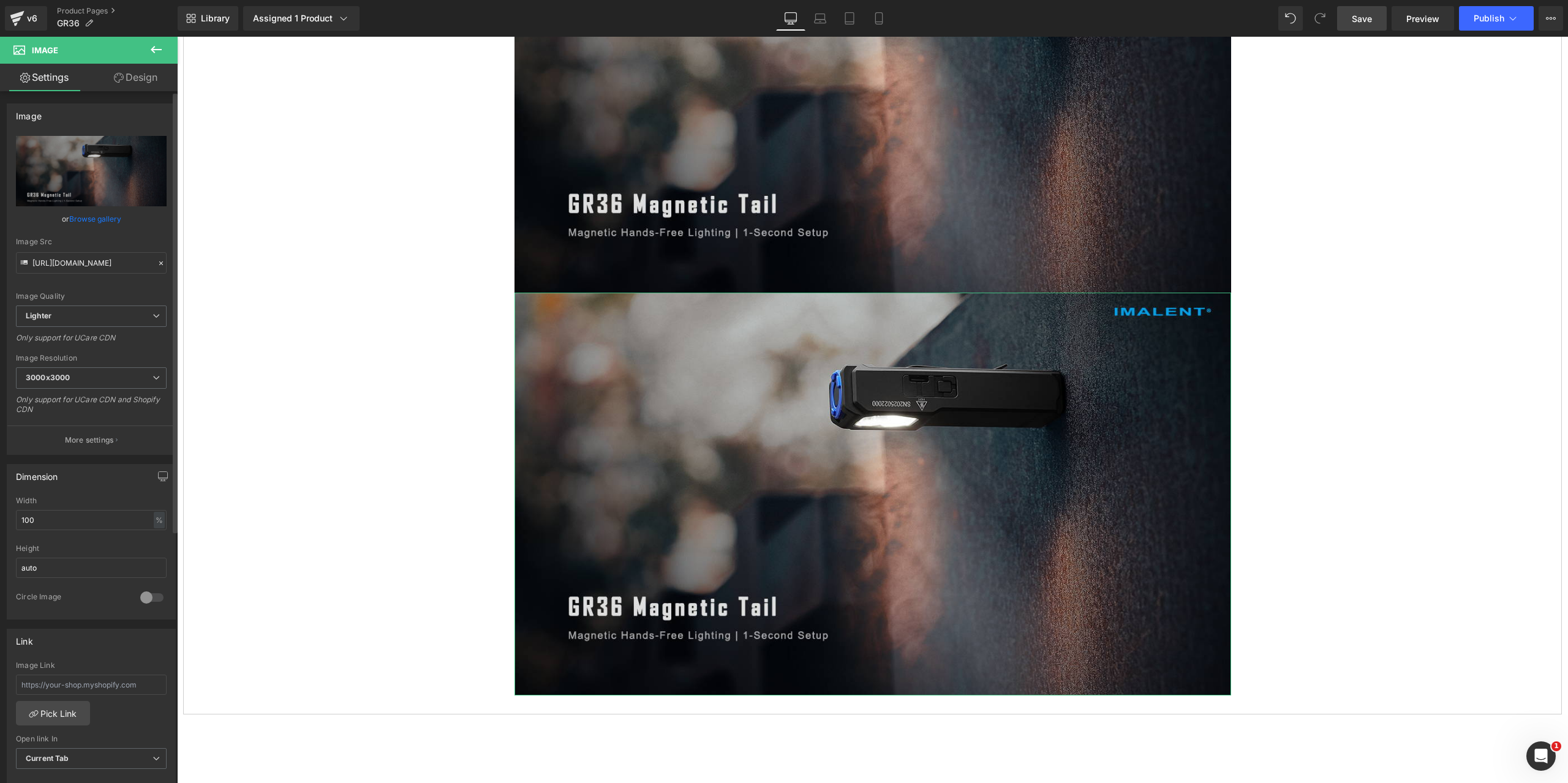
click at [157, 259] on icon at bounding box center [161, 263] width 9 height 9
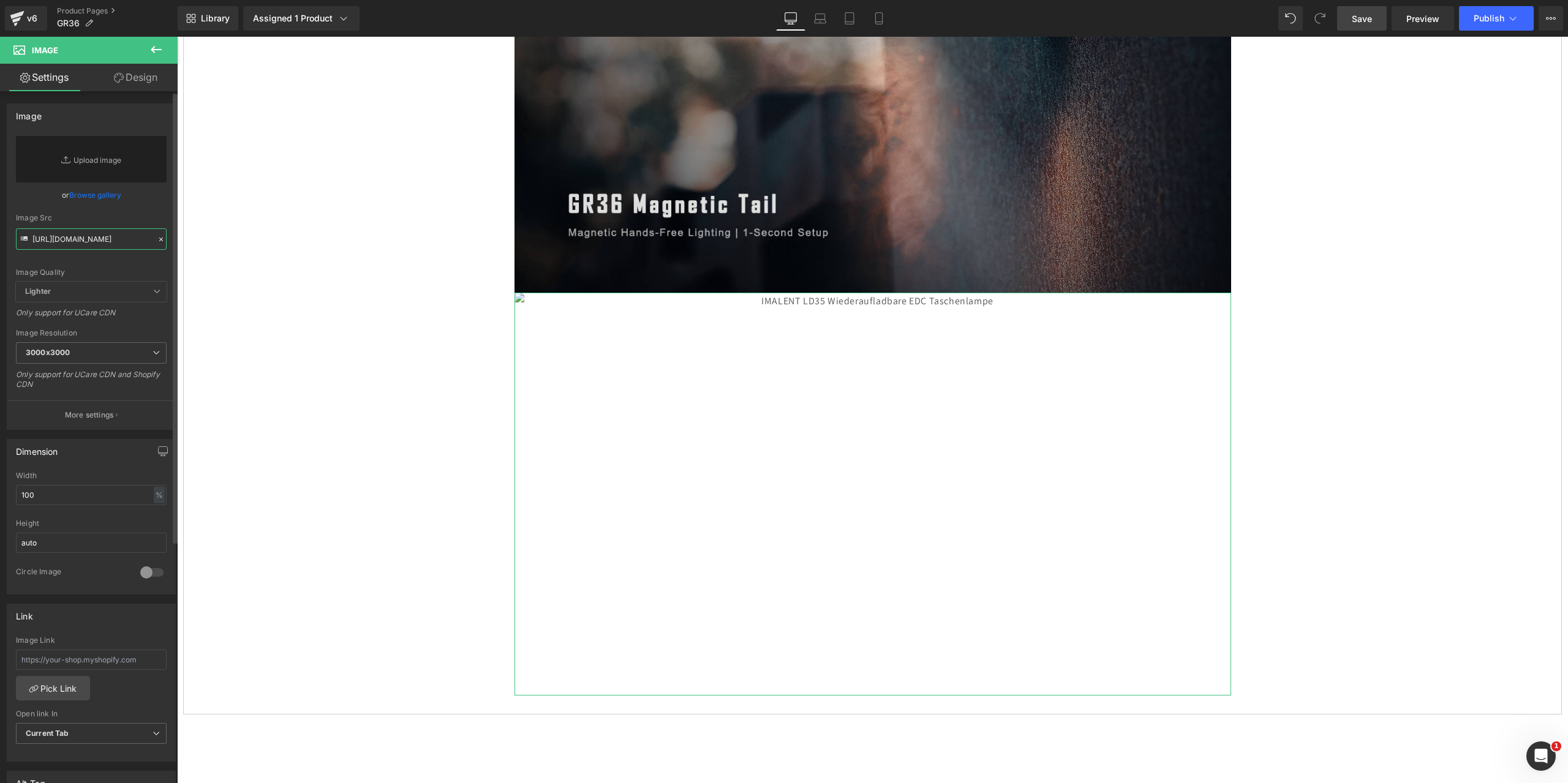
click at [82, 242] on input "[URL][DOMAIN_NAME]" at bounding box center [91, 239] width 151 height 22
paste input "[URL][DOMAIN_NAME]"
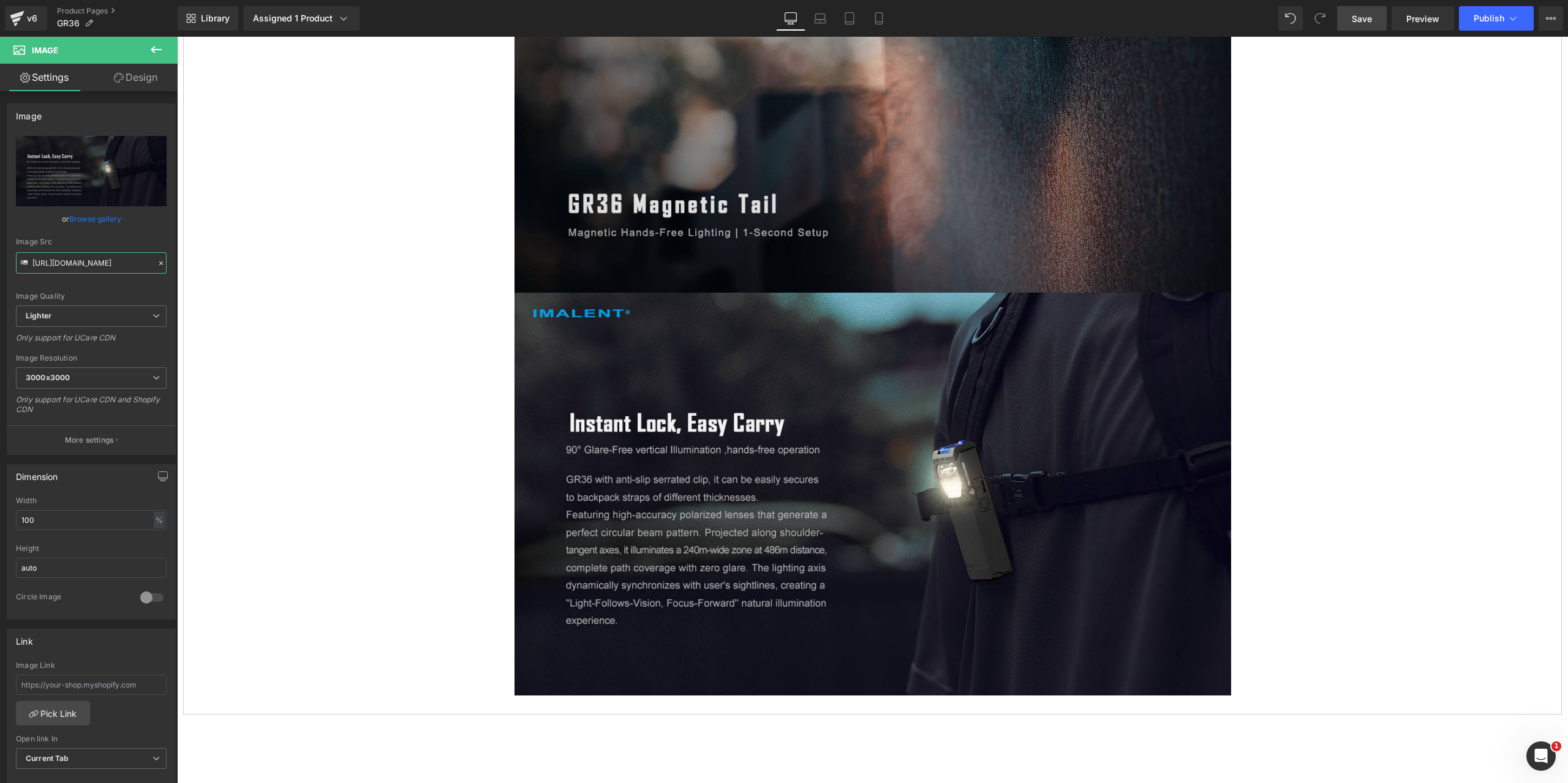
type input "[URL][DOMAIN_NAME]"
click at [1369, 18] on span "Save" at bounding box center [1362, 19] width 20 height 13
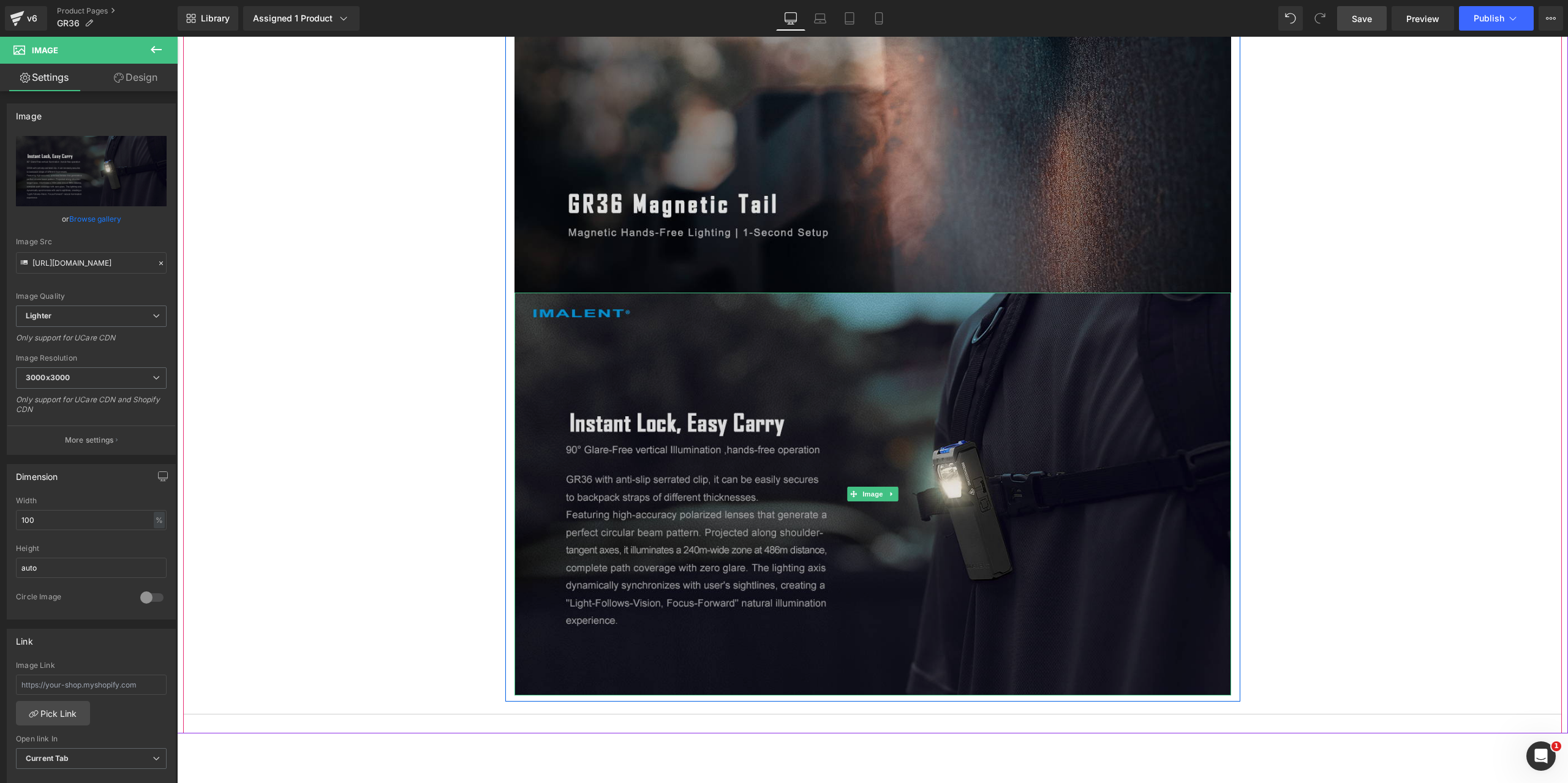
scroll to position [7717, 0]
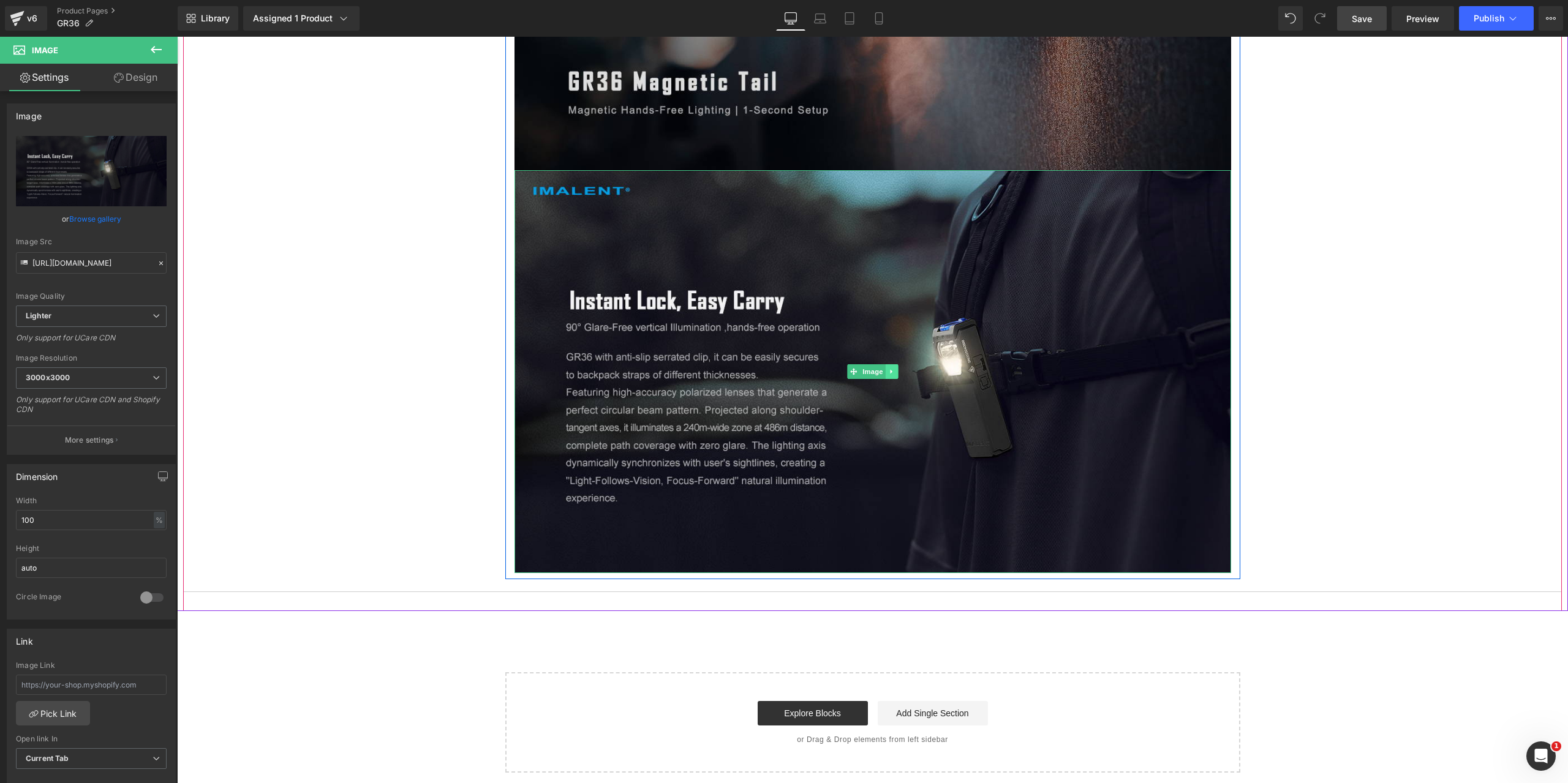
click at [887, 368] on link at bounding box center [891, 371] width 13 height 14
click at [882, 369] on icon at bounding box center [885, 371] width 7 height 7
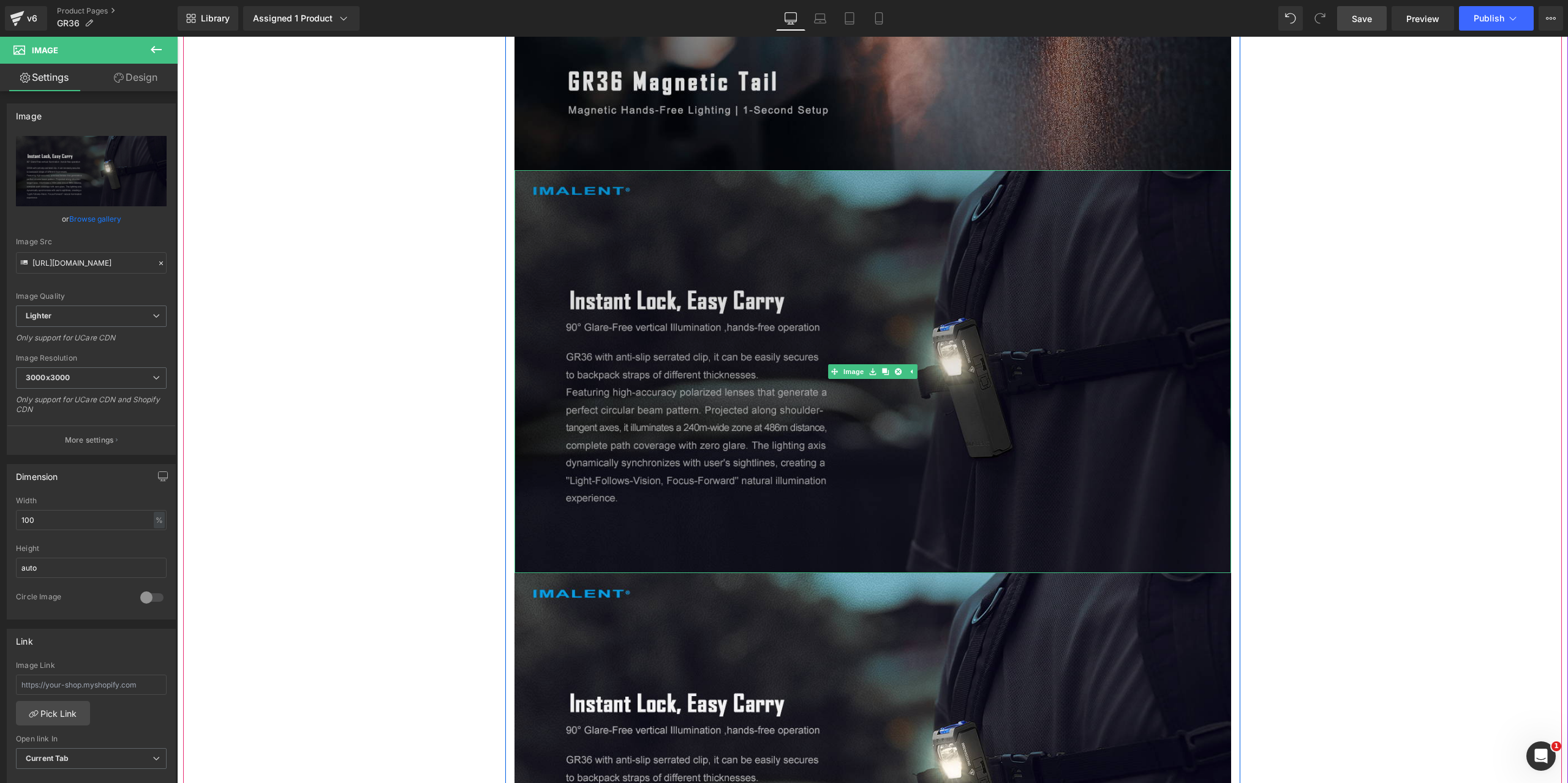
scroll to position [7962, 0]
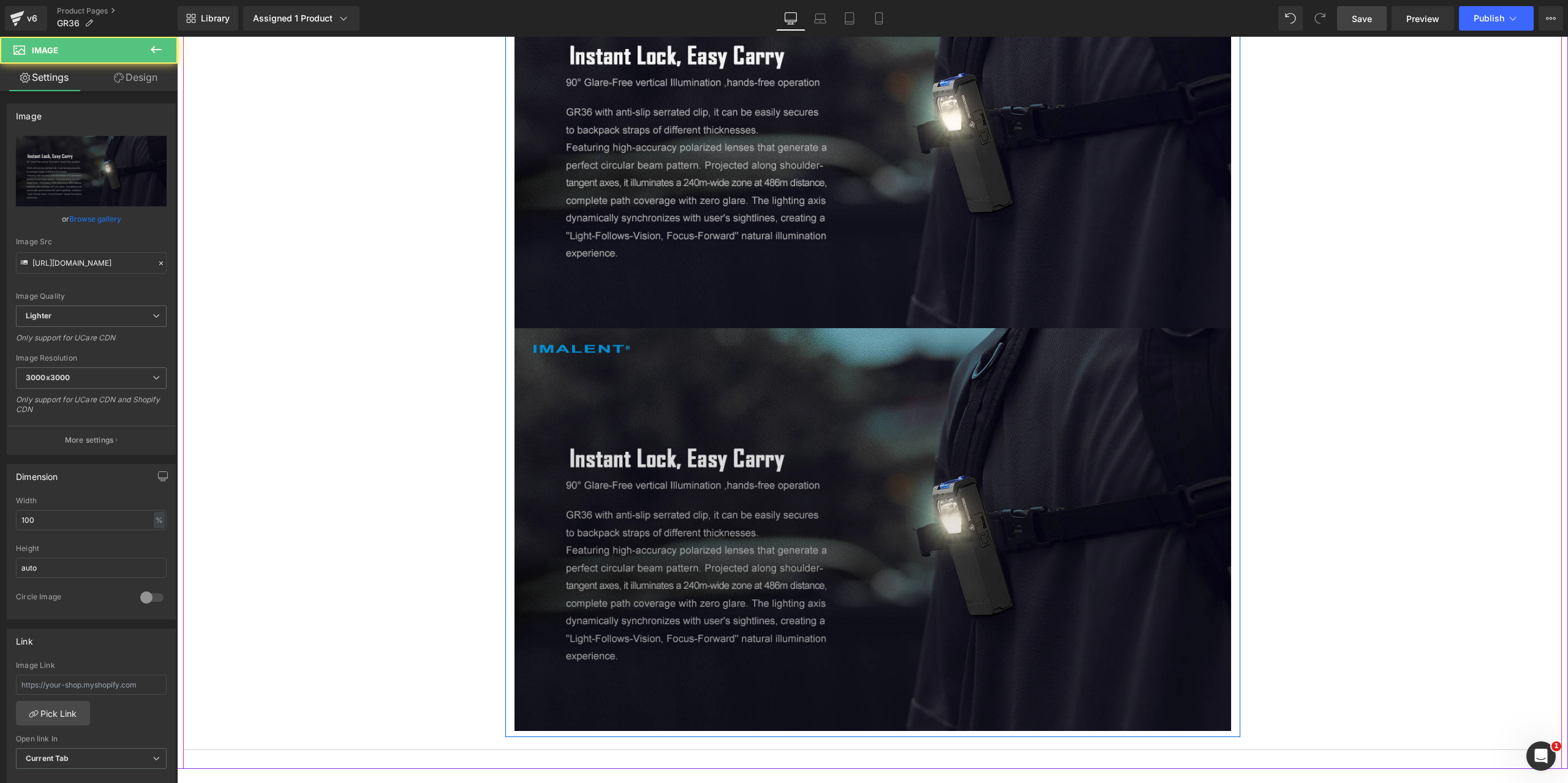
click at [743, 468] on img at bounding box center [873, 529] width 717 height 403
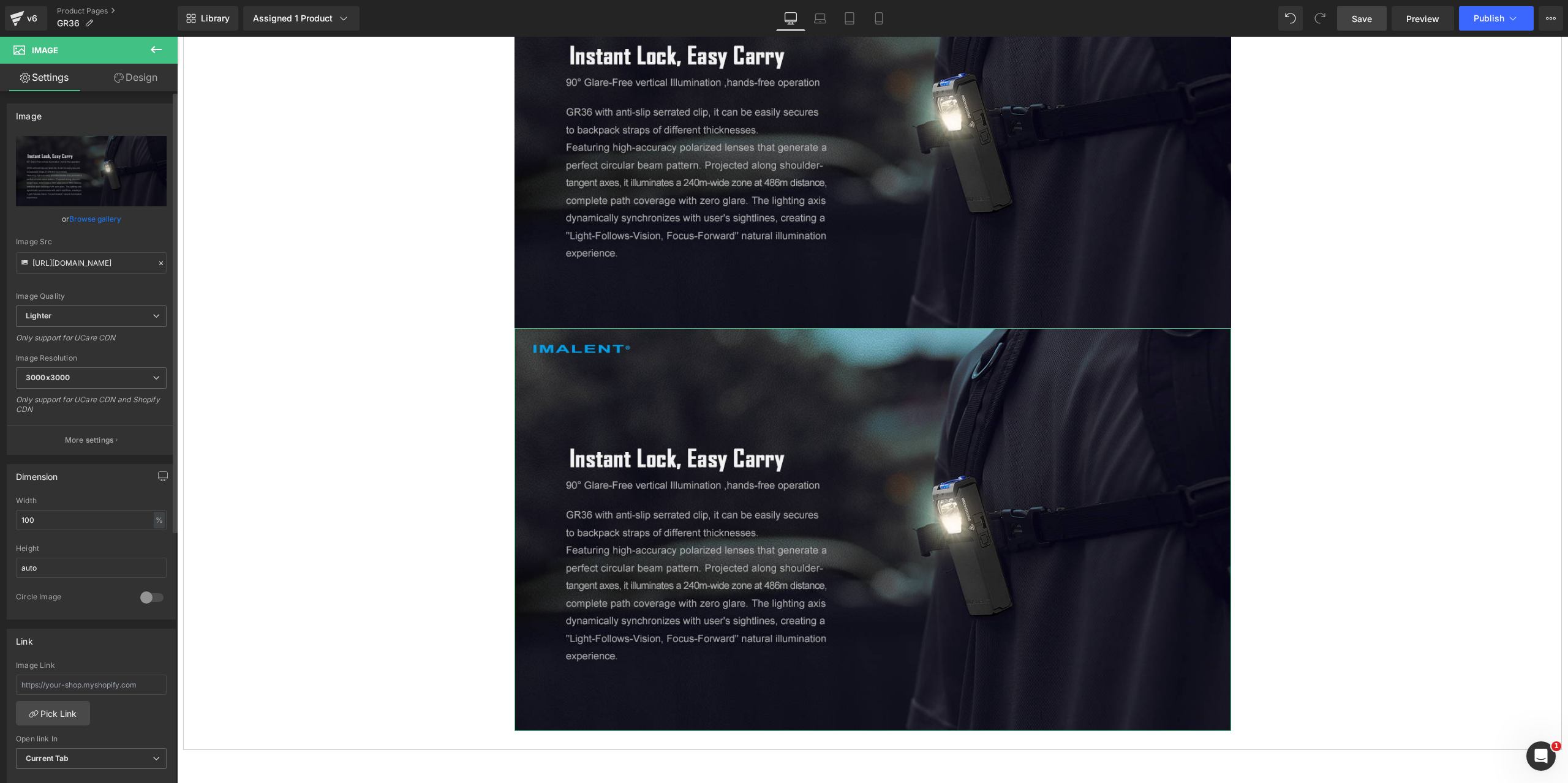
click at [157, 259] on icon at bounding box center [161, 263] width 9 height 9
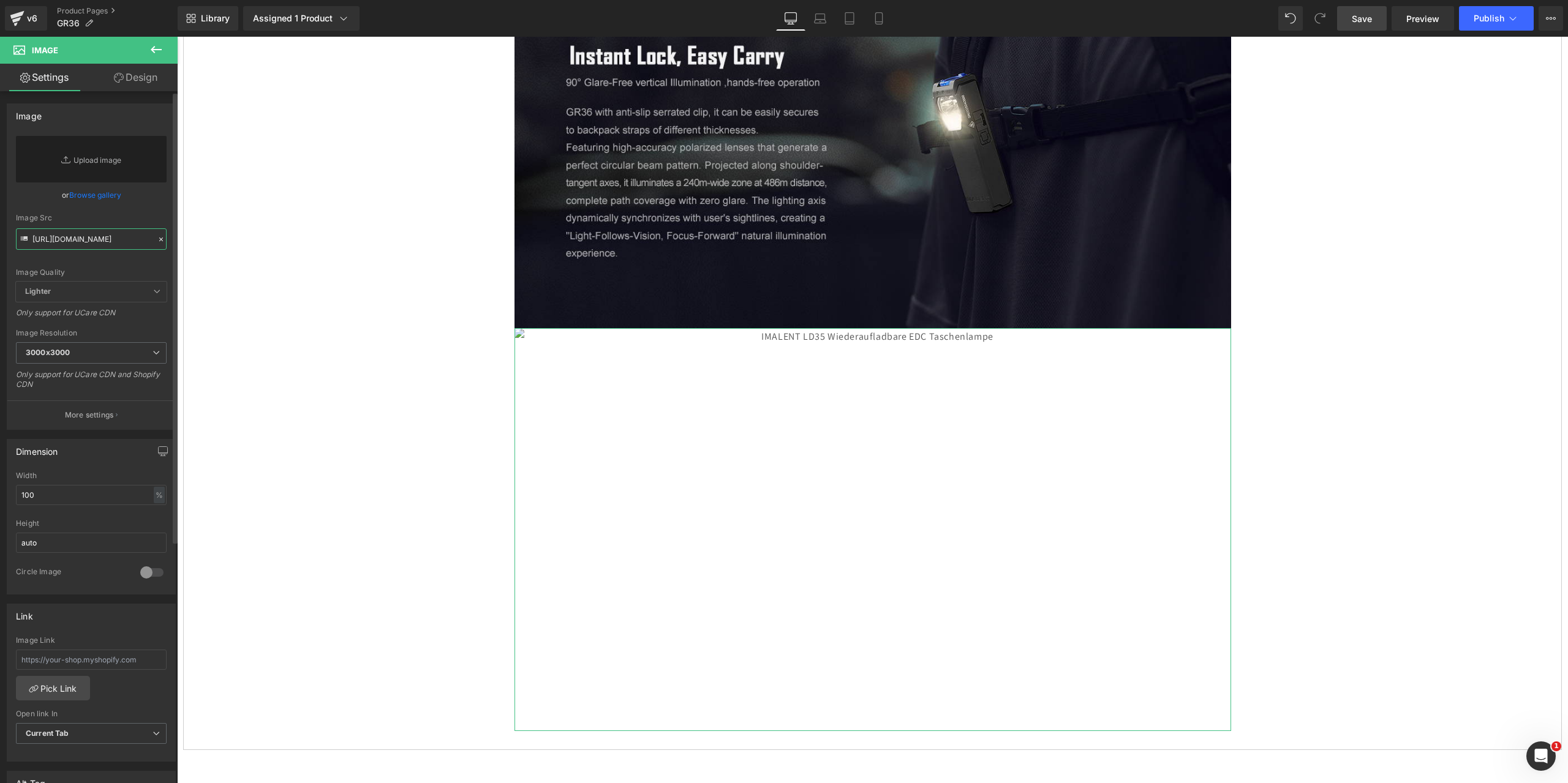
click at [102, 244] on input "[URL][DOMAIN_NAME]" at bounding box center [91, 239] width 151 height 22
paste input "[URL][DOMAIN_NAME]"
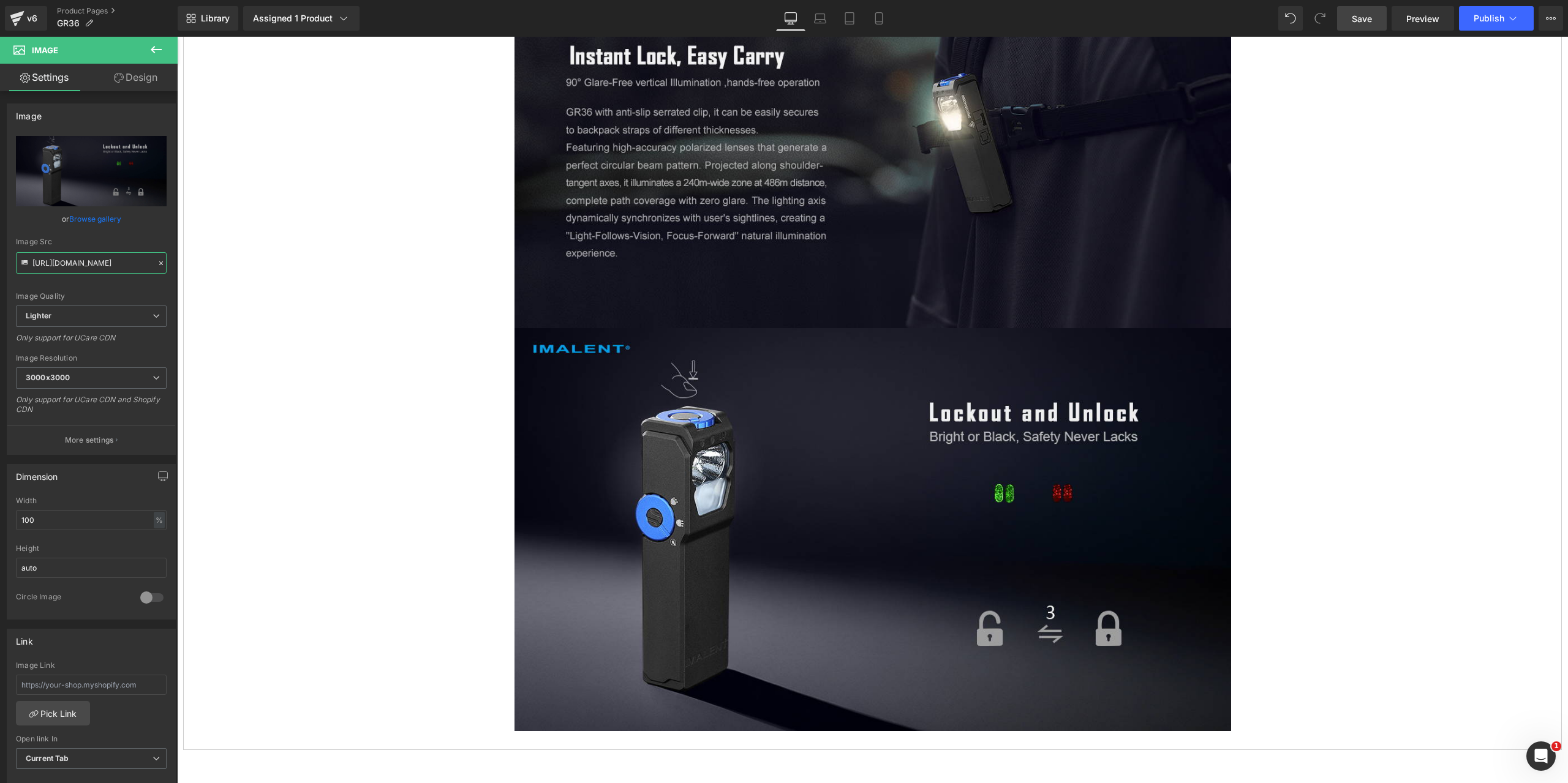
type input "[URL][DOMAIN_NAME]"
click at [1362, 17] on span "Save" at bounding box center [1362, 19] width 20 height 13
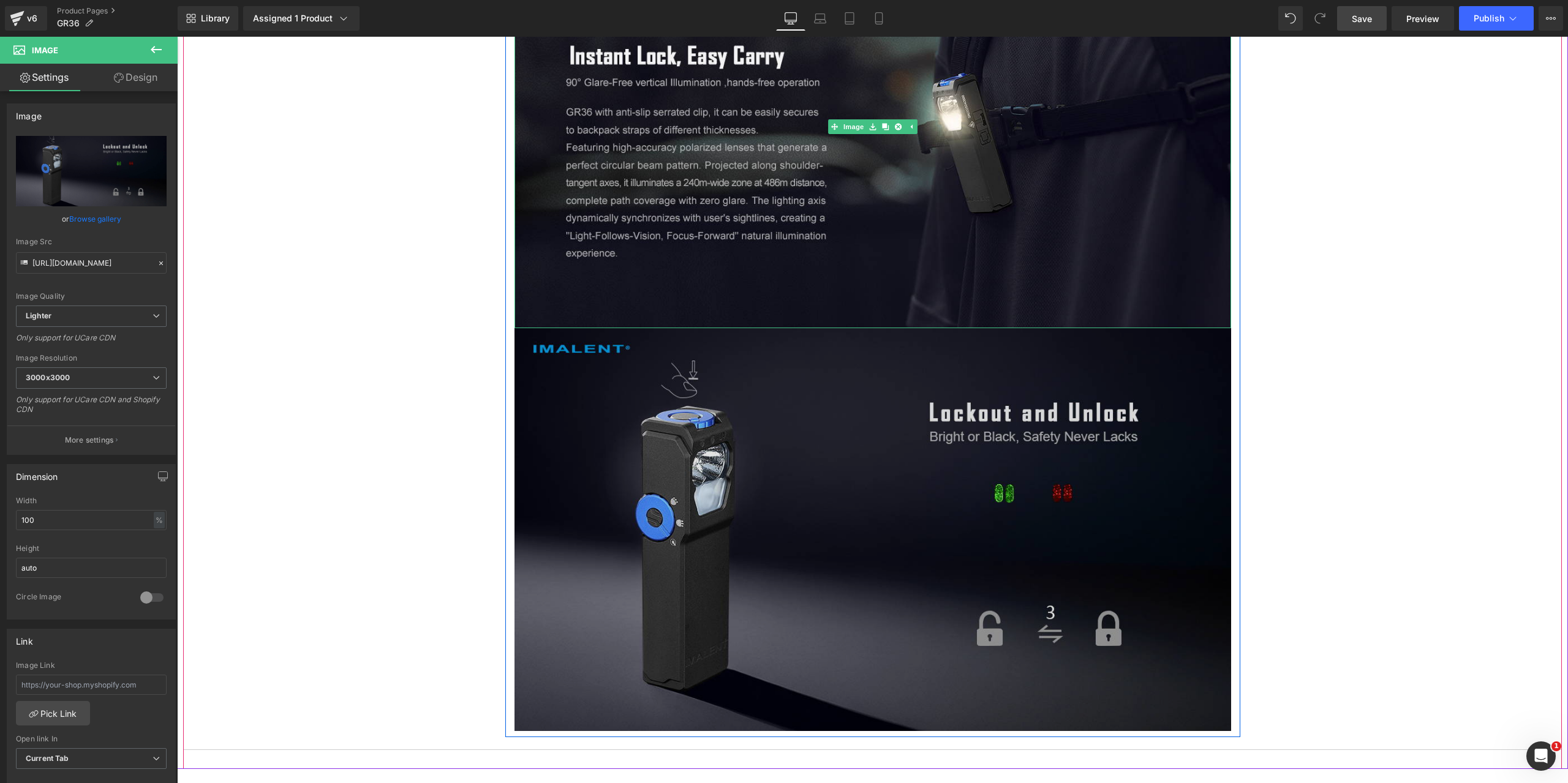
scroll to position [8207, 0]
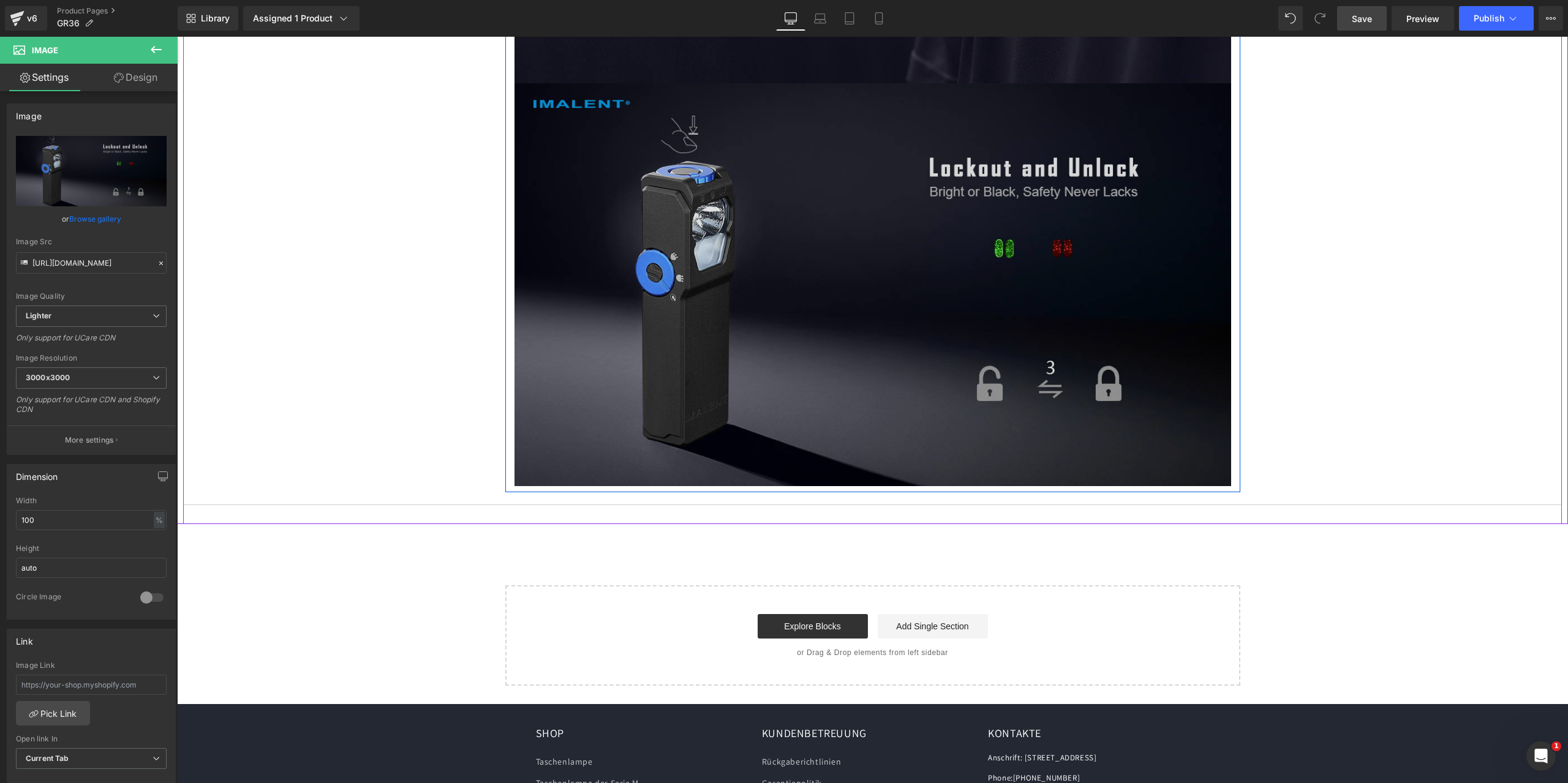
click at [770, 298] on img at bounding box center [873, 284] width 717 height 403
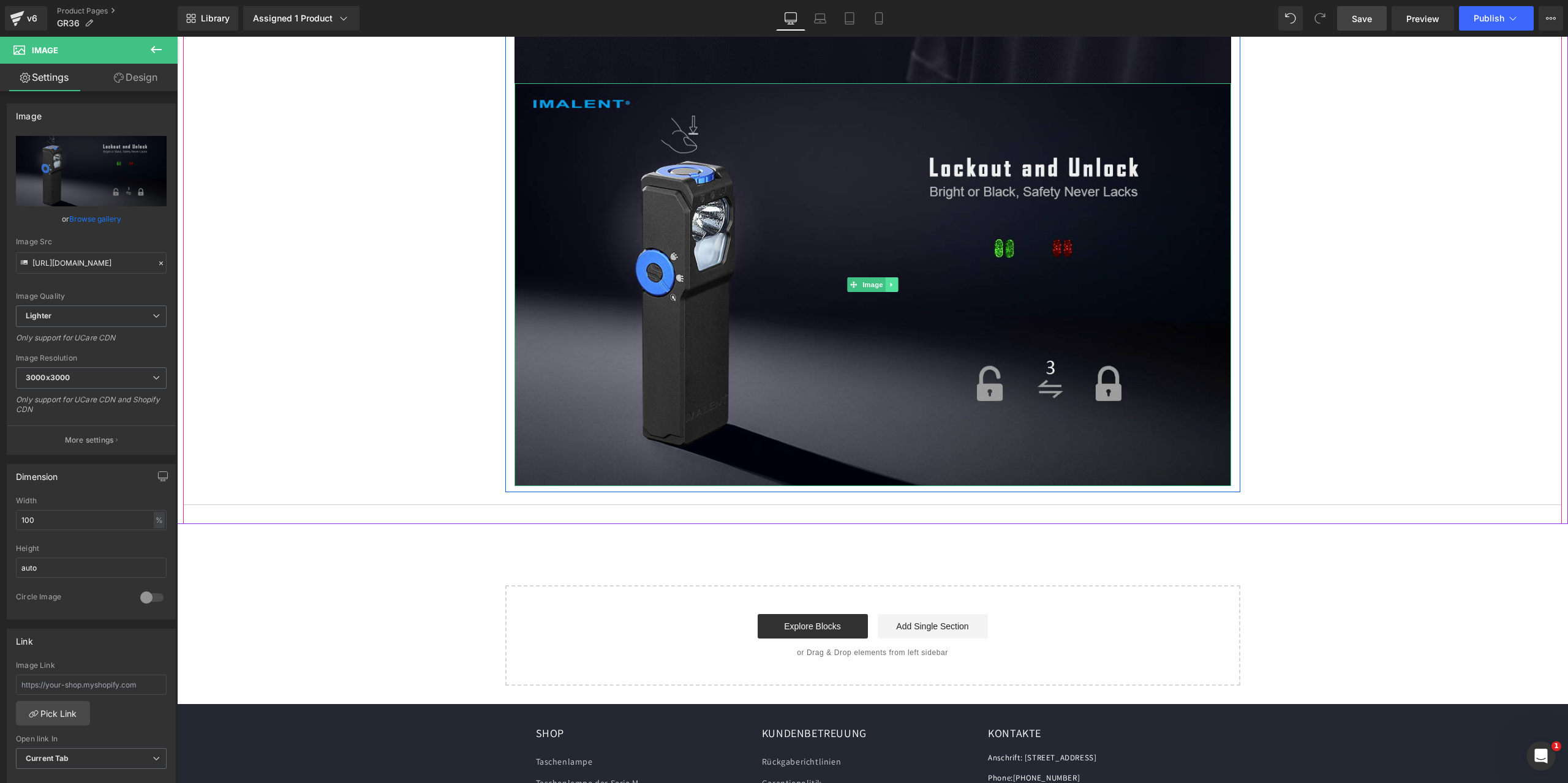
click at [890, 286] on icon at bounding box center [891, 284] width 2 height 5
click at [882, 283] on icon at bounding box center [885, 285] width 7 height 7
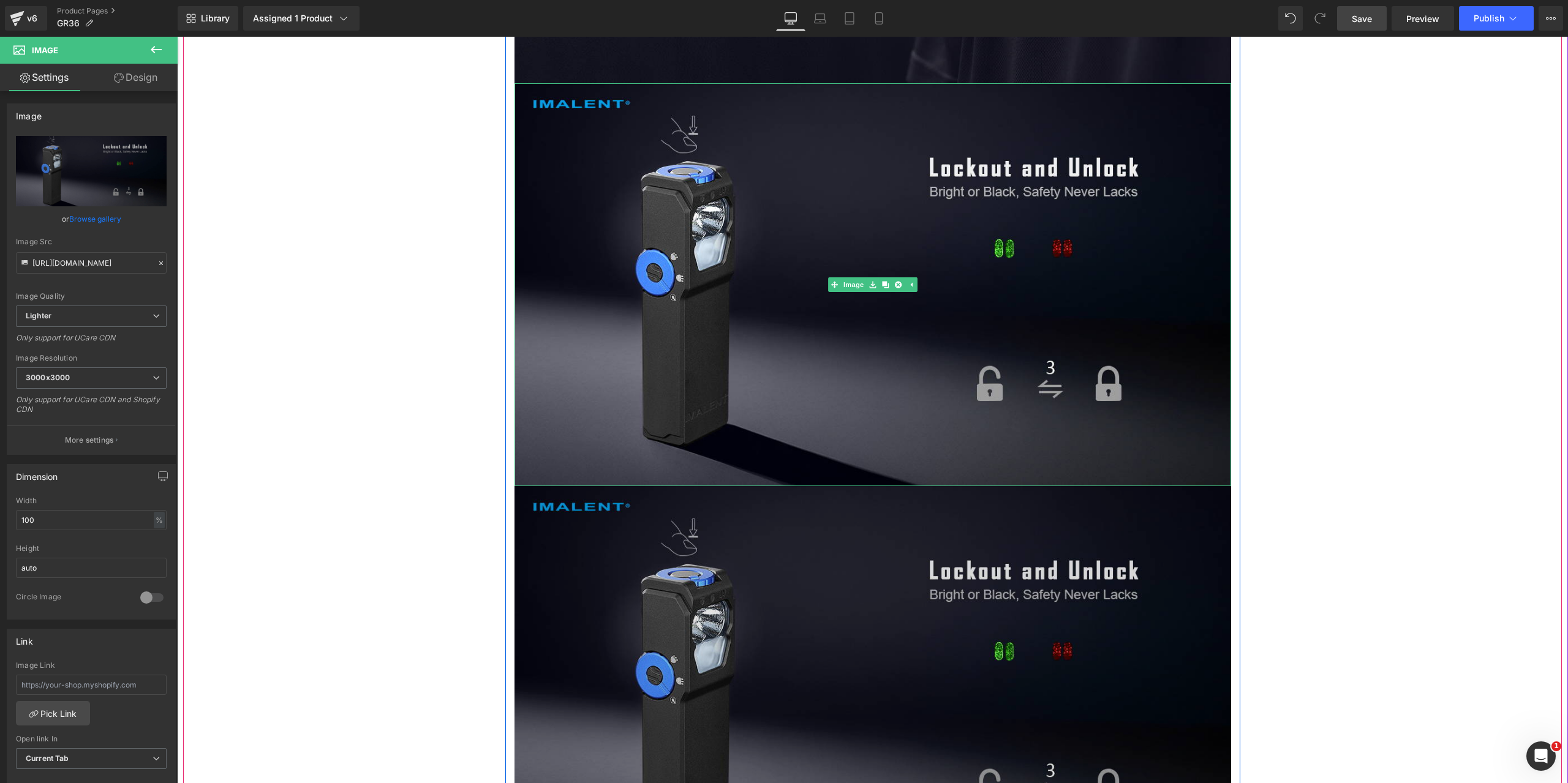
scroll to position [8452, 0]
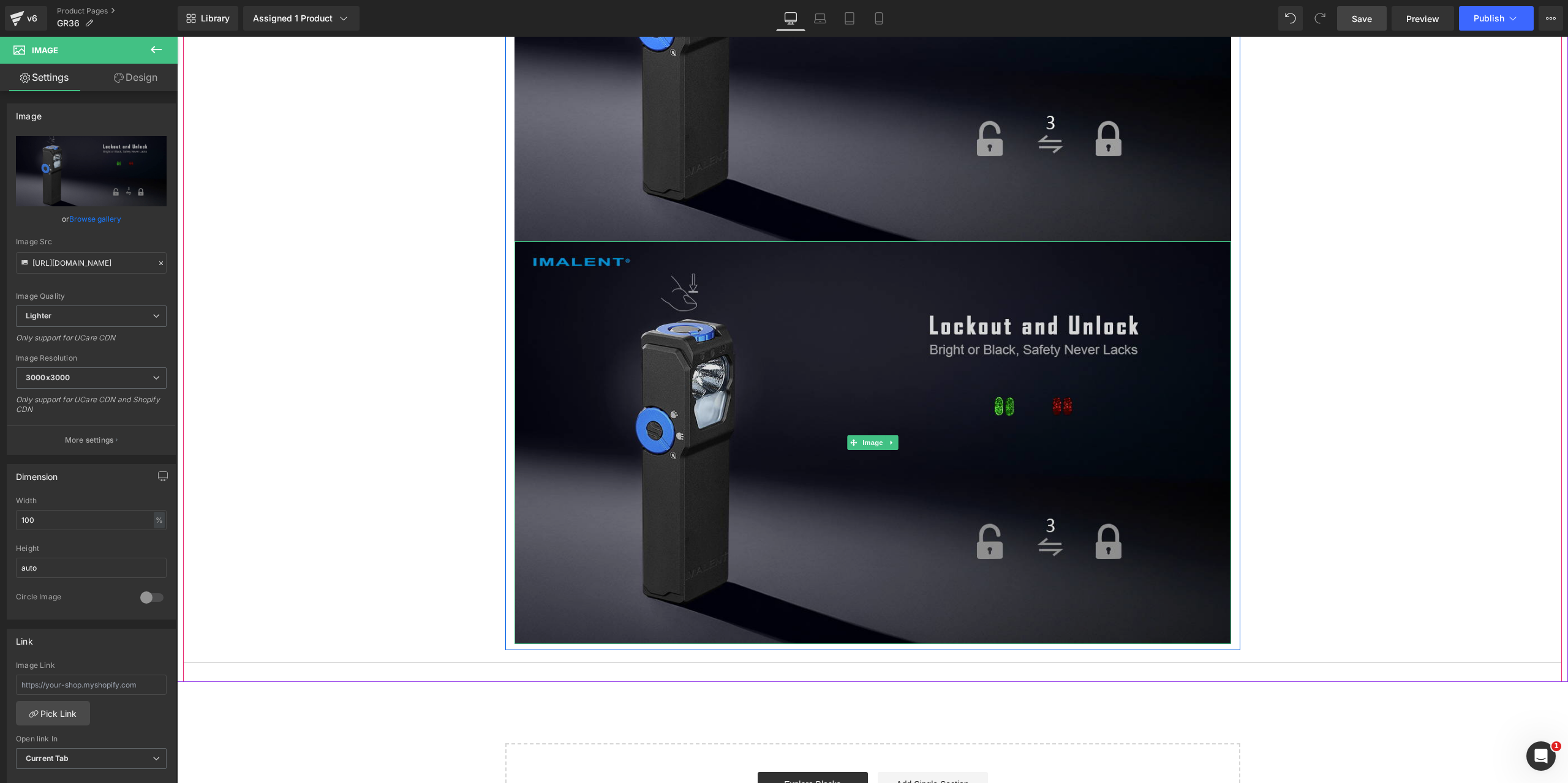
click at [711, 373] on img at bounding box center [873, 443] width 717 height 403
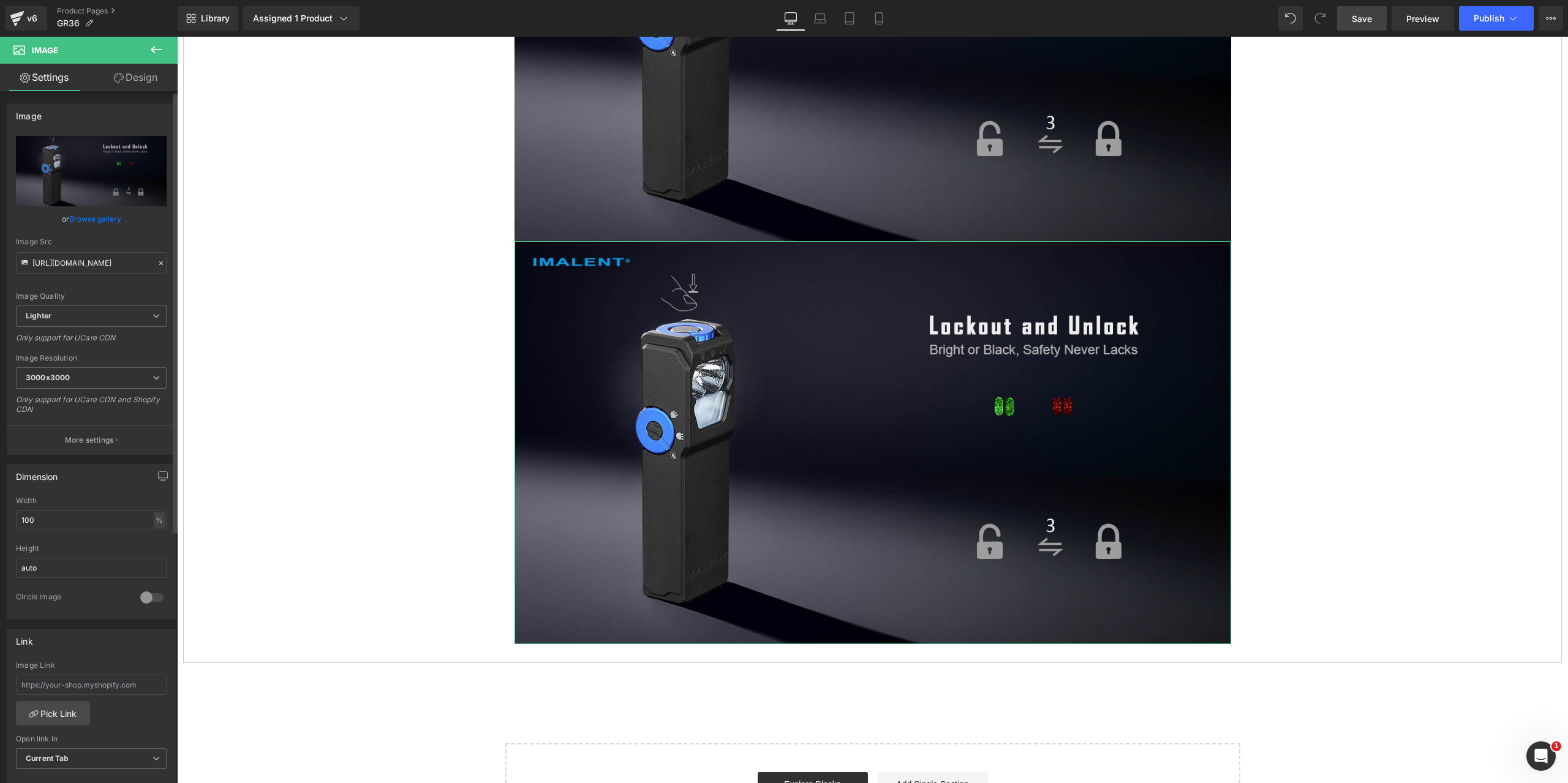
click at [157, 263] on icon at bounding box center [161, 263] width 9 height 9
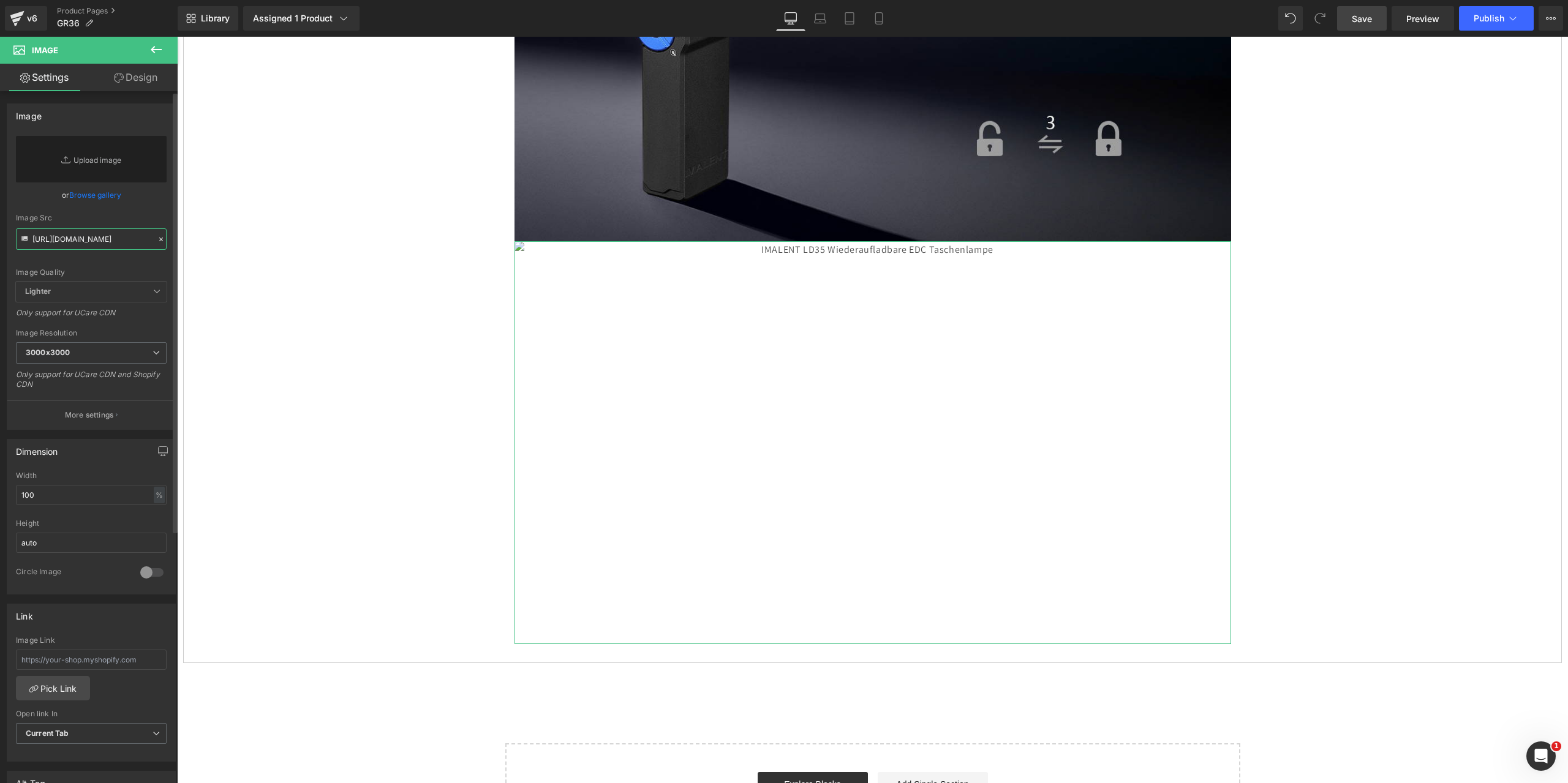
click at [98, 242] on input "[URL][DOMAIN_NAME]" at bounding box center [91, 239] width 151 height 22
paste input "[URL][DOMAIN_NAME]"
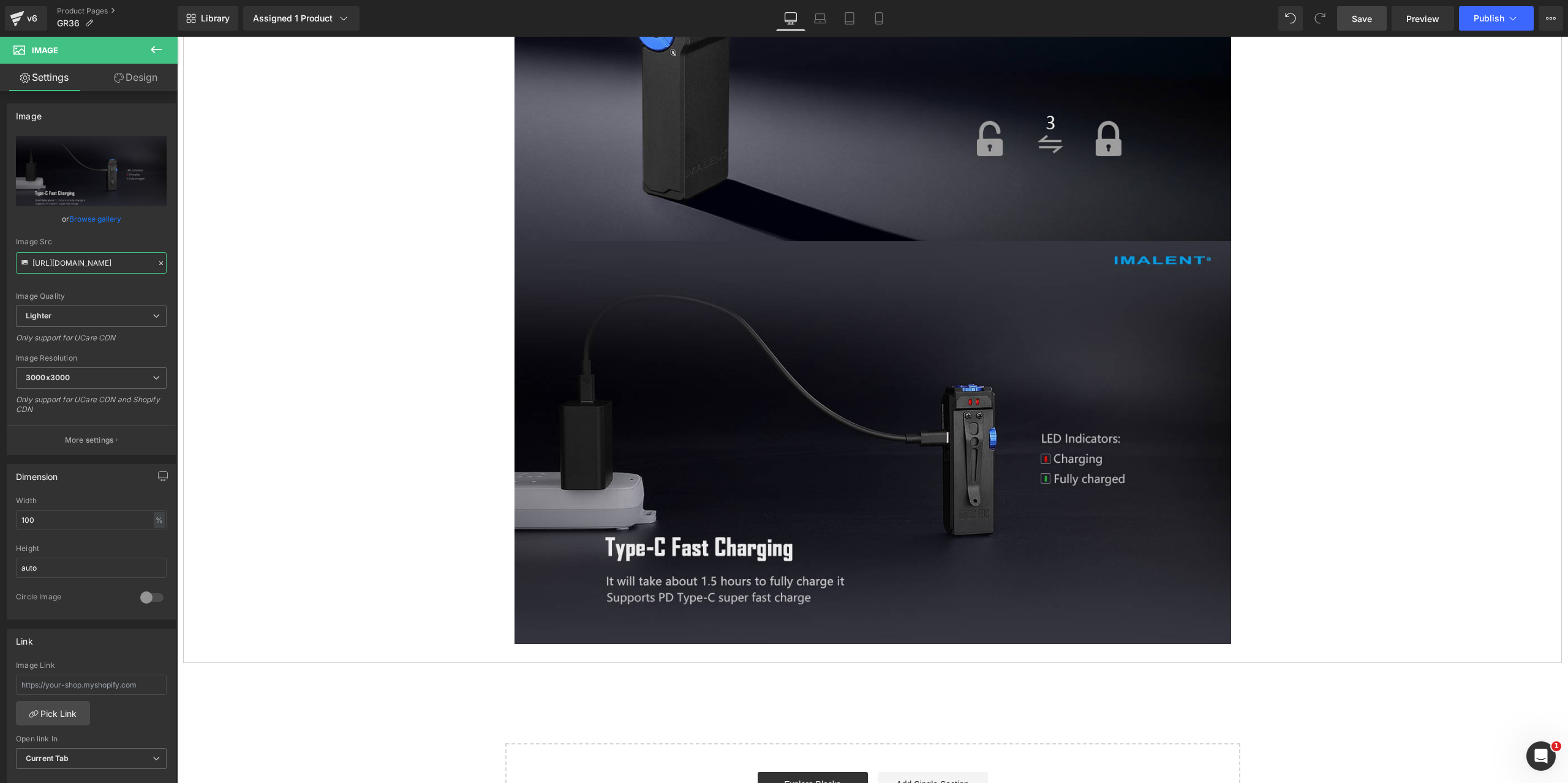
type input "[URL][DOMAIN_NAME]"
click at [1358, 15] on span "Save" at bounding box center [1362, 19] width 20 height 13
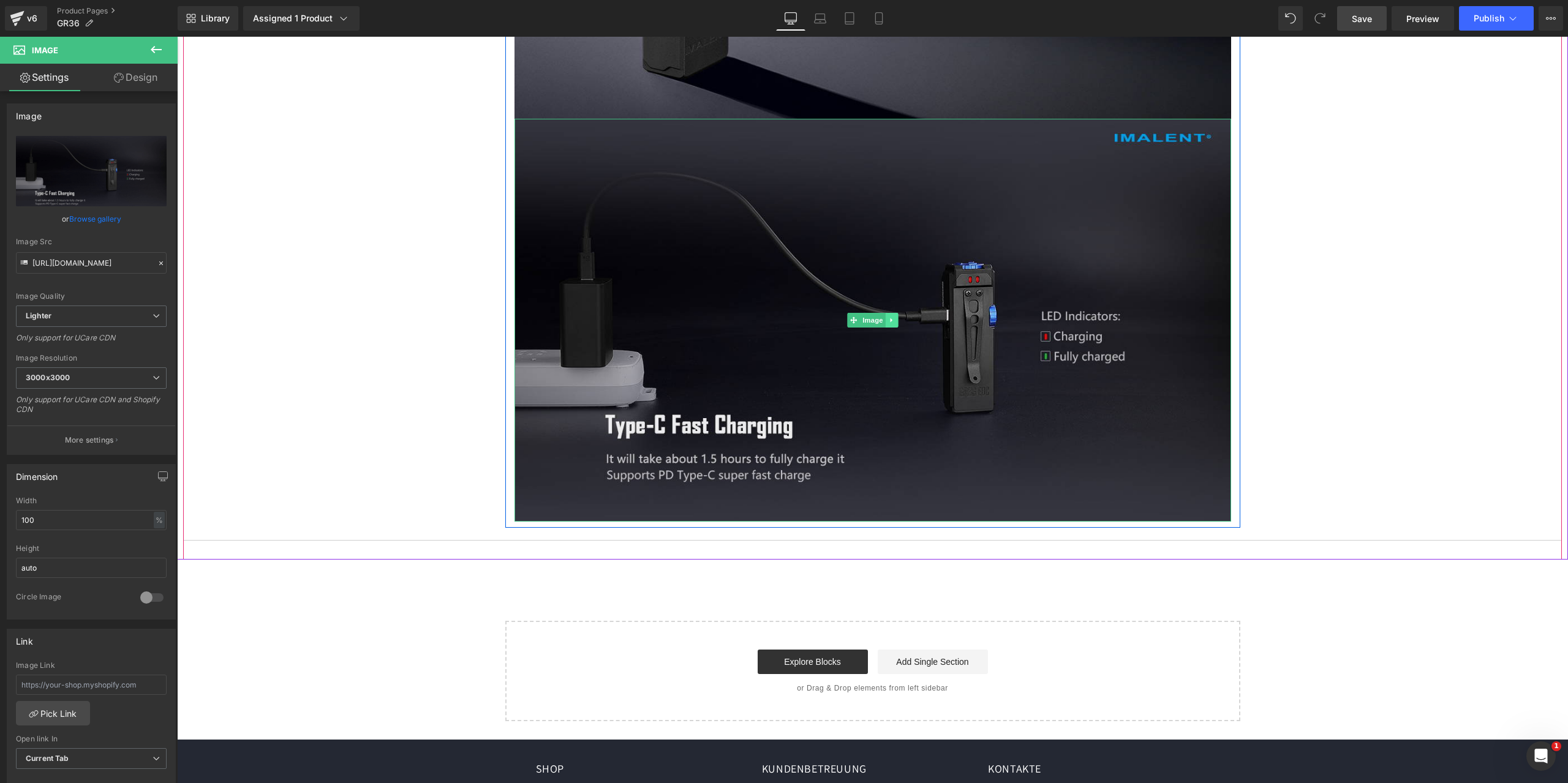
click at [888, 319] on icon at bounding box center [891, 320] width 7 height 7
click at [882, 320] on icon at bounding box center [885, 321] width 7 height 7
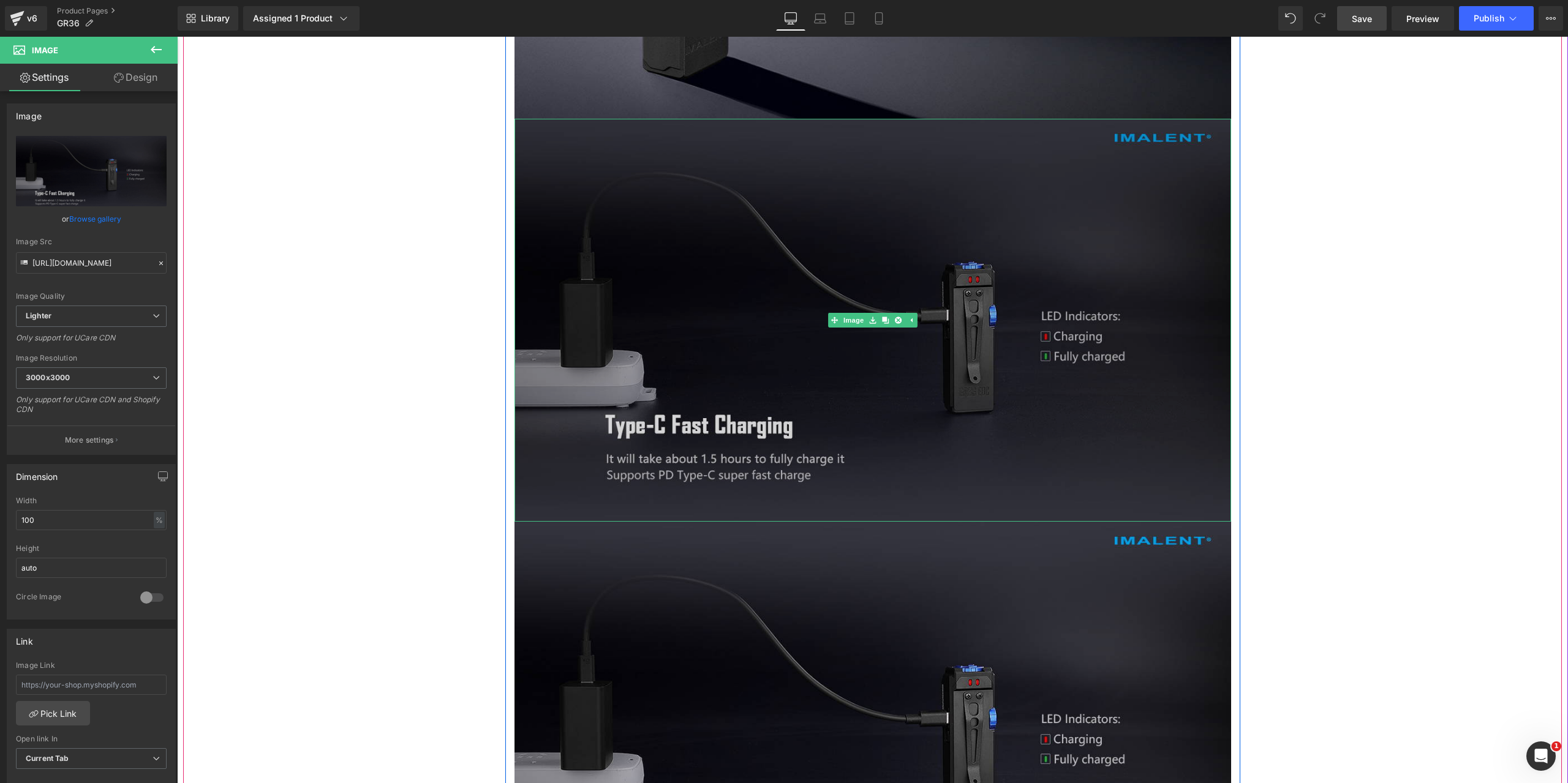
scroll to position [8819, 0]
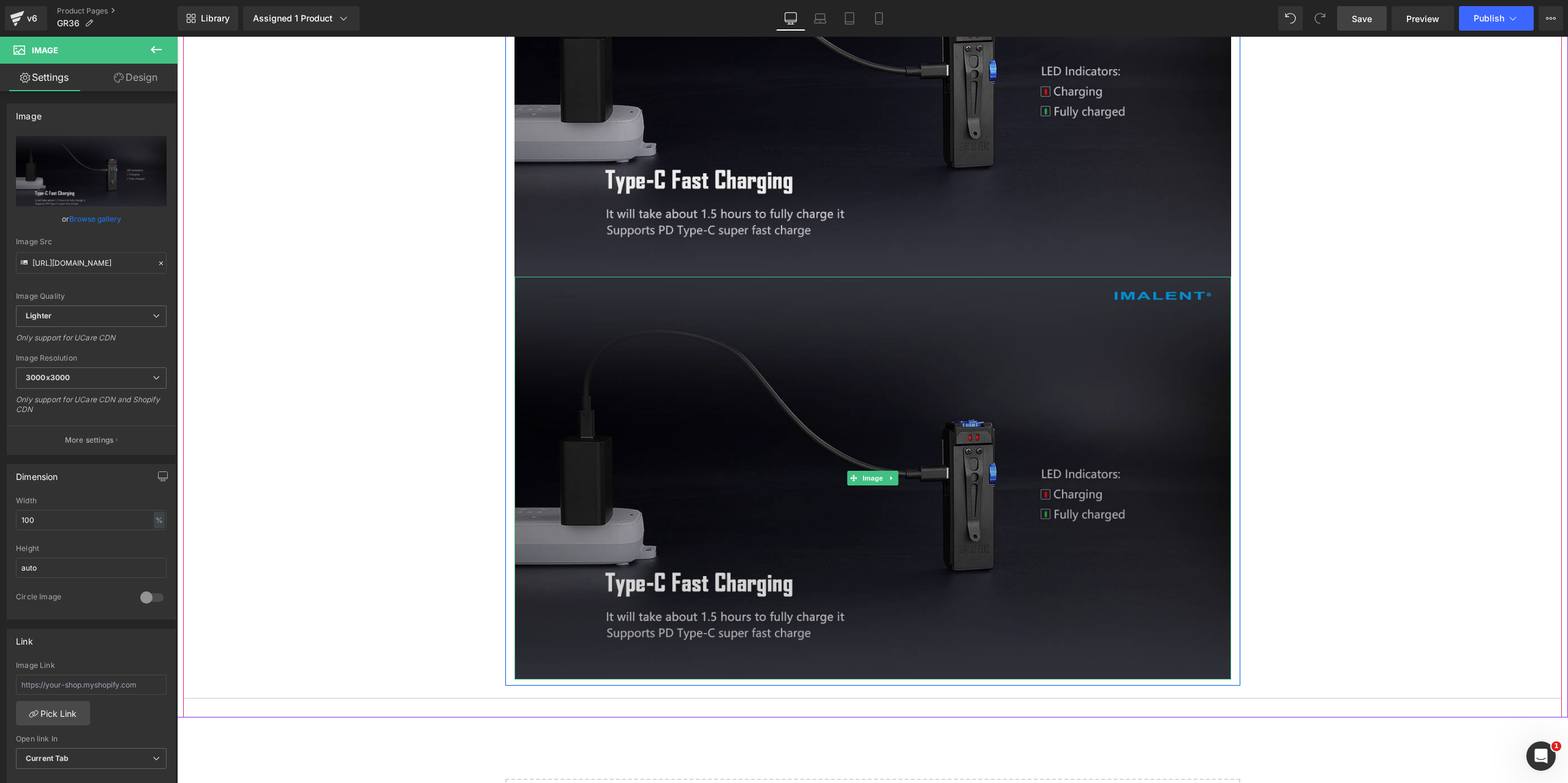
click at [702, 479] on img at bounding box center [873, 478] width 717 height 403
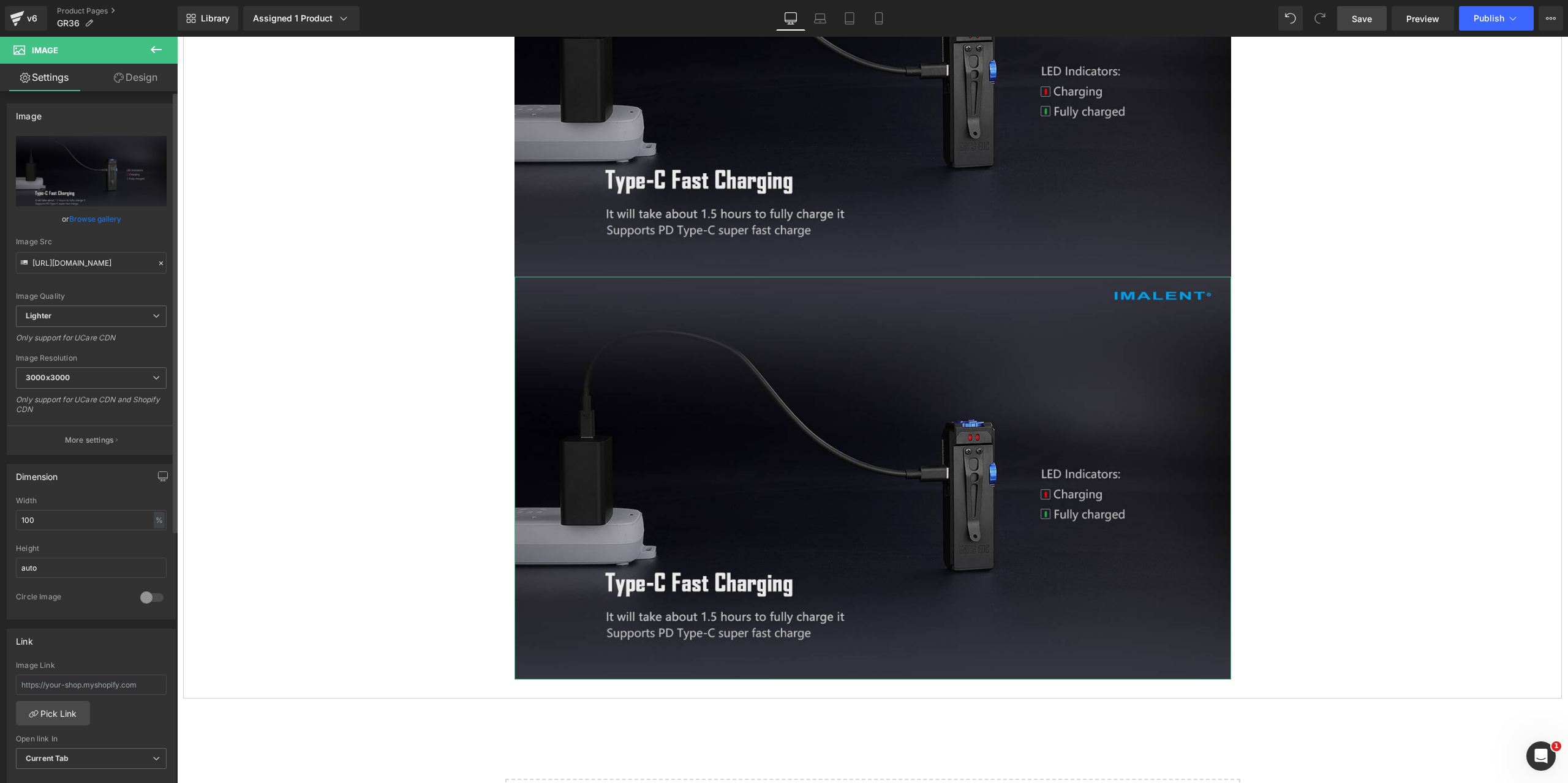
click at [157, 260] on icon at bounding box center [161, 263] width 9 height 9
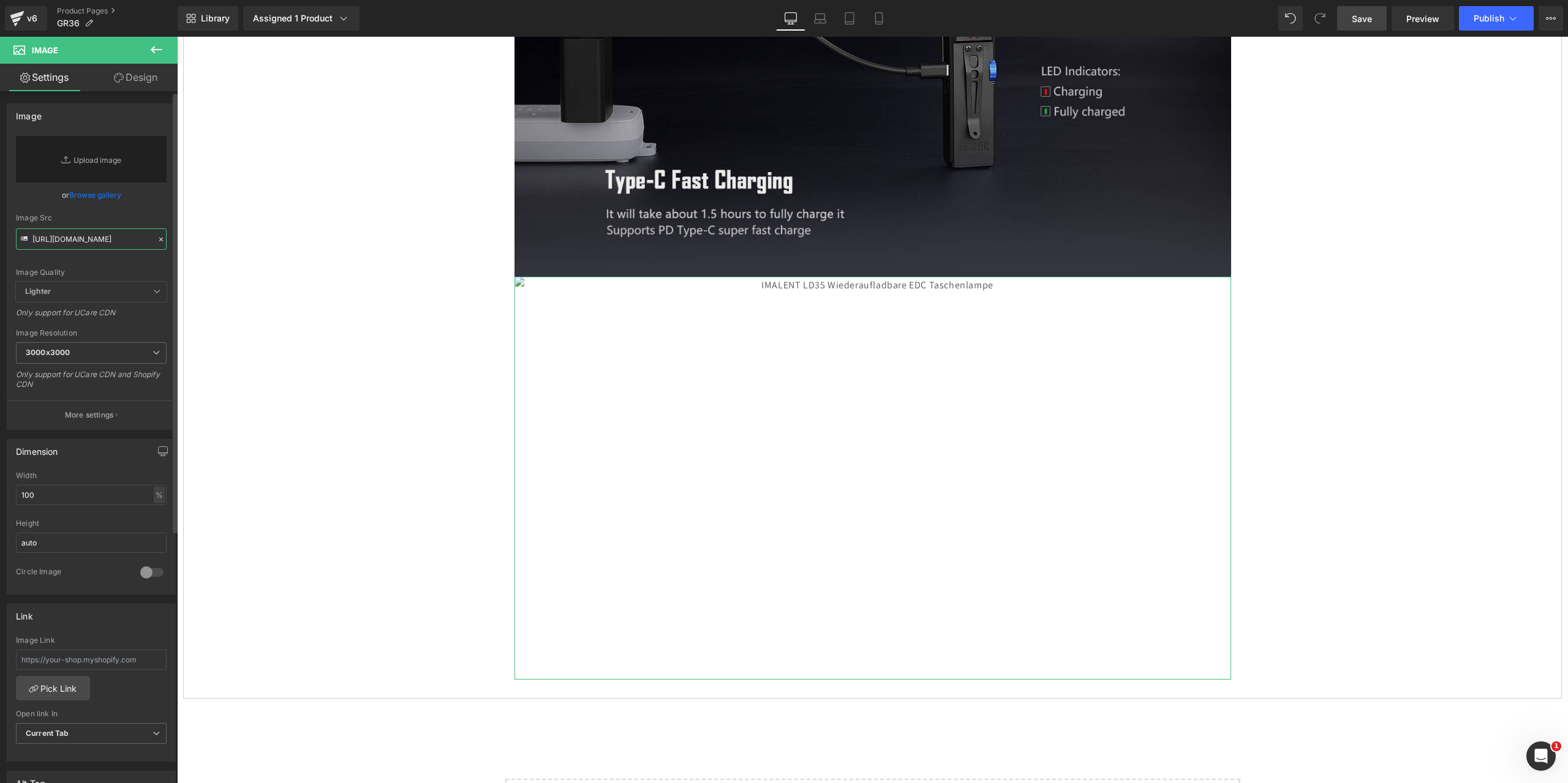
click at [77, 238] on input "[URL][DOMAIN_NAME]" at bounding box center [91, 239] width 151 height 22
paste input "[URL][DOMAIN_NAME]"
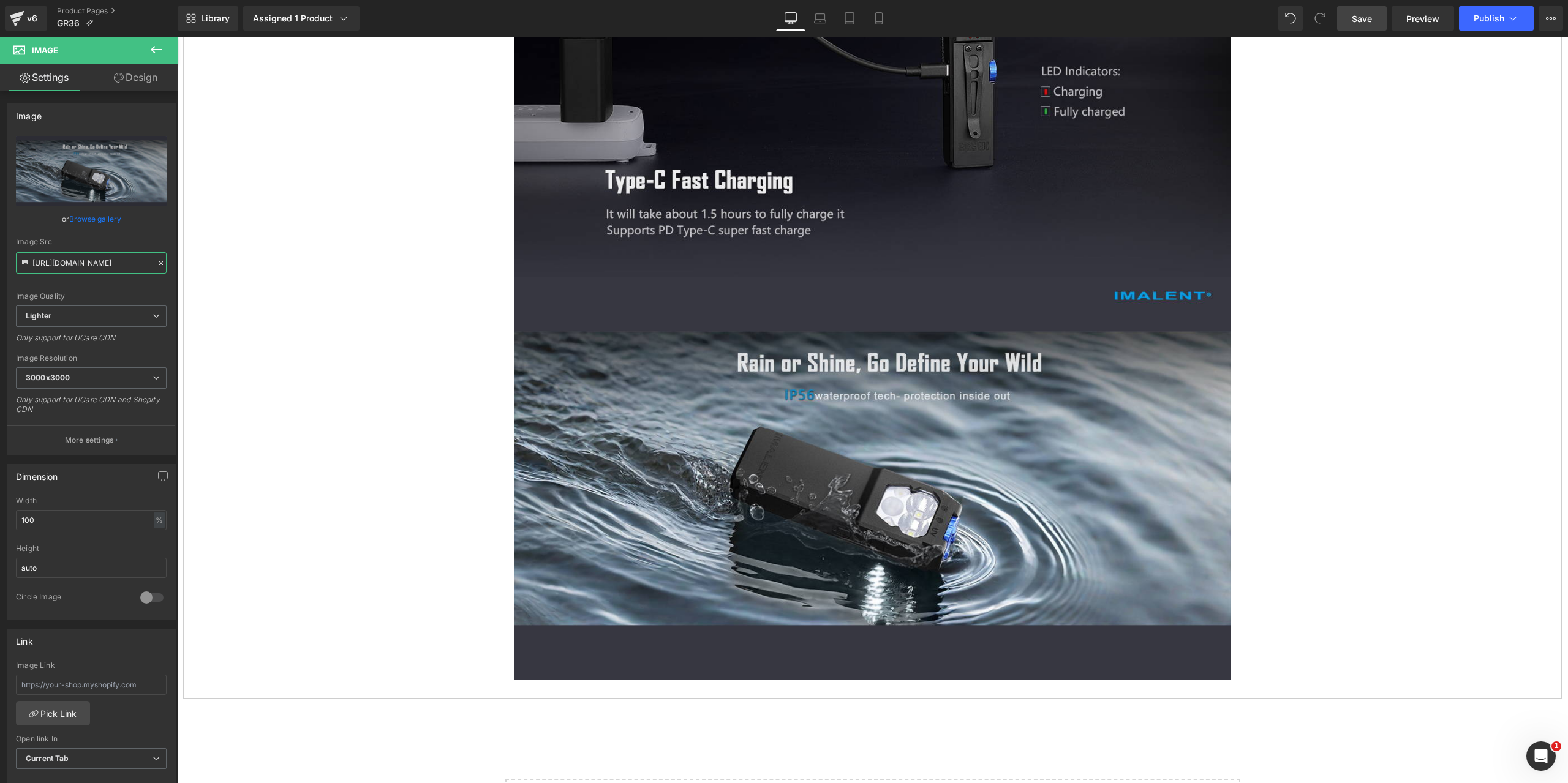
type input "[URL][DOMAIN_NAME]"
click at [1360, 13] on span "Save" at bounding box center [1362, 19] width 20 height 13
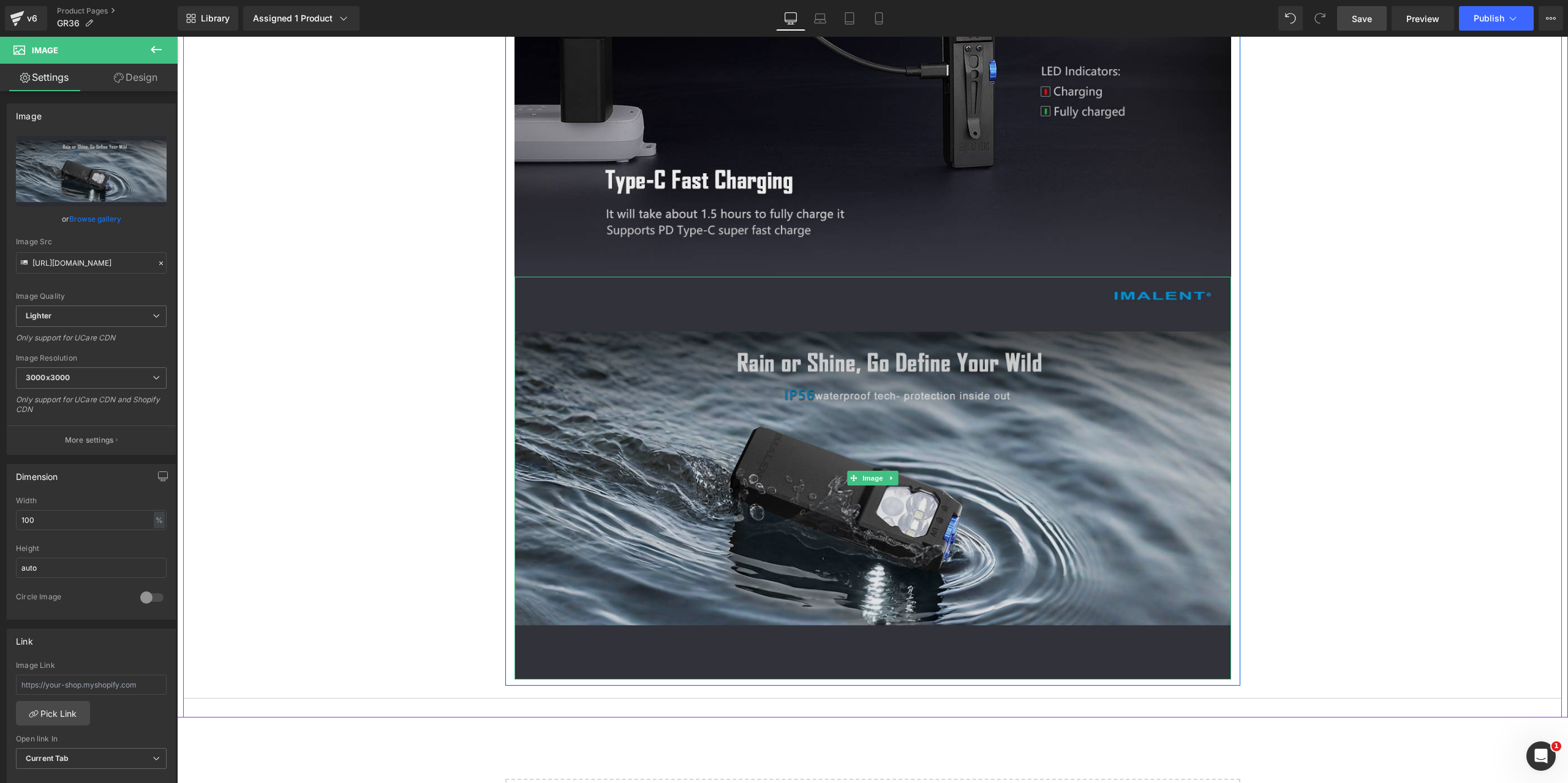
scroll to position [8942, 0]
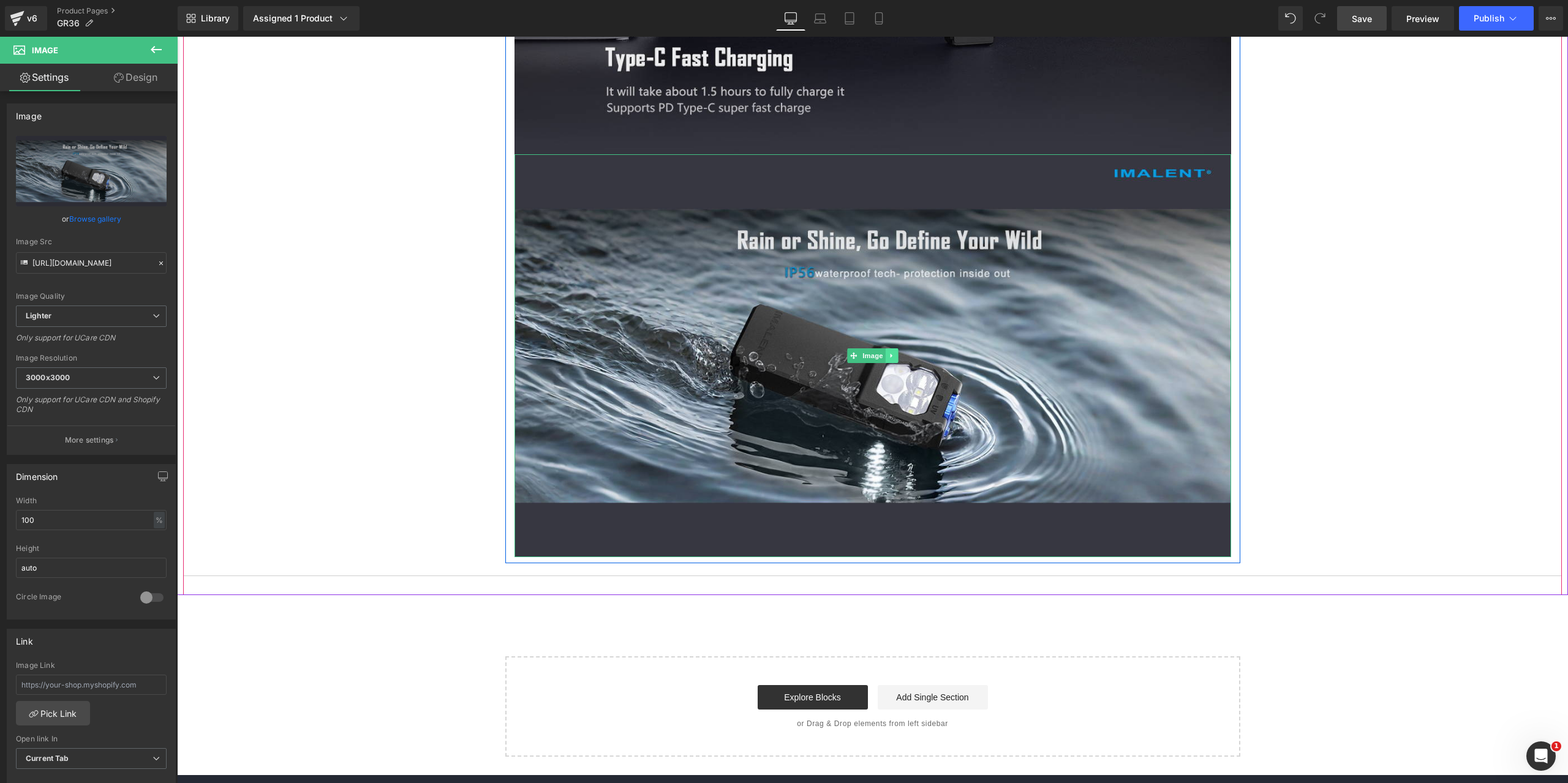
click at [888, 354] on icon at bounding box center [891, 355] width 7 height 7
click at [882, 356] on icon at bounding box center [885, 356] width 7 height 7
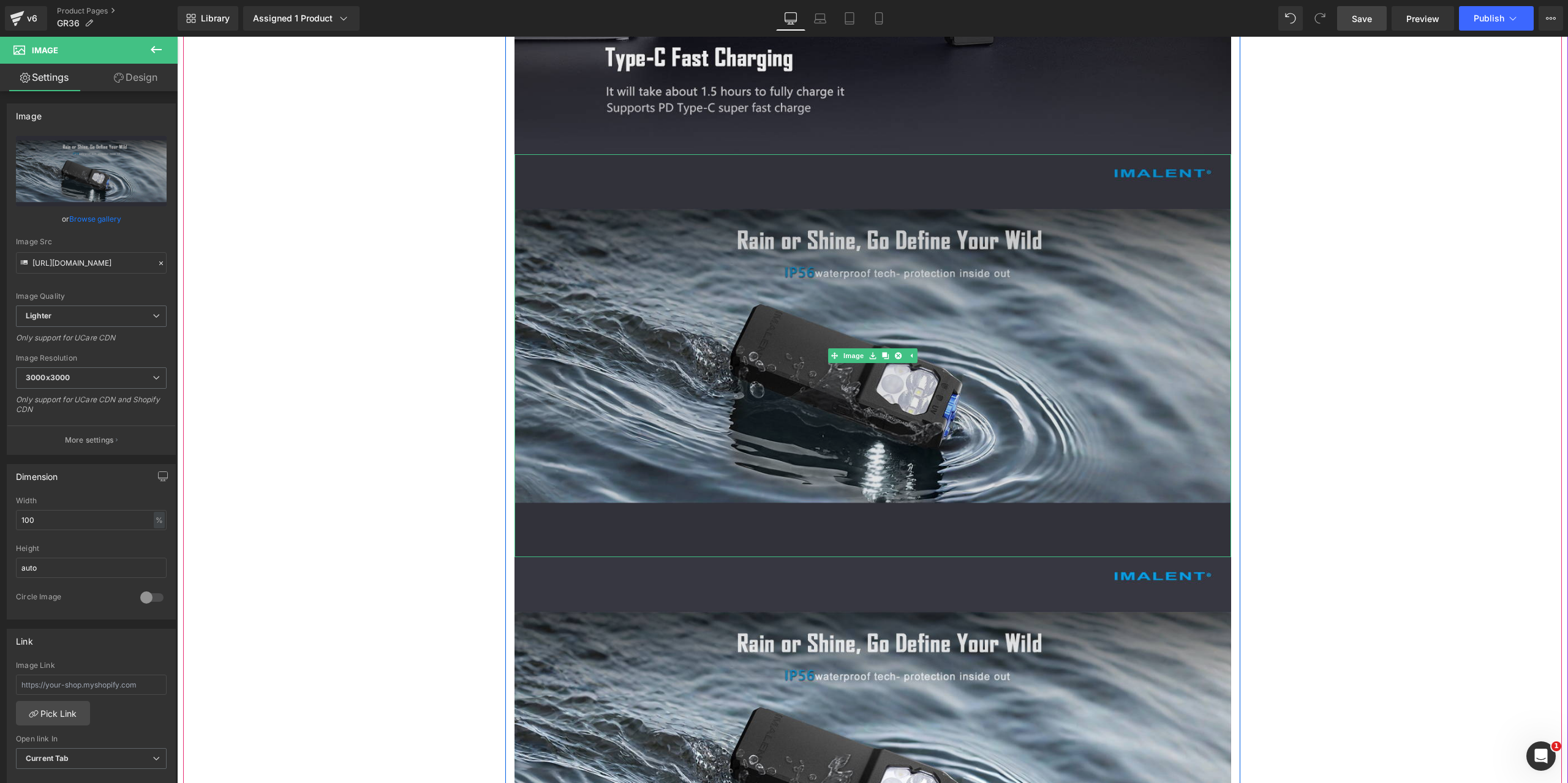
scroll to position [9125, 0]
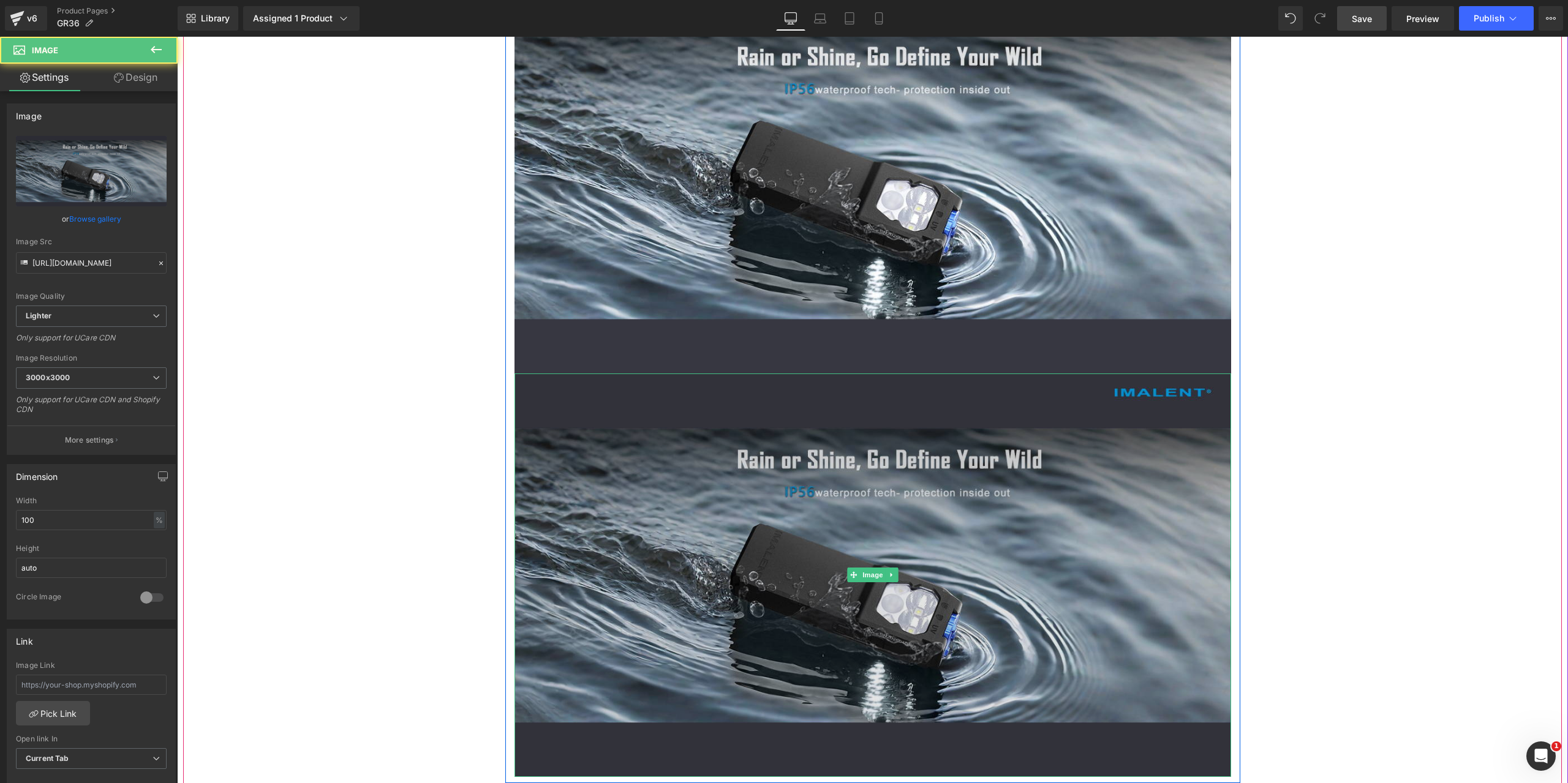
click at [766, 425] on img at bounding box center [873, 575] width 717 height 403
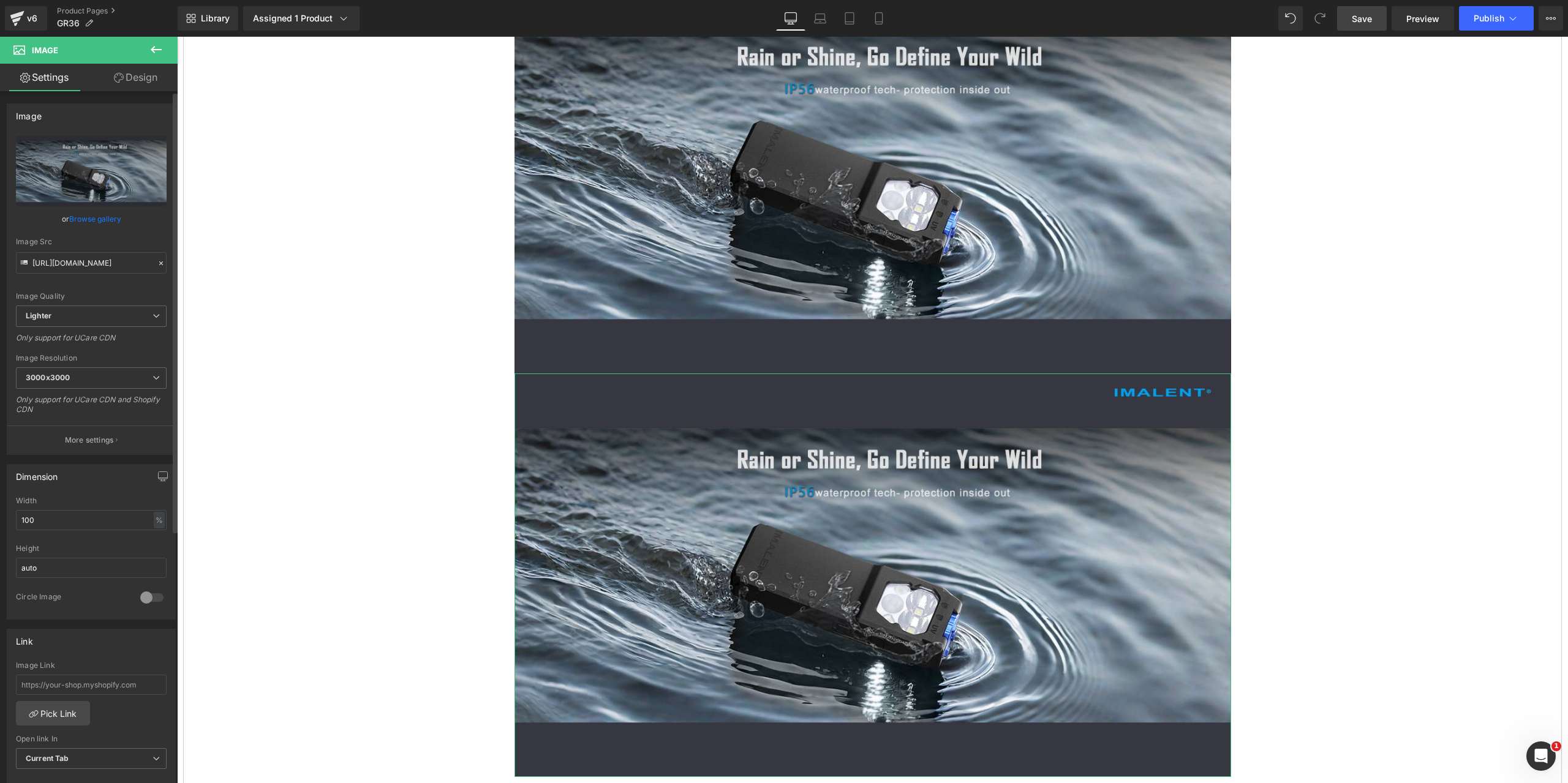
click at [157, 261] on icon at bounding box center [161, 263] width 9 height 9
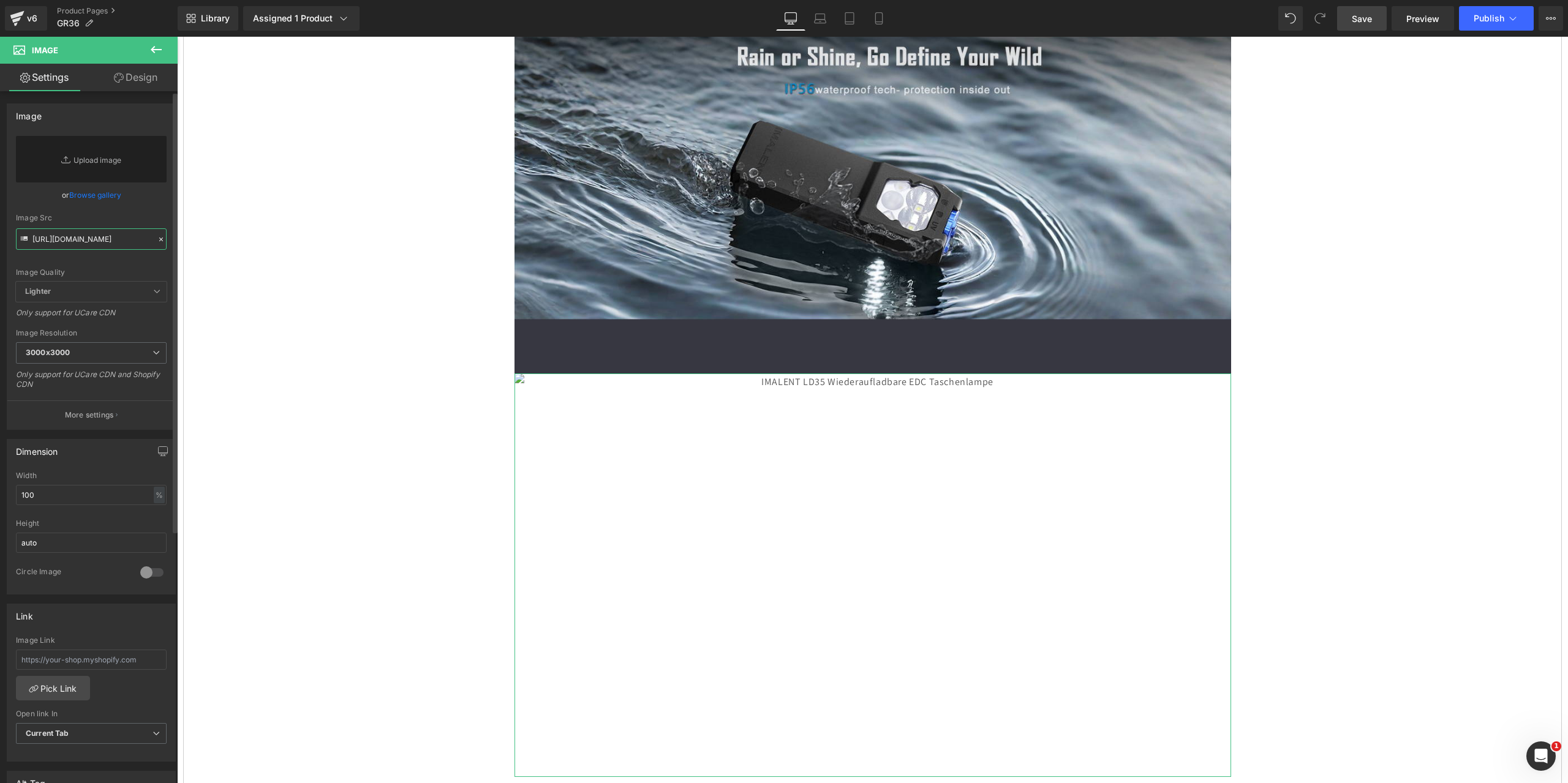
click at [77, 245] on input "[URL][DOMAIN_NAME]" at bounding box center [91, 239] width 151 height 22
paste input "[URL][DOMAIN_NAME]"
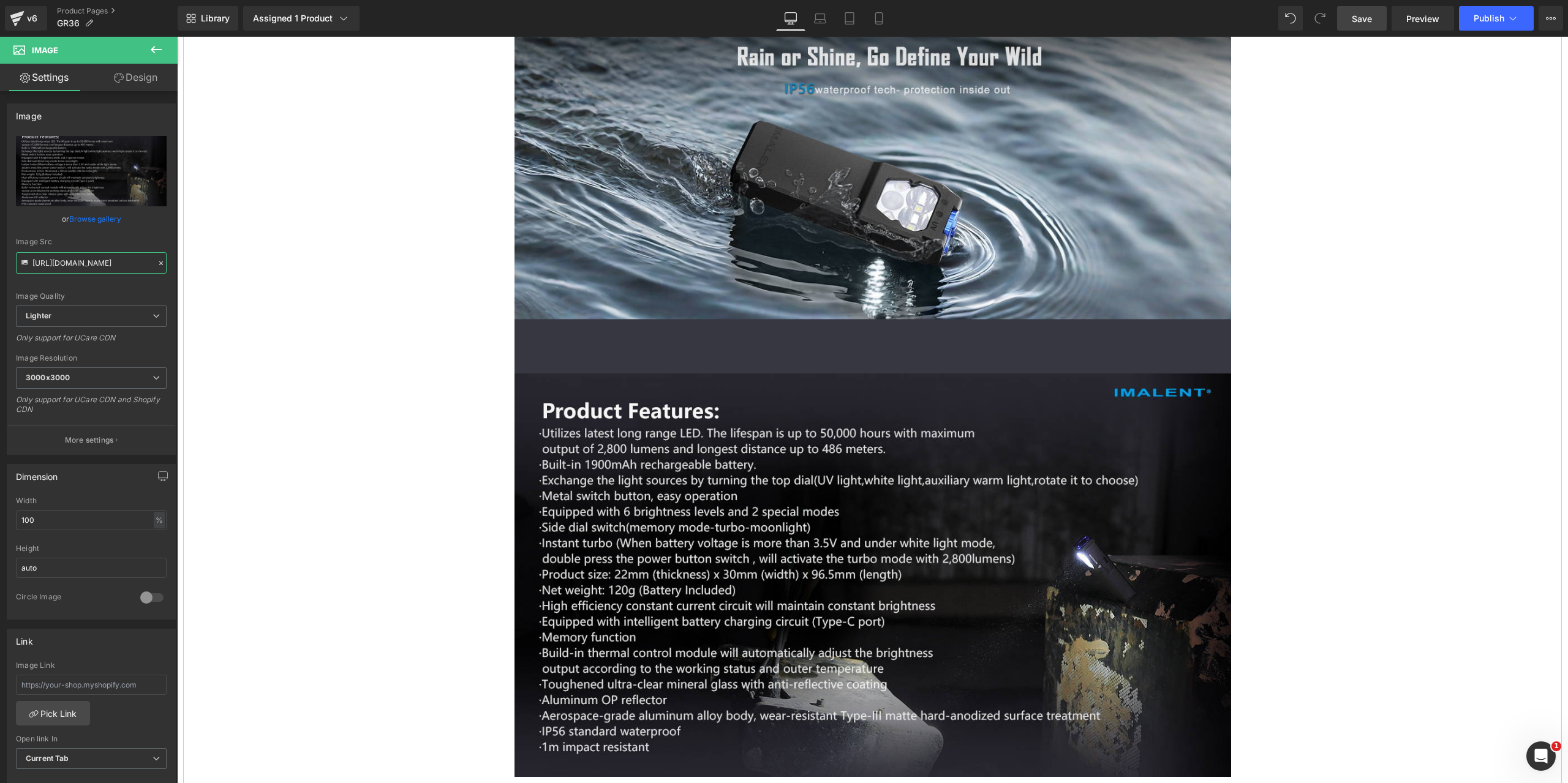
type input "[URL][DOMAIN_NAME]"
click at [1366, 18] on span "Save" at bounding box center [1362, 19] width 20 height 13
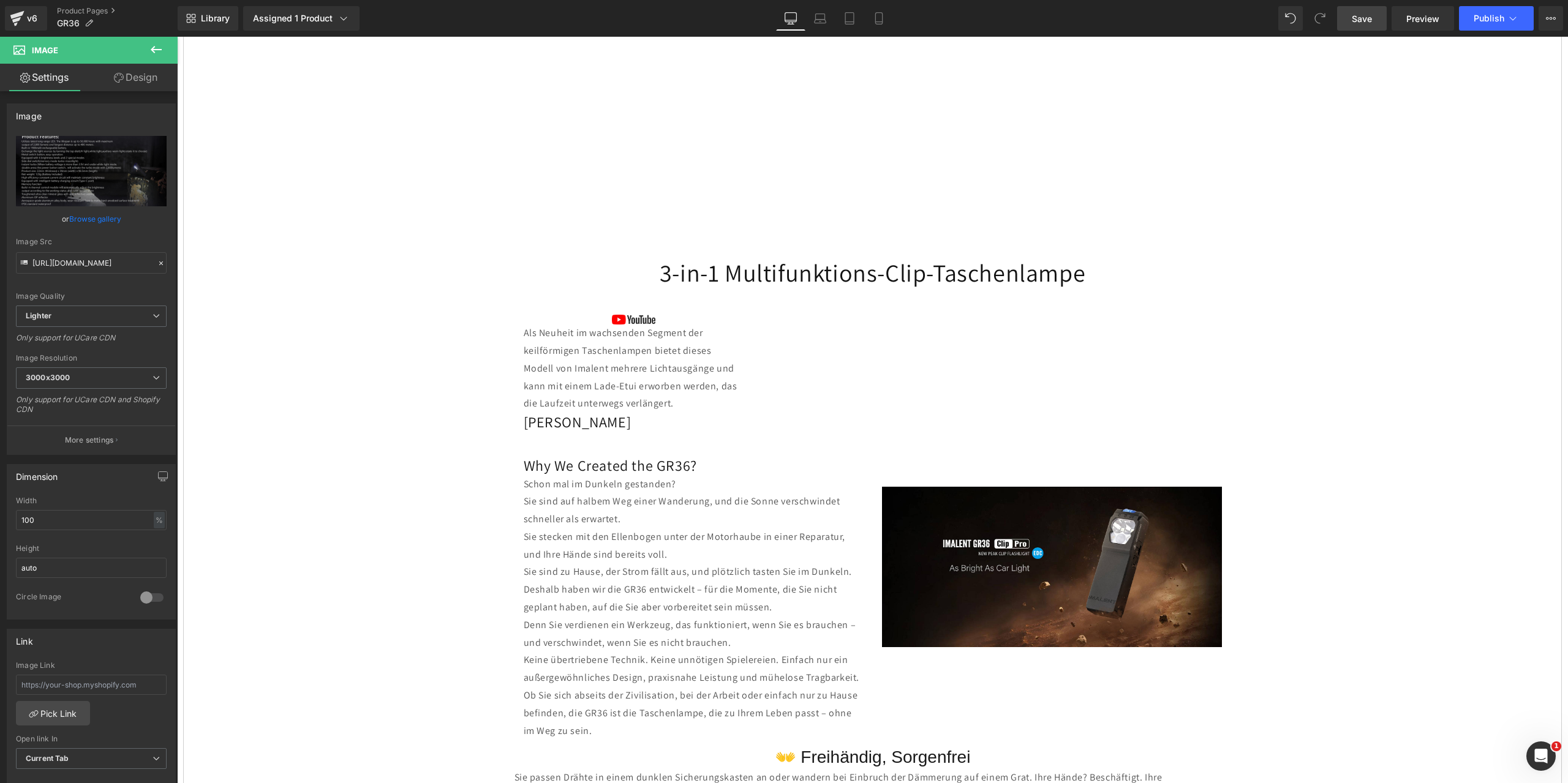
scroll to position [362, 0]
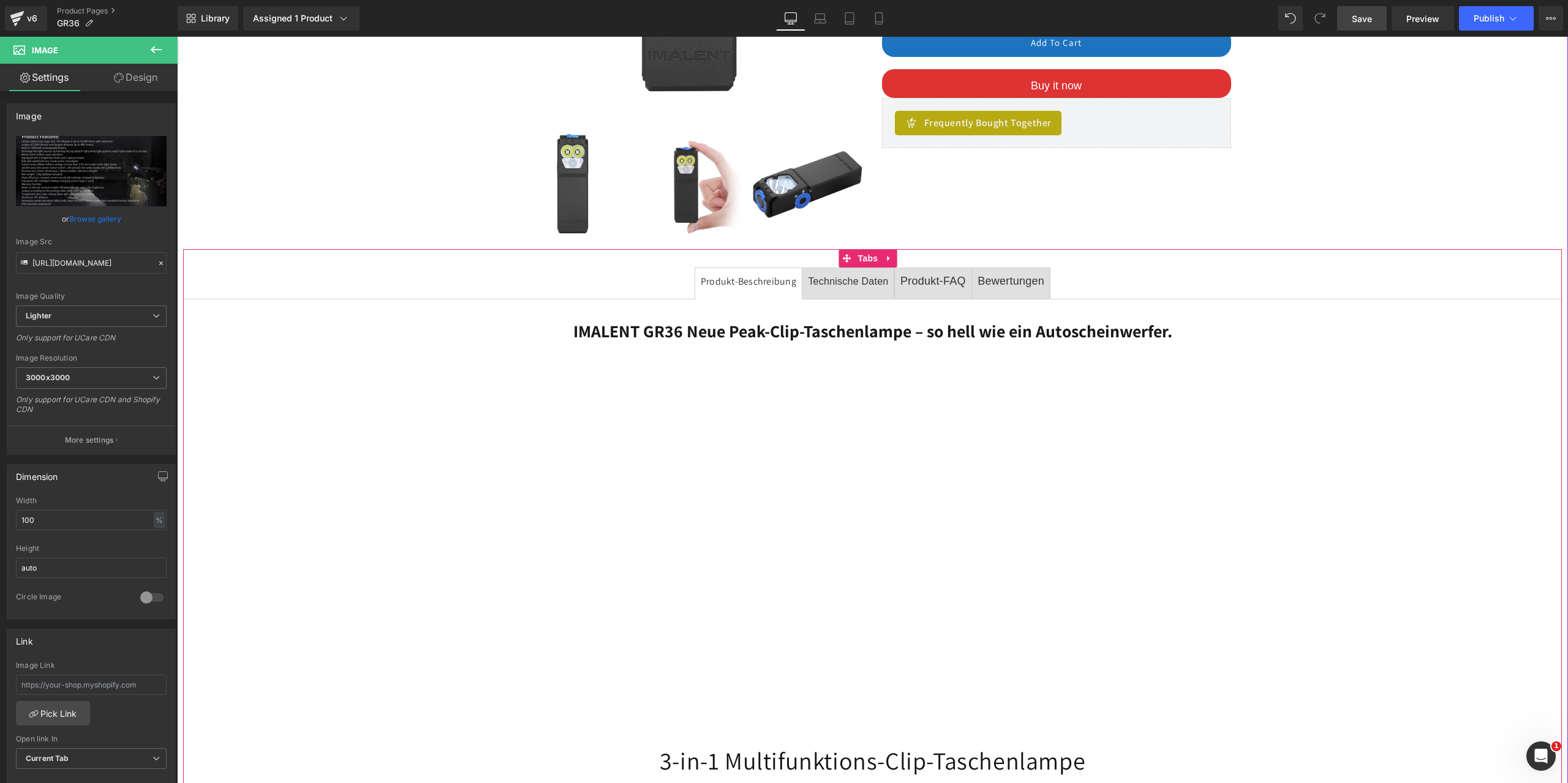
click at [856, 283] on font "Technische Daten" at bounding box center [848, 281] width 80 height 11
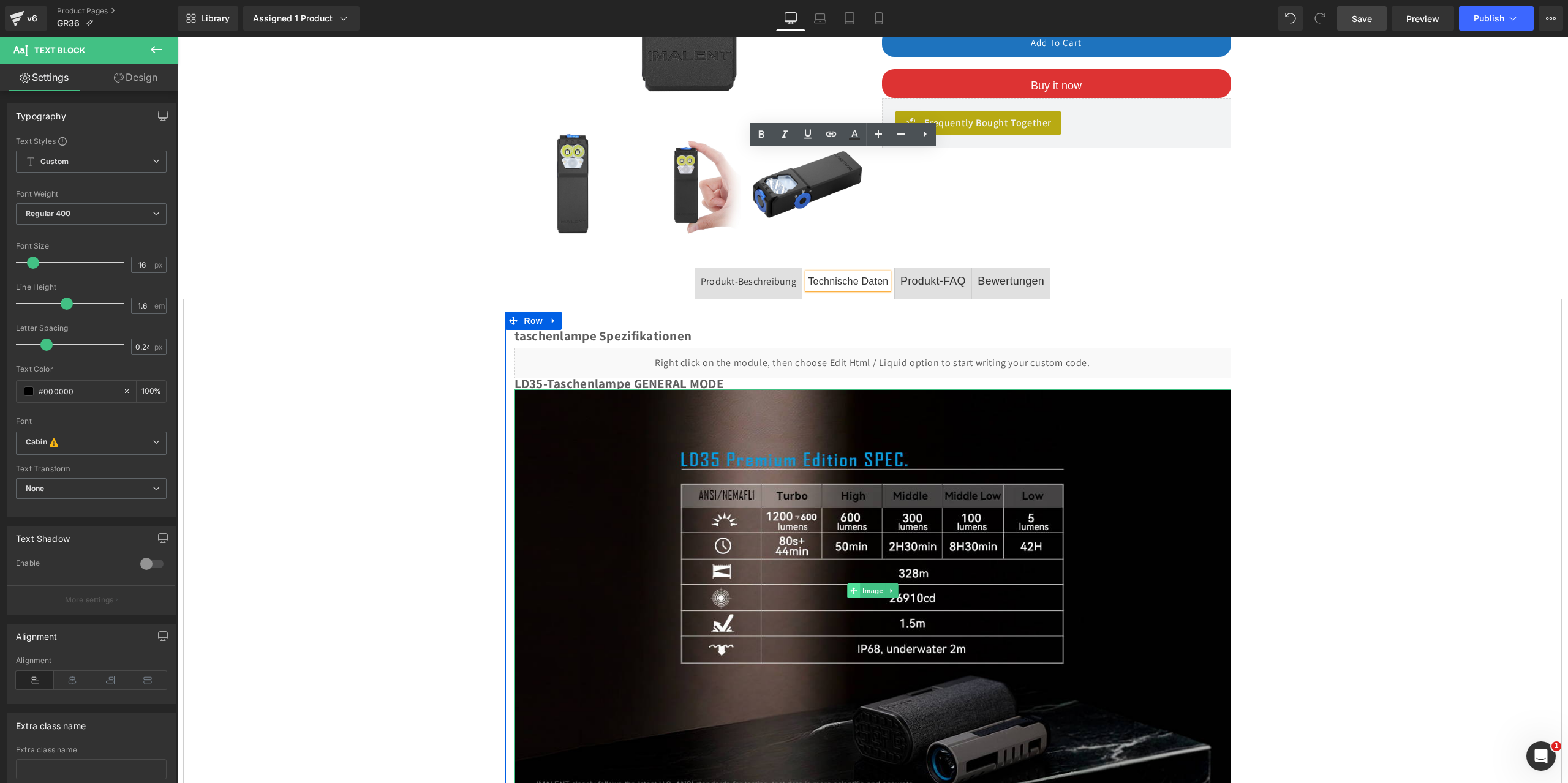
scroll to position [484, 0]
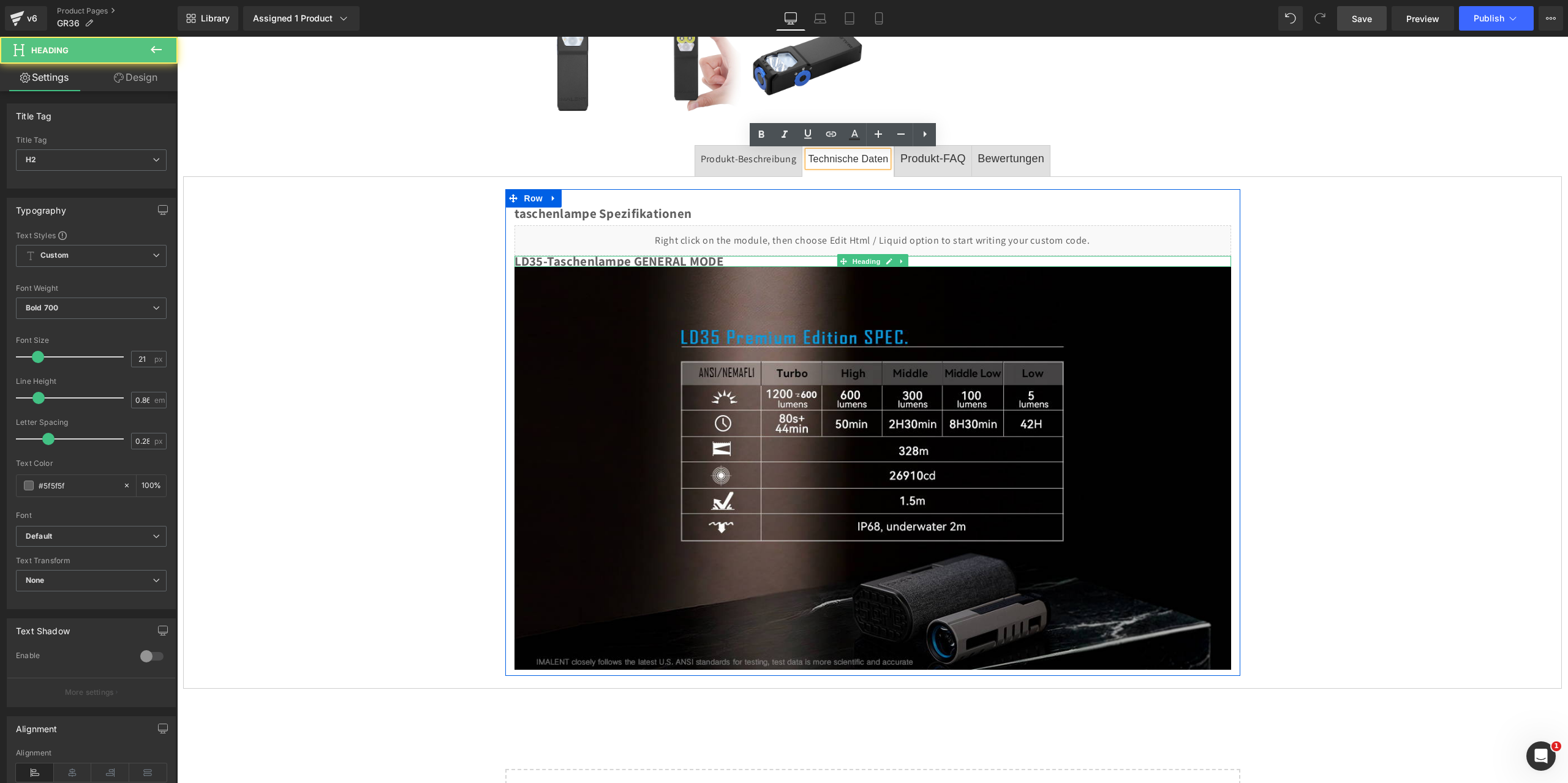
click at [525, 262] on h2 "LD35-Taschenlampe GENERAL MODE" at bounding box center [873, 261] width 717 height 11
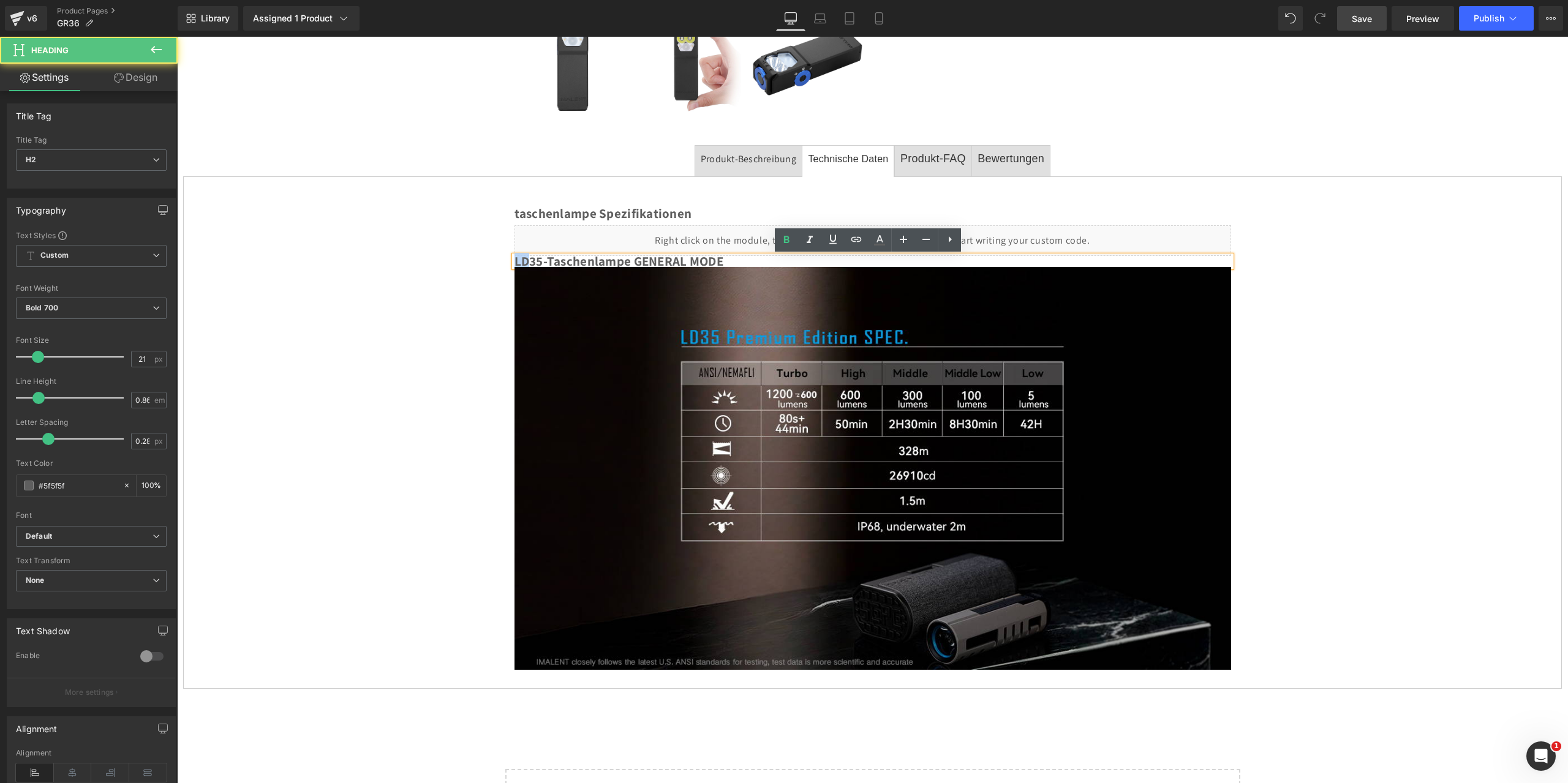
drag, startPoint x: 526, startPoint y: 261, endPoint x: 513, endPoint y: 261, distance: 13.0
click at [515, 261] on h2 "LD35-Taschenlampe GENERAL MODE" at bounding box center [873, 261] width 717 height 11
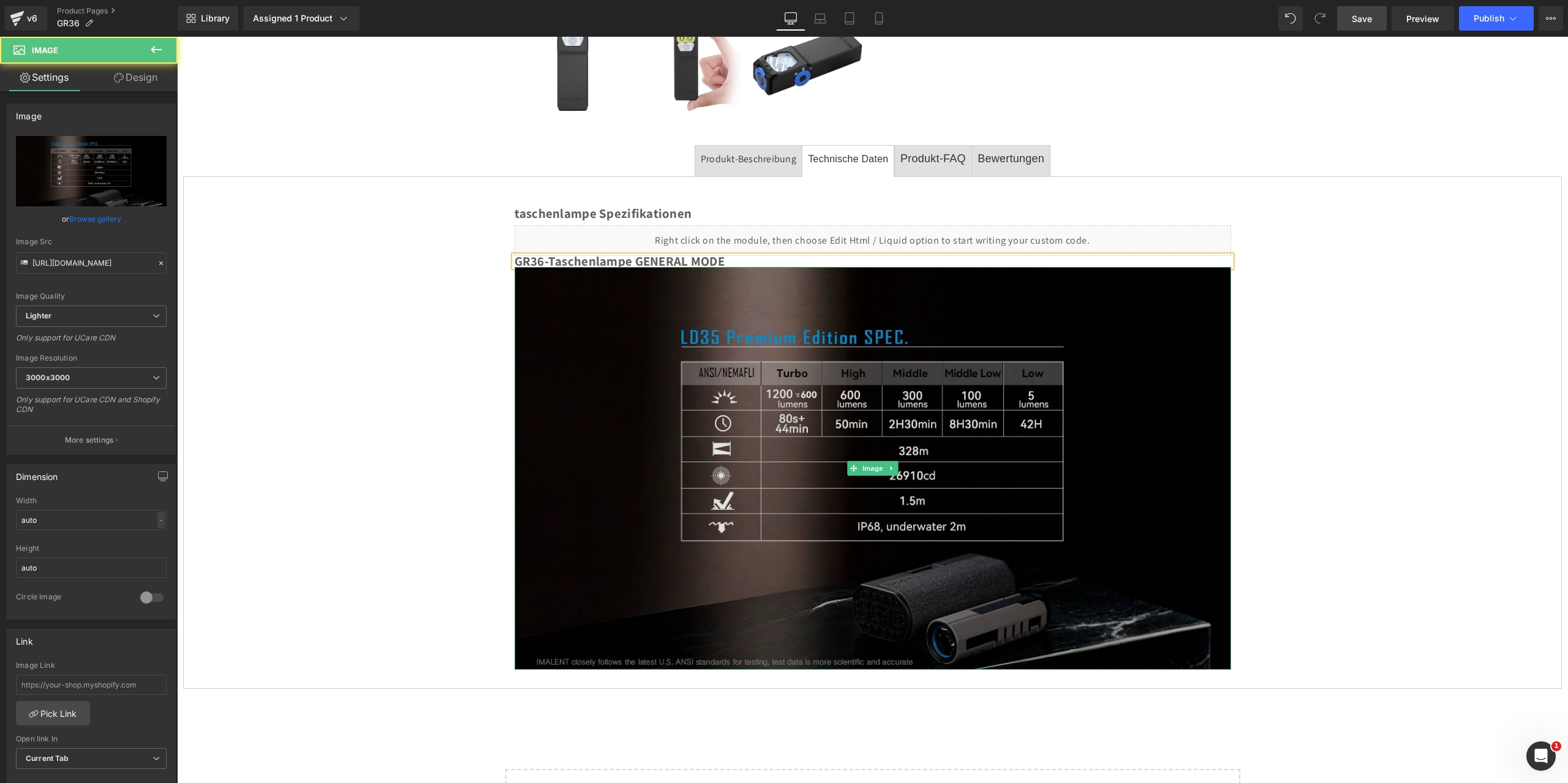
click at [800, 430] on img at bounding box center [873, 468] width 717 height 403
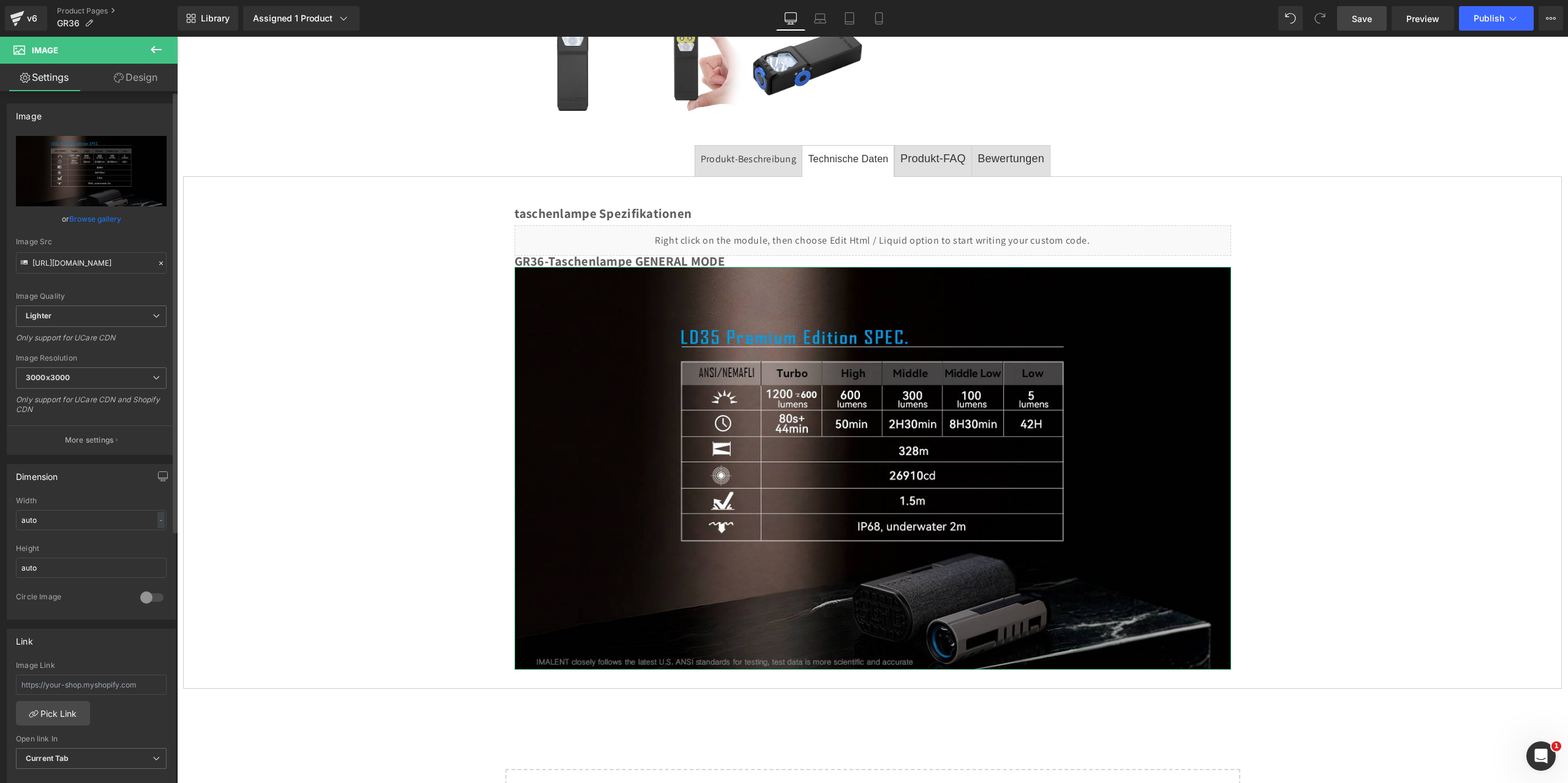
click at [158, 258] on div at bounding box center [161, 263] width 11 height 14
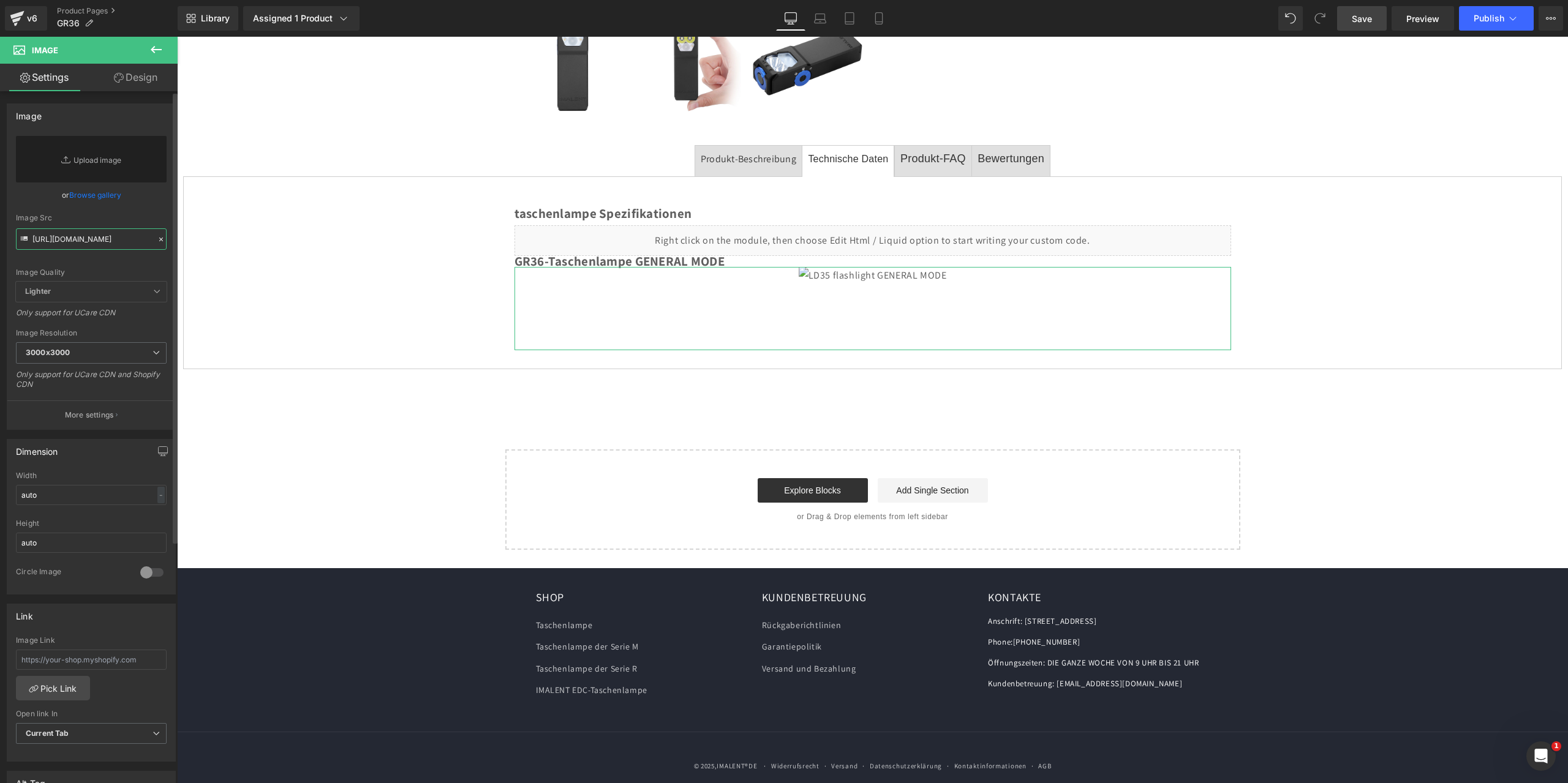
click at [89, 239] on input "[URL][DOMAIN_NAME]" at bounding box center [91, 239] width 151 height 22
paste input "[URL][DOMAIN_NAME]"
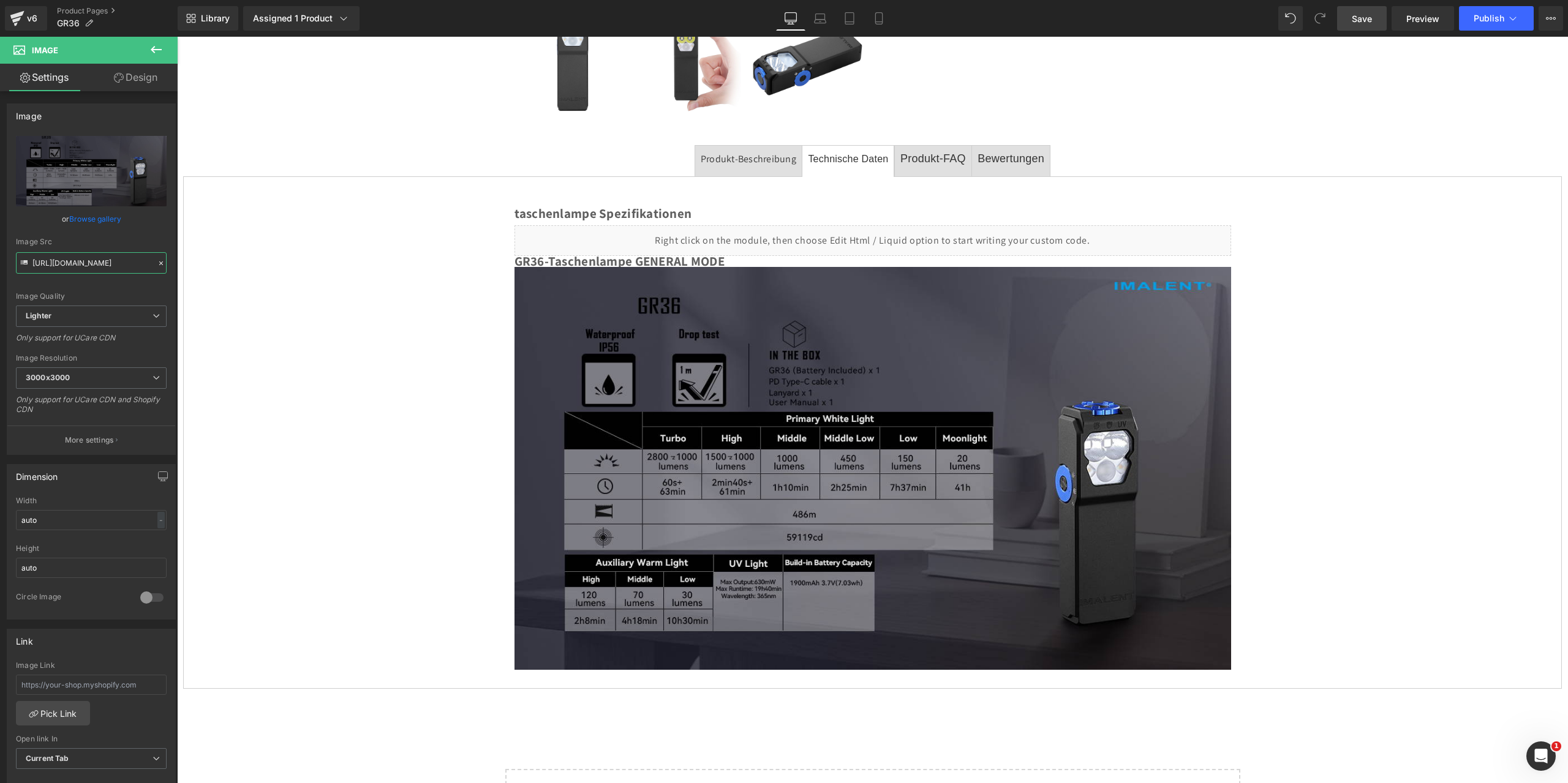
type input "[URL][DOMAIN_NAME]"
click at [1369, 17] on span "Save" at bounding box center [1362, 19] width 20 height 13
click at [1516, 16] on icon at bounding box center [1513, 18] width 13 height 13
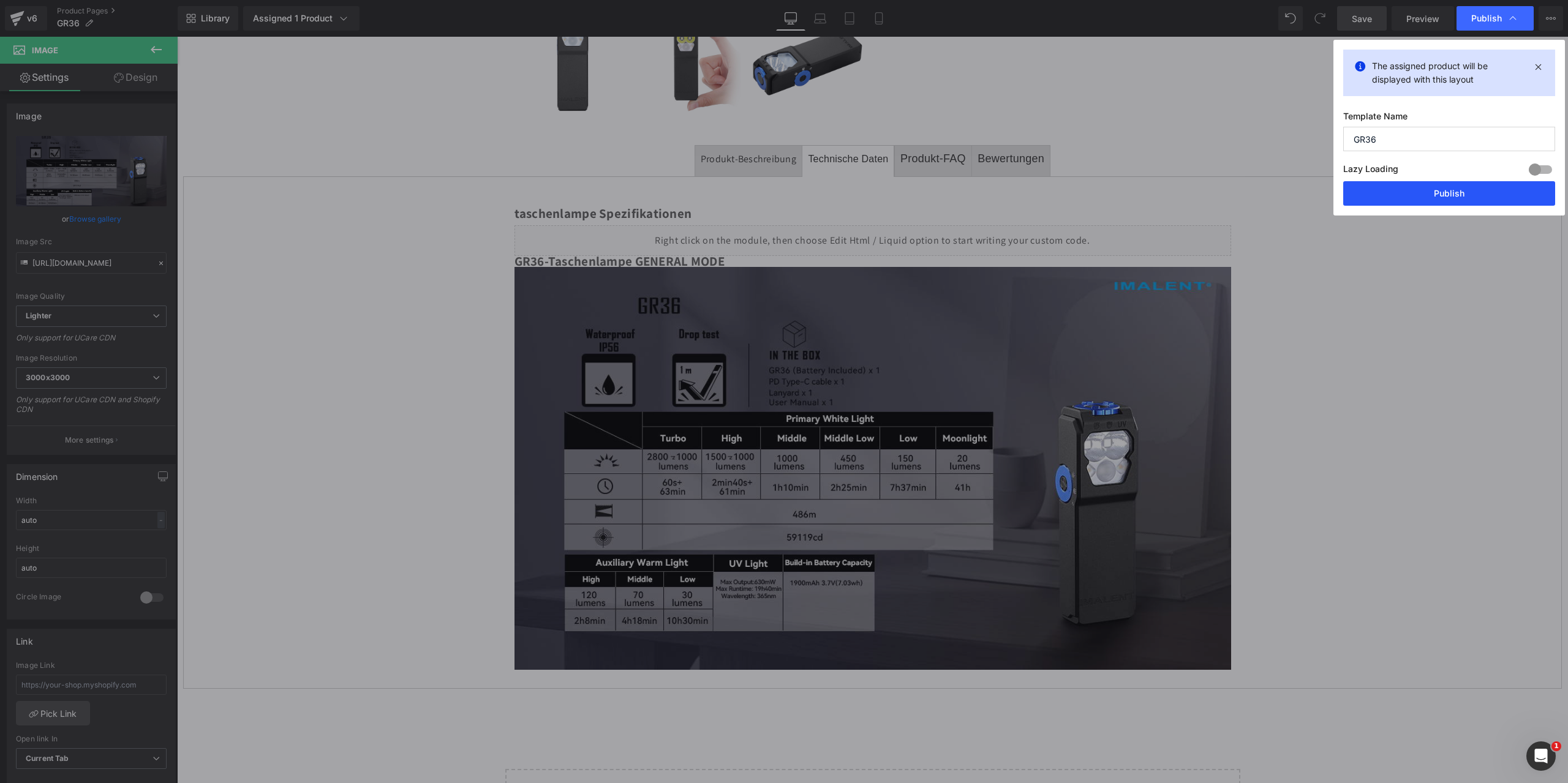
click at [1435, 192] on button "Publish" at bounding box center [1449, 193] width 212 height 24
